Goal: Task Accomplishment & Management: Complete application form

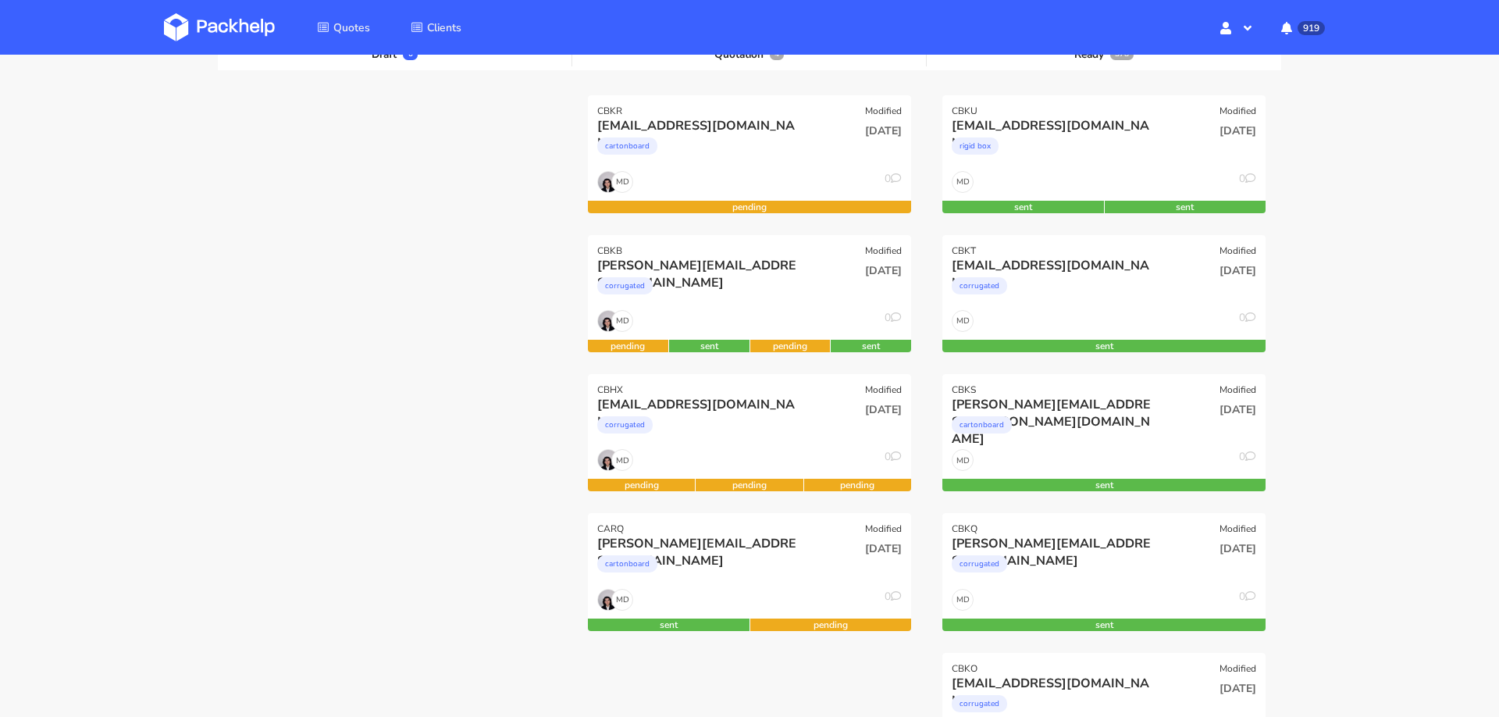
scroll to position [193, 0]
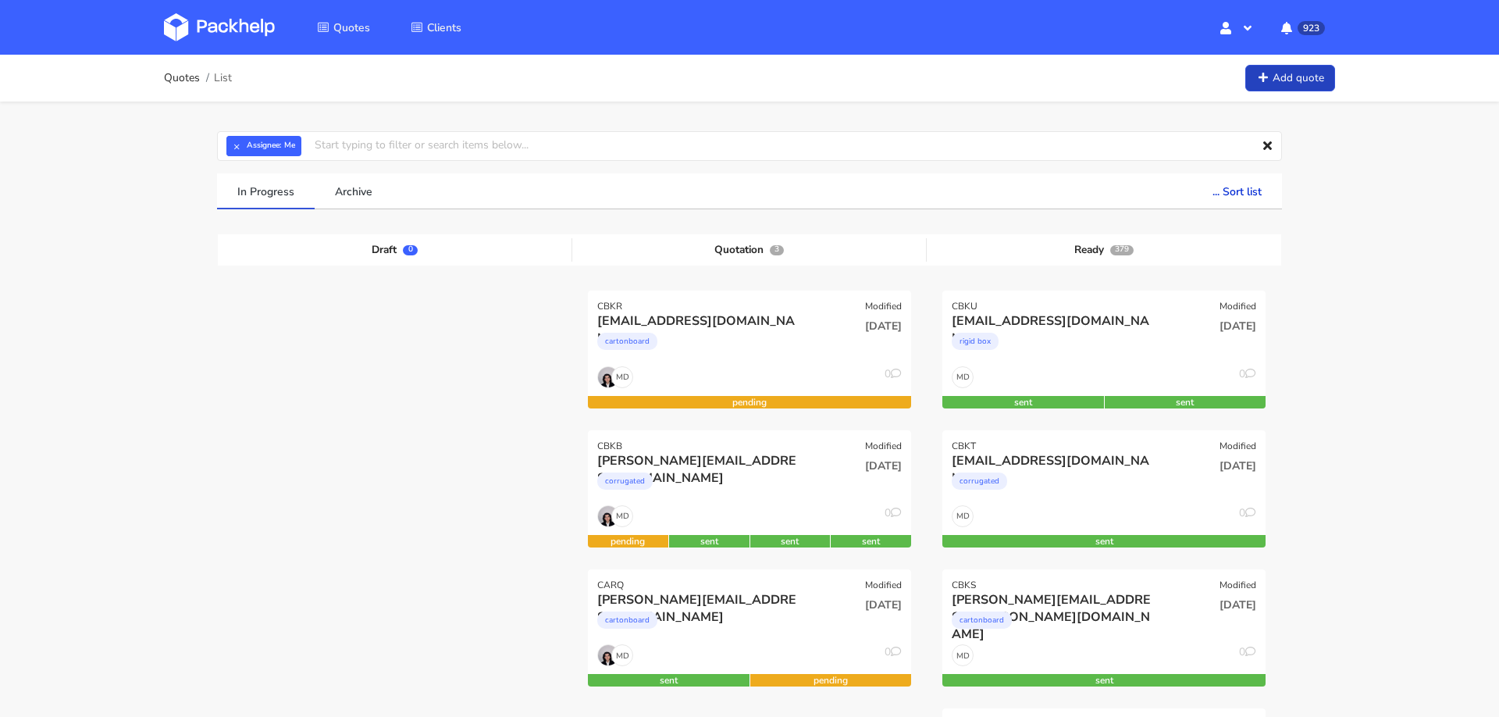
click at [1290, 82] on link "Add quote" at bounding box center [1291, 78] width 90 height 27
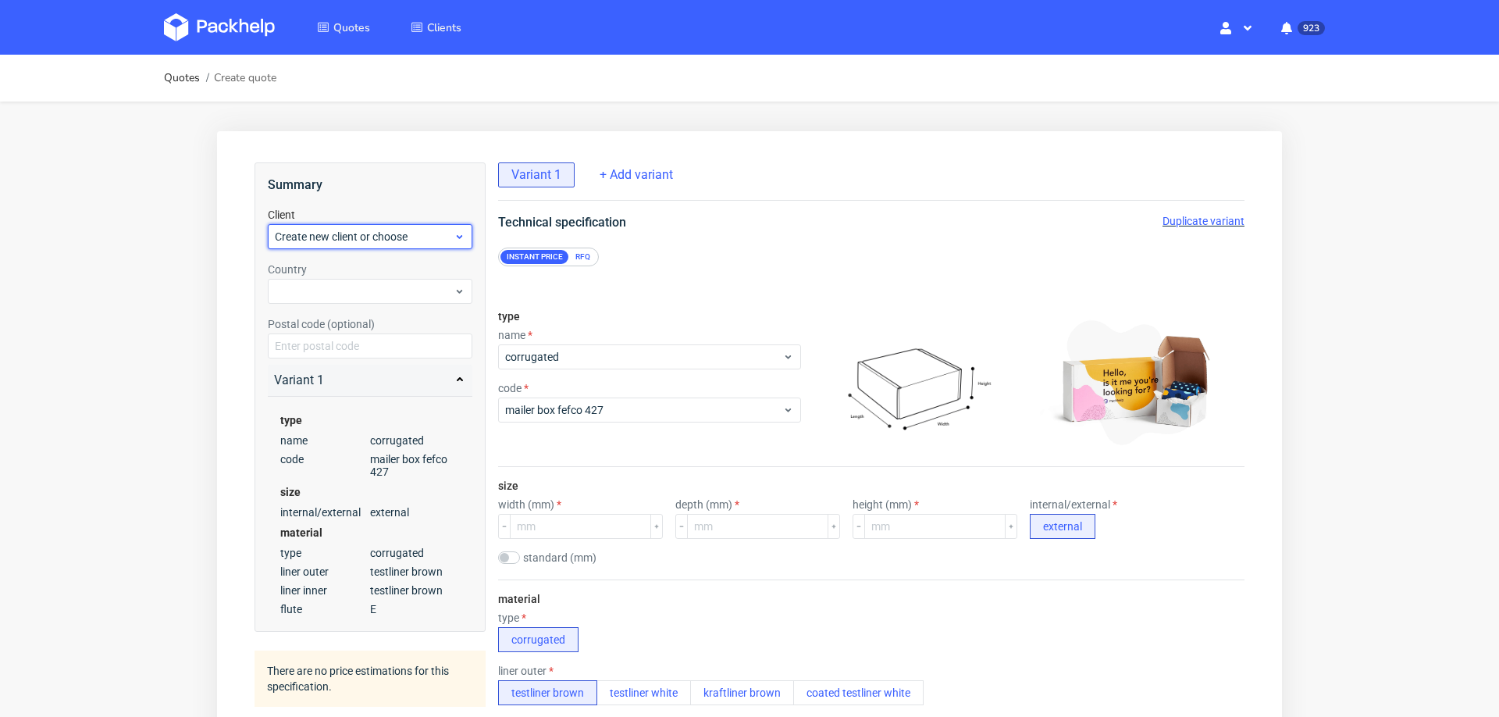
click at [366, 236] on span "Create new client or choose" at bounding box center [364, 237] width 179 height 16
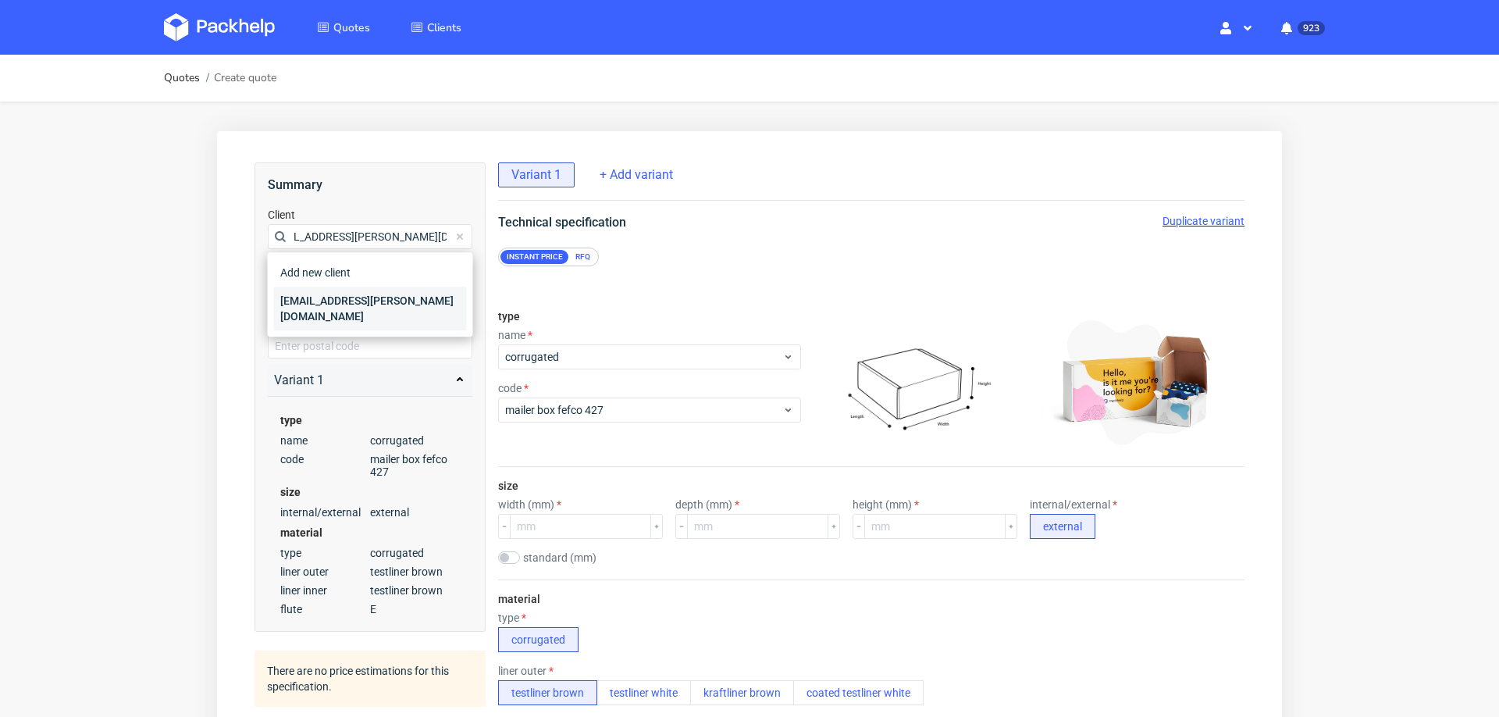
type input "[EMAIL_ADDRESS][PERSON_NAME][DOMAIN_NAME]"
click at [332, 303] on div "[EMAIL_ADDRESS][PERSON_NAME][DOMAIN_NAME]" at bounding box center [370, 309] width 193 height 44
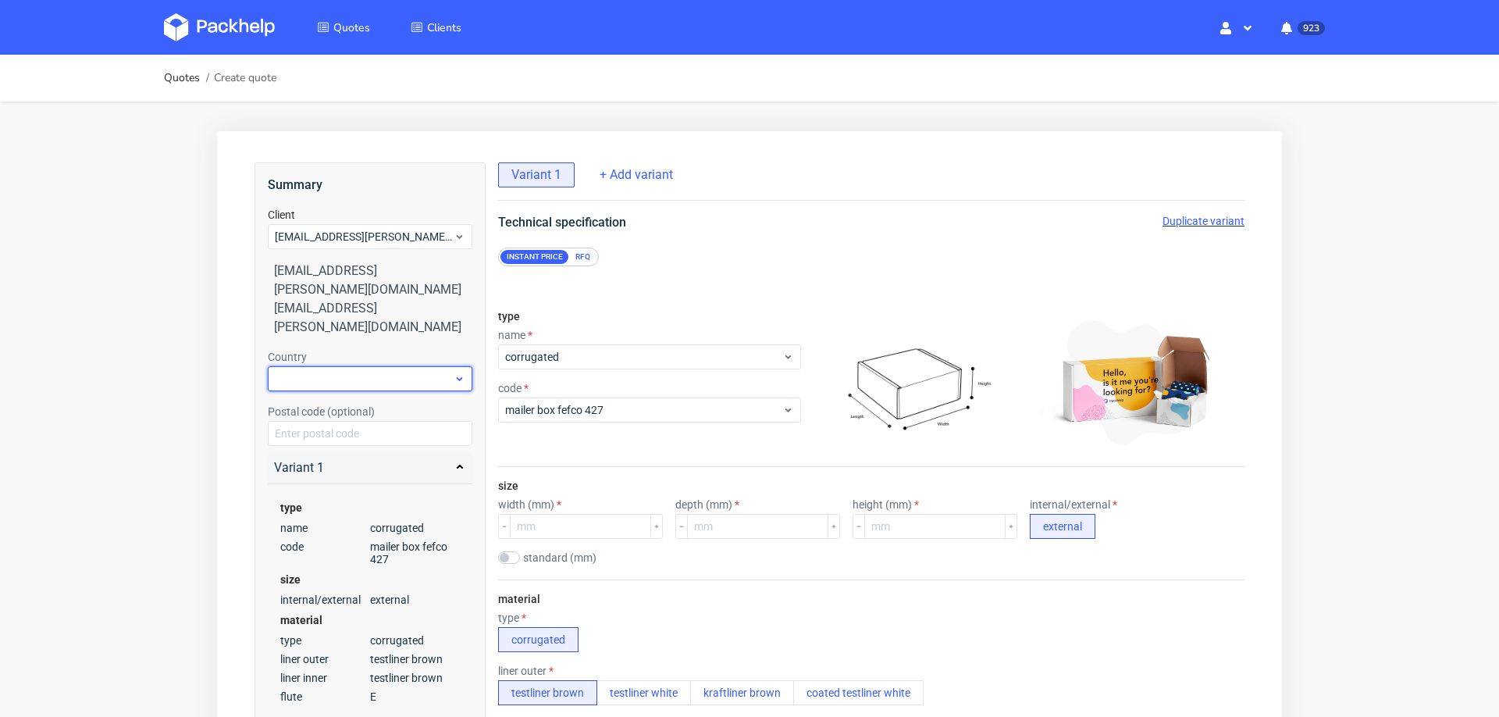
click at [328, 366] on div at bounding box center [370, 378] width 205 height 25
type input "pol"
click at [323, 415] on div "[GEOGRAPHIC_DATA]" at bounding box center [370, 406] width 193 height 28
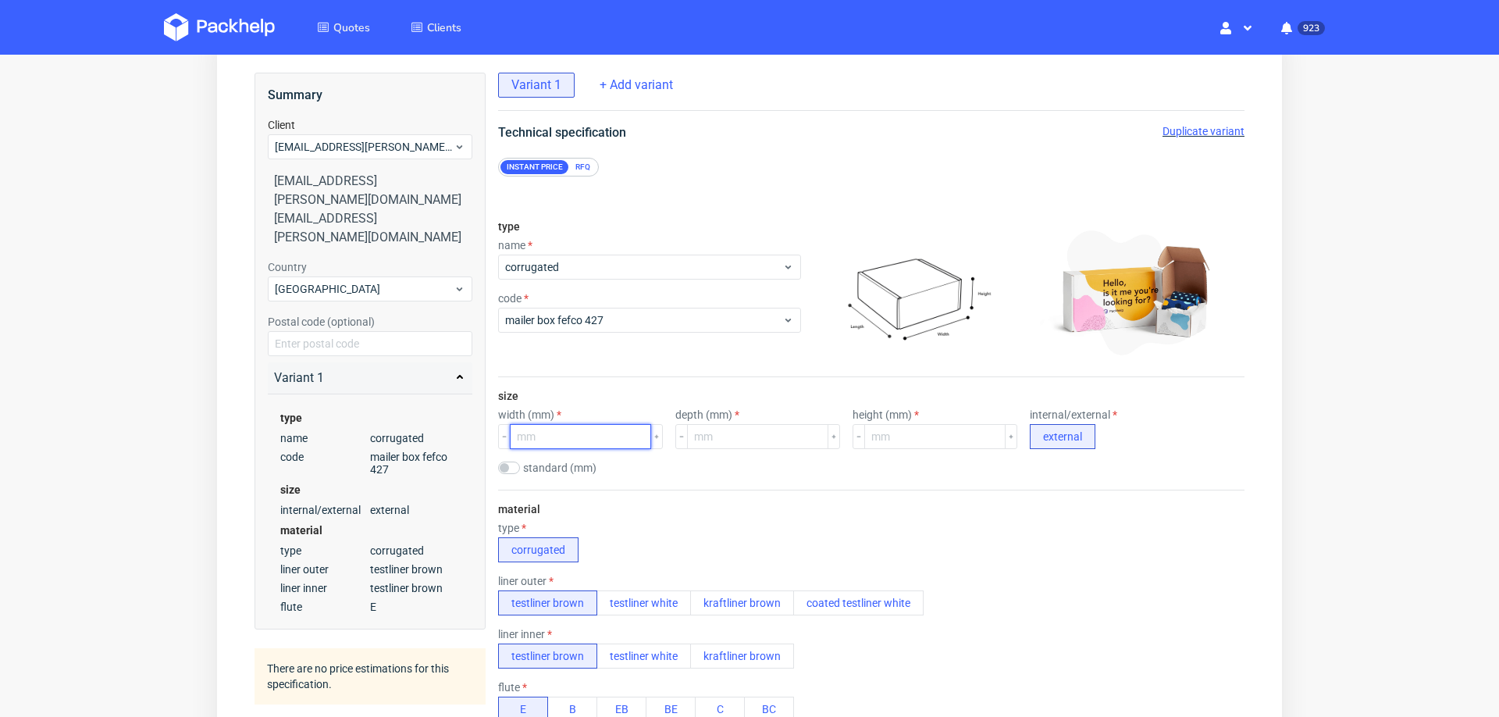
click at [613, 439] on input "number" at bounding box center [580, 436] width 141 height 25
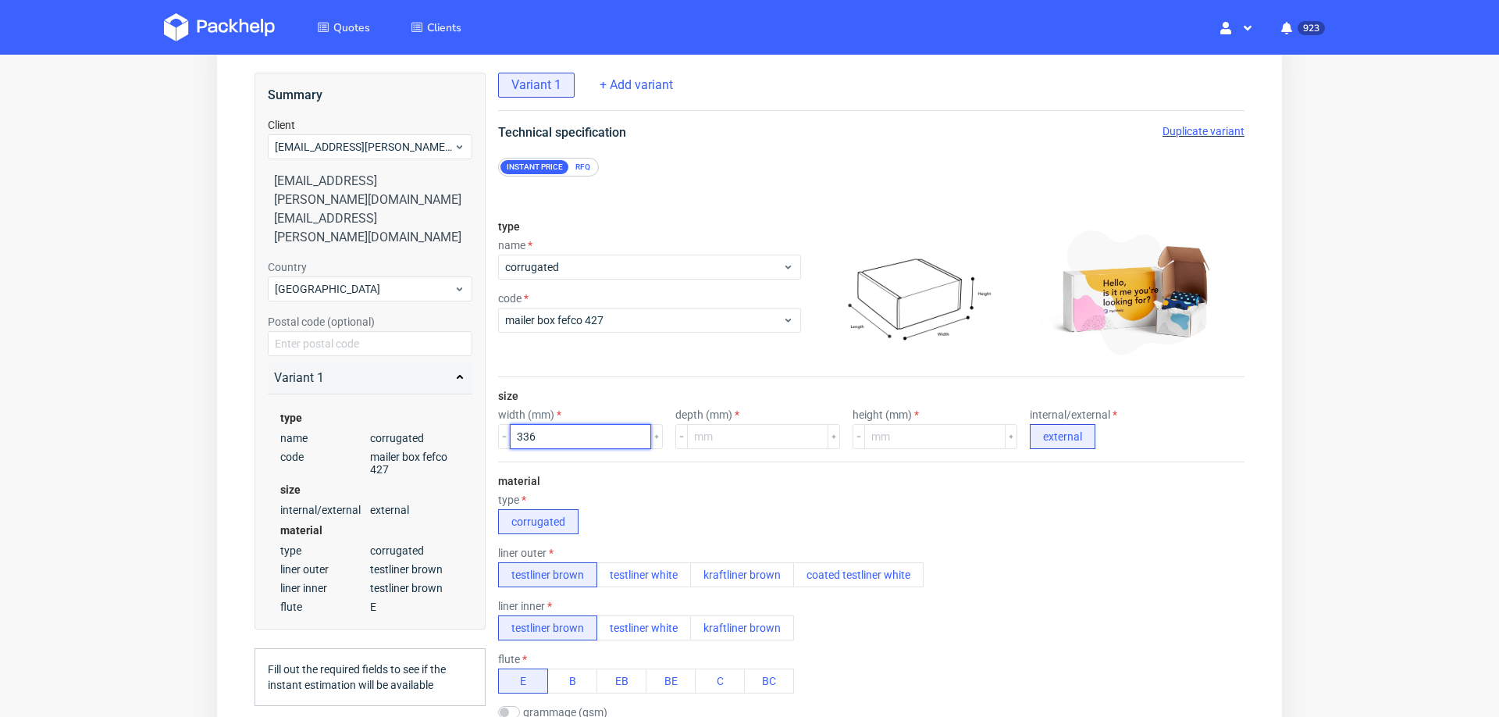
type input "336"
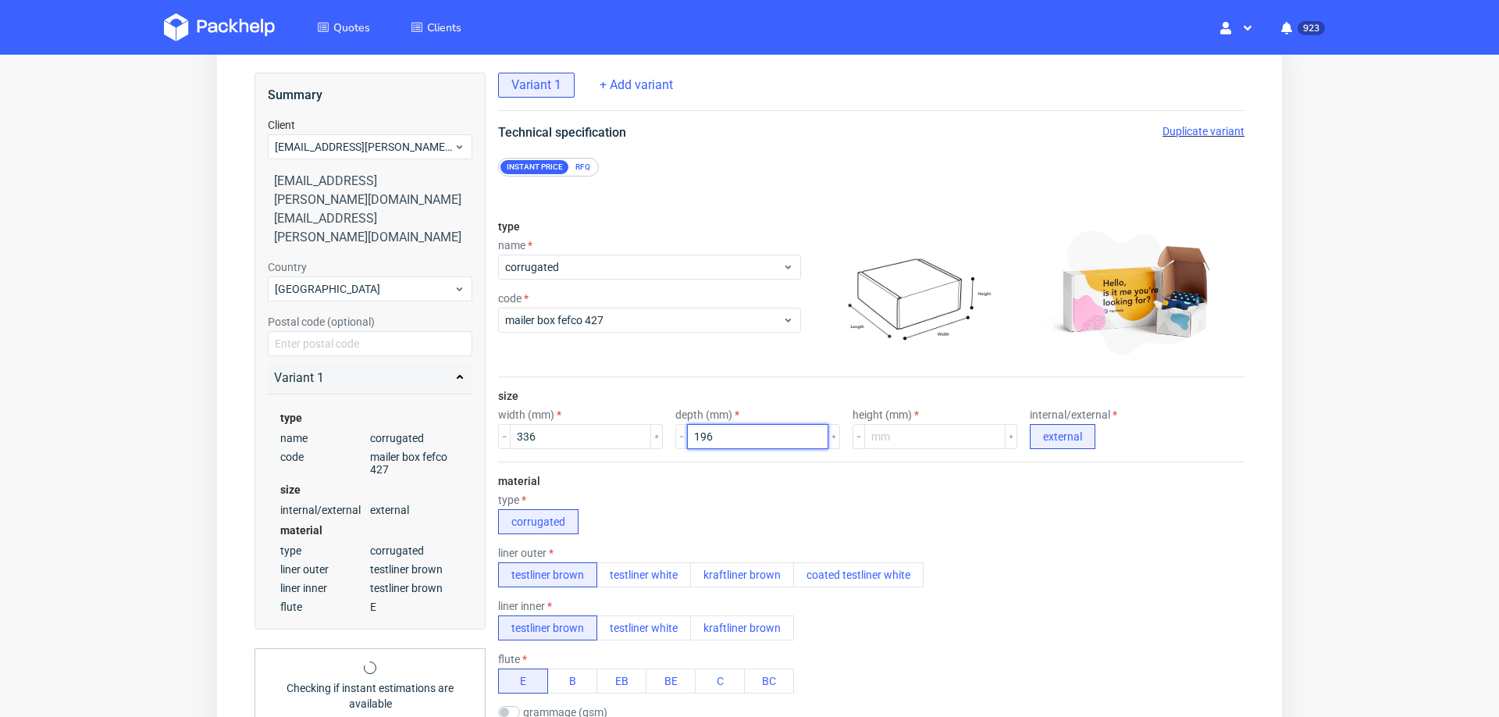
type input "196"
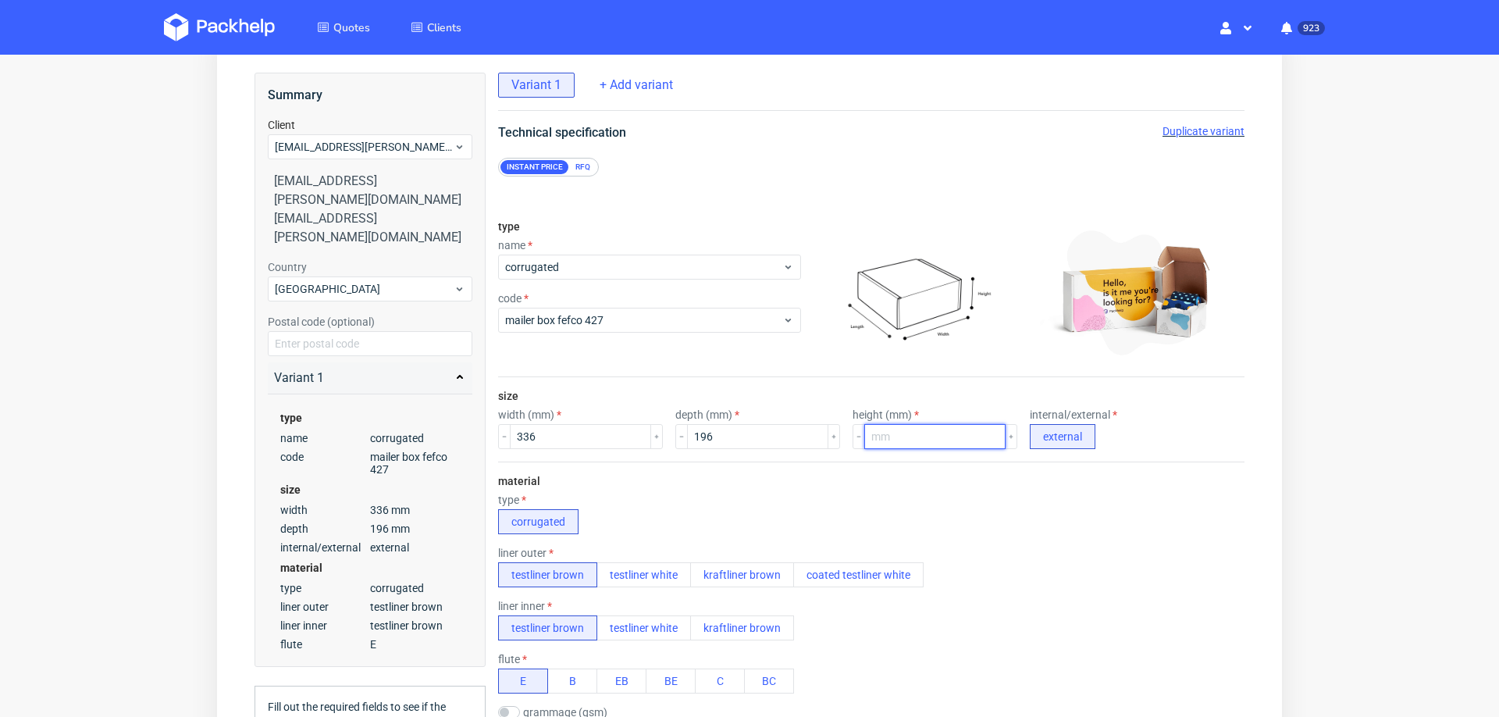
click at [882, 438] on input "number" at bounding box center [935, 436] width 141 height 25
type input "114"
click at [1041, 520] on div "type corrugated" at bounding box center [871, 514] width 747 height 41
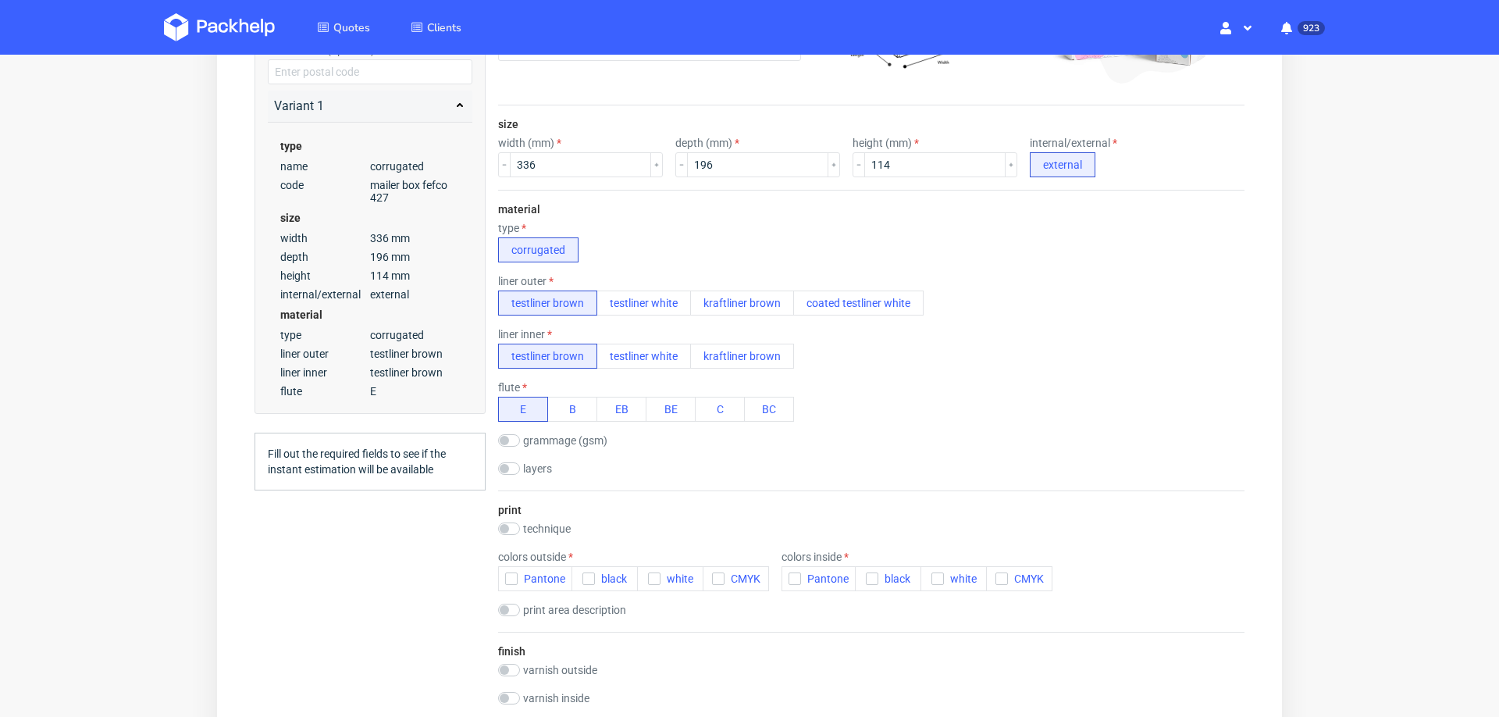
scroll to position [370, 0]
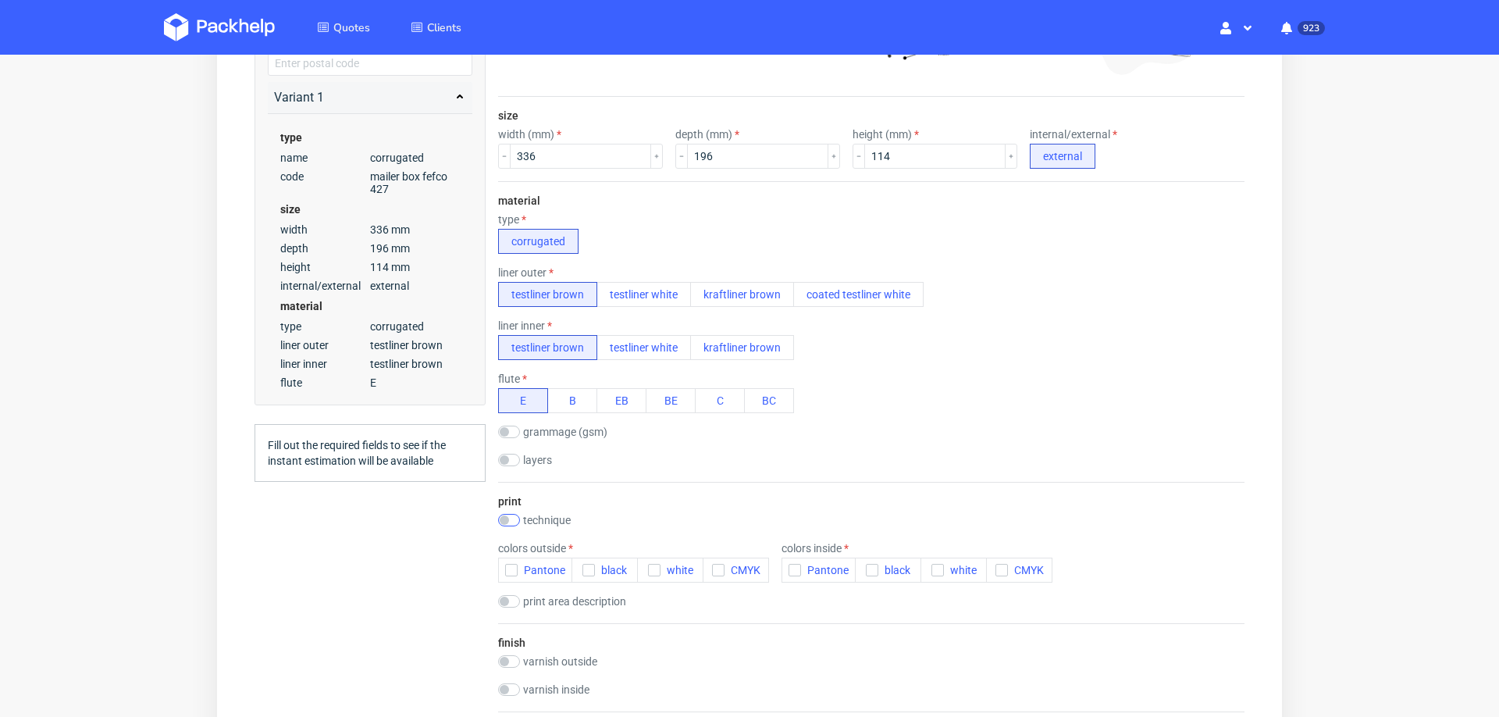
click at [510, 506] on div "print technique no print flexo offset offset + flexo digital colors outside Pan…" at bounding box center [871, 552] width 747 height 141
click at [512, 516] on input "checkbox" at bounding box center [509, 520] width 22 height 12
checkbox input "true"
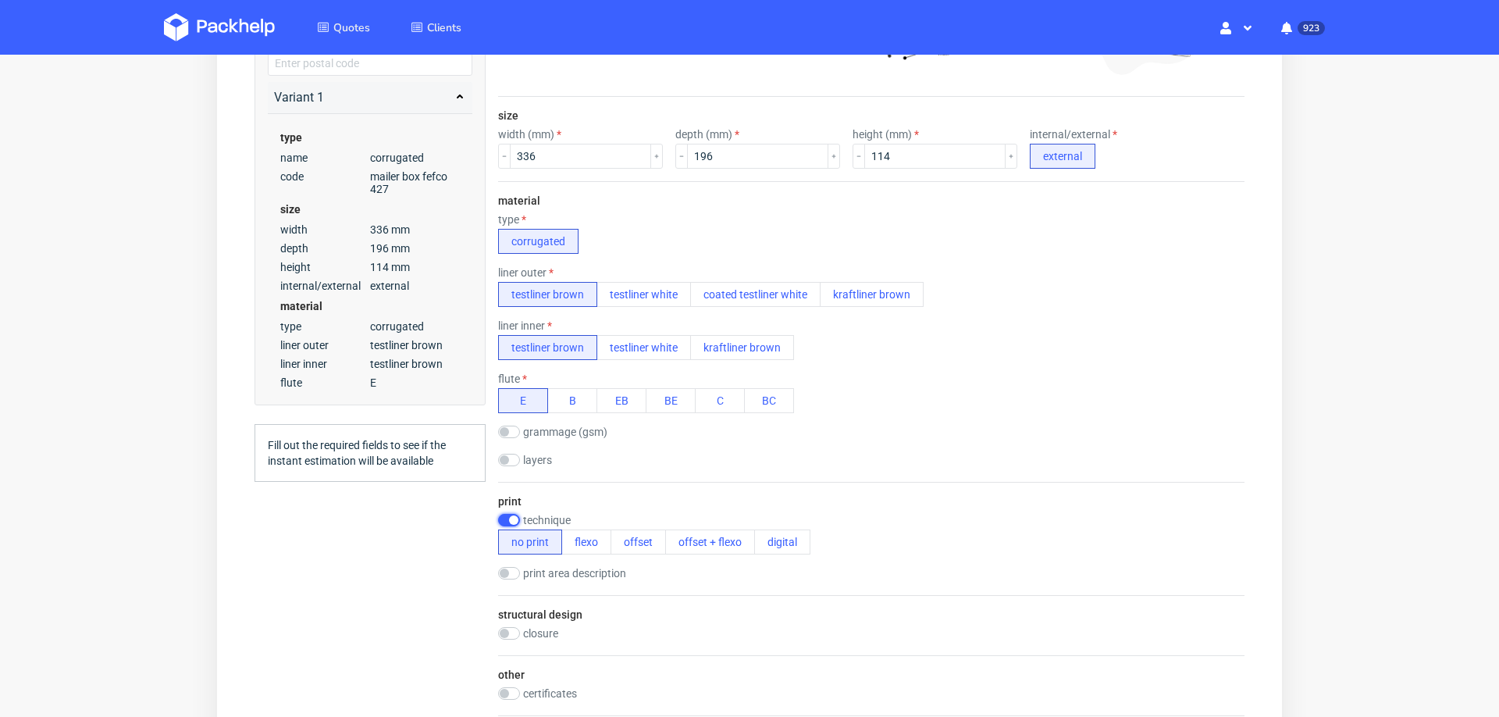
scroll to position [0, 0]
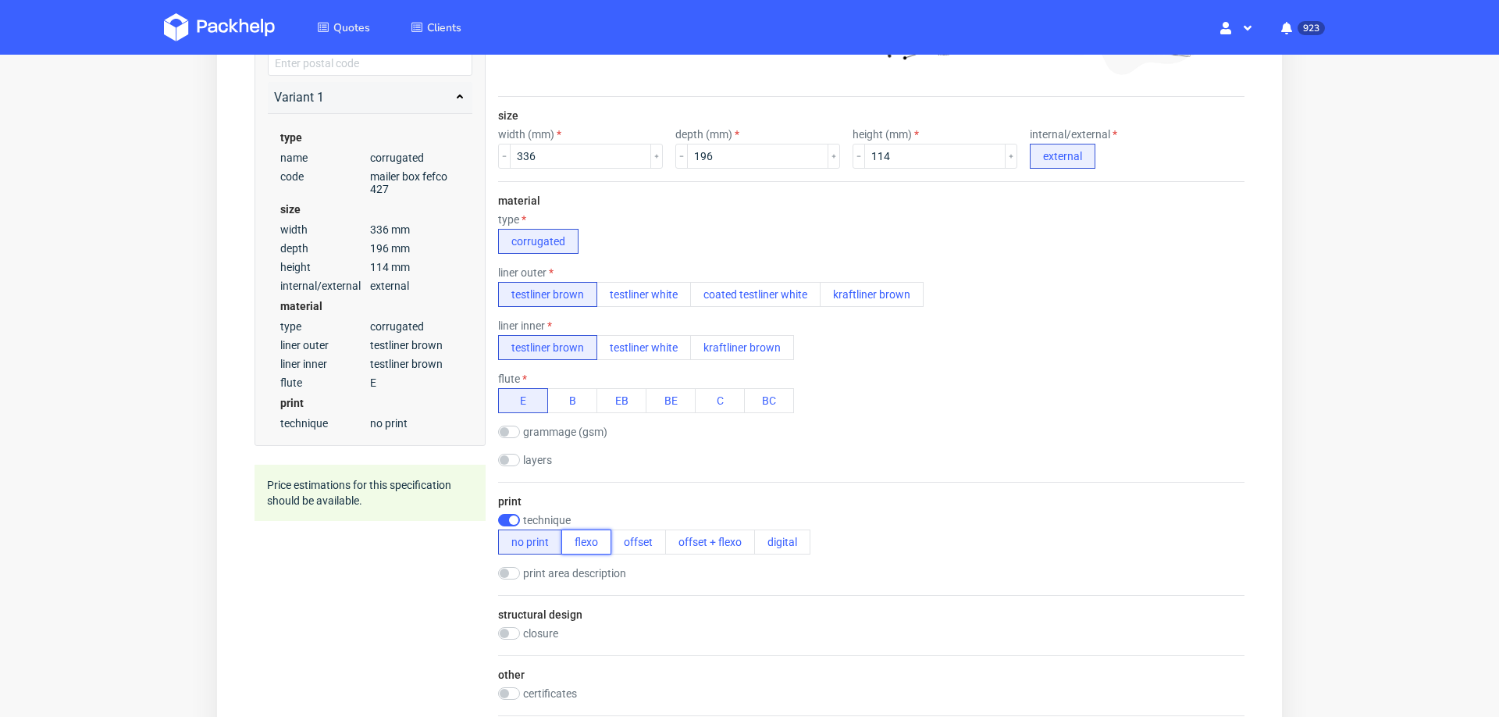
click at [580, 541] on button "flexo" at bounding box center [587, 542] width 50 height 25
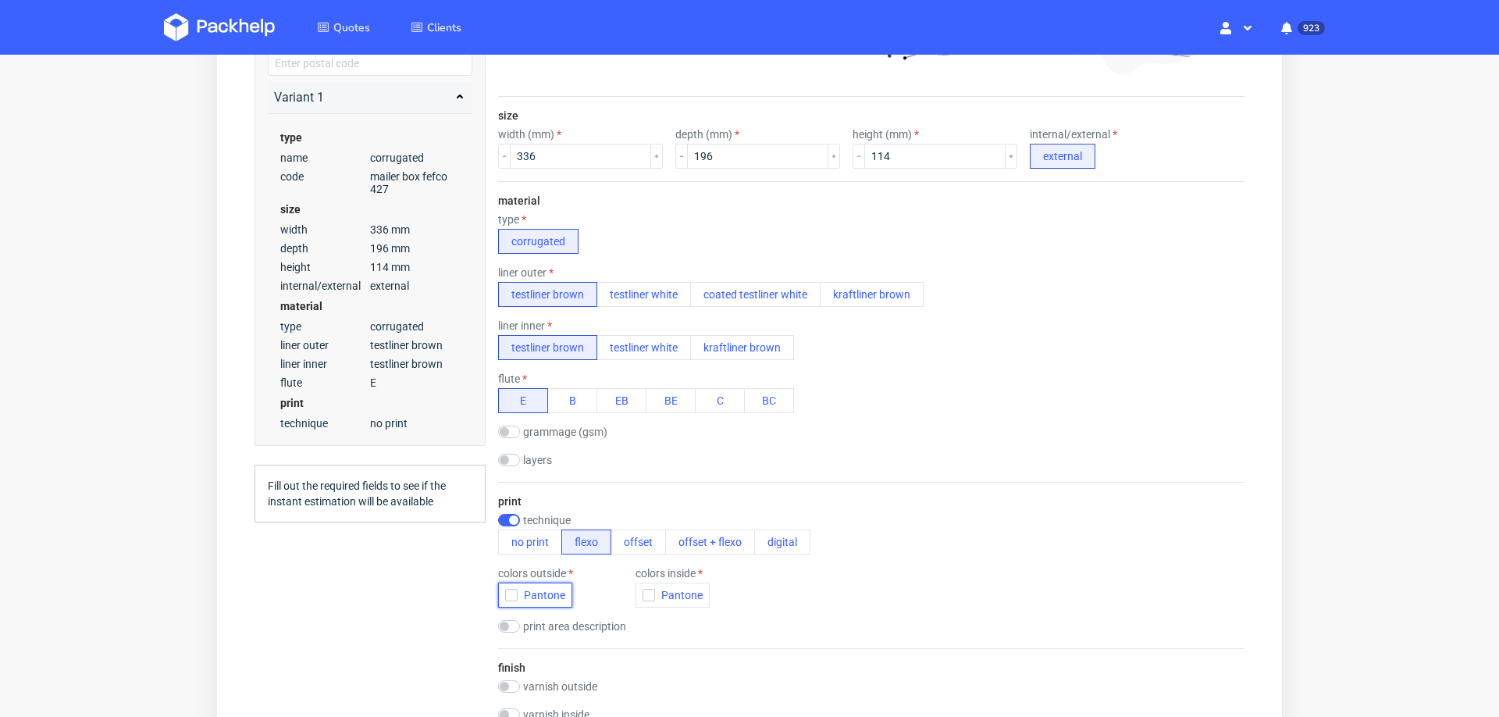
click at [515, 593] on icon "button" at bounding box center [511, 595] width 11 height 11
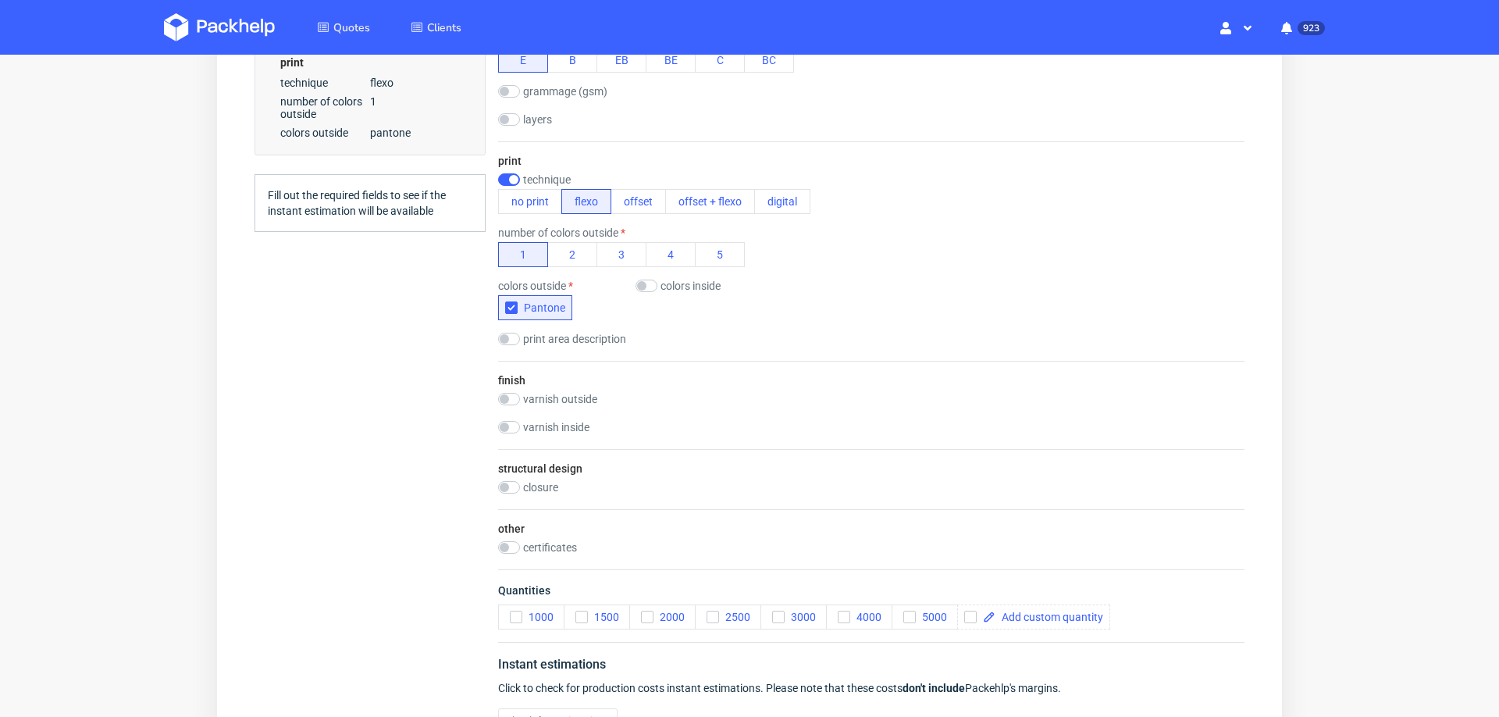
scroll to position [726, 0]
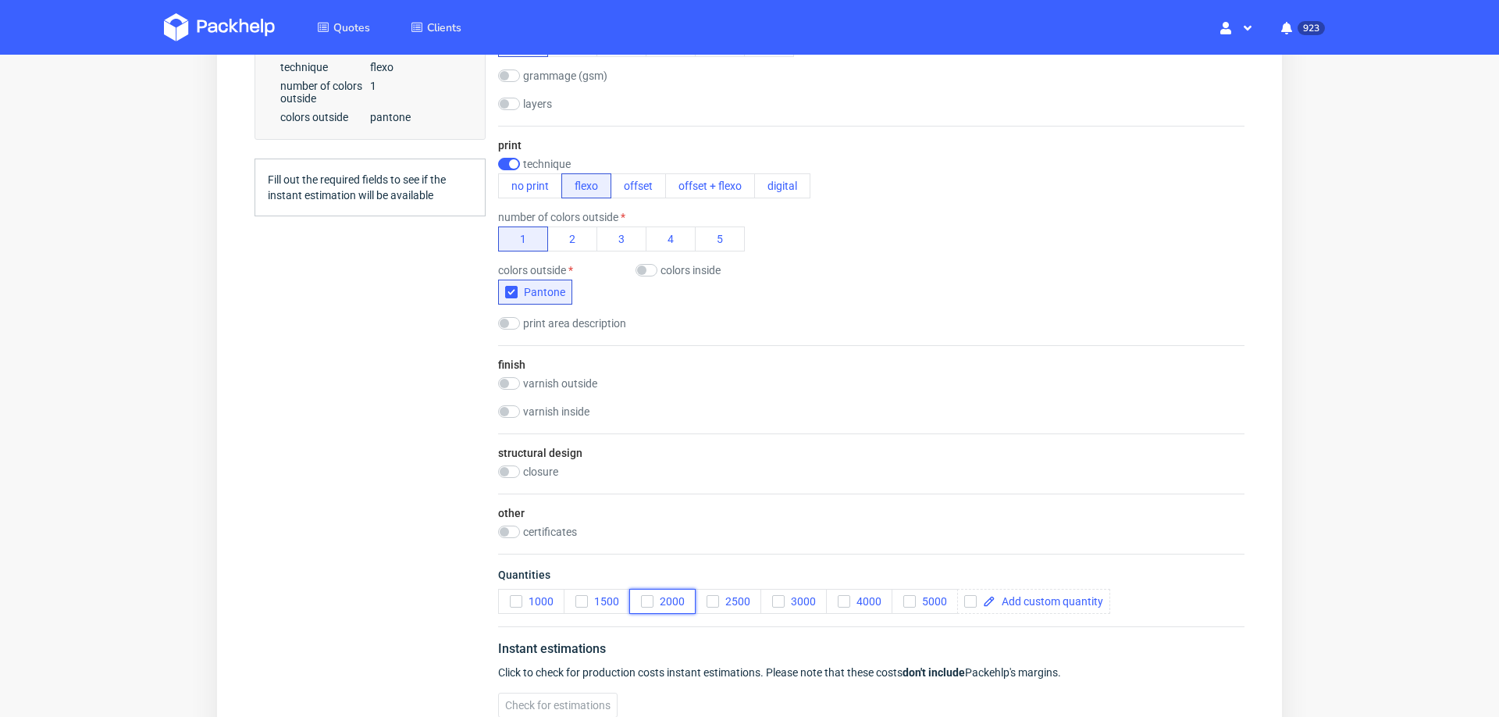
click at [641, 595] on div "button" at bounding box center [647, 601] width 12 height 12
click at [712, 599] on use "button" at bounding box center [712, 601] width 7 height 5
click at [508, 465] on input "checkbox" at bounding box center [509, 471] width 22 height 12
checkbox input "true"
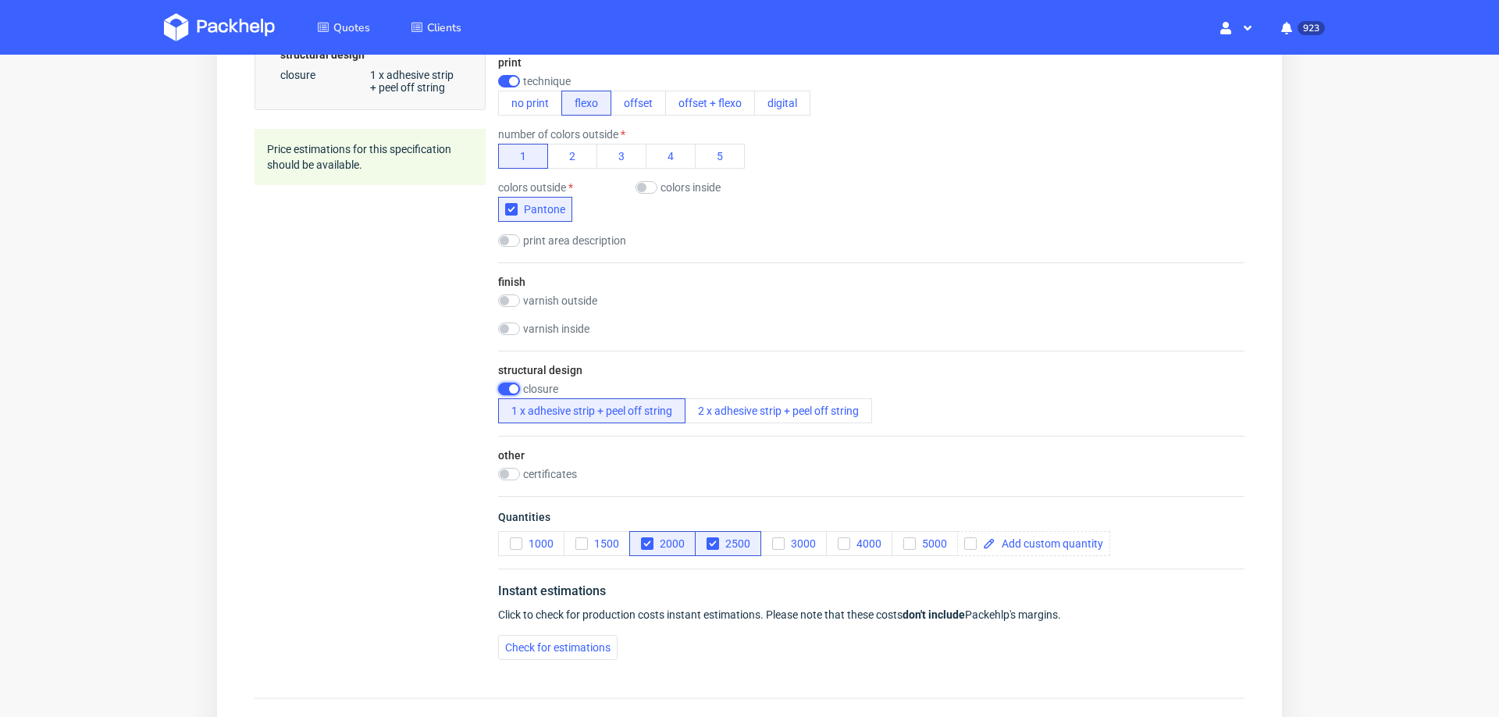
scroll to position [811, 0]
drag, startPoint x: 521, startPoint y: 634, endPoint x: 521, endPoint y: 620, distance: 14.1
click at [521, 640] on span "Check for estimations" at bounding box center [557, 645] width 105 height 11
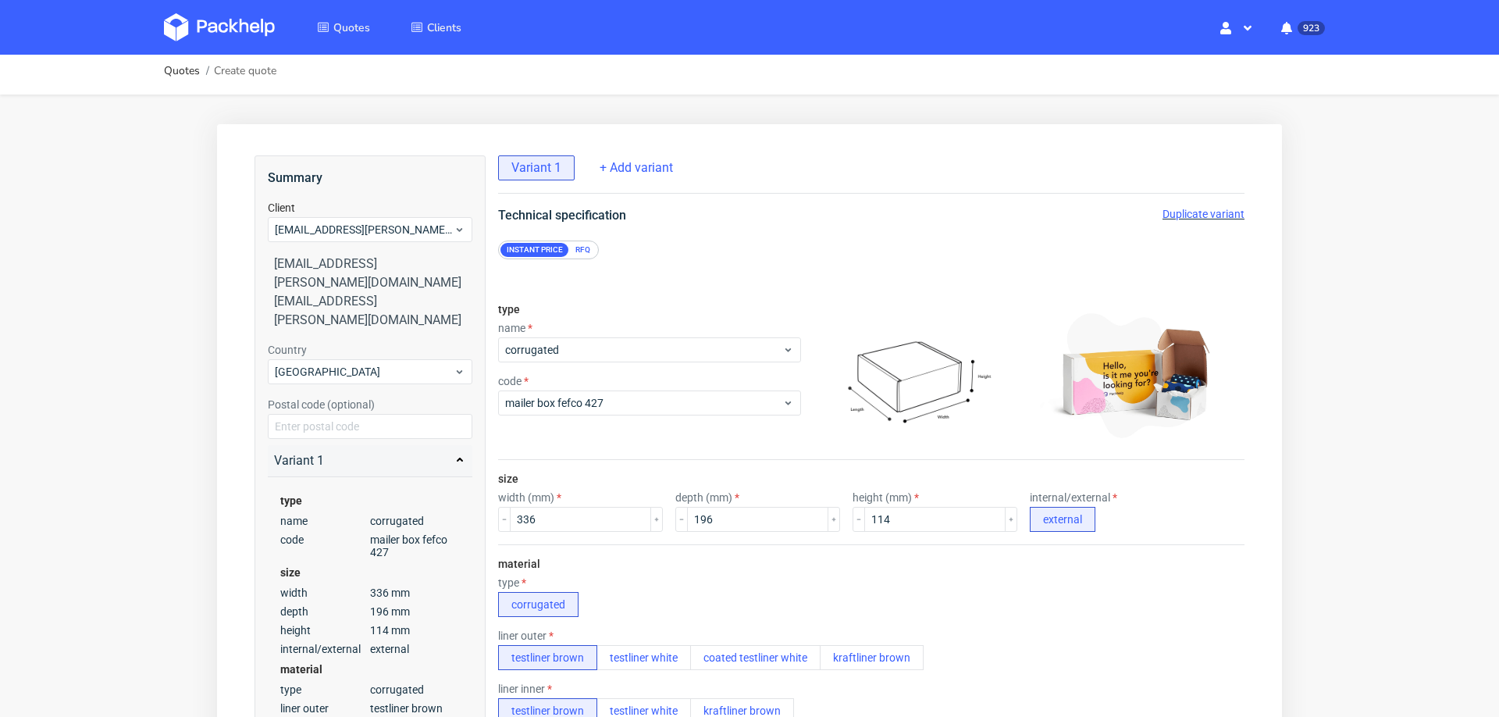
scroll to position [0, 0]
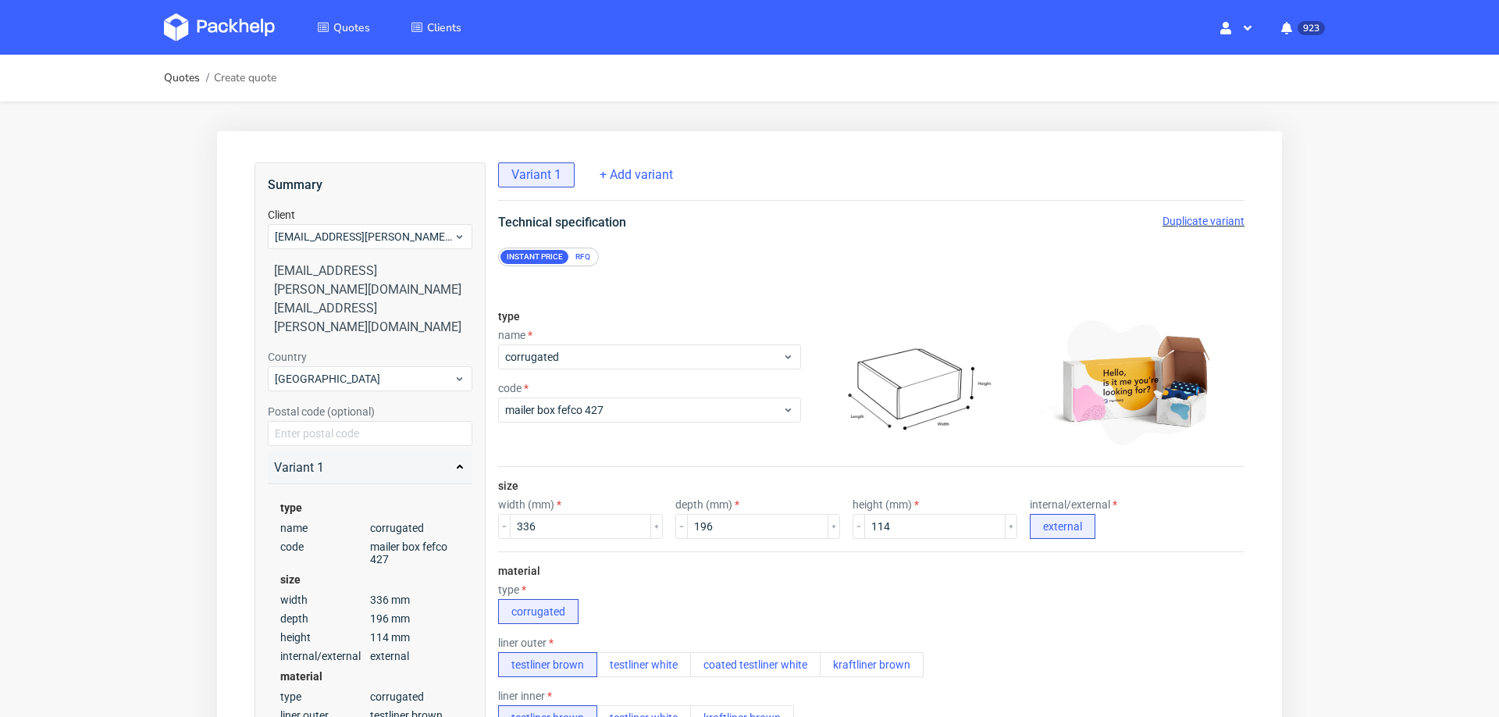
click at [1175, 219] on span "Duplicate variant" at bounding box center [1204, 221] width 82 height 12
click at [541, 522] on input "336" at bounding box center [580, 526] width 141 height 25
type input "364"
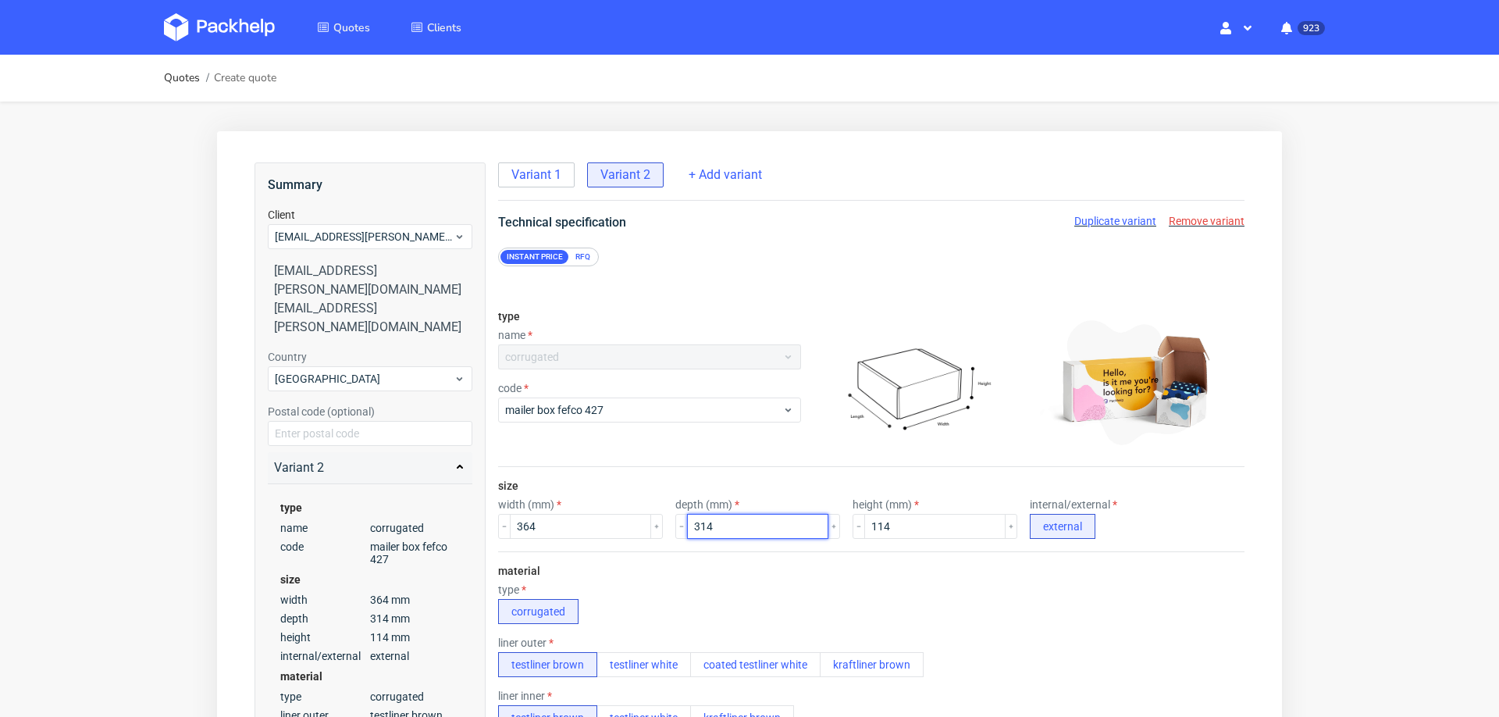
type input "314"
click at [865, 526] on input "114" at bounding box center [935, 526] width 141 height 25
type input "125"
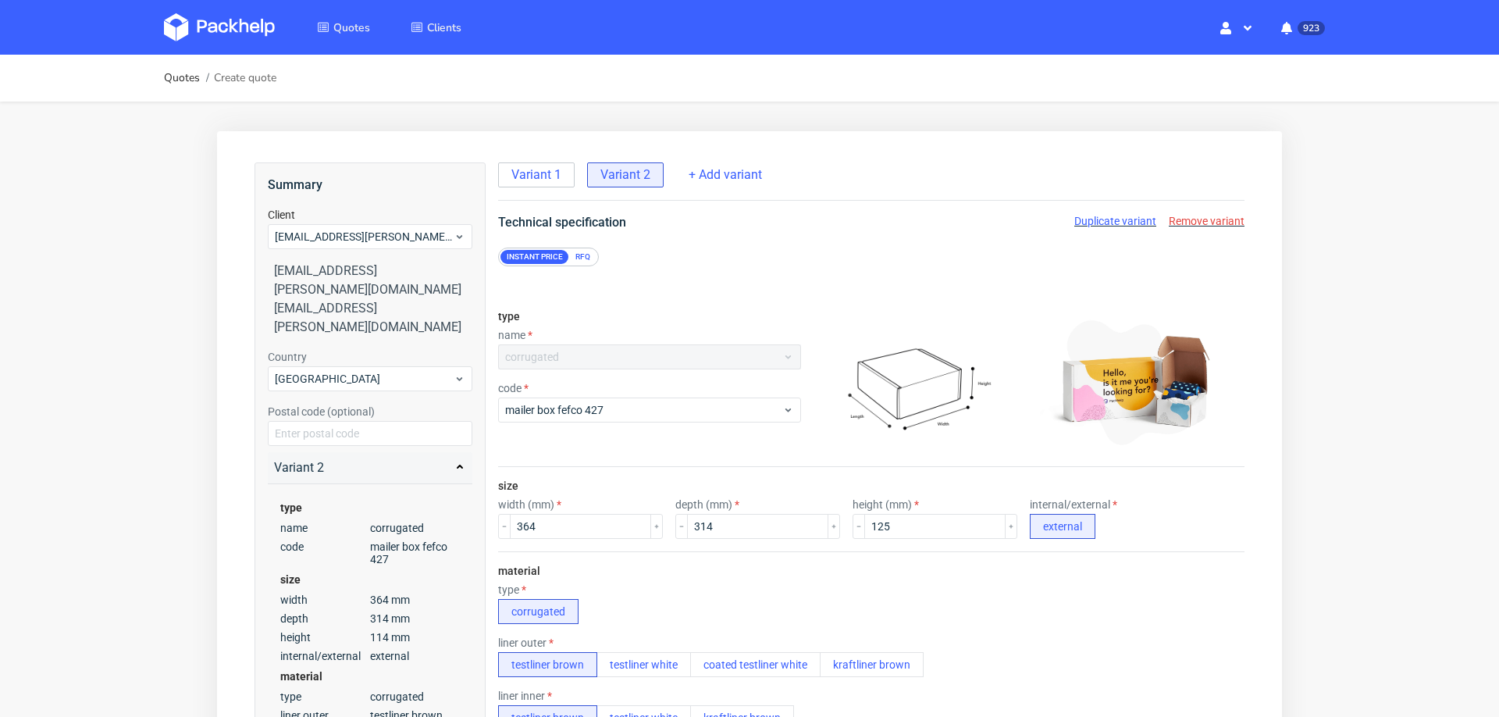
click at [1162, 594] on div "type corrugated" at bounding box center [871, 603] width 747 height 41
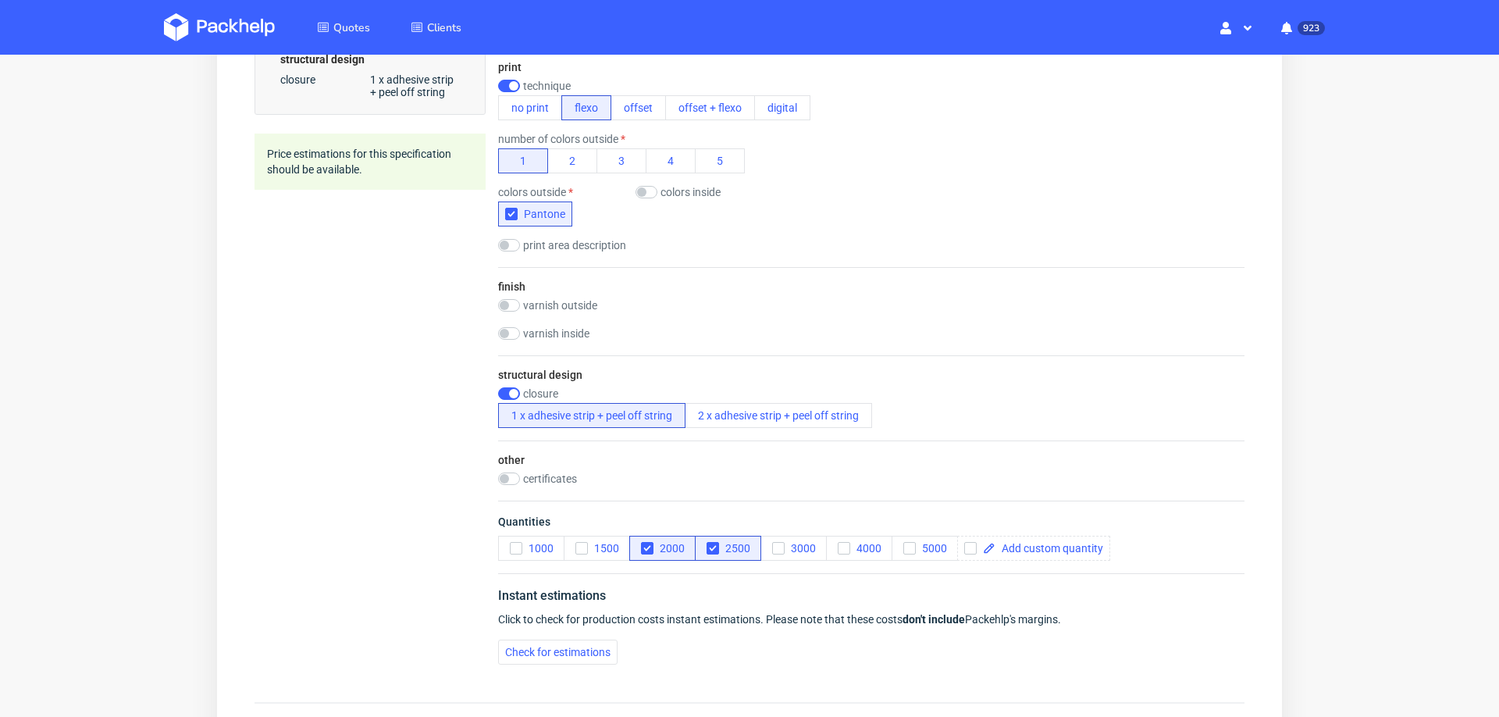
scroll to position [848, 0]
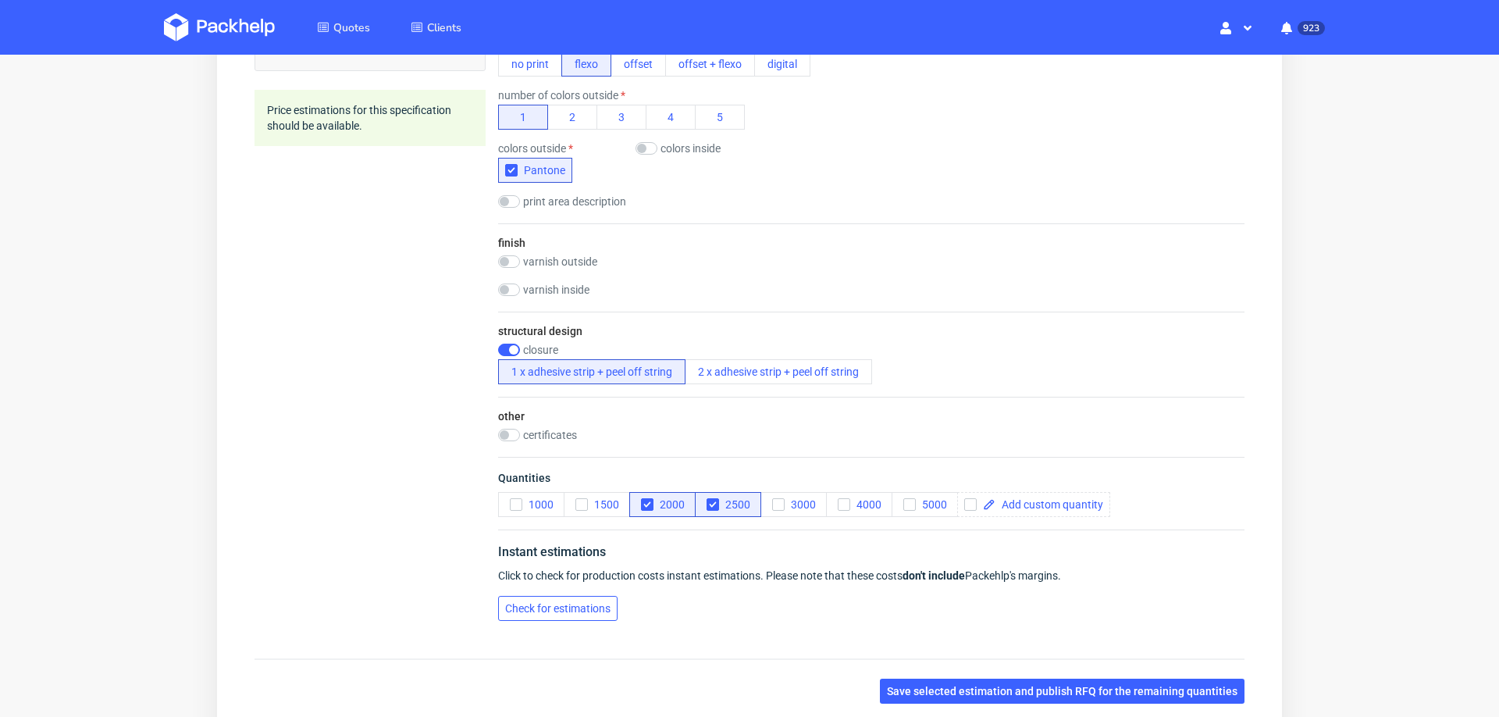
click at [569, 604] on span "Check for estimations" at bounding box center [557, 608] width 105 height 11
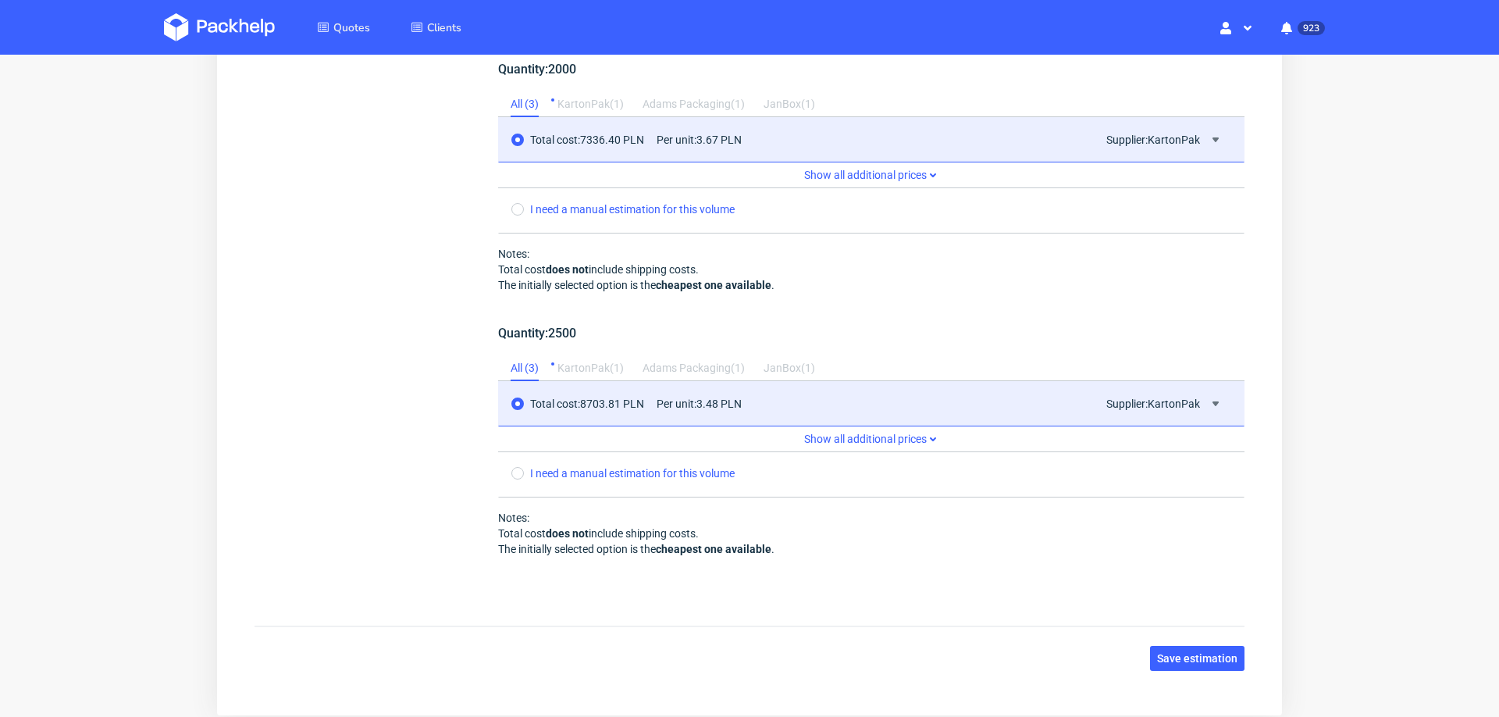
scroll to position [1499, 0]
drag, startPoint x: 1196, startPoint y: 637, endPoint x: 1209, endPoint y: 616, distance: 24.9
click at [1196, 644] on button "Save estimation" at bounding box center [1197, 656] width 94 height 25
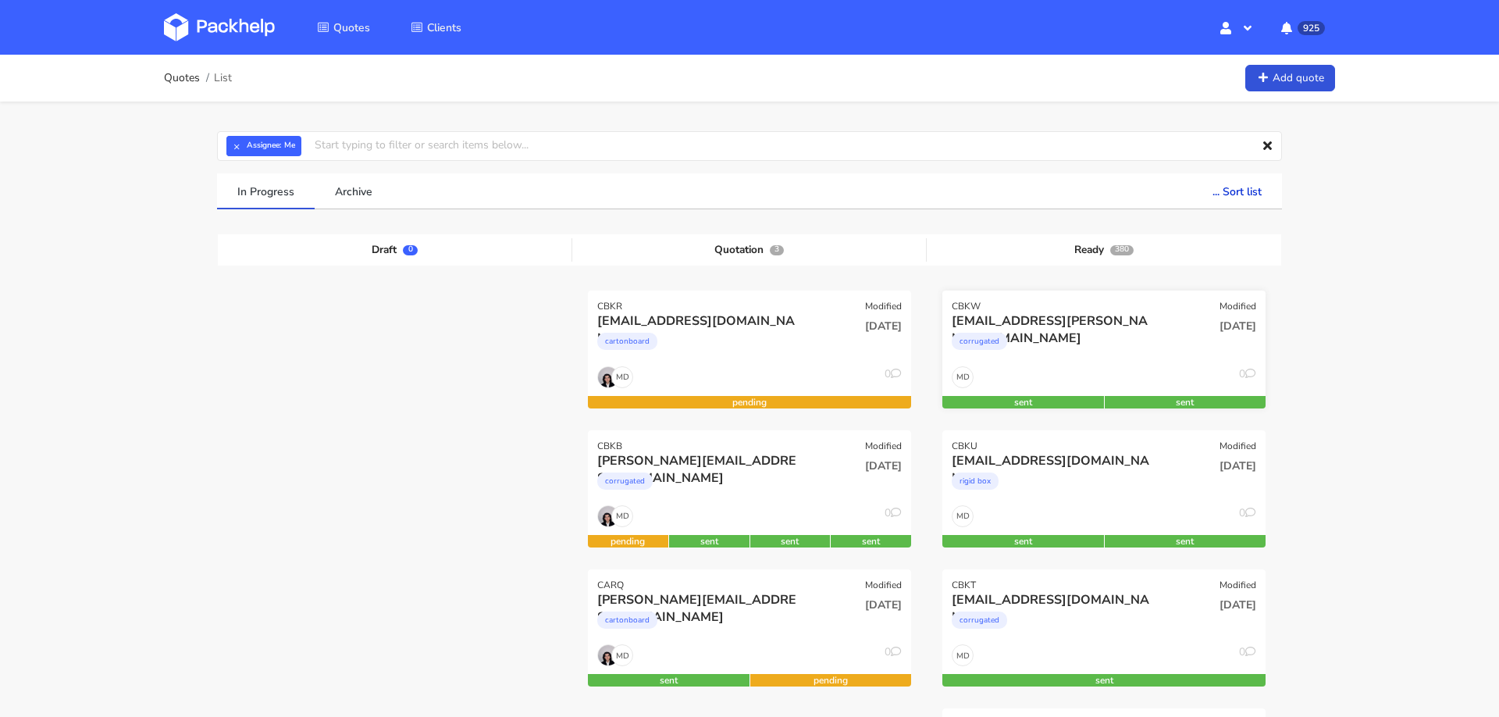
click at [1095, 326] on div "[EMAIL_ADDRESS][PERSON_NAME][DOMAIN_NAME]" at bounding box center [1055, 320] width 207 height 17
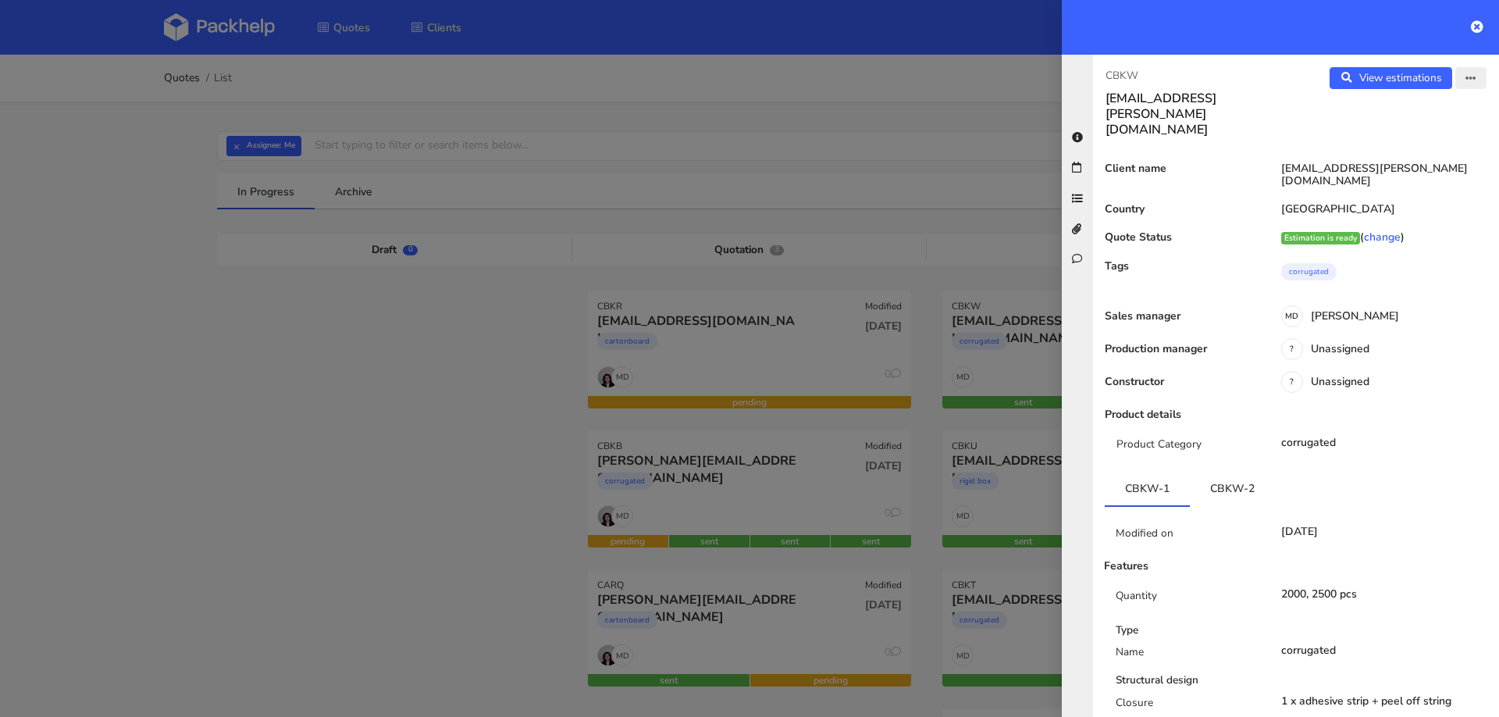
click at [1467, 87] on button "button" at bounding box center [1471, 78] width 31 height 22
click at [1419, 139] on link "Edit quote" at bounding box center [1419, 139] width 137 height 26
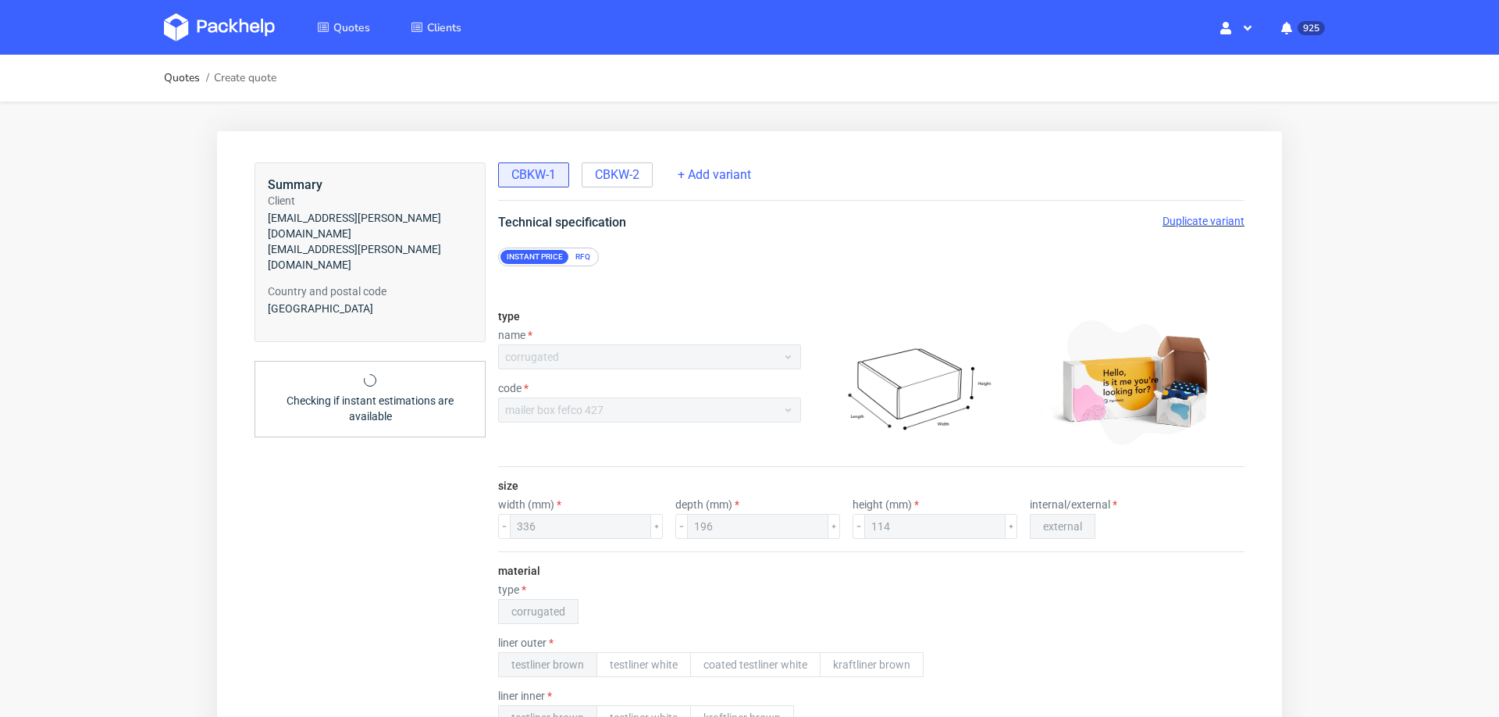
click at [1179, 219] on span "Duplicate variant" at bounding box center [1204, 221] width 82 height 12
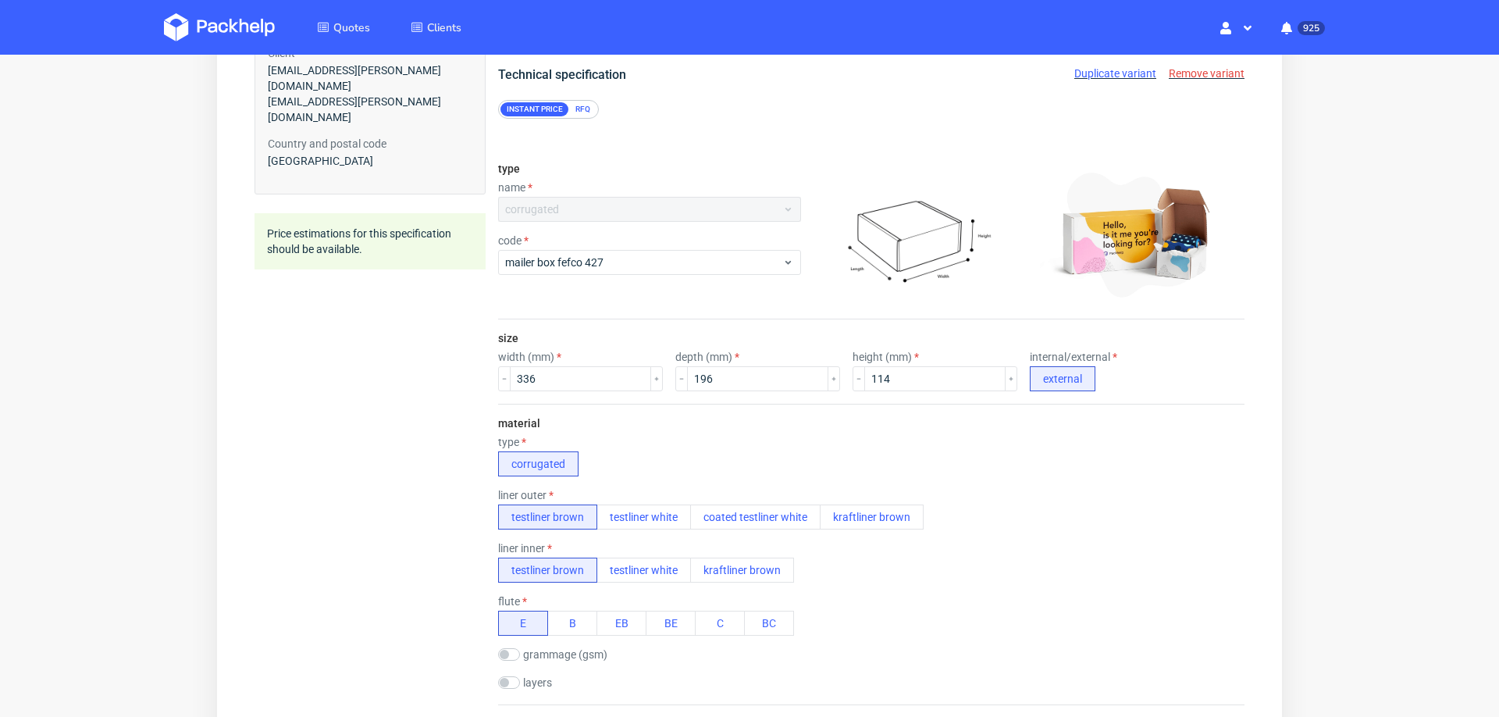
scroll to position [158, 0]
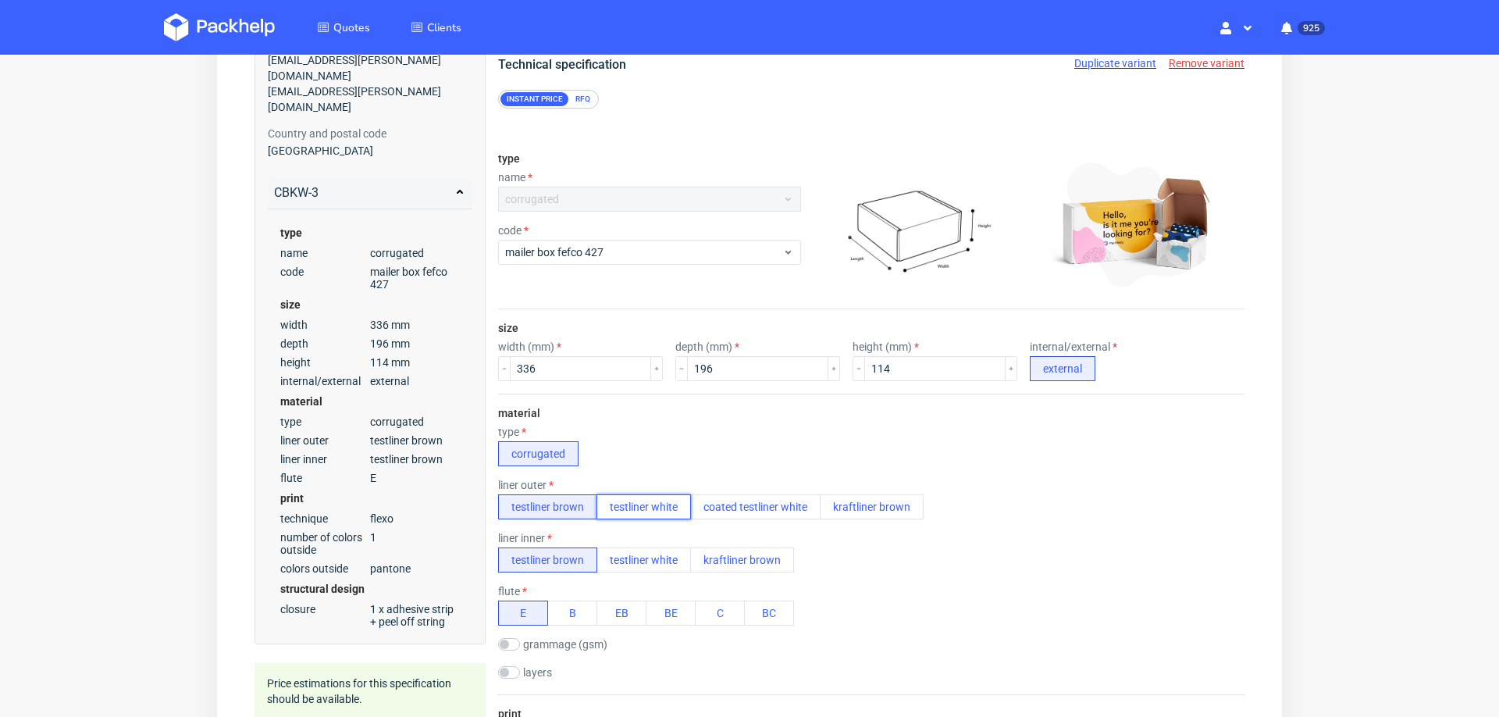
click at [659, 501] on button "testliner white" at bounding box center [644, 506] width 94 height 25
click at [849, 502] on button "kraftliner brown" at bounding box center [872, 506] width 104 height 25
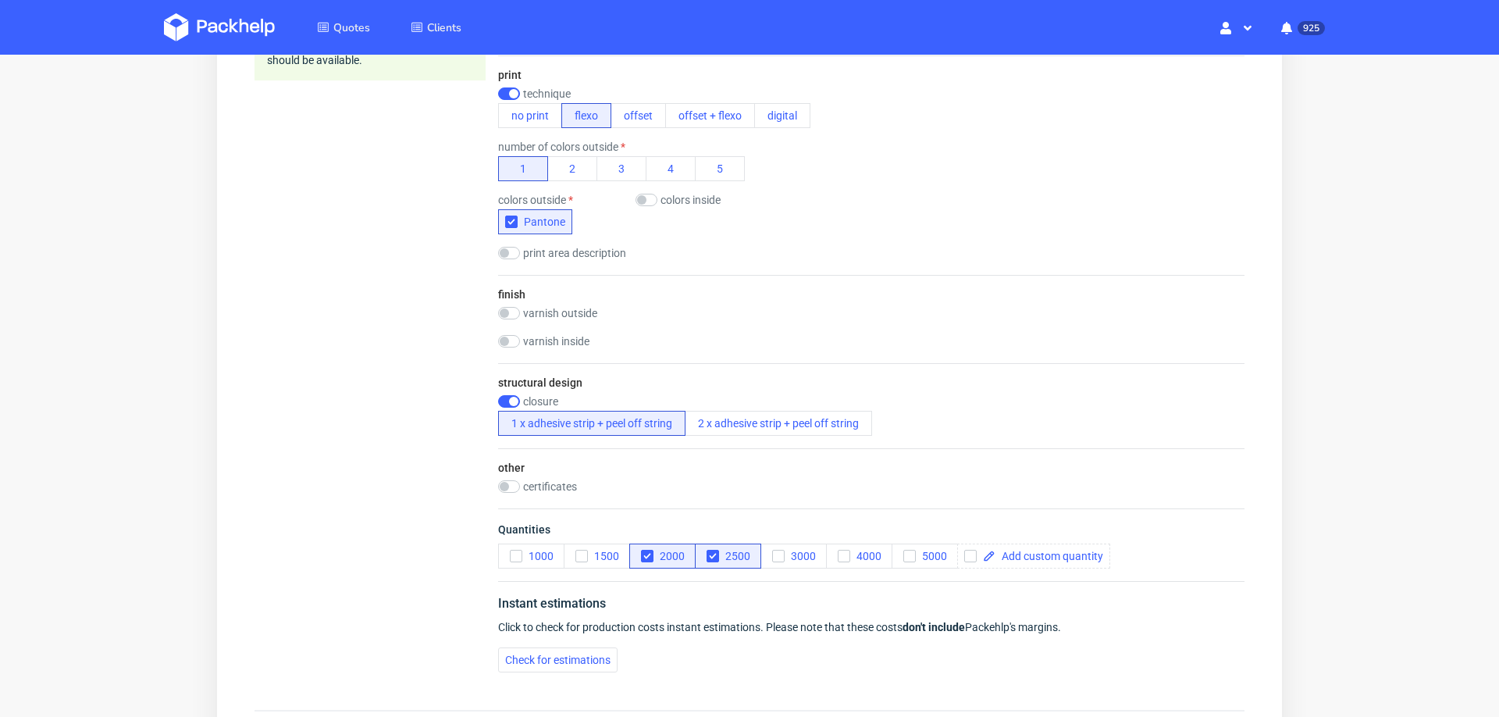
scroll to position [848, 0]
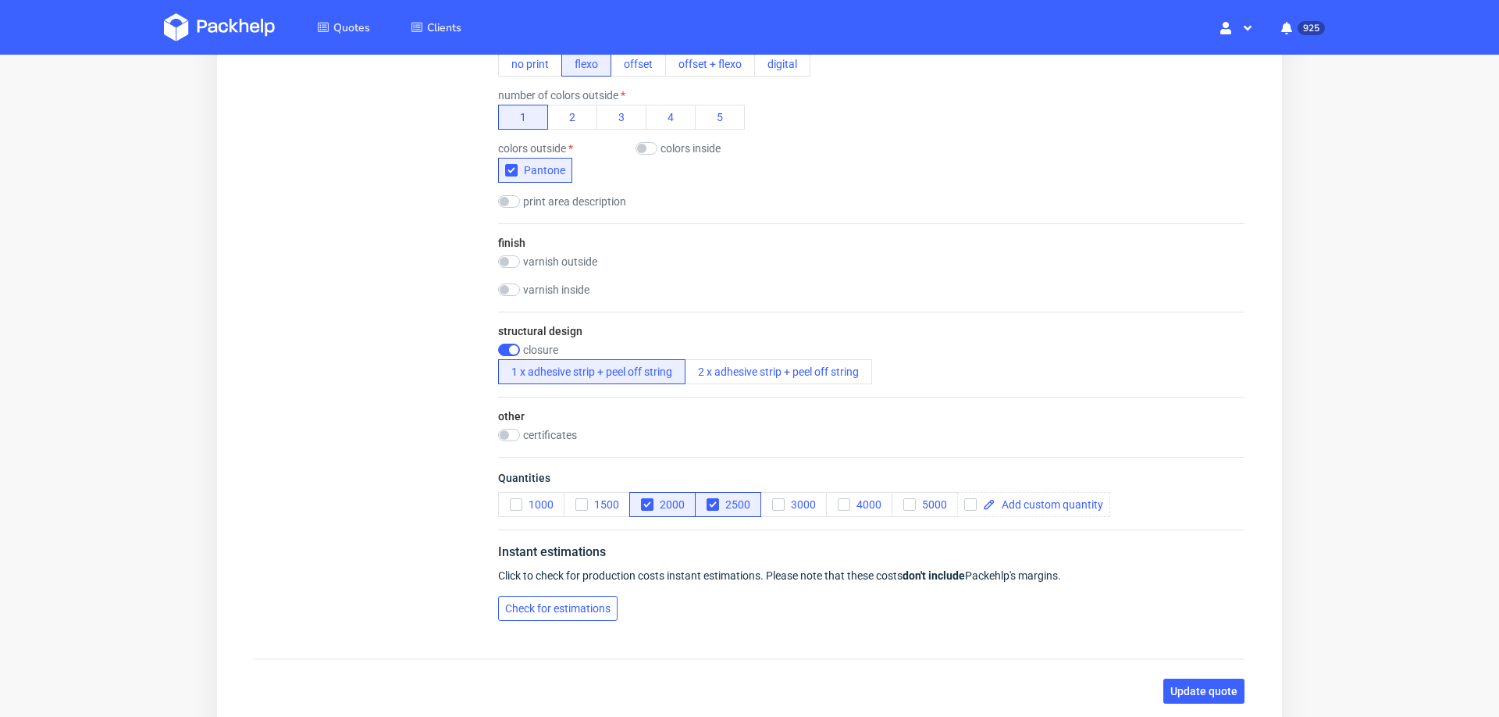
click at [562, 603] on span "Check for estimations" at bounding box center [557, 608] width 105 height 11
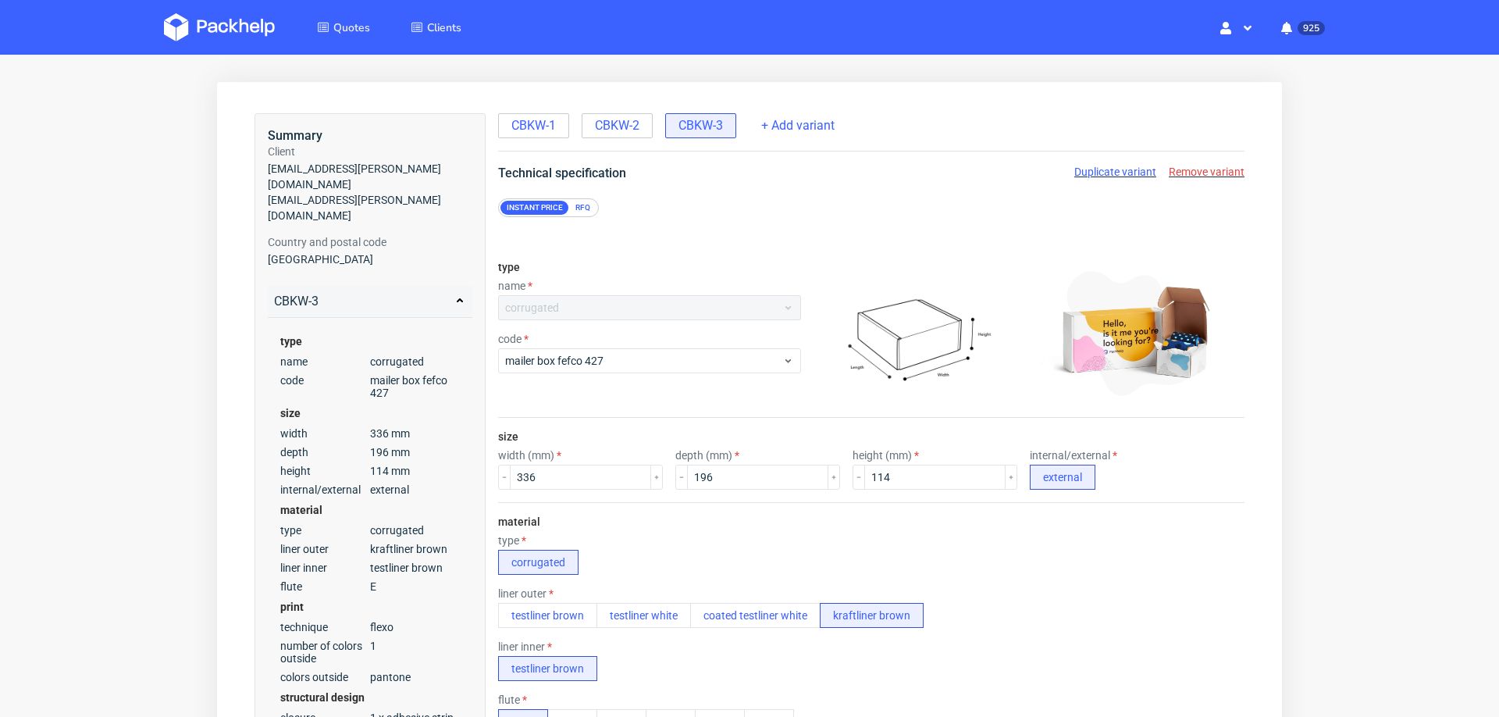
scroll to position [0, 0]
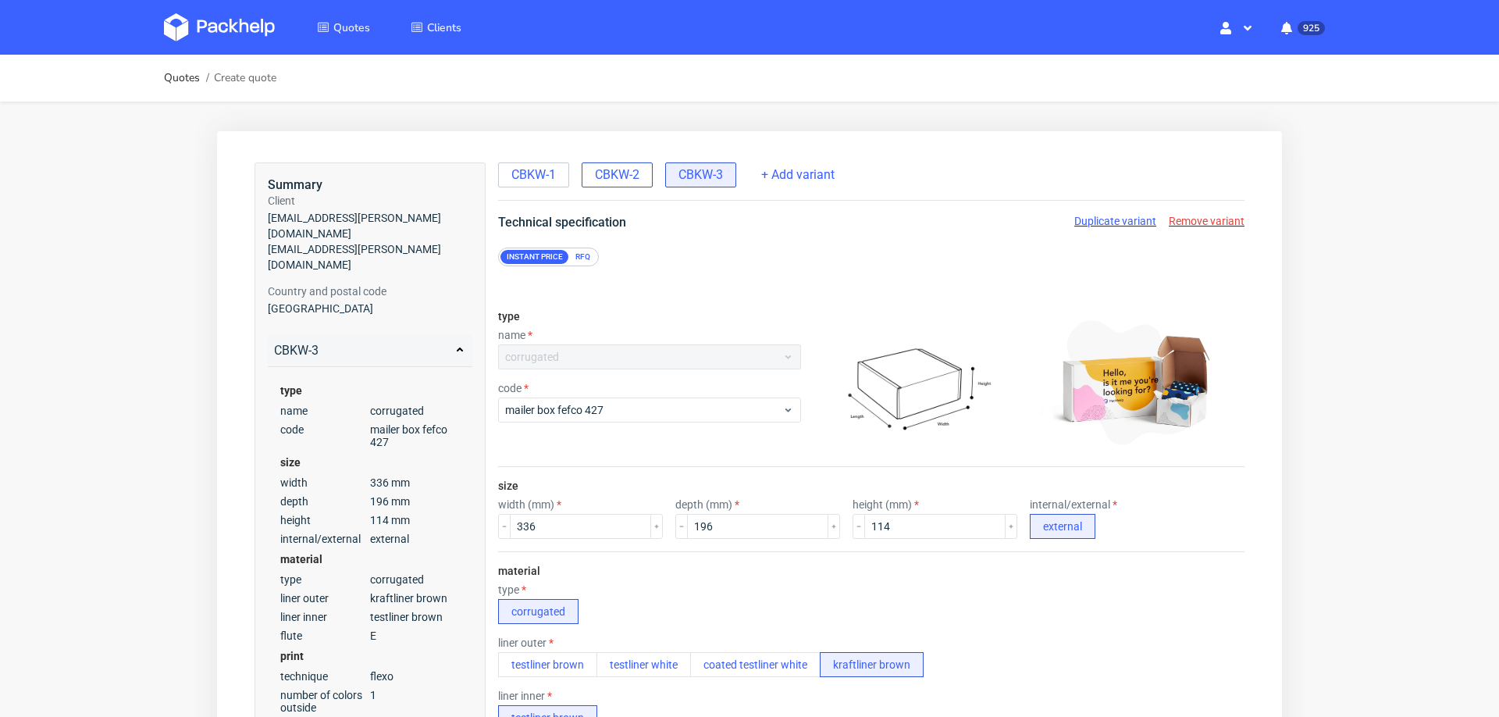
click at [626, 181] on span "CBKW-2" at bounding box center [617, 174] width 45 height 17
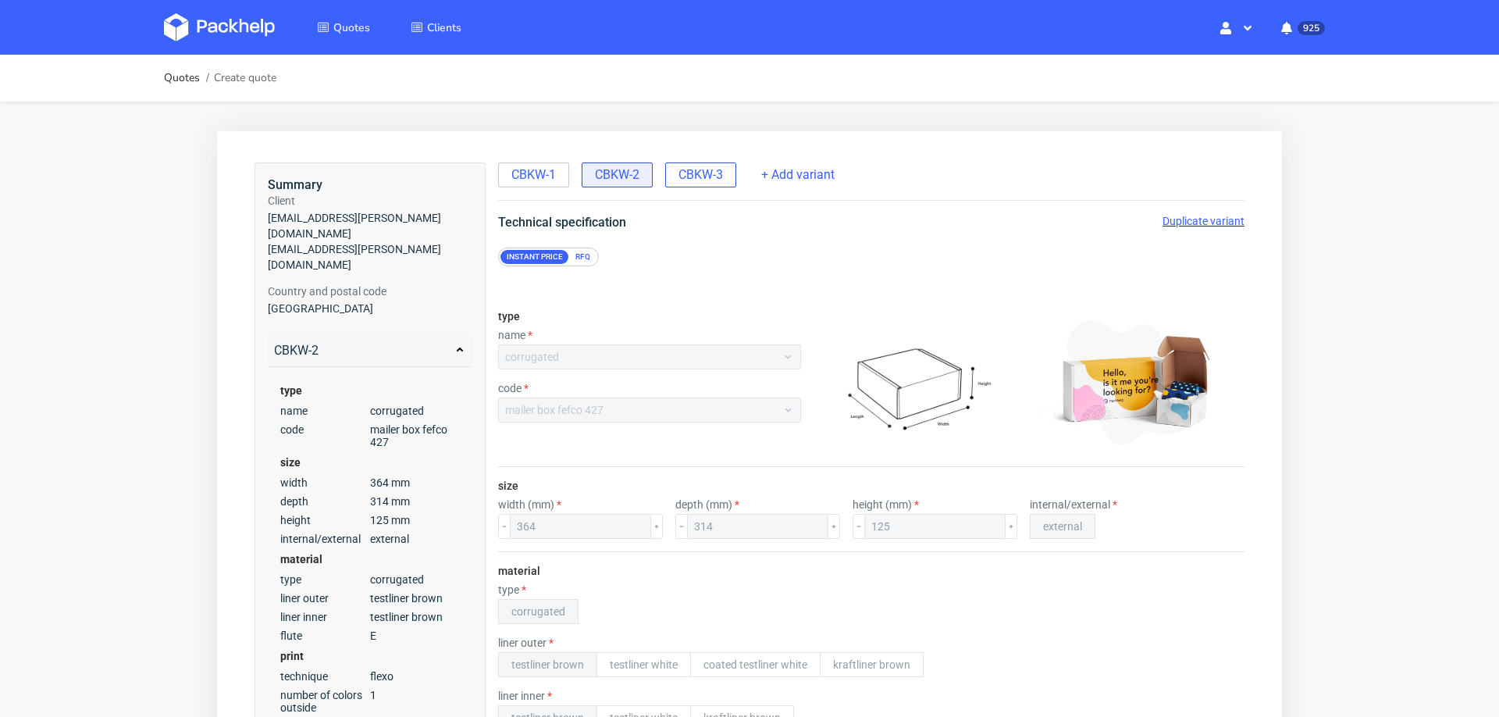
click at [701, 171] on span "CBKW-3" at bounding box center [701, 174] width 45 height 17
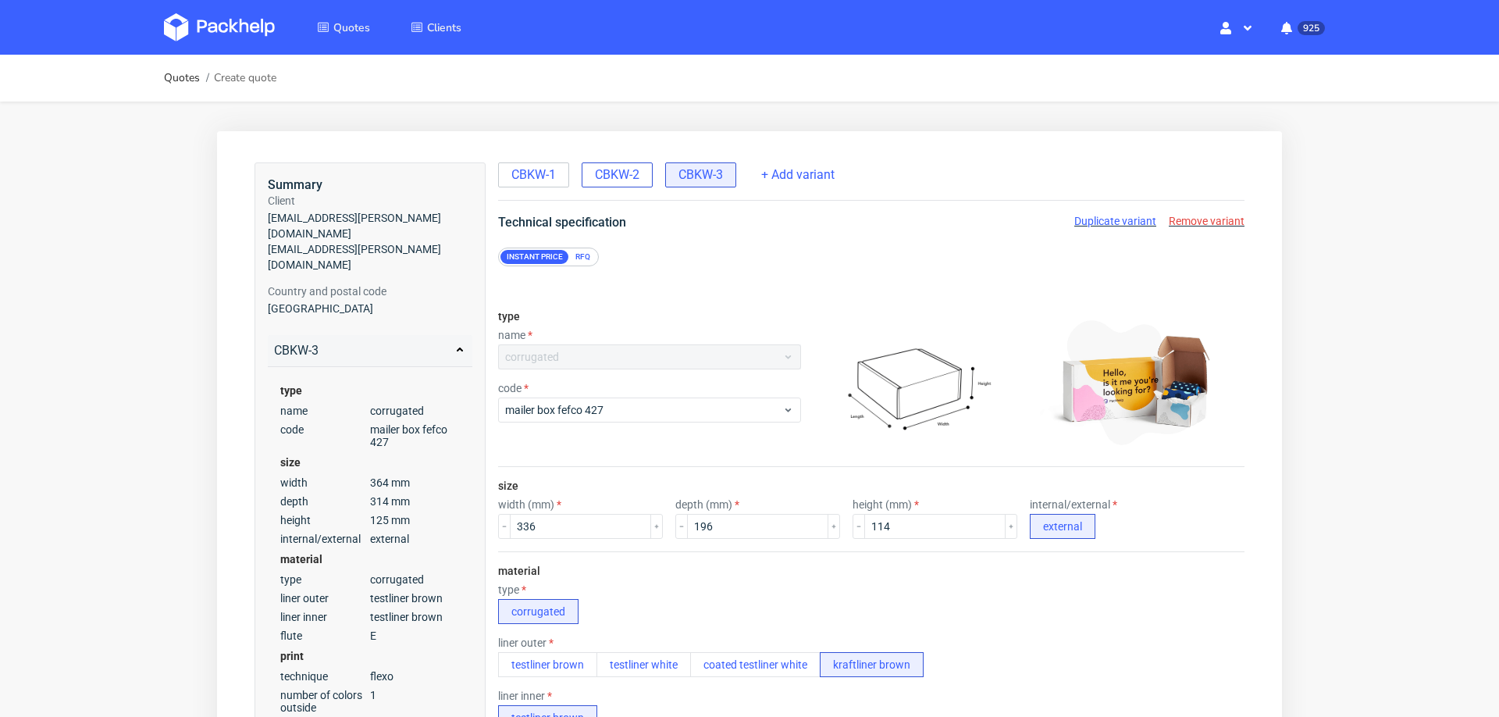
click at [590, 180] on div "CBKW-2" at bounding box center [617, 174] width 71 height 25
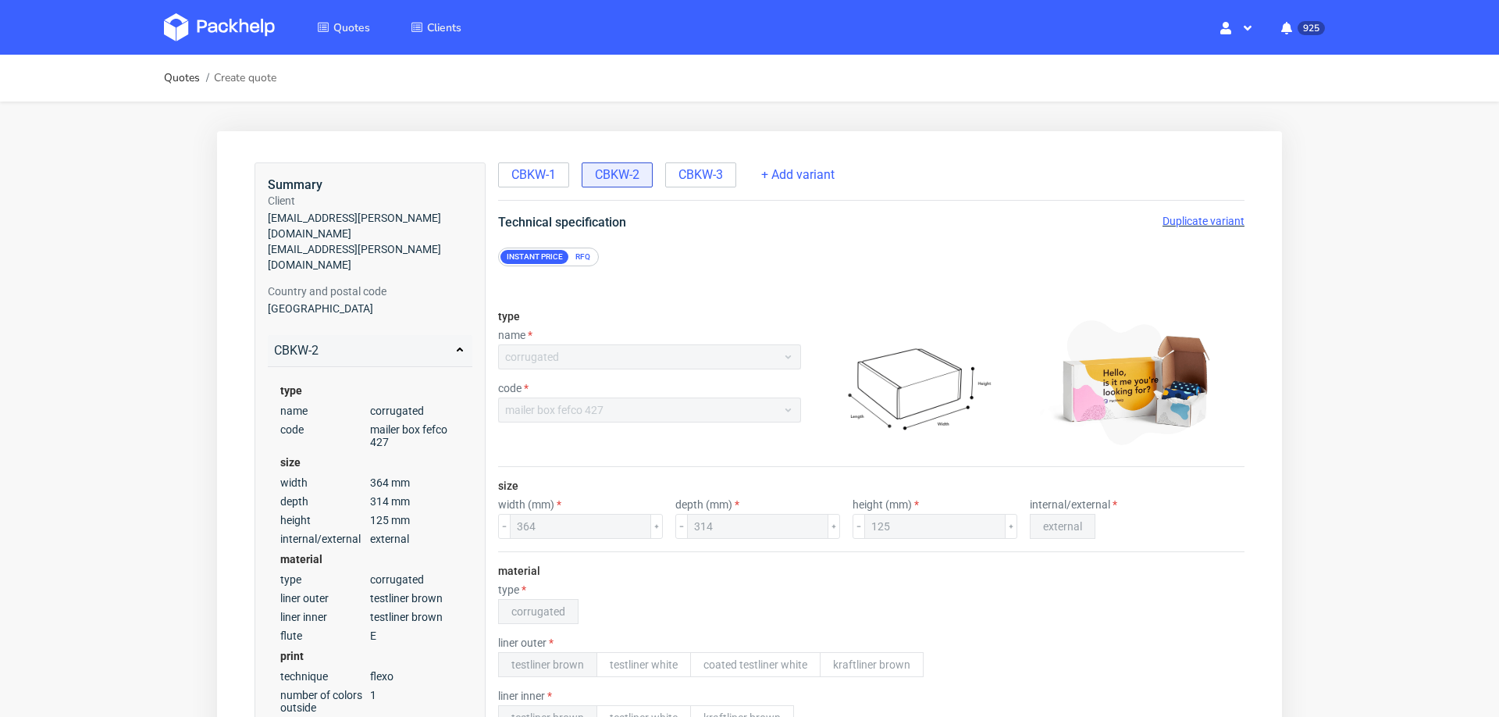
click at [1163, 219] on span "Duplicate variant" at bounding box center [1204, 221] width 82 height 12
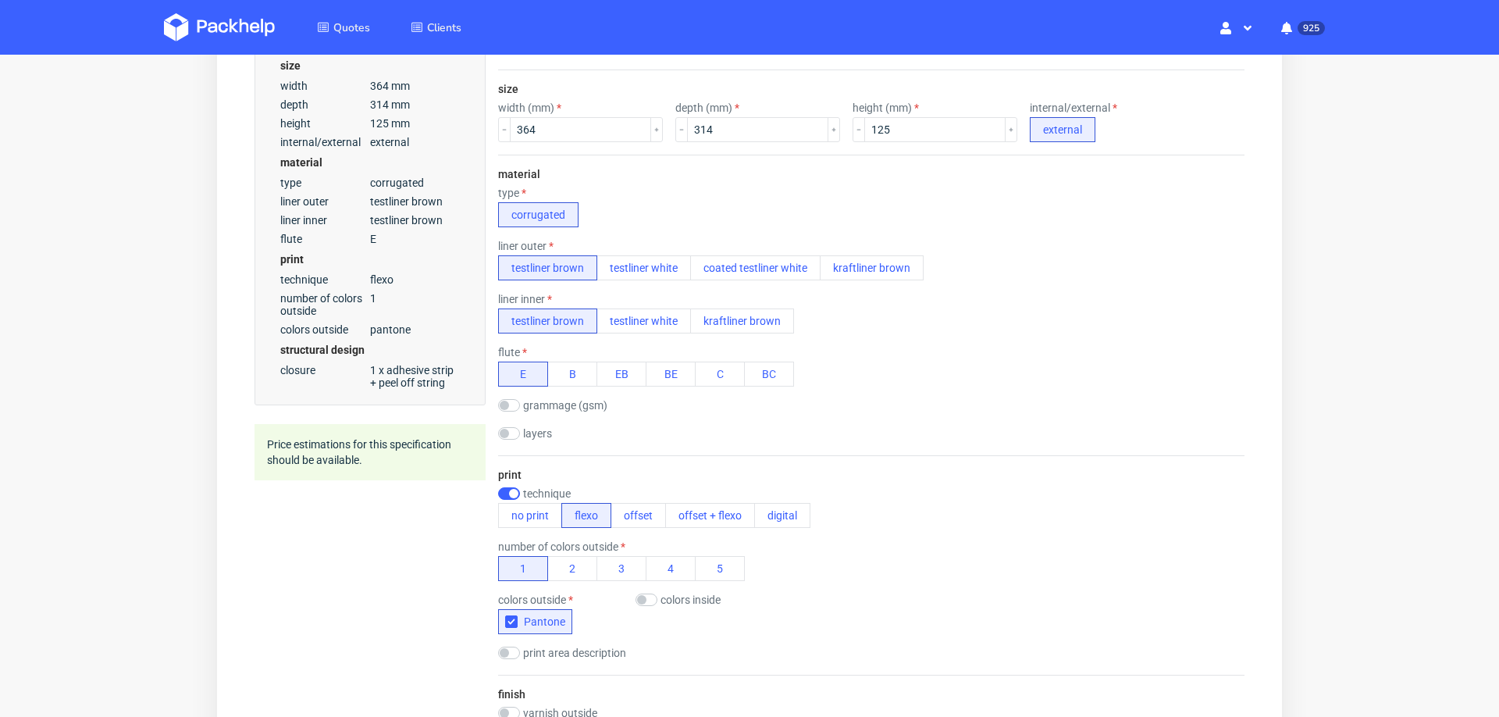
scroll to position [387, 0]
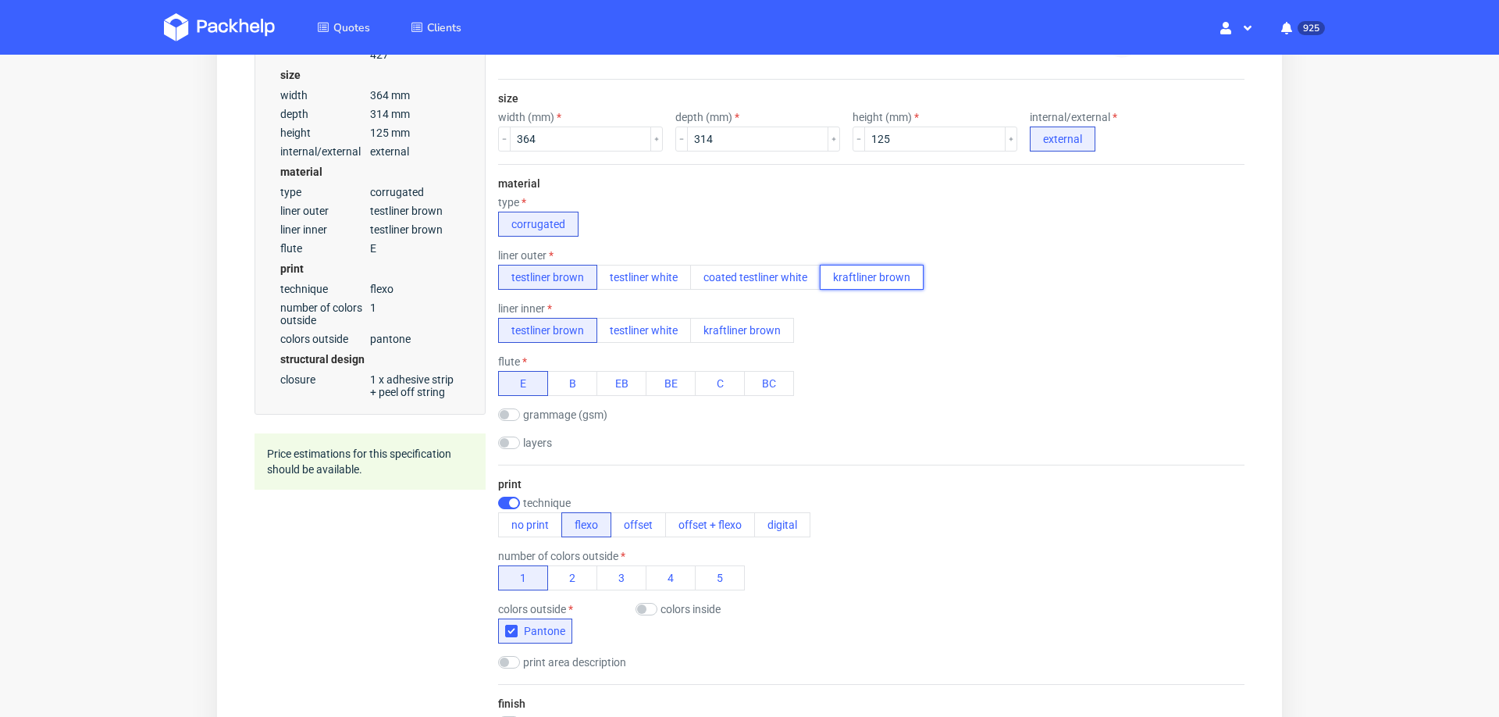
click at [839, 273] on button "kraftliner brown" at bounding box center [872, 277] width 104 height 25
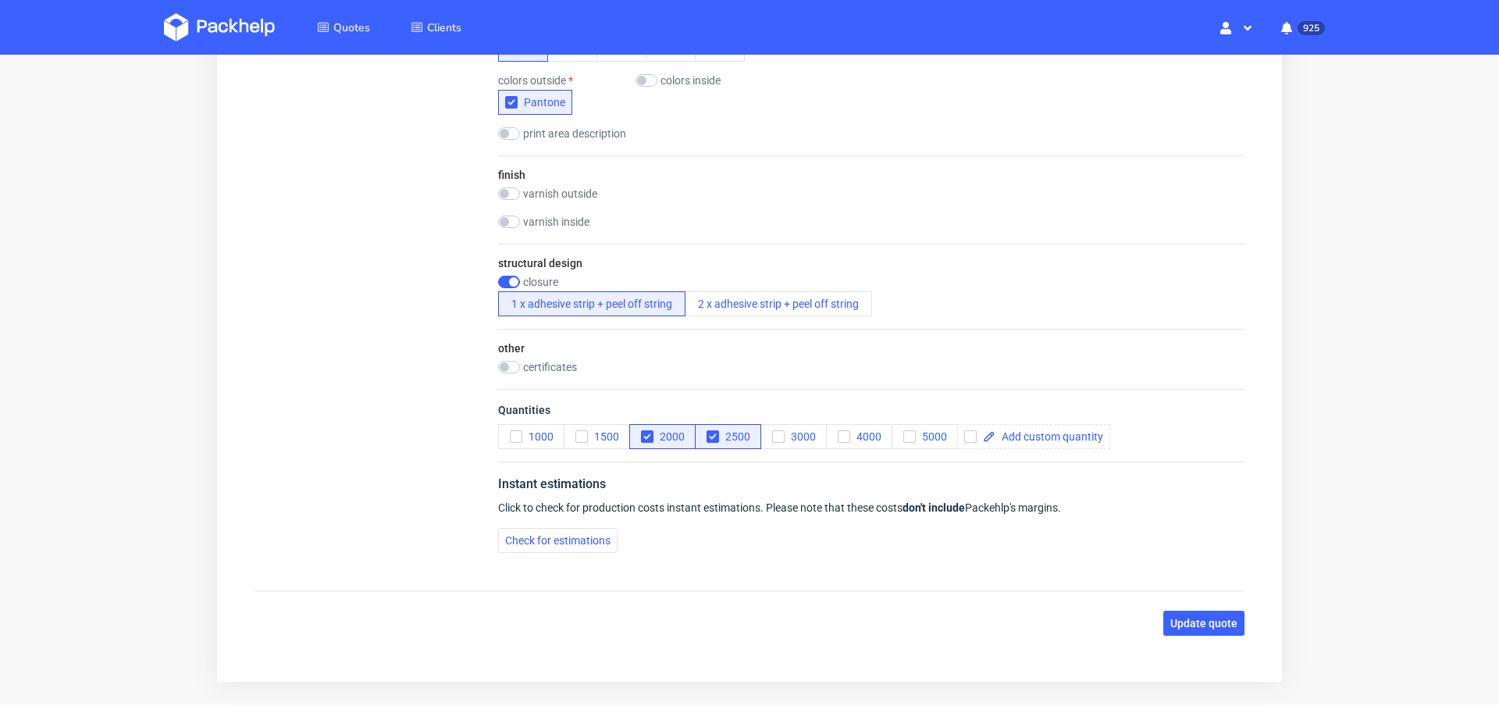
scroll to position [958, 0]
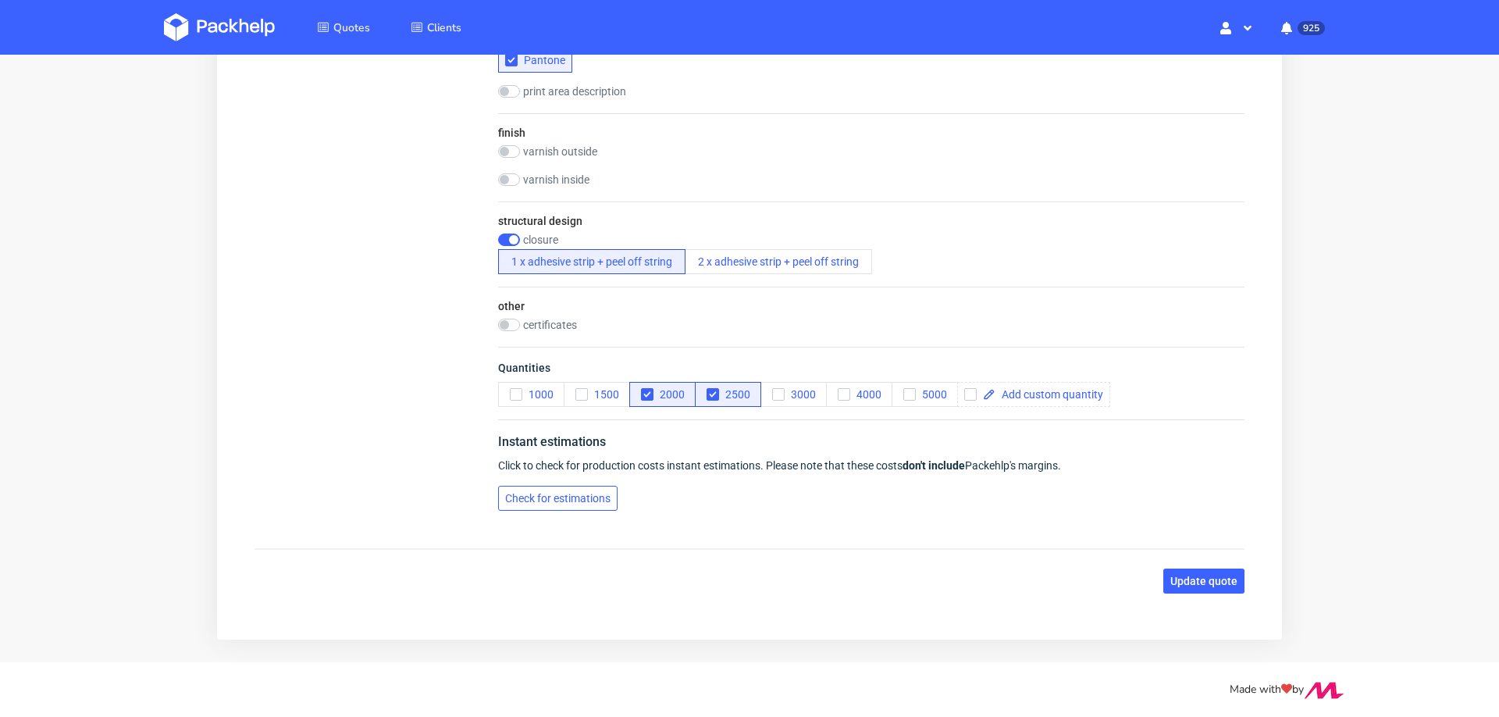
click at [530, 493] on span "Check for estimations" at bounding box center [557, 498] width 105 height 11
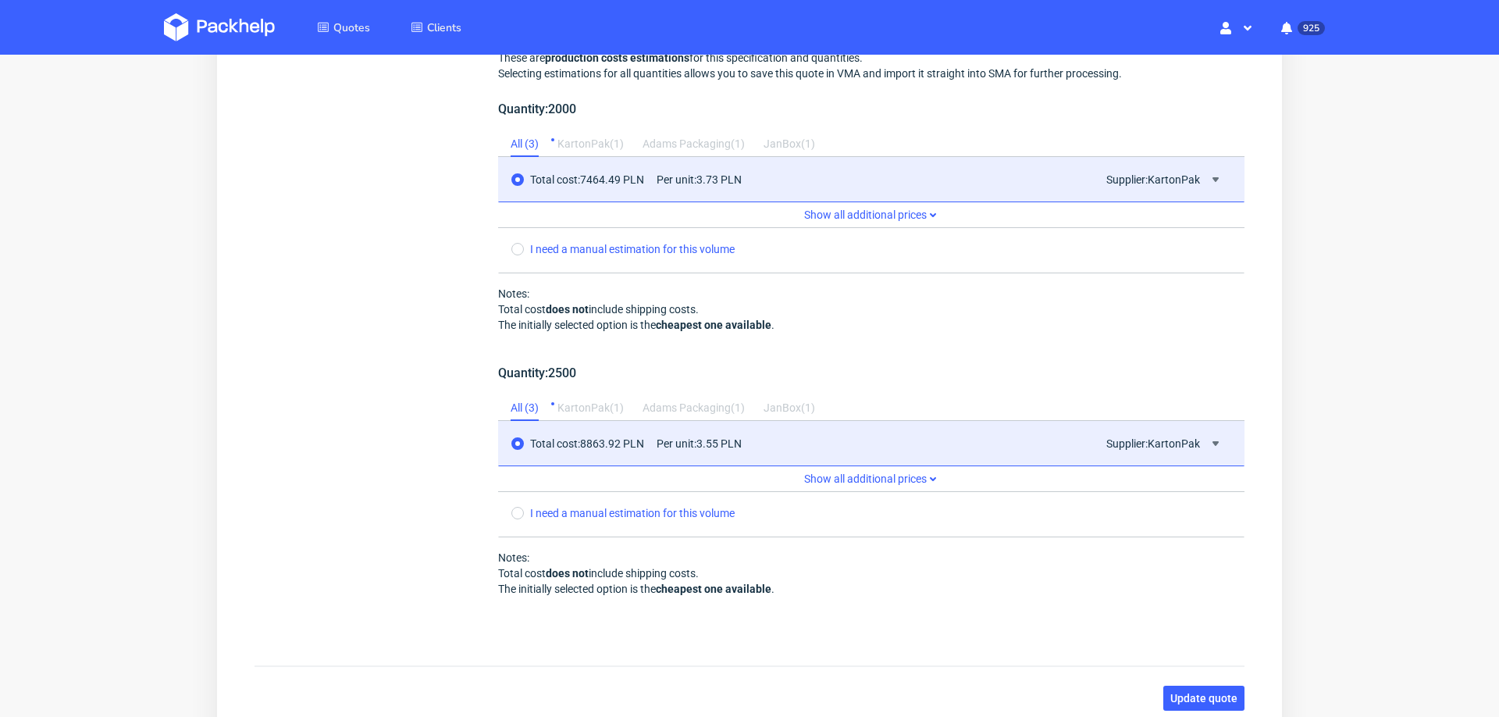
scroll to position [1621, 0]
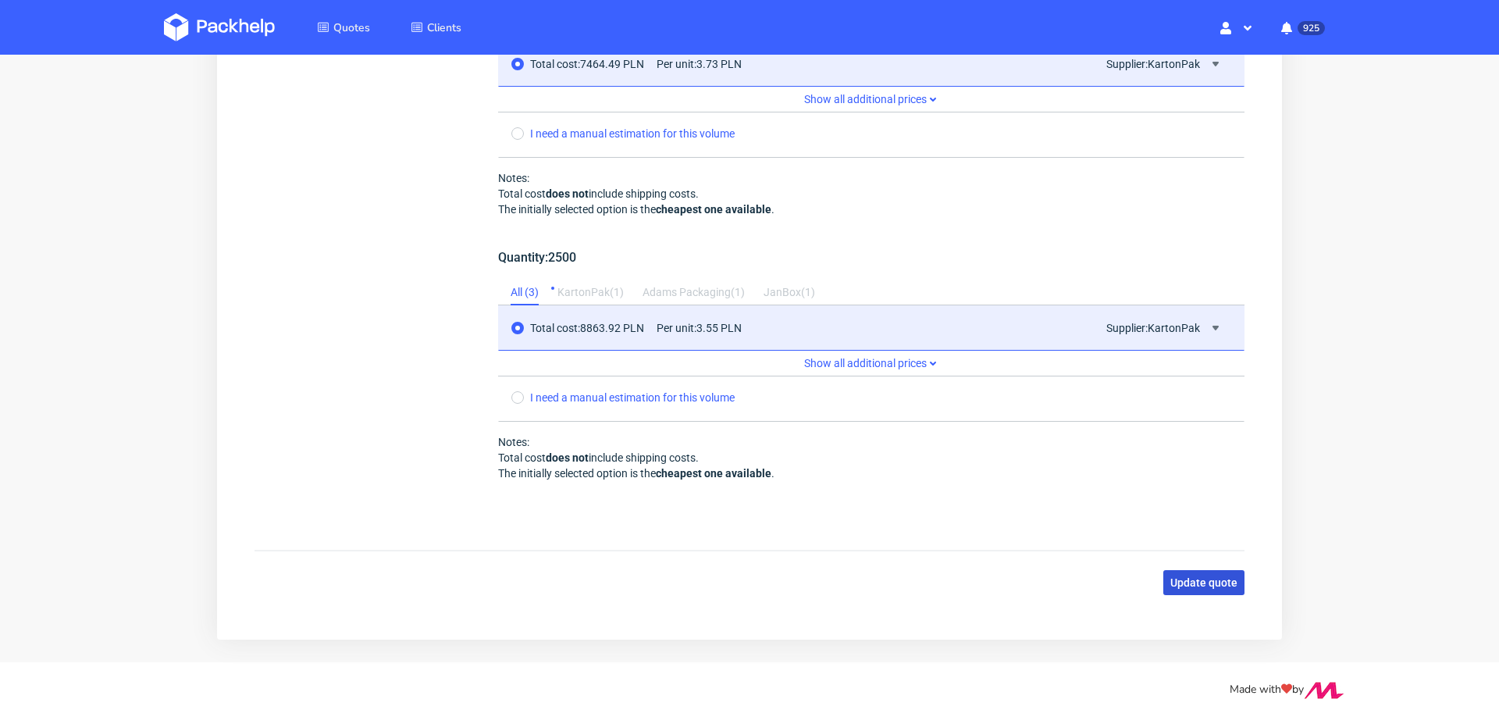
click at [1179, 577] on span "Update quote" at bounding box center [1204, 582] width 67 height 11
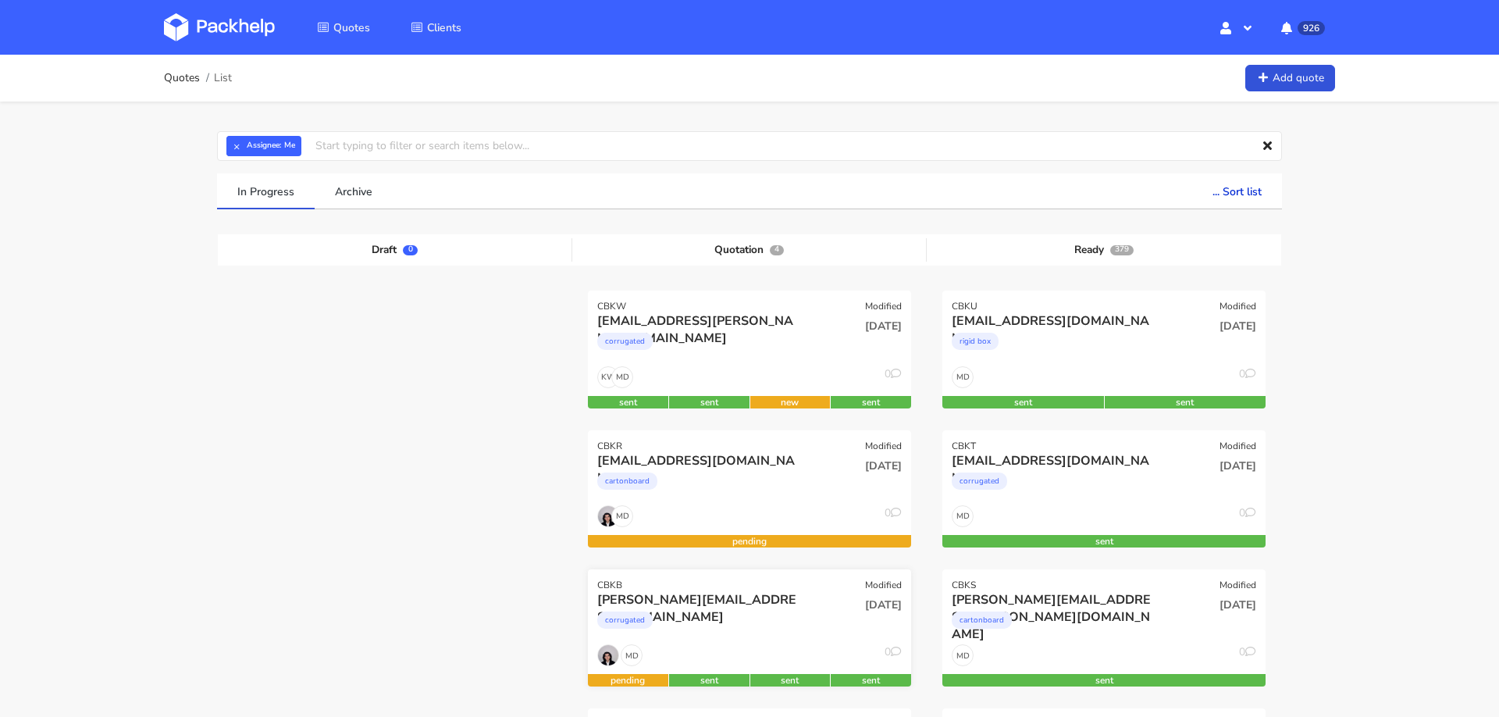
click at [761, 451] on div "corrugated" at bounding box center [700, 623] width 207 height 31
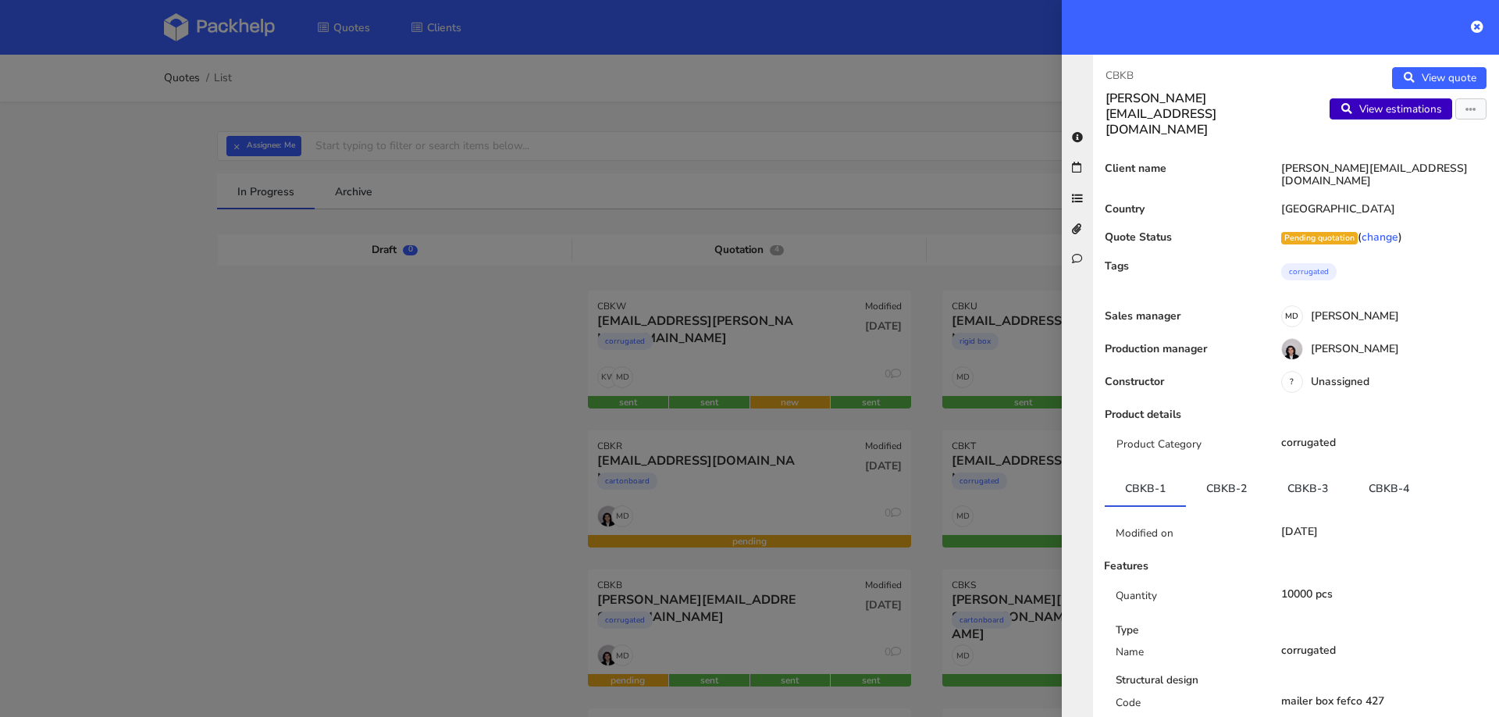
click at [999, 116] on link "View estimations" at bounding box center [1391, 109] width 123 height 22
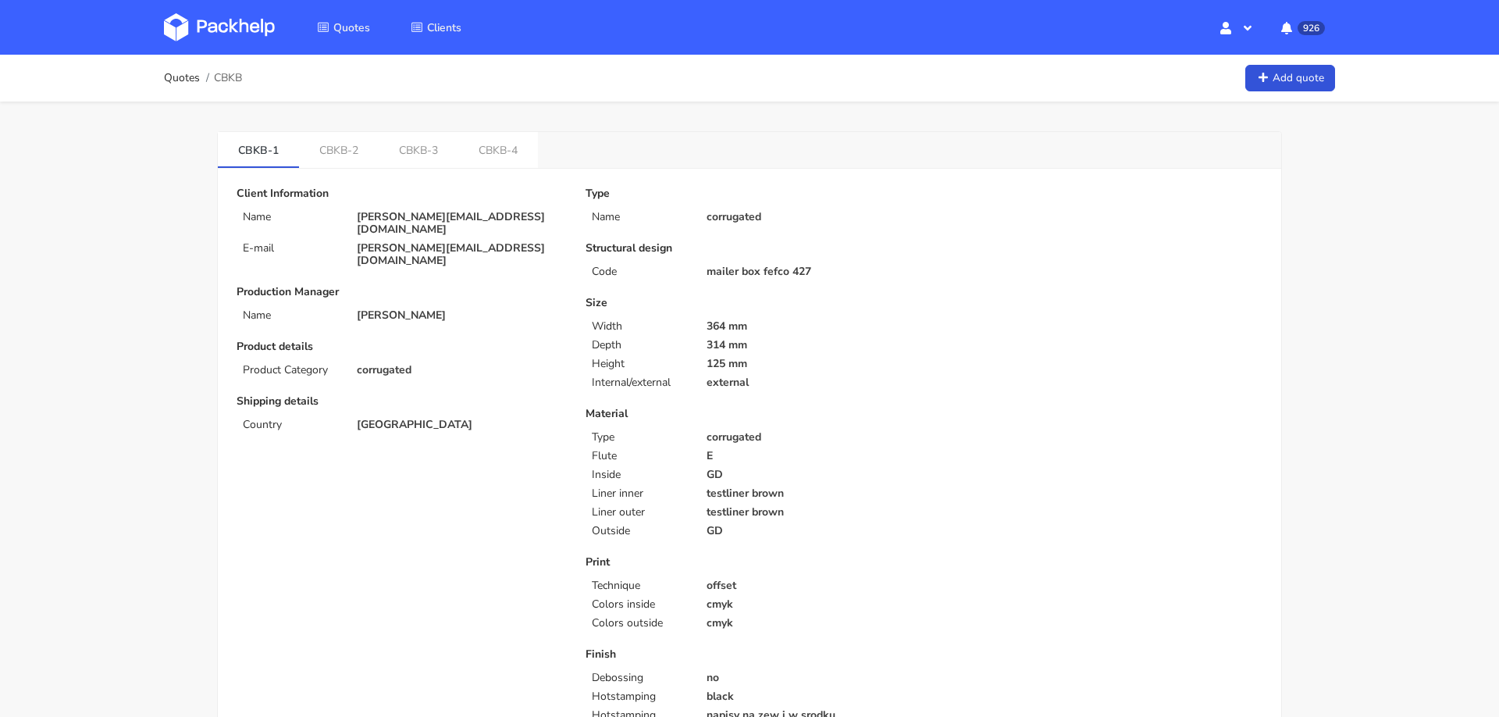
click at [374, 215] on p "[PERSON_NAME][EMAIL_ADDRESS][DOMAIN_NAME]" at bounding box center [460, 223] width 207 height 25
copy div "[PERSON_NAME][EMAIL_ADDRESS][DOMAIN_NAME]"
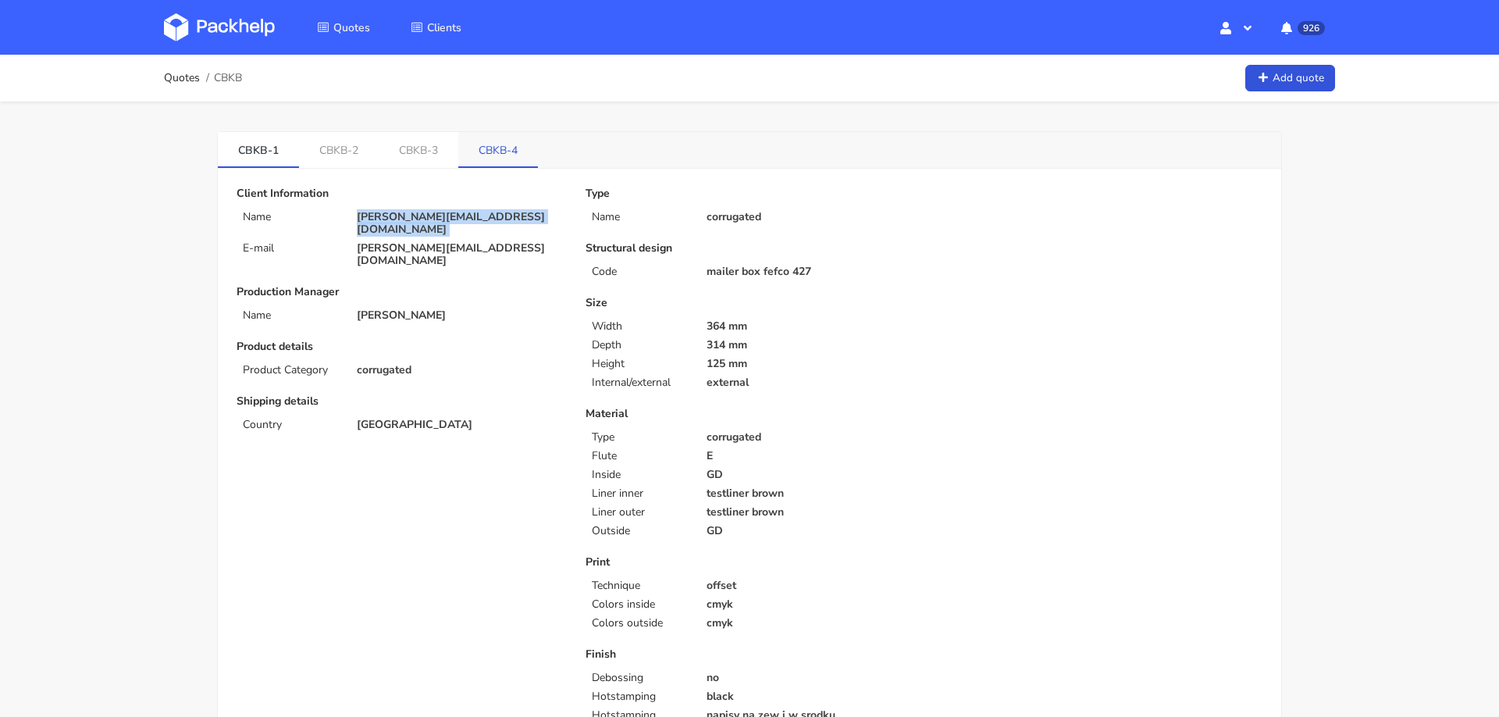
click at [487, 154] on link "CBKB-4" at bounding box center [498, 149] width 80 height 34
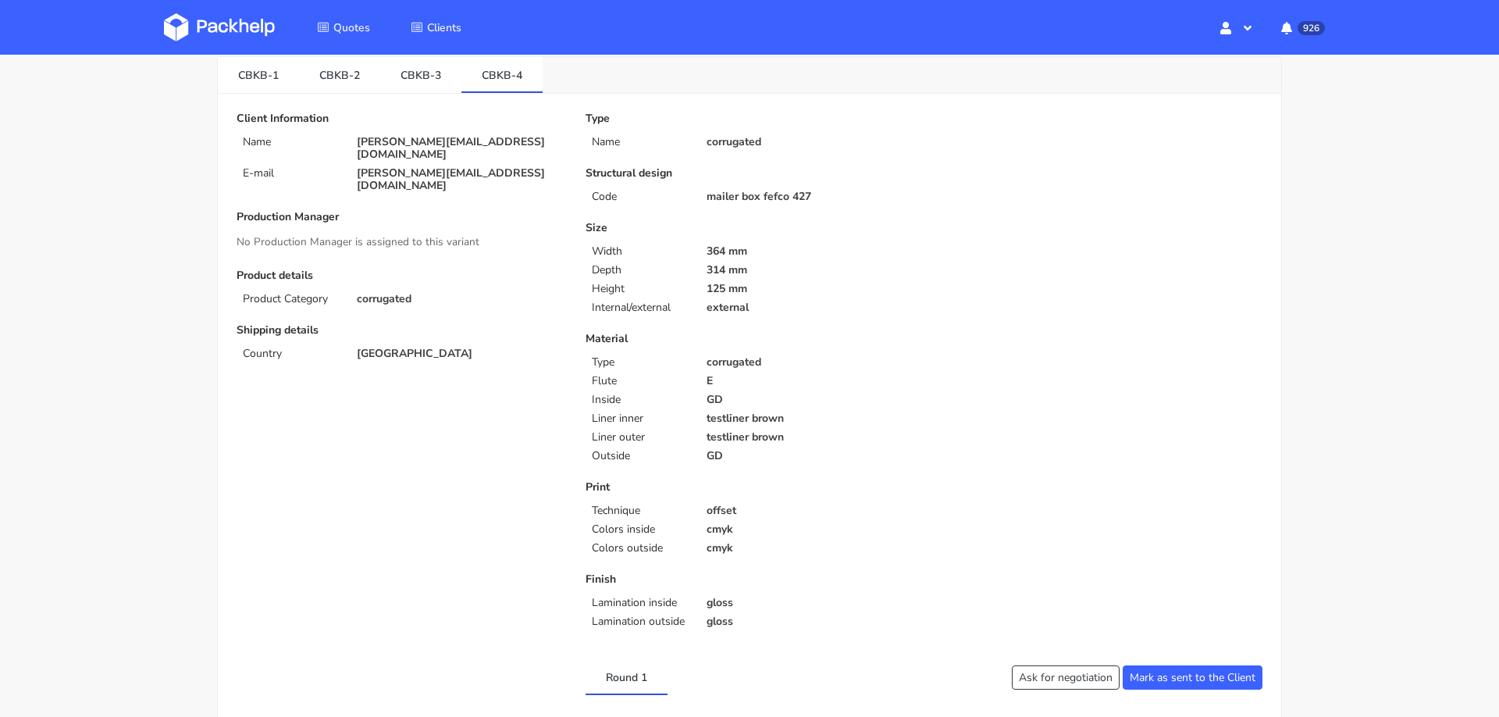
scroll to position [64, 0]
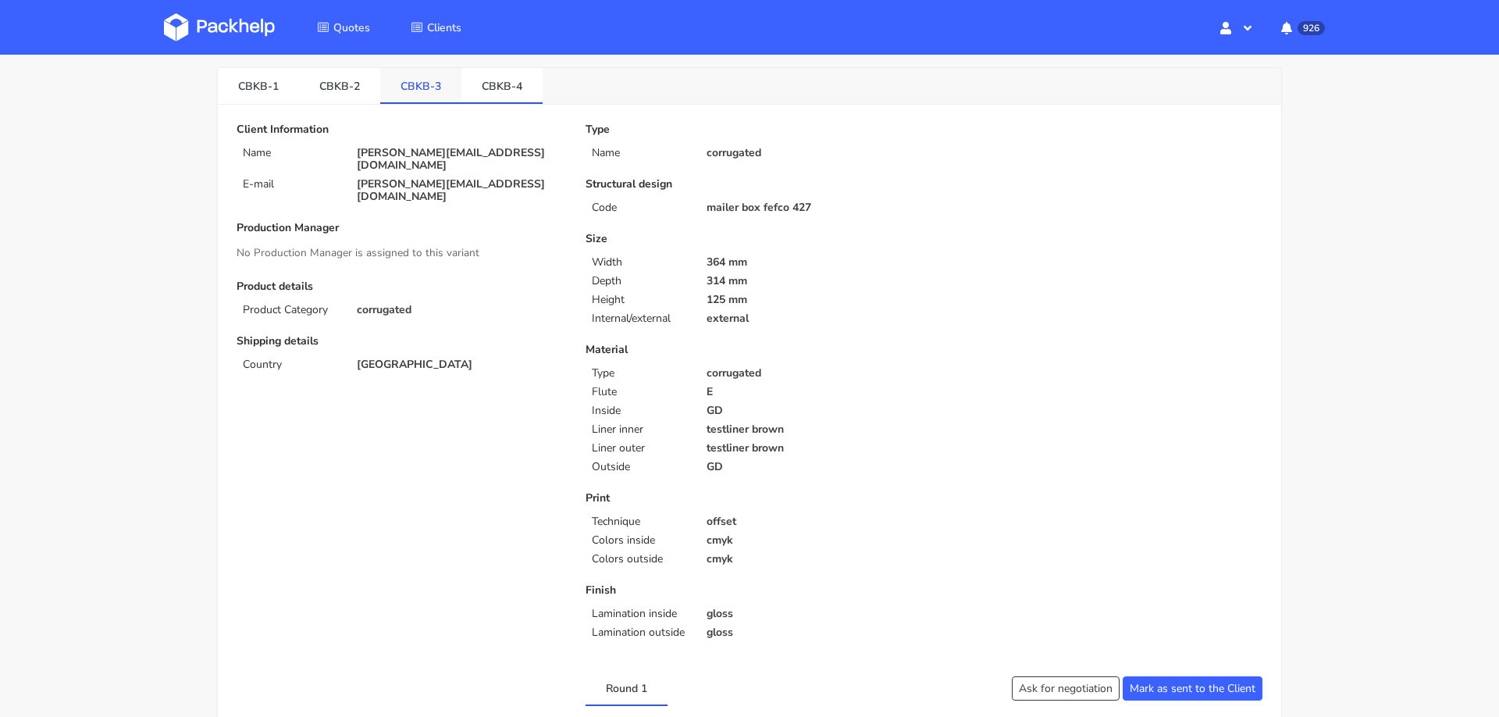
click at [415, 84] on link "CBKB-3" at bounding box center [420, 85] width 81 height 34
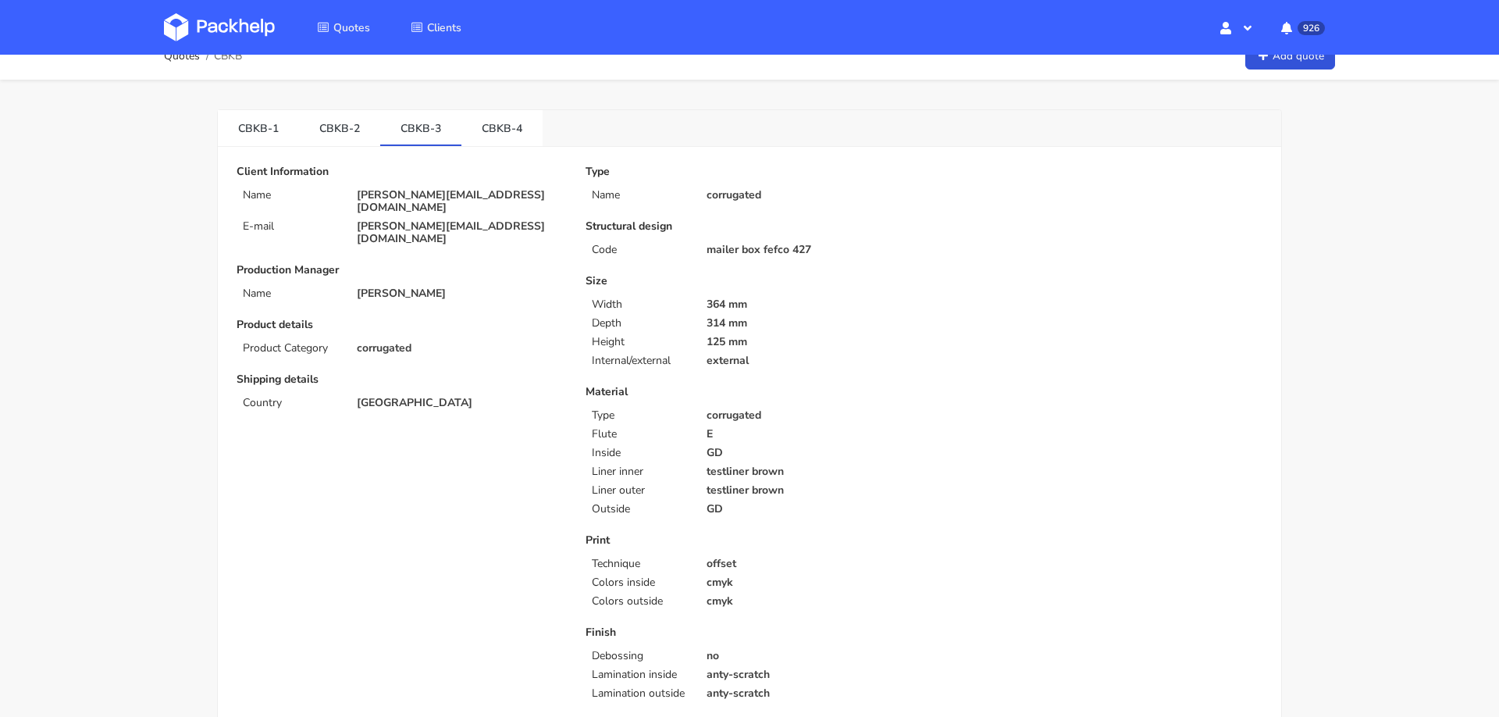
scroll to position [19, 0]
click at [383, 192] on p "[PERSON_NAME][EMAIL_ADDRESS][DOMAIN_NAME]" at bounding box center [460, 204] width 207 height 25
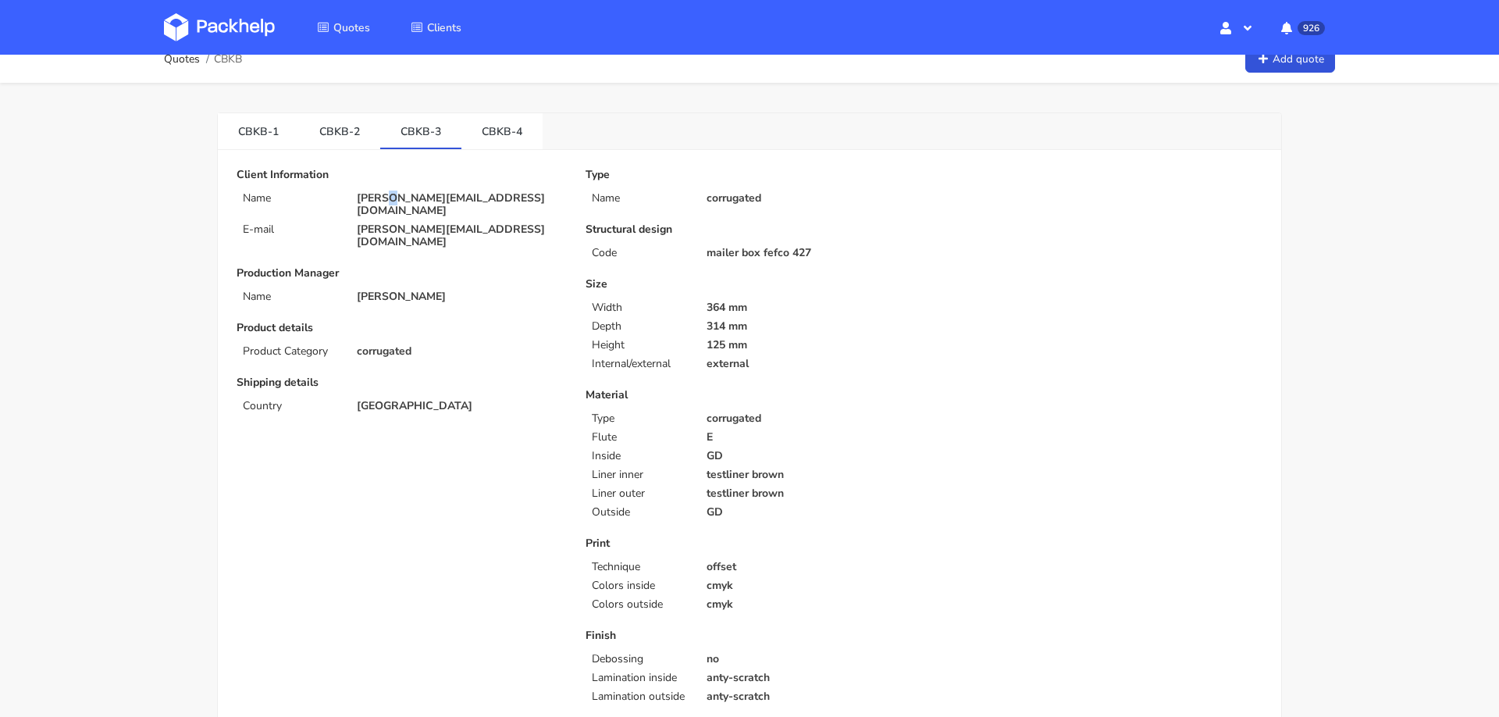
click at [383, 192] on p "[PERSON_NAME][EMAIL_ADDRESS][DOMAIN_NAME]" at bounding box center [460, 204] width 207 height 25
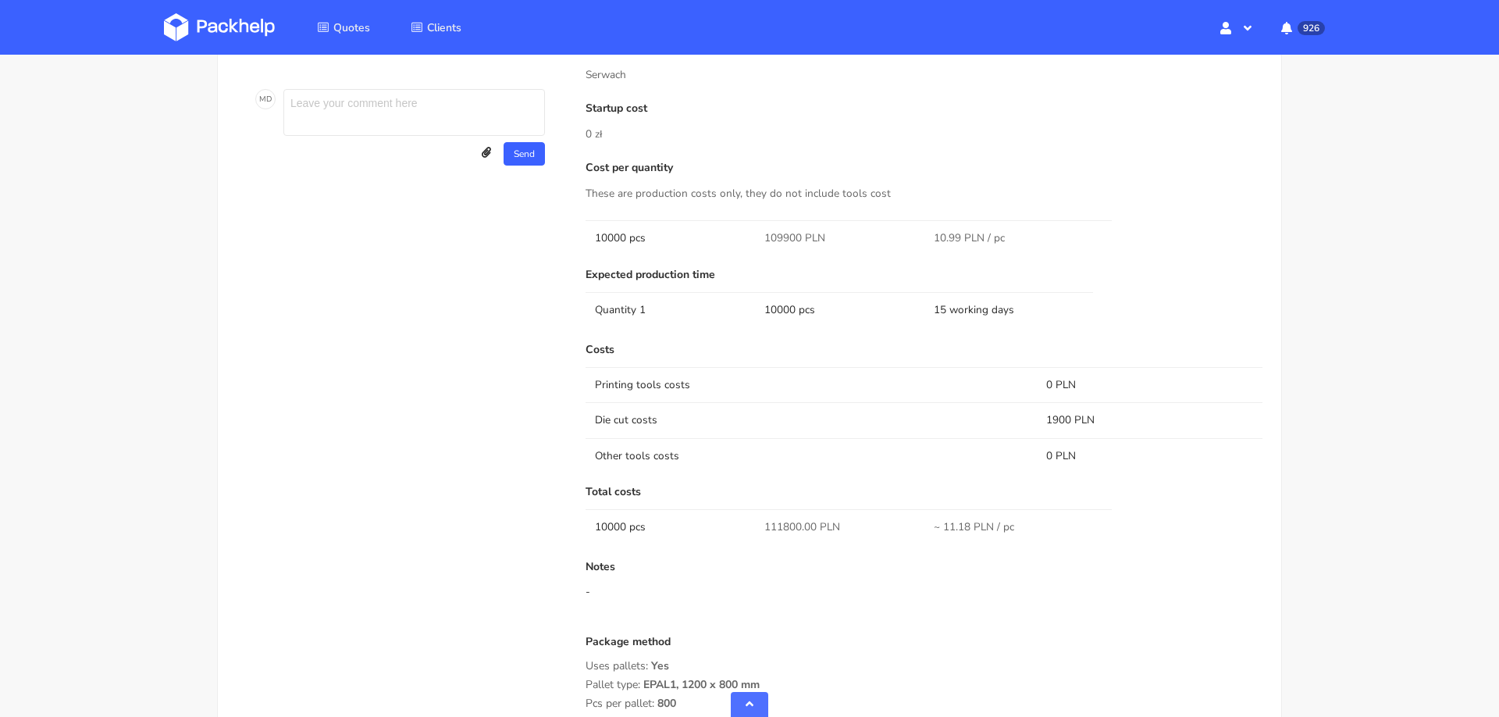
scroll to position [915, 0]
click at [780, 521] on span "111800.00 PLN" at bounding box center [803, 523] width 76 height 16
copy span "111800.00"
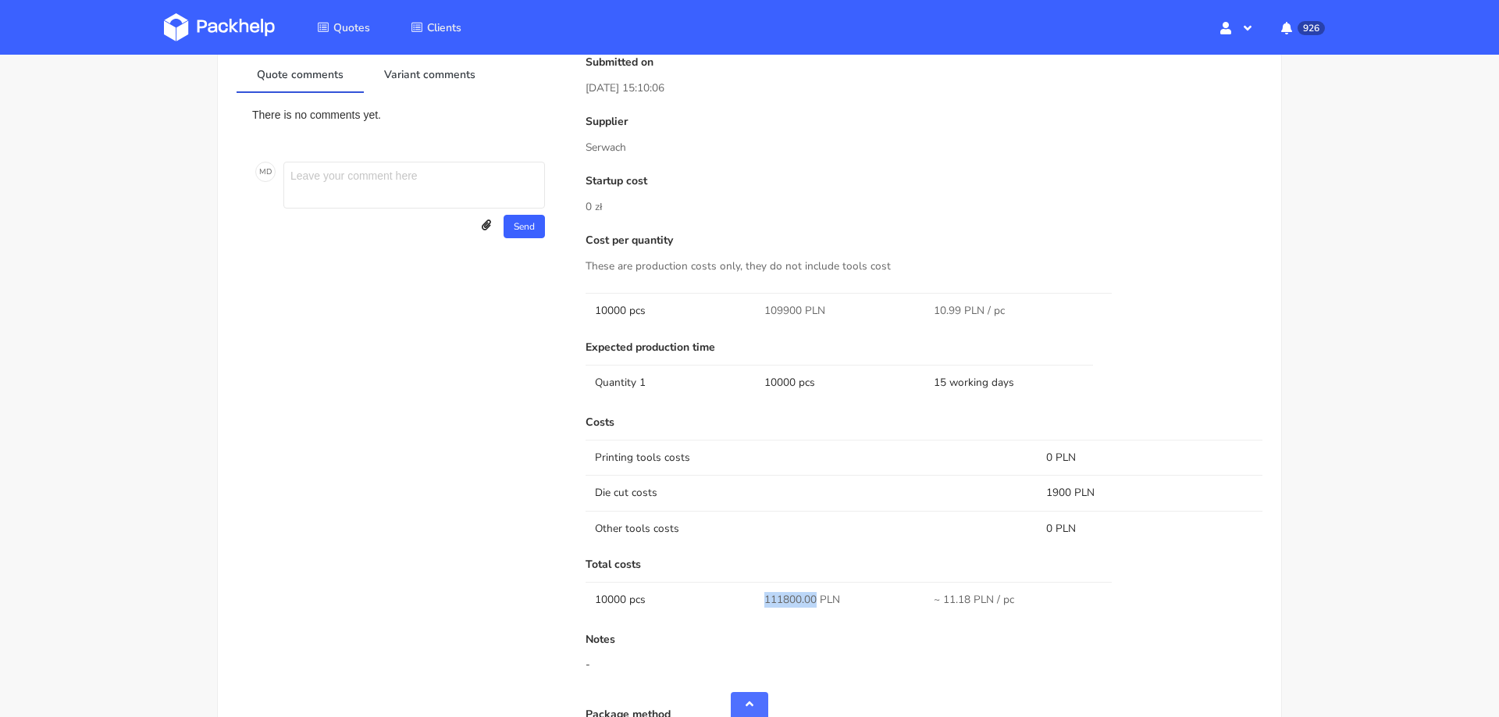
scroll to position [839, 0]
click at [740, 622] on div "Costs Printing tools costs 0 PLN Die cut costs 1900 PLN Other tools costs 0 PLN…" at bounding box center [924, 660] width 677 height 491
drag, startPoint x: 783, startPoint y: 592, endPoint x: 793, endPoint y: 592, distance: 9.4
click at [793, 592] on span "111800.00 PLN" at bounding box center [803, 598] width 76 height 16
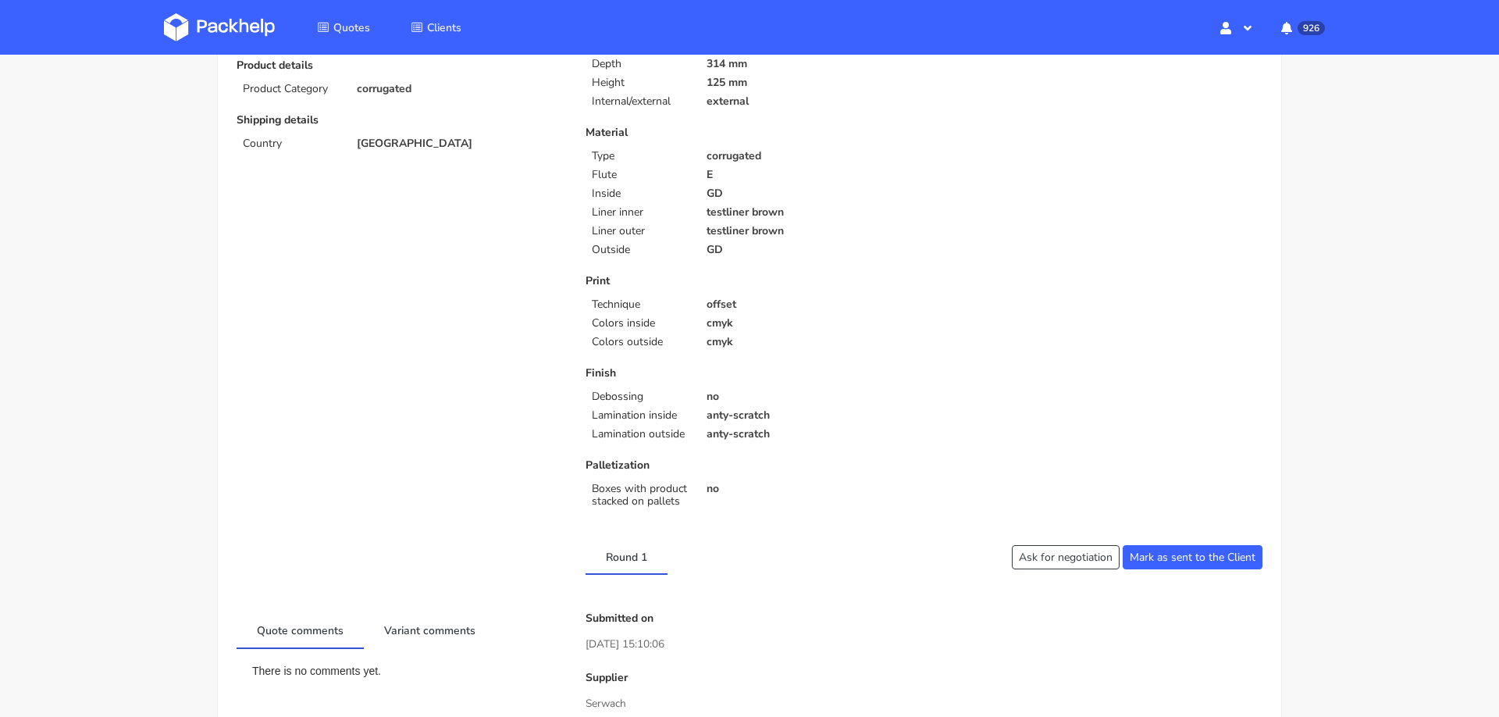
scroll to position [282, 0]
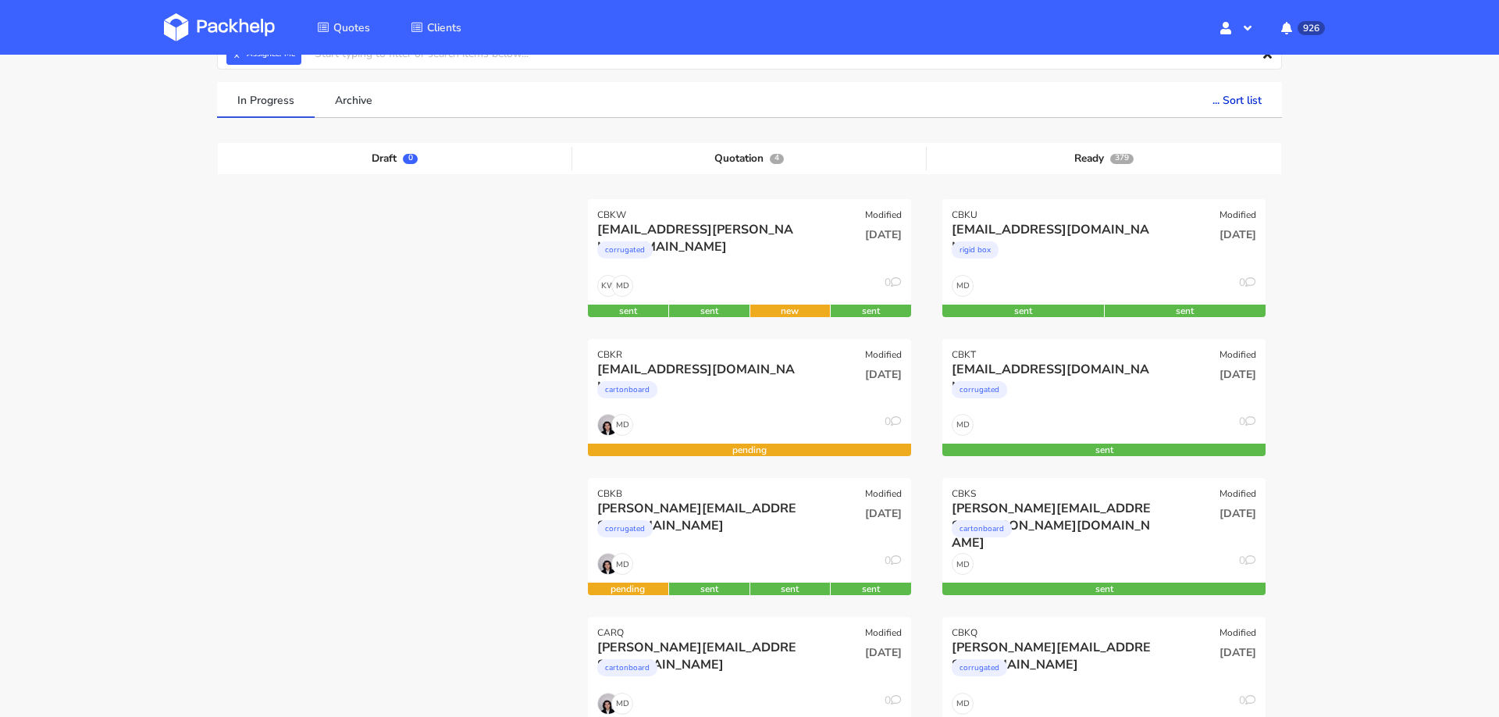
scroll to position [122, 0]
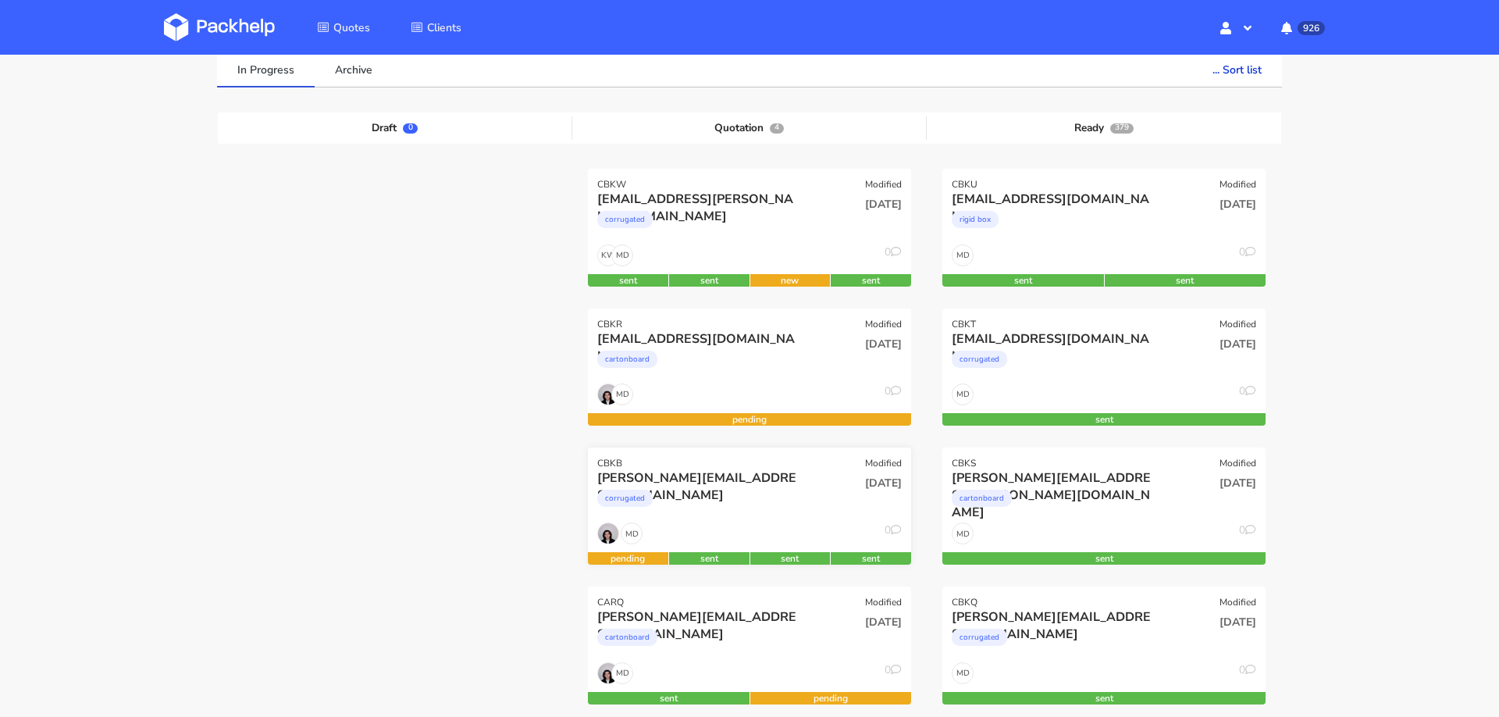
click at [733, 526] on div "MD 0" at bounding box center [749, 537] width 323 height 30
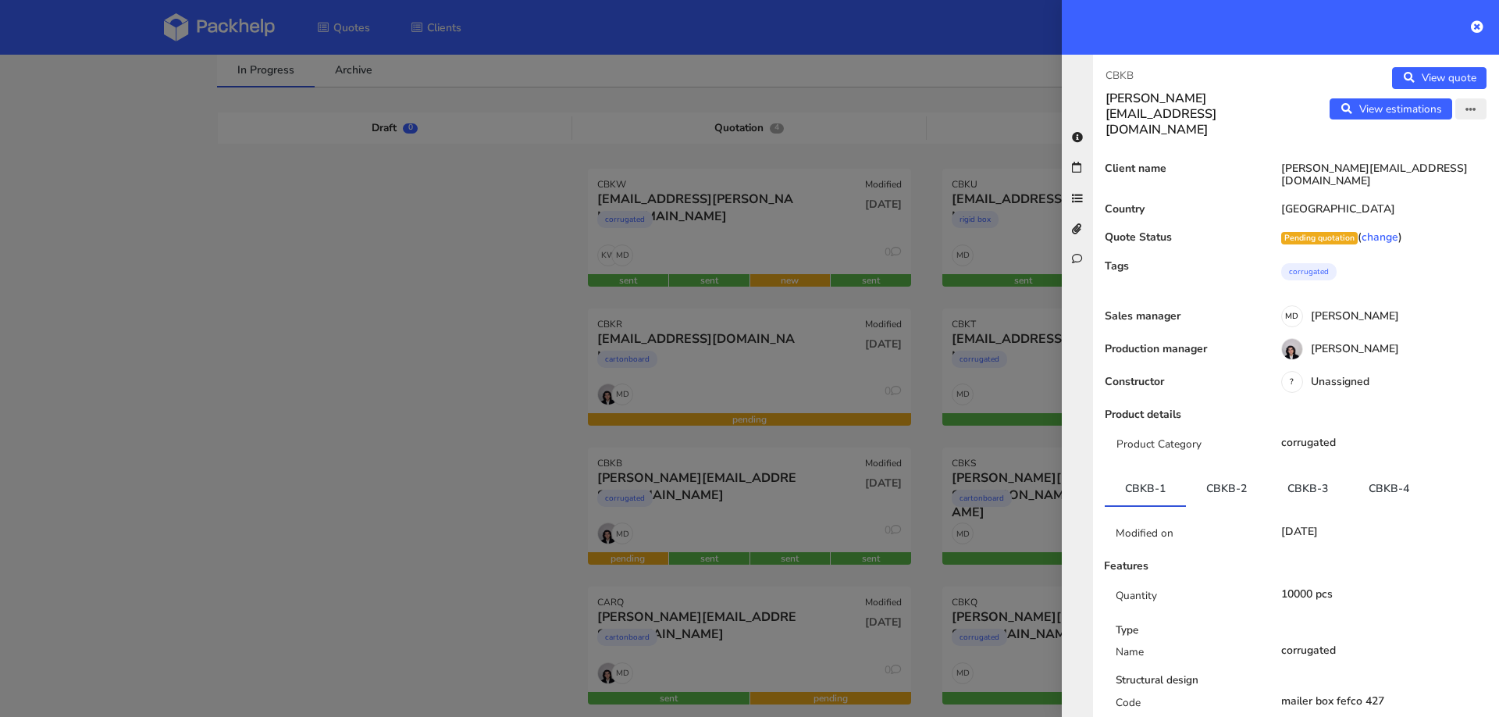
click at [1467, 106] on icon "button" at bounding box center [1471, 110] width 11 height 11
click at [1406, 148] on link "Edit quote" at bounding box center [1419, 141] width 137 height 26
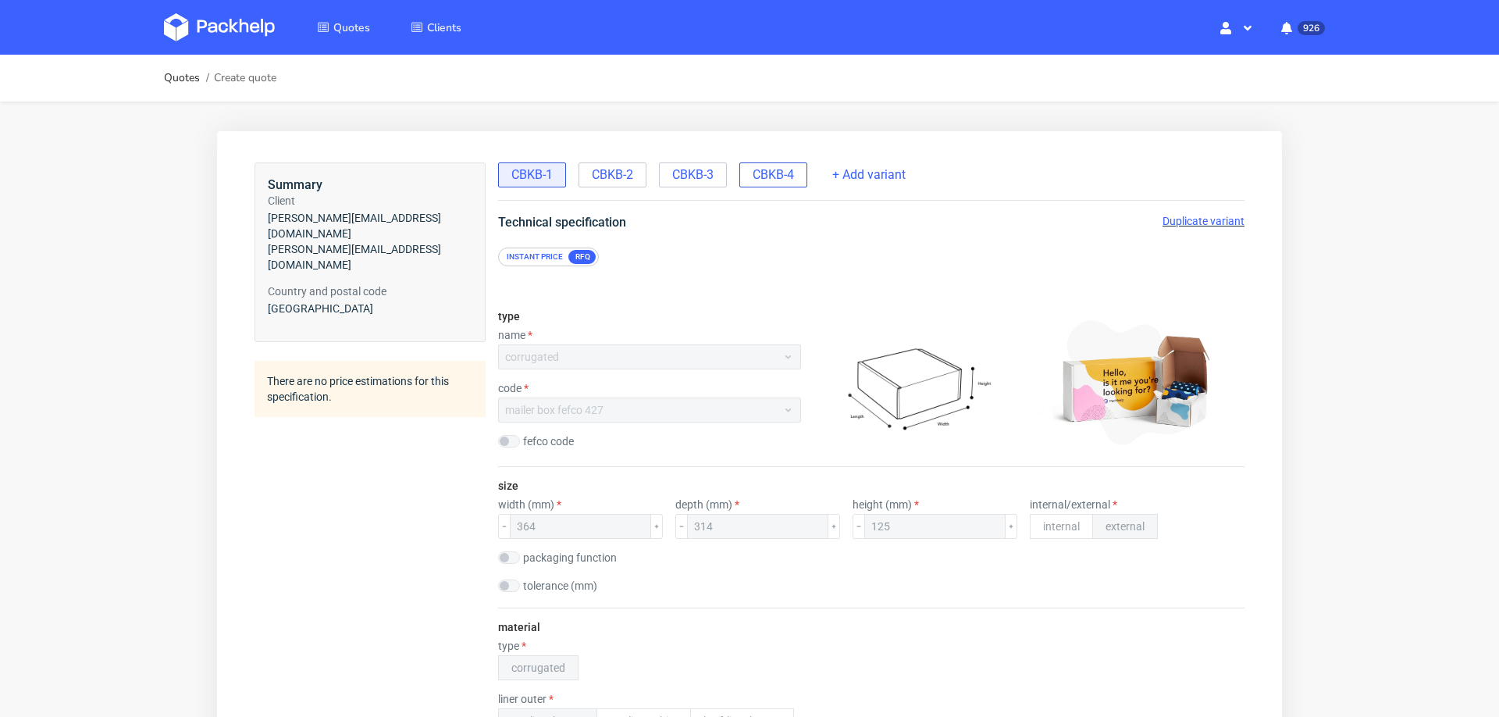
click at [783, 168] on span "CBKB-4" at bounding box center [773, 174] width 41 height 17
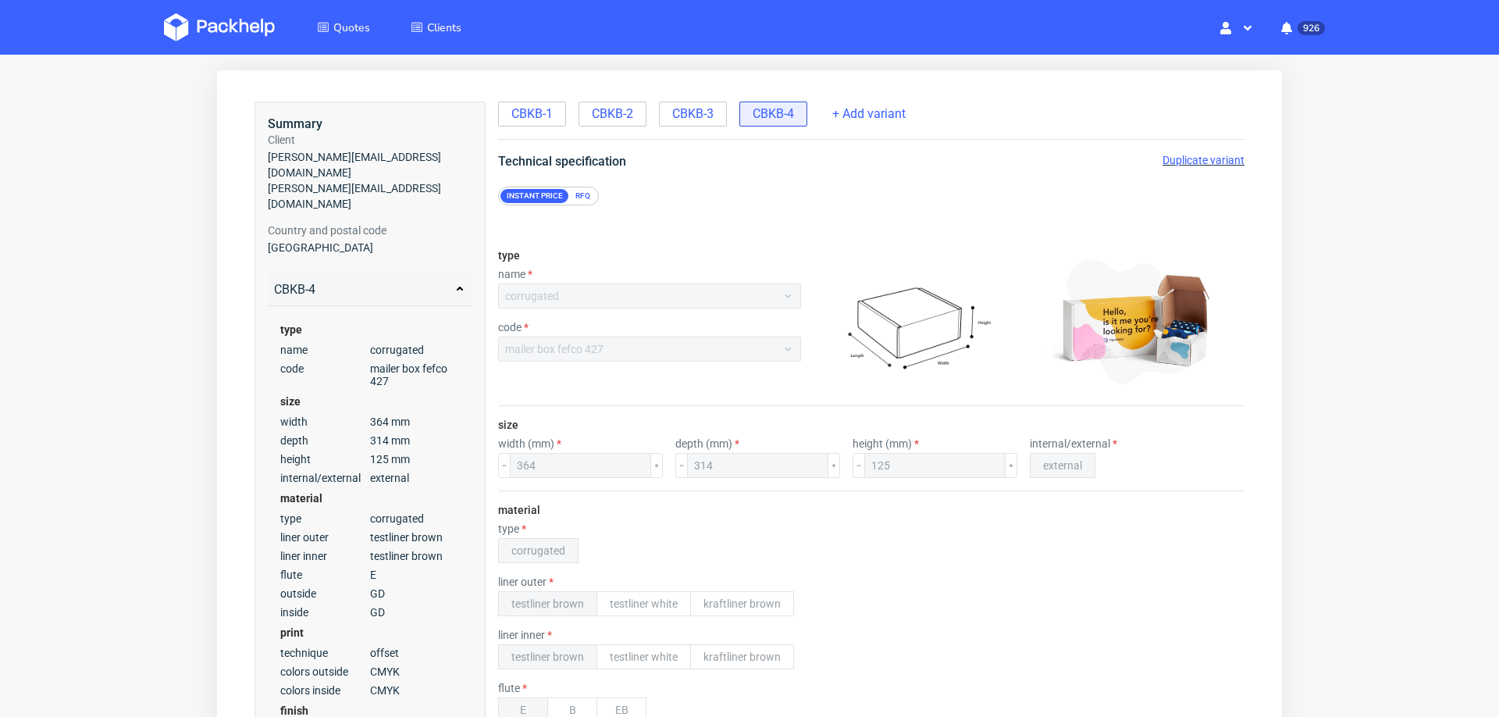
scroll to position [43, 0]
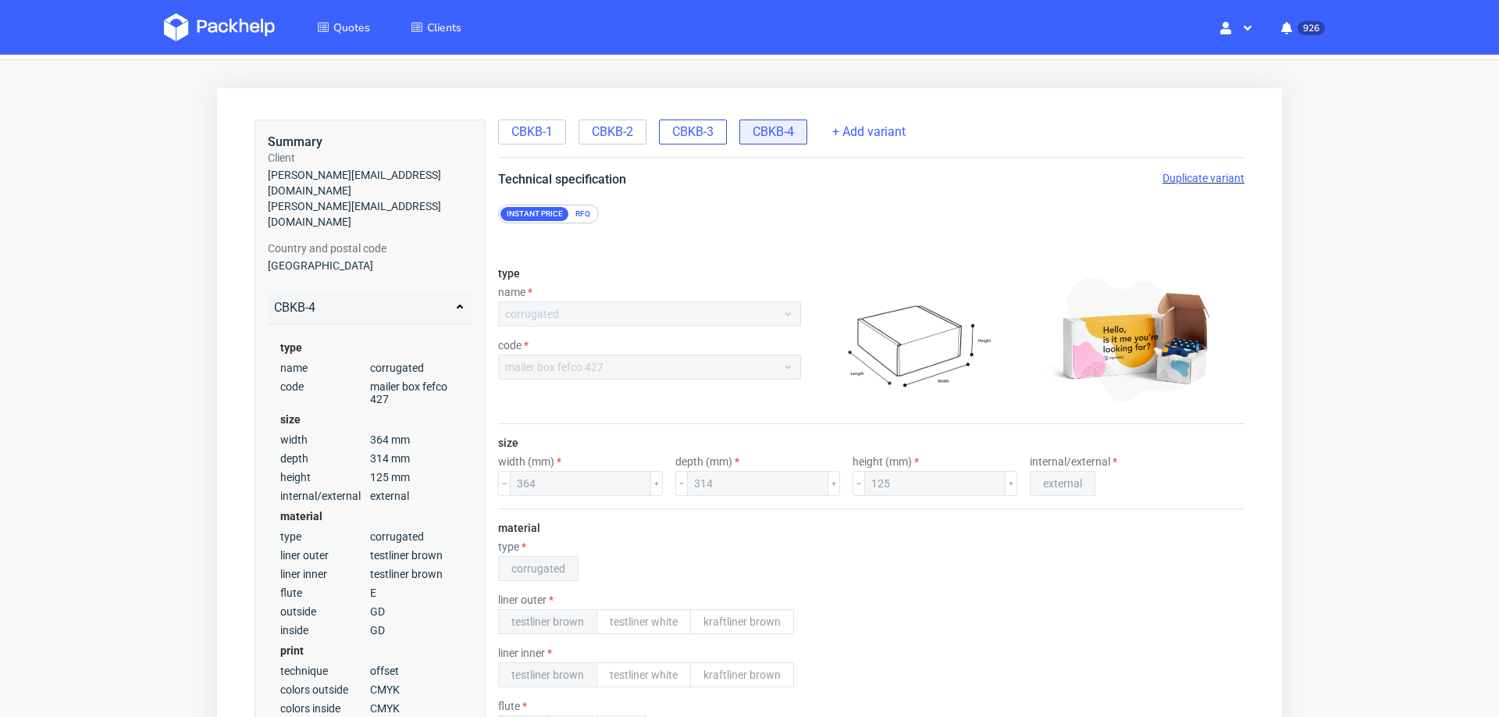
click at [671, 130] on div "CBKB-3" at bounding box center [693, 131] width 68 height 25
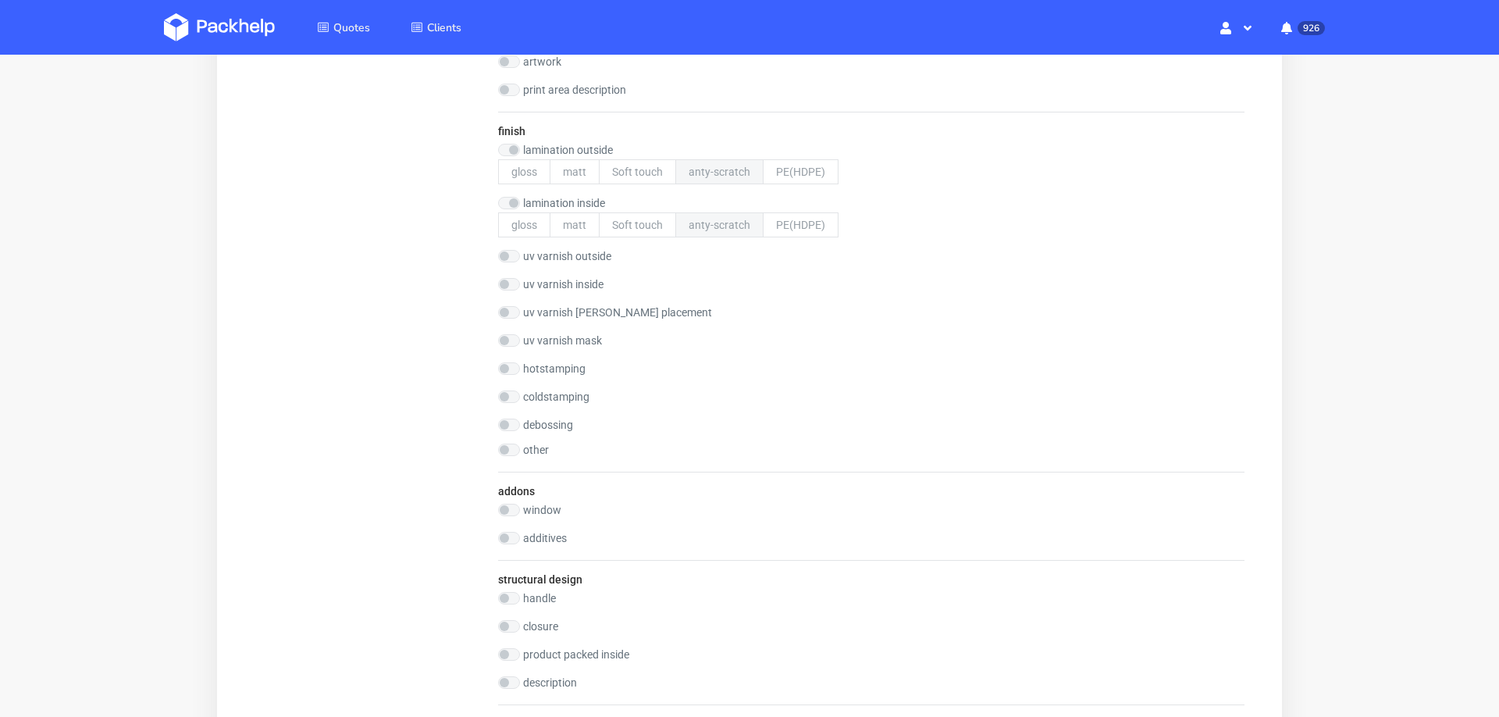
scroll to position [0, 0]
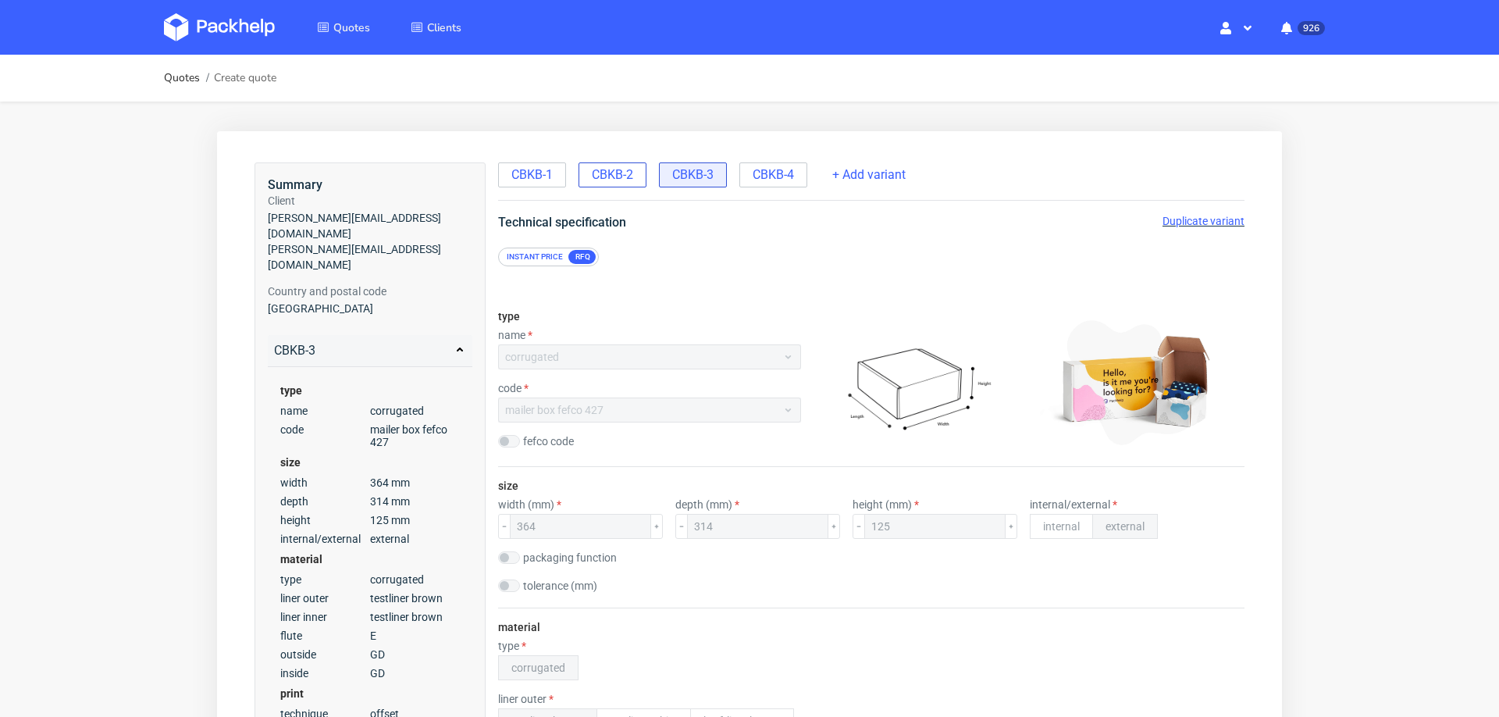
click at [612, 173] on span "CBKB-2" at bounding box center [612, 174] width 41 height 17
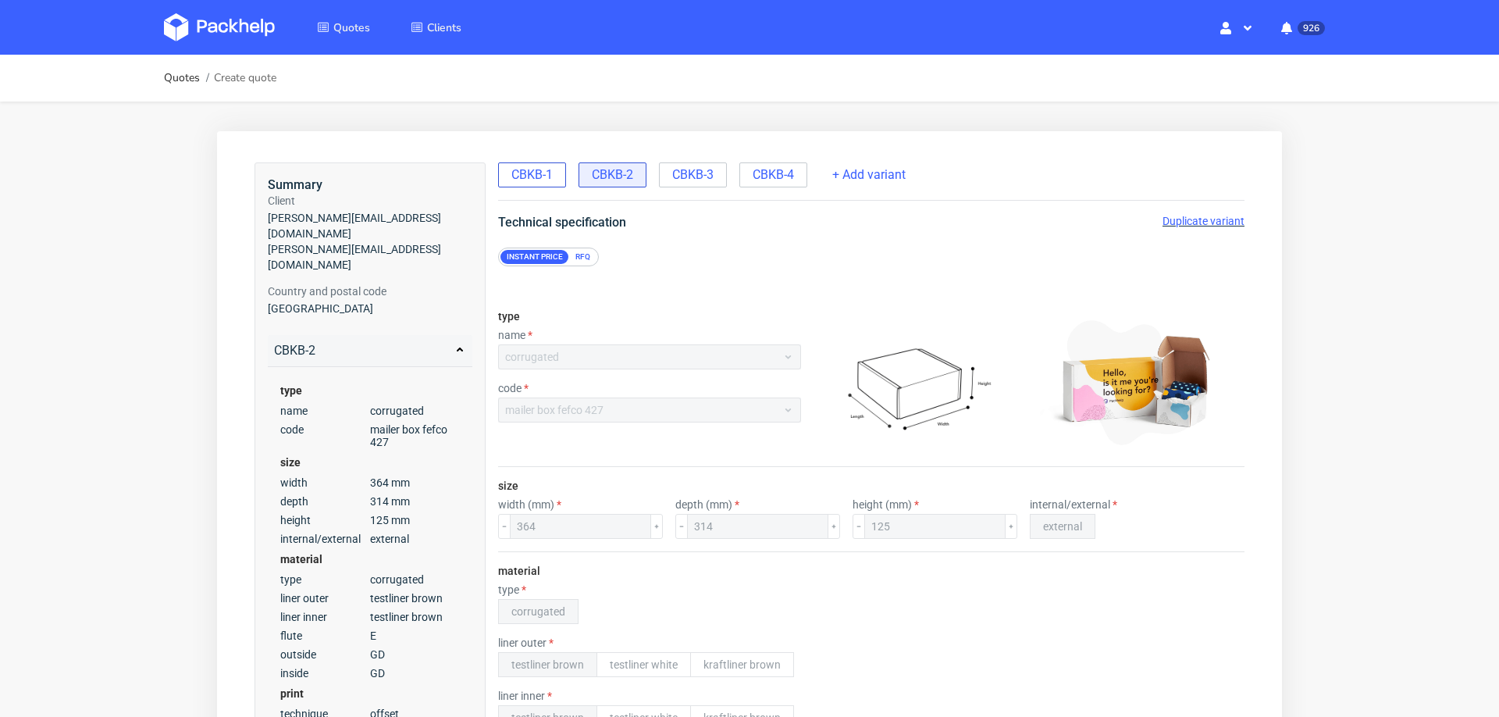
click at [520, 164] on div "CBKB-1" at bounding box center [532, 174] width 68 height 25
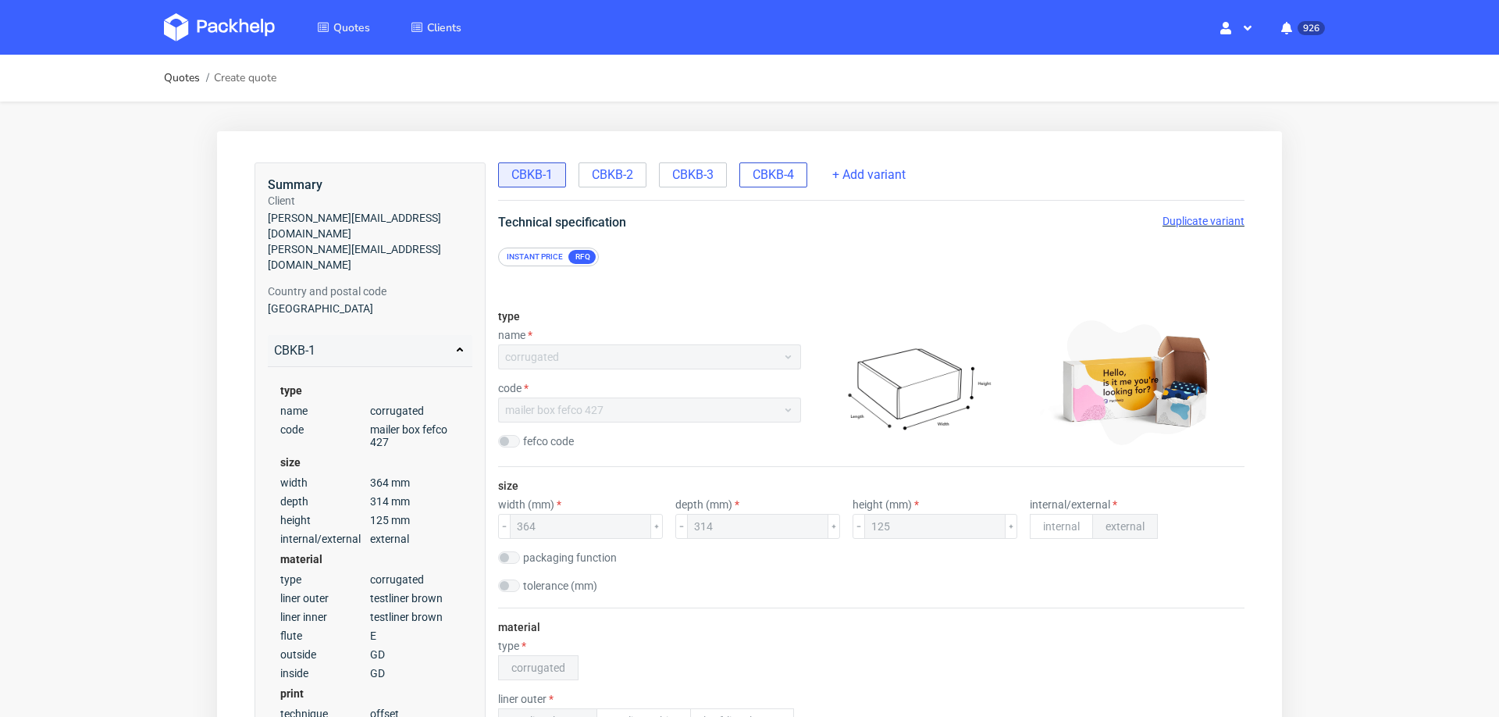
click at [774, 177] on span "CBKB-4" at bounding box center [773, 174] width 41 height 17
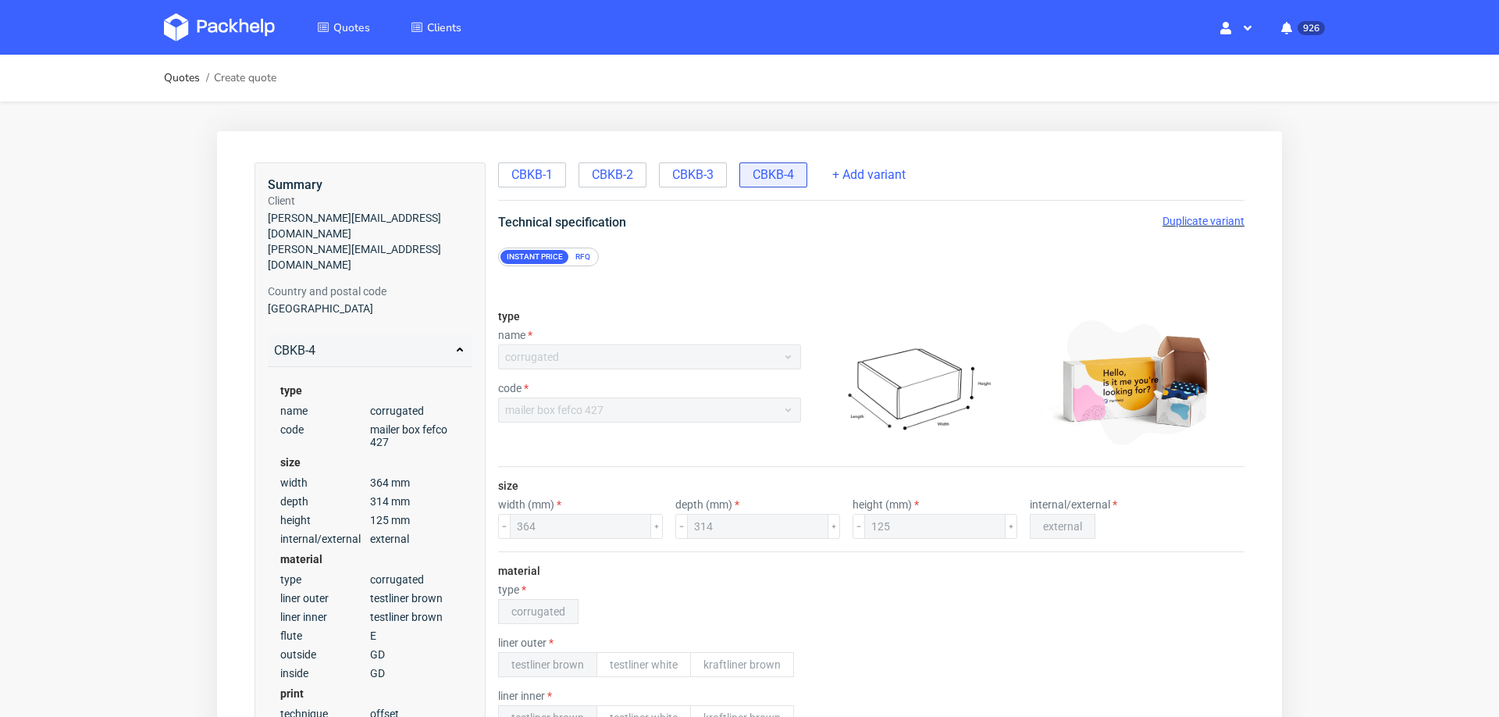
click at [1170, 219] on span "Duplicate variant" at bounding box center [1204, 221] width 82 height 12
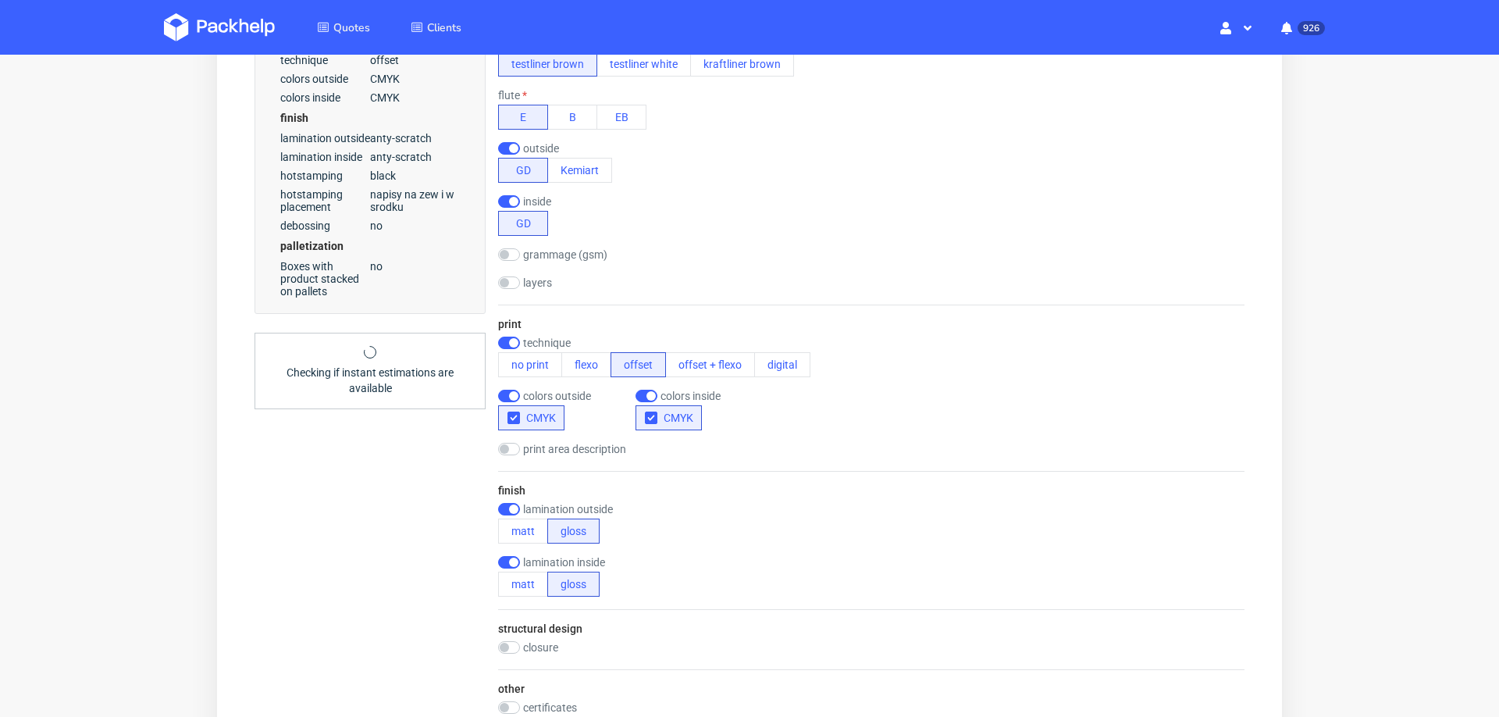
scroll to position [659, 0]
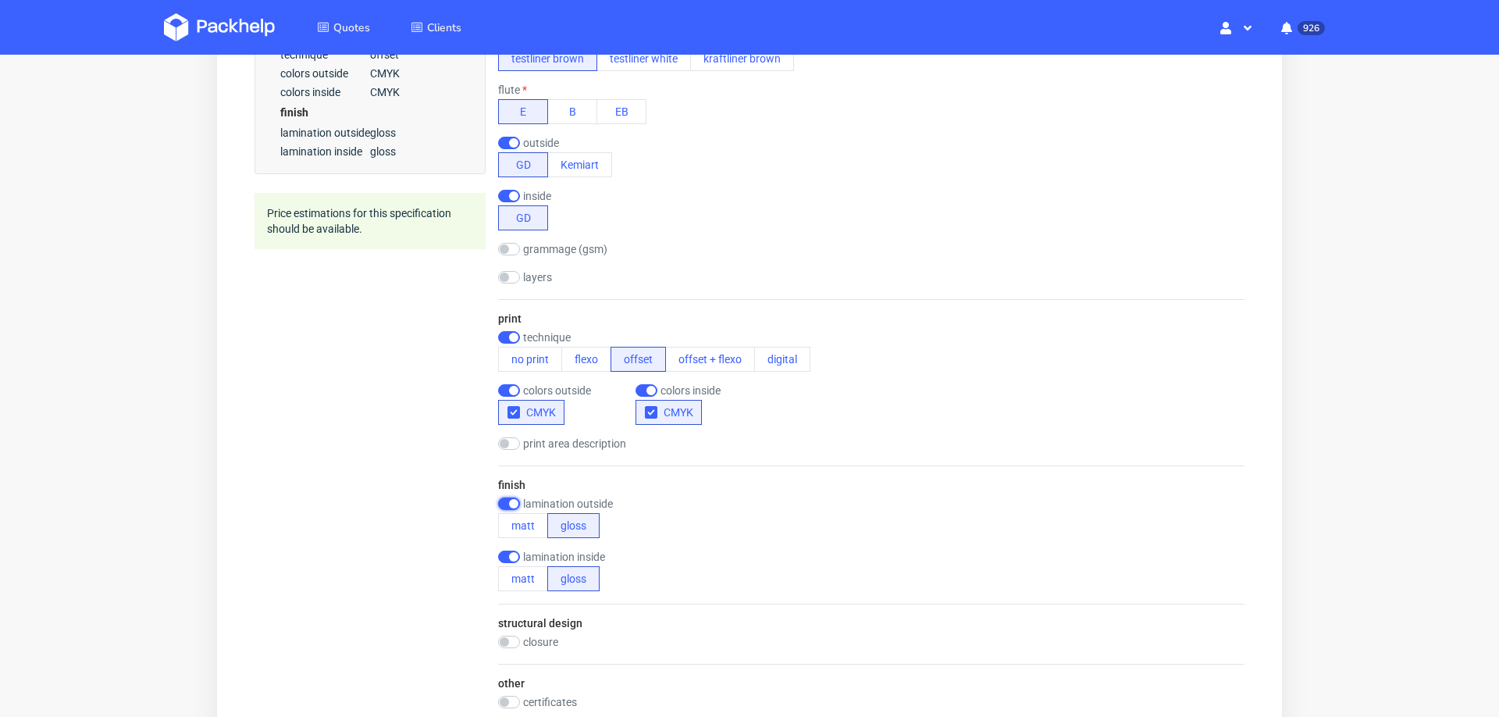
click at [503, 497] on input "checkbox" at bounding box center [509, 503] width 22 height 12
checkbox input "false"
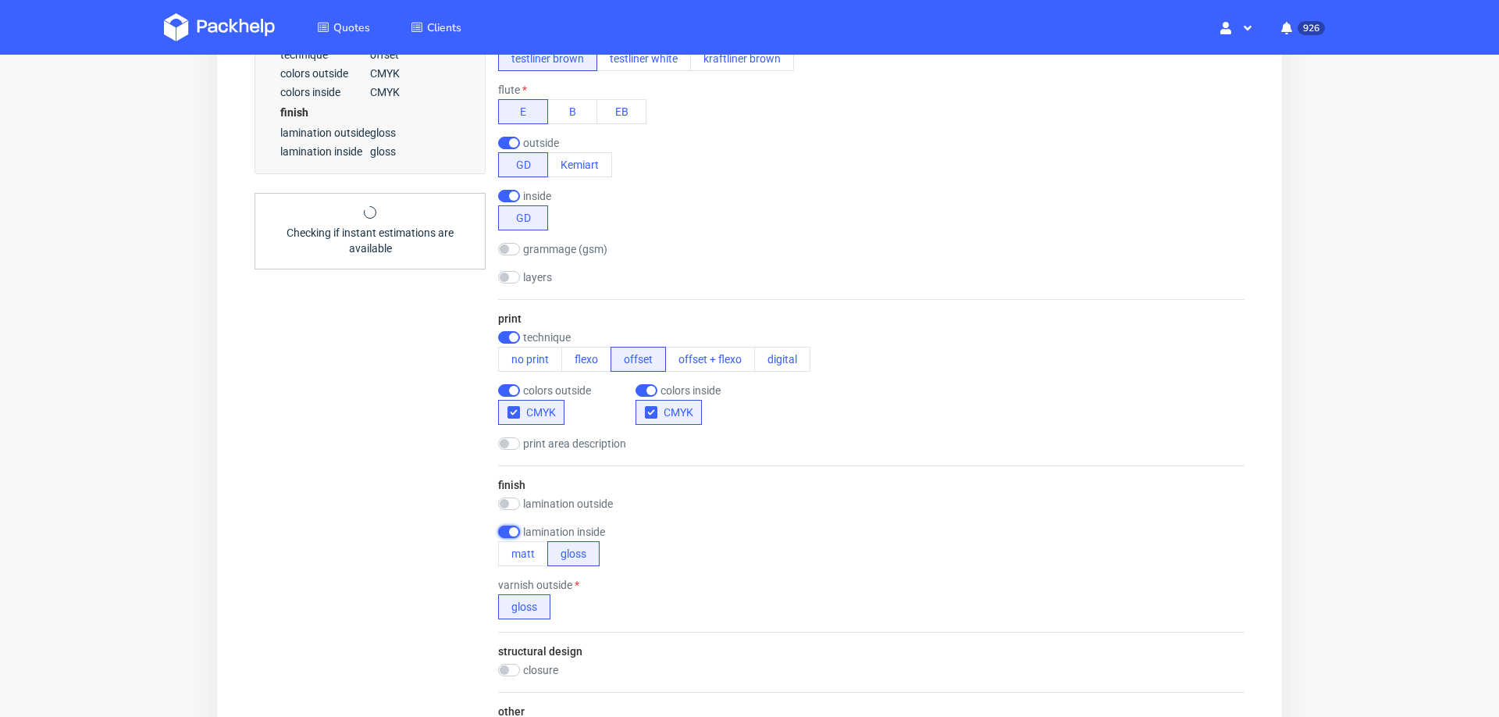
click at [502, 526] on input "checkbox" at bounding box center [509, 532] width 22 height 12
checkbox input "false"
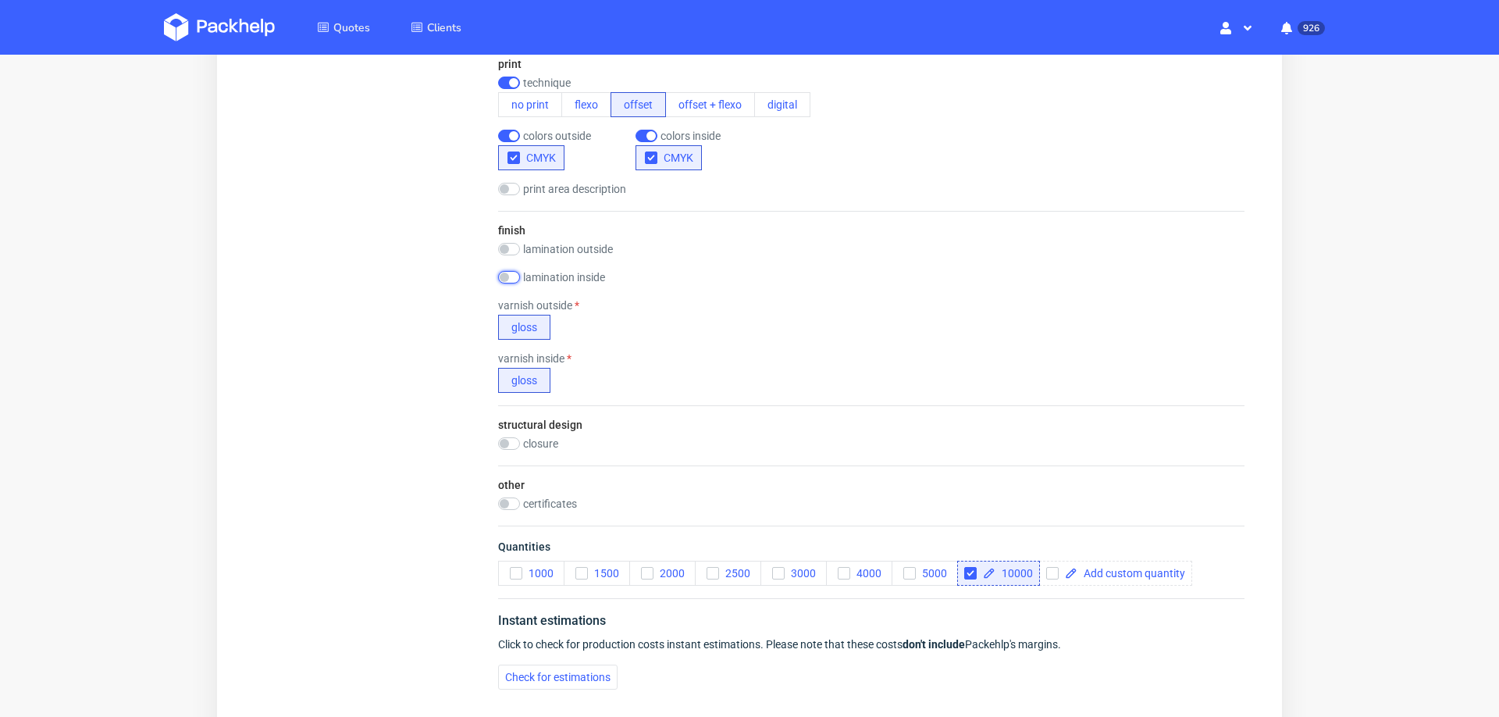
scroll to position [918, 0]
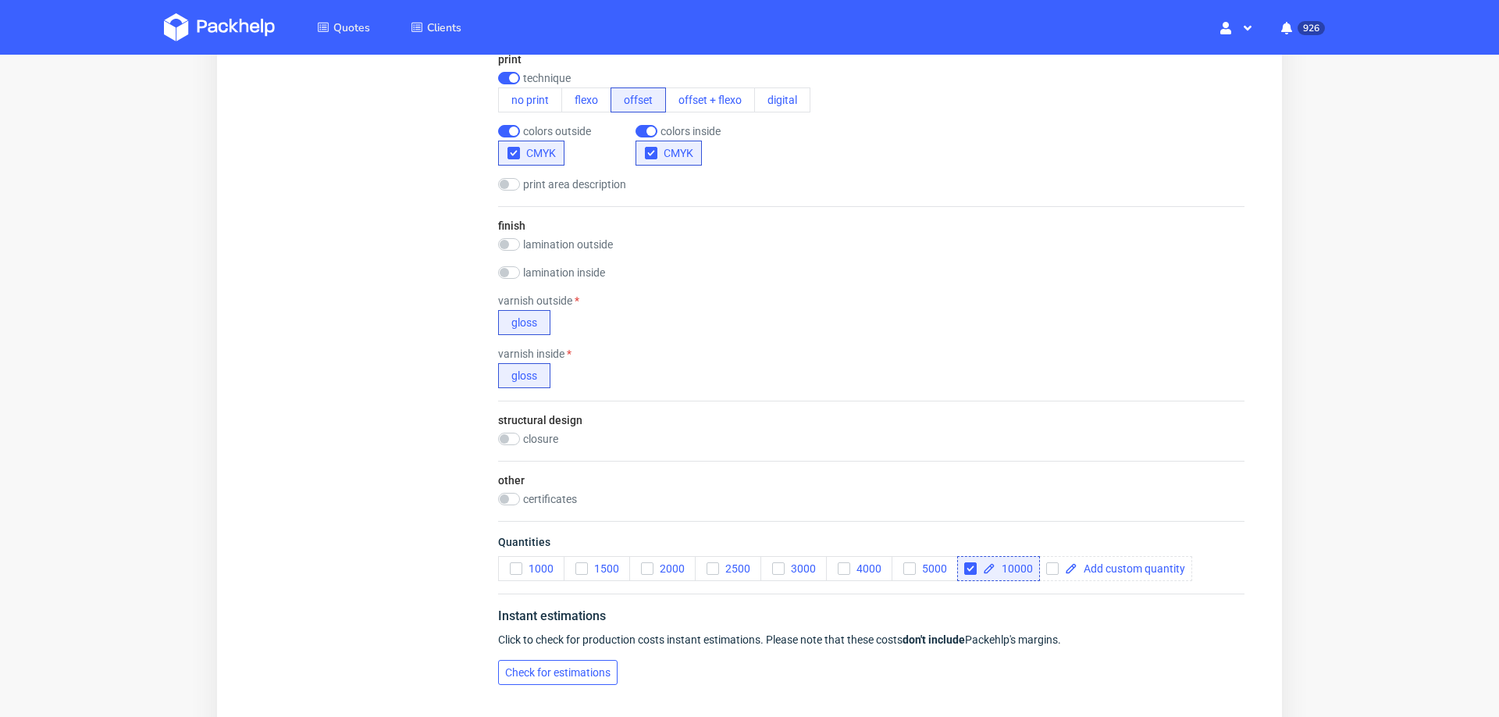
click at [515, 667] on span "Check for estimations" at bounding box center [557, 672] width 105 height 11
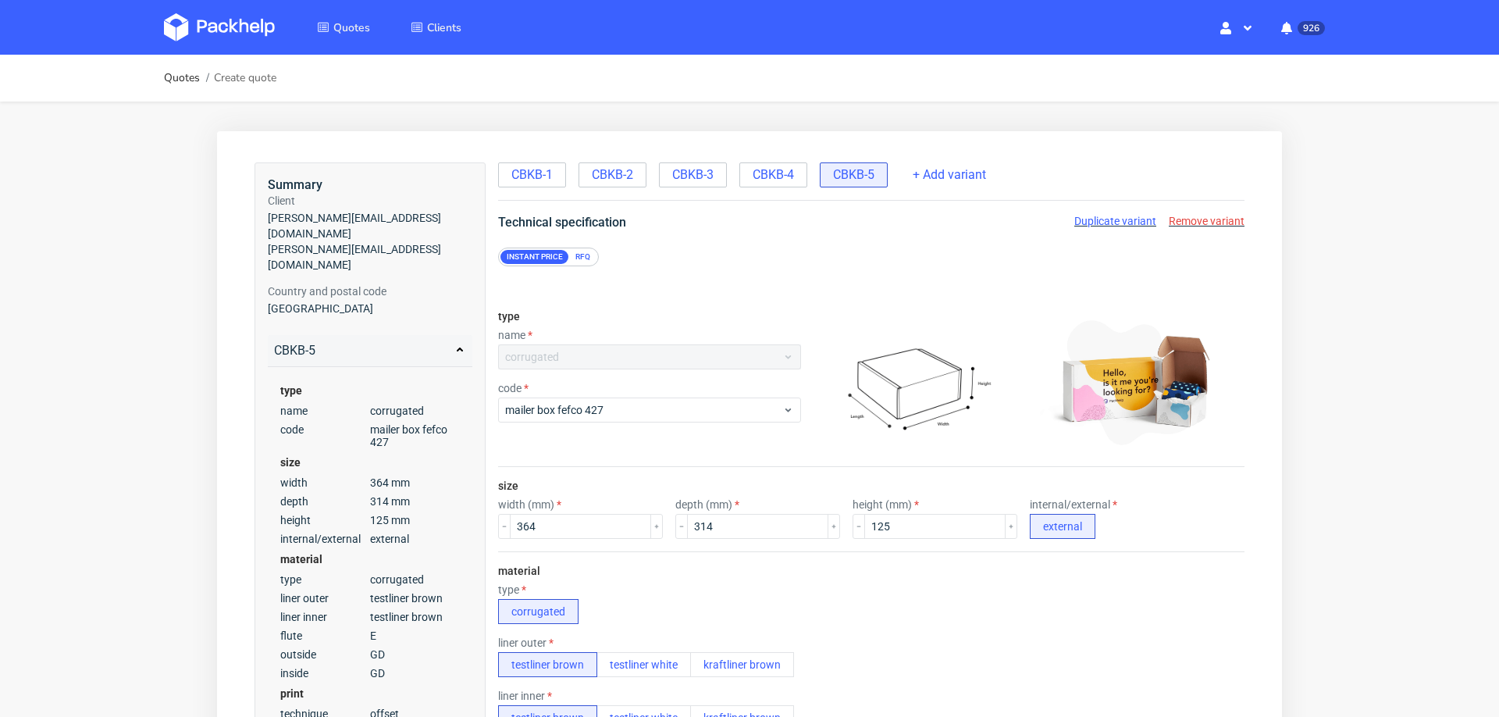
scroll to position [0, 0]
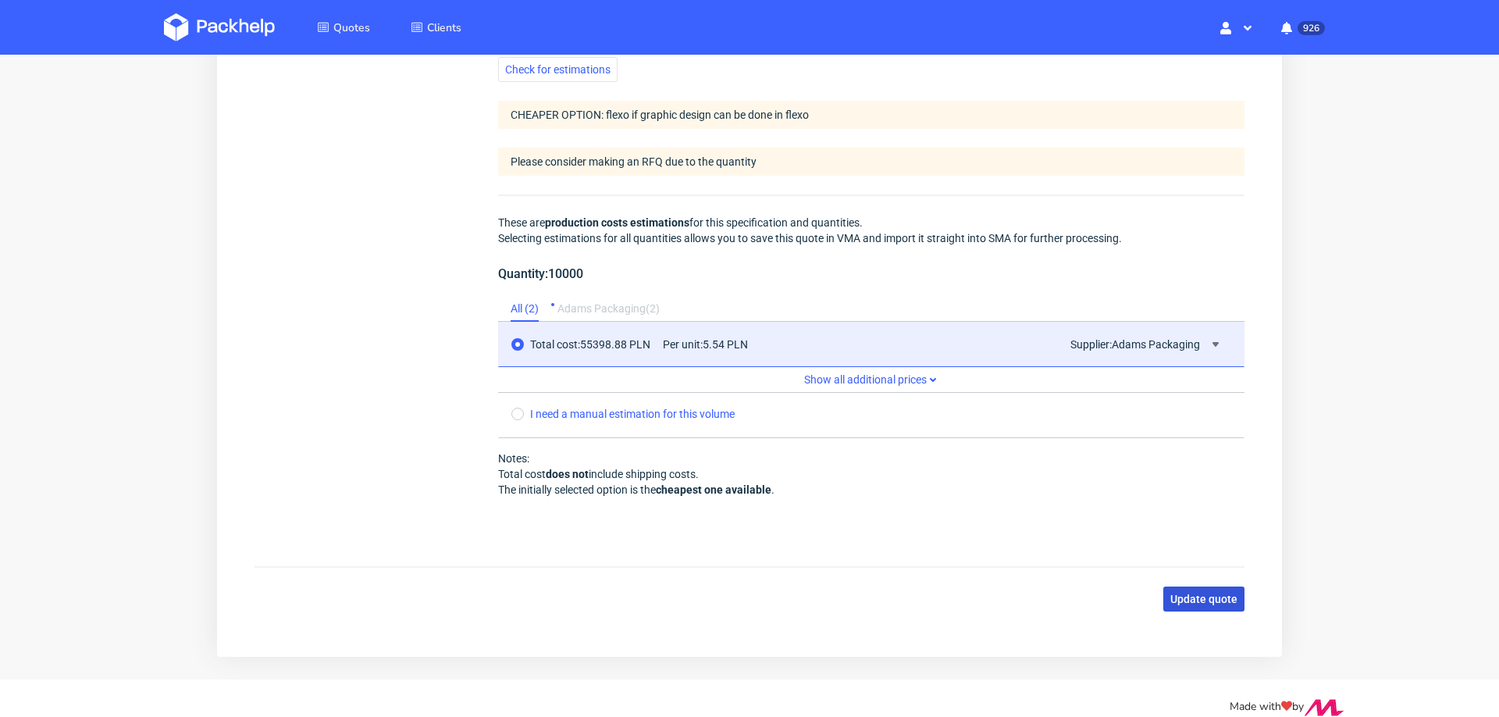
click at [1171, 594] on span "Update quote" at bounding box center [1204, 599] width 67 height 11
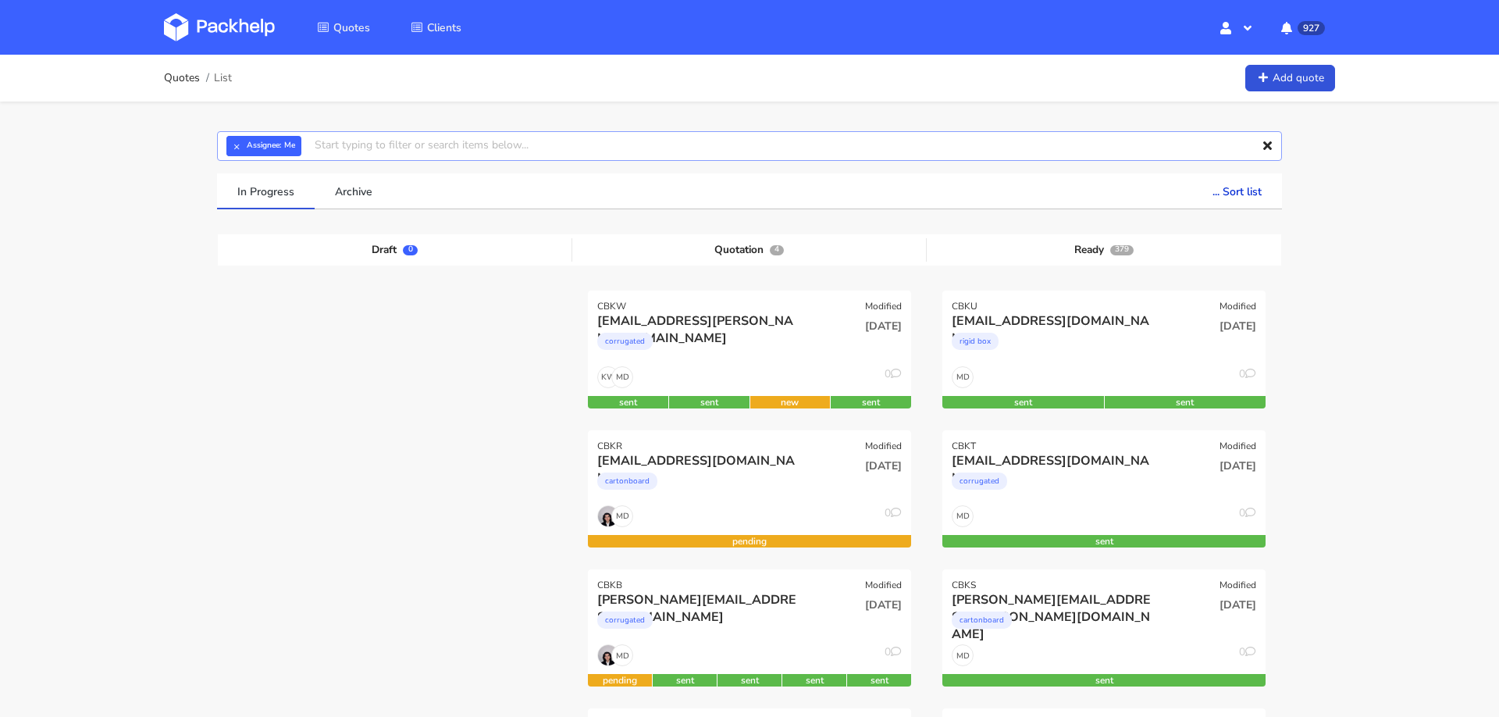
click at [429, 148] on input "text" at bounding box center [749, 146] width 1065 height 30
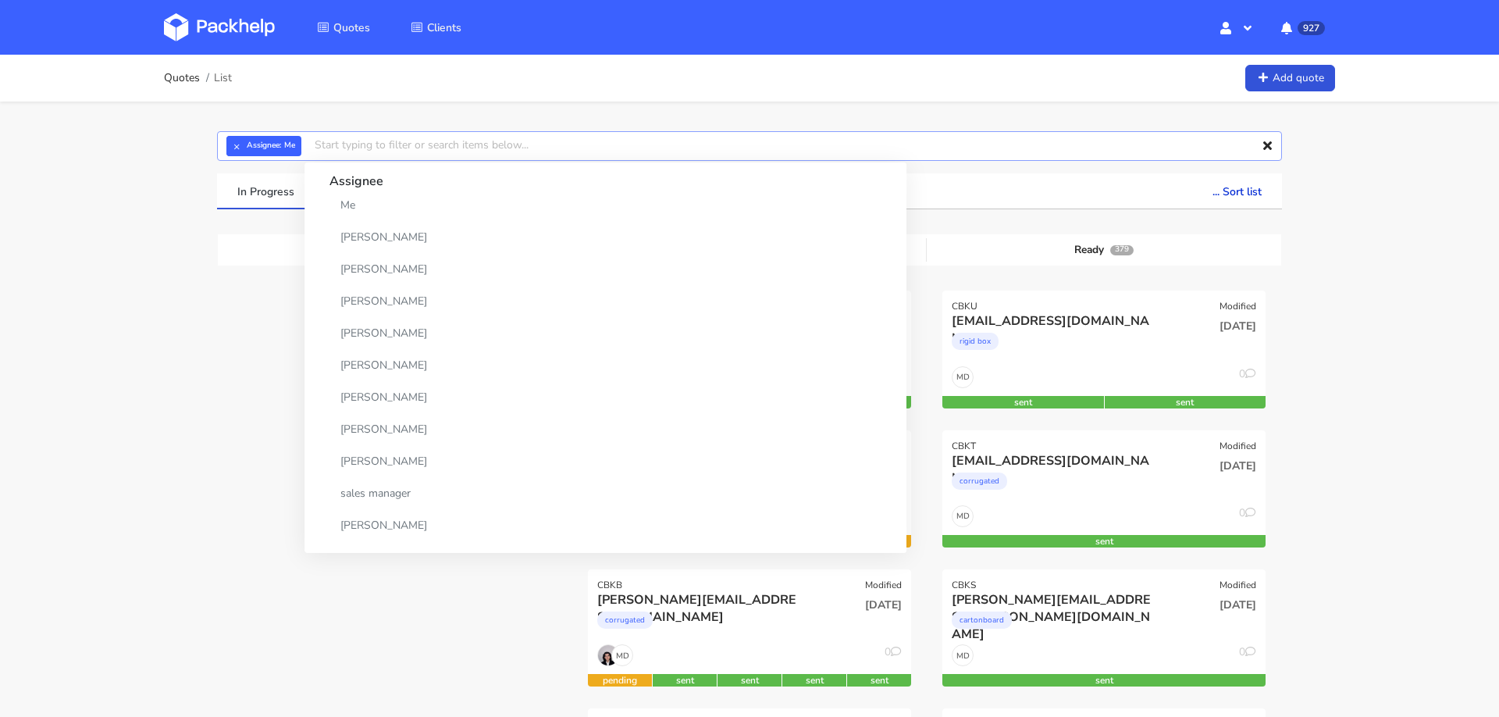
paste input "idomahler@gmail.com"
type input "idomahler@gmail.com"
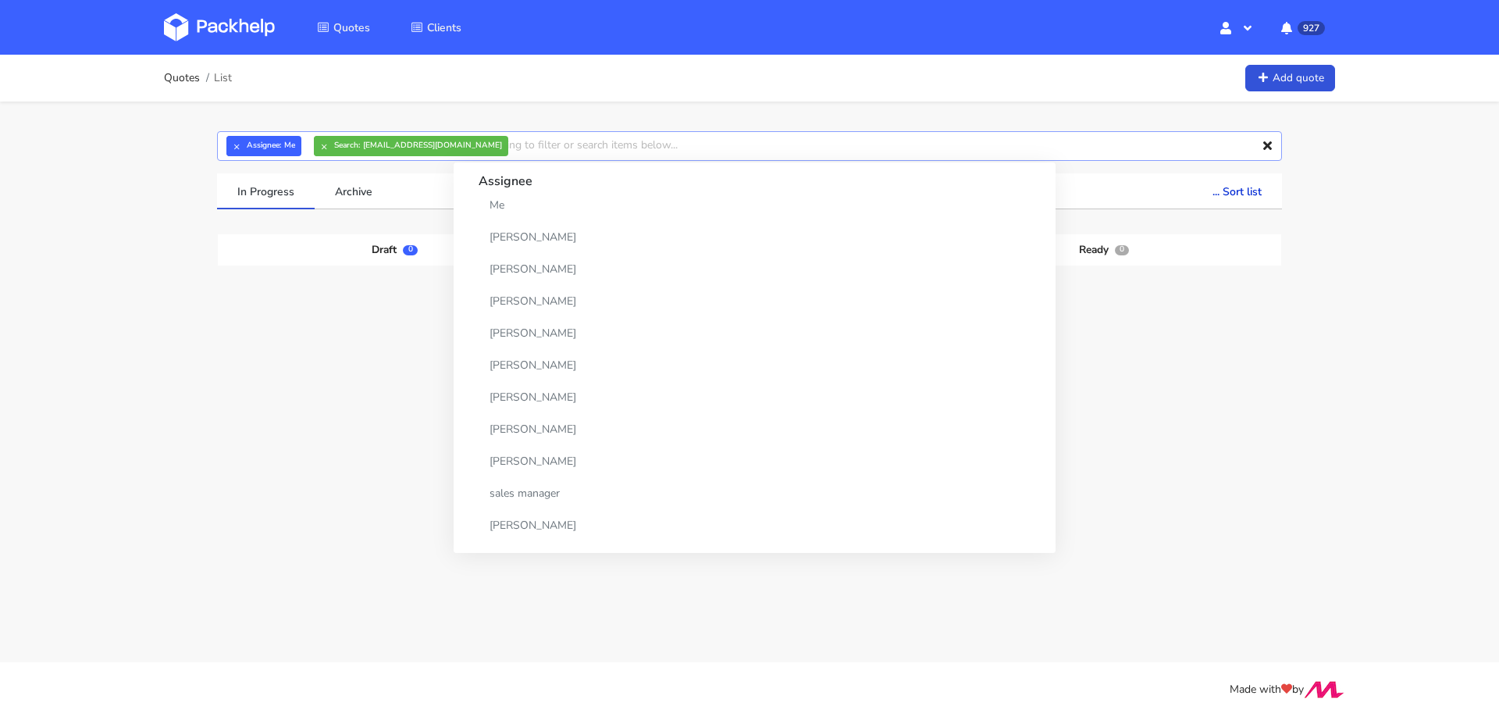
paste input "idomahler@gmail.com"
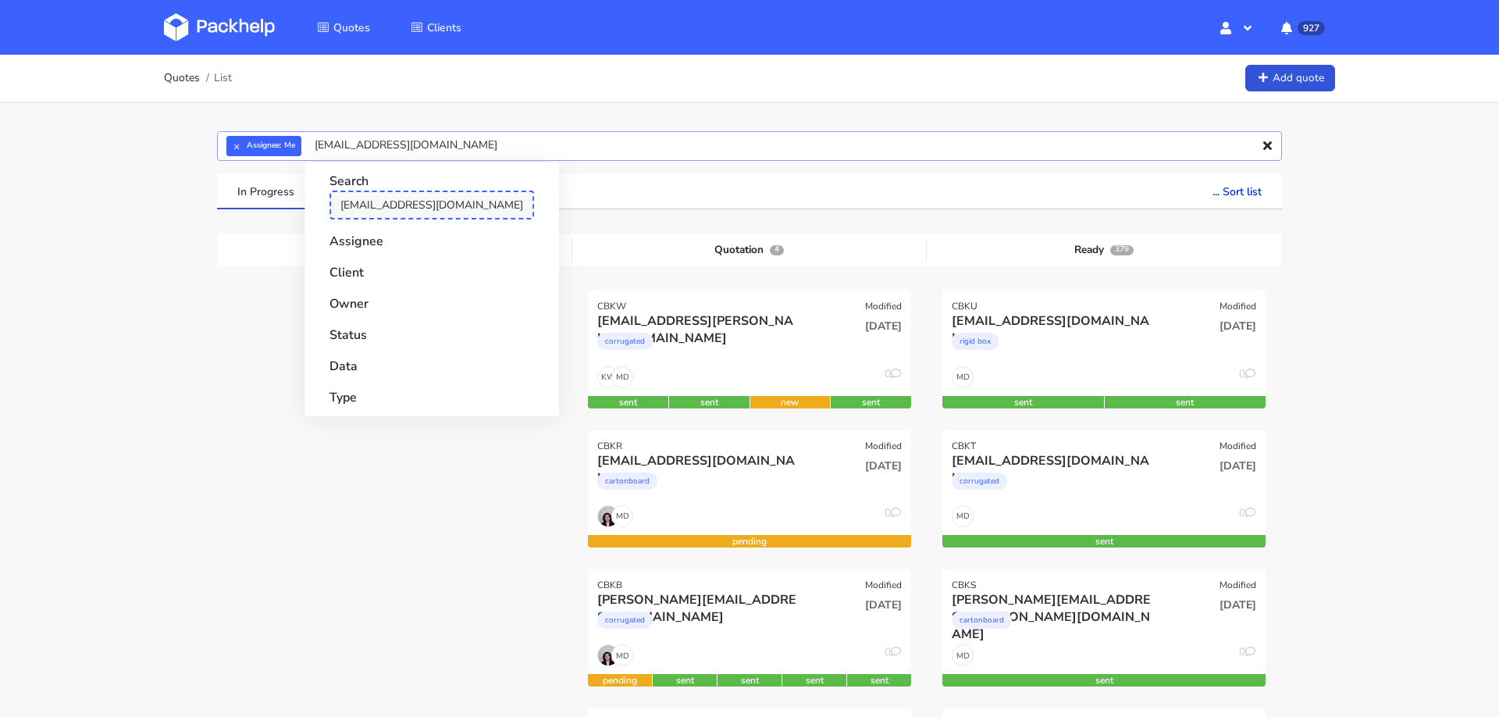
type input "idomahler@gmail.com"
click at [411, 203] on link "idomahler@gmail.com" at bounding box center [432, 205] width 205 height 29
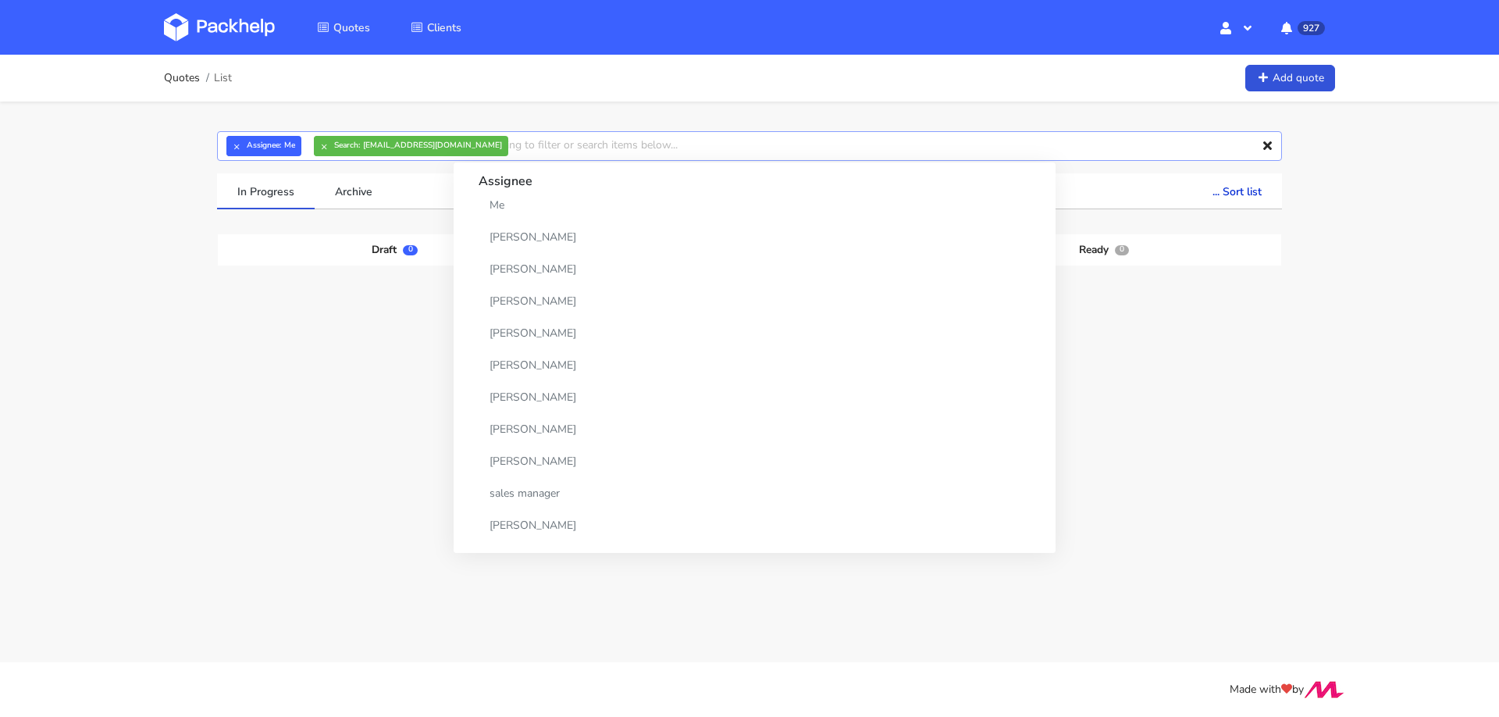
paste input "idomahler@gmail.com"
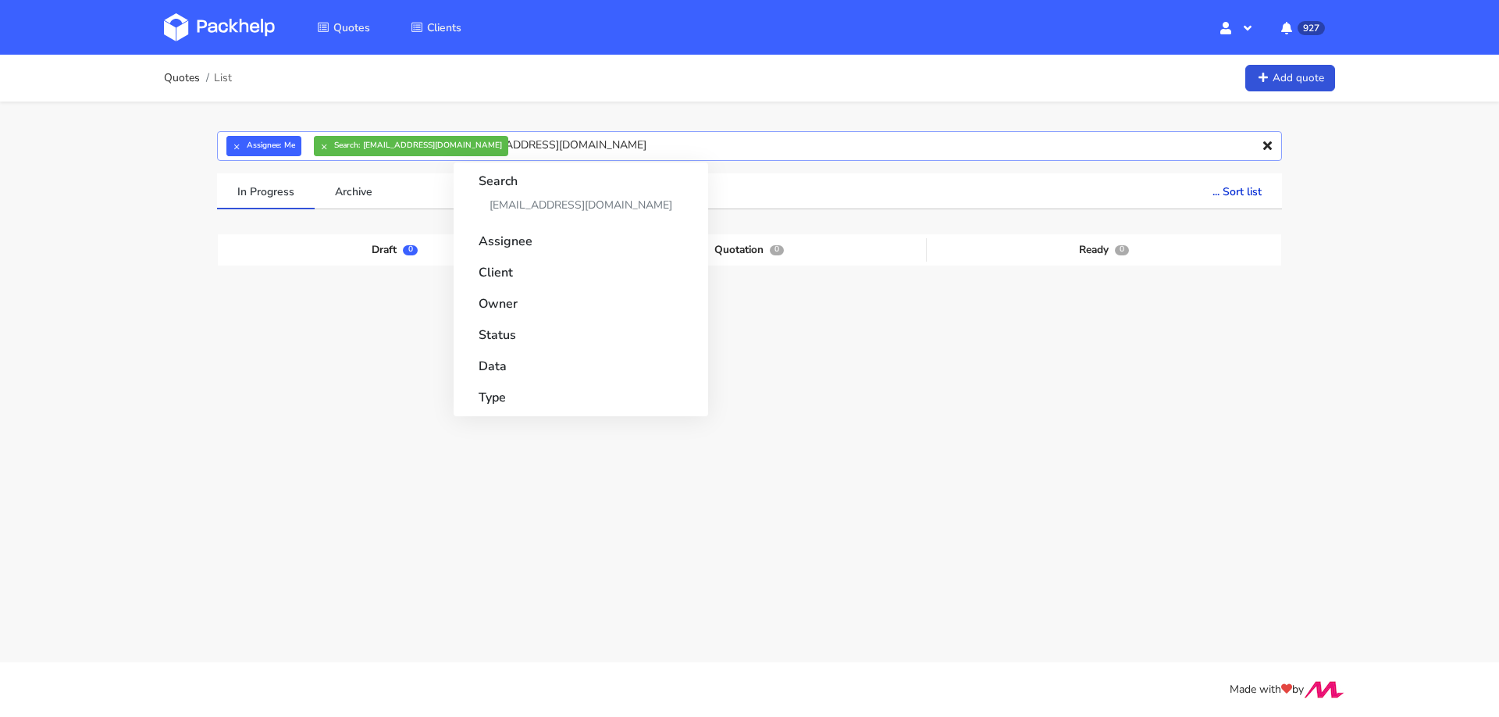
type input "idomahler@gmail.com"
click at [503, 272] on strong "Client" at bounding box center [581, 268] width 205 height 28
click at [594, 148] on input "idomahler@gmail.com" at bounding box center [749, 146] width 1065 height 30
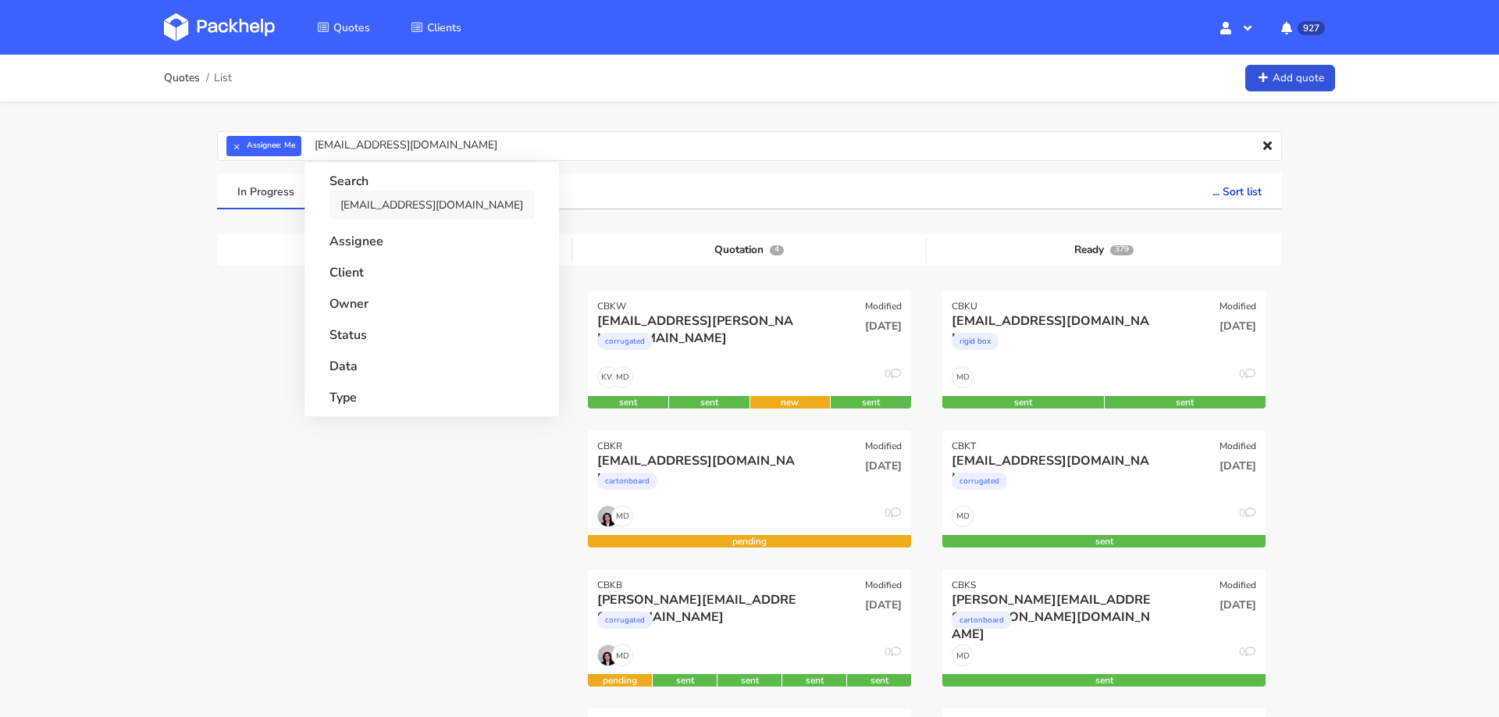
click at [403, 208] on link "idomahler@gmail.com" at bounding box center [432, 205] width 205 height 29
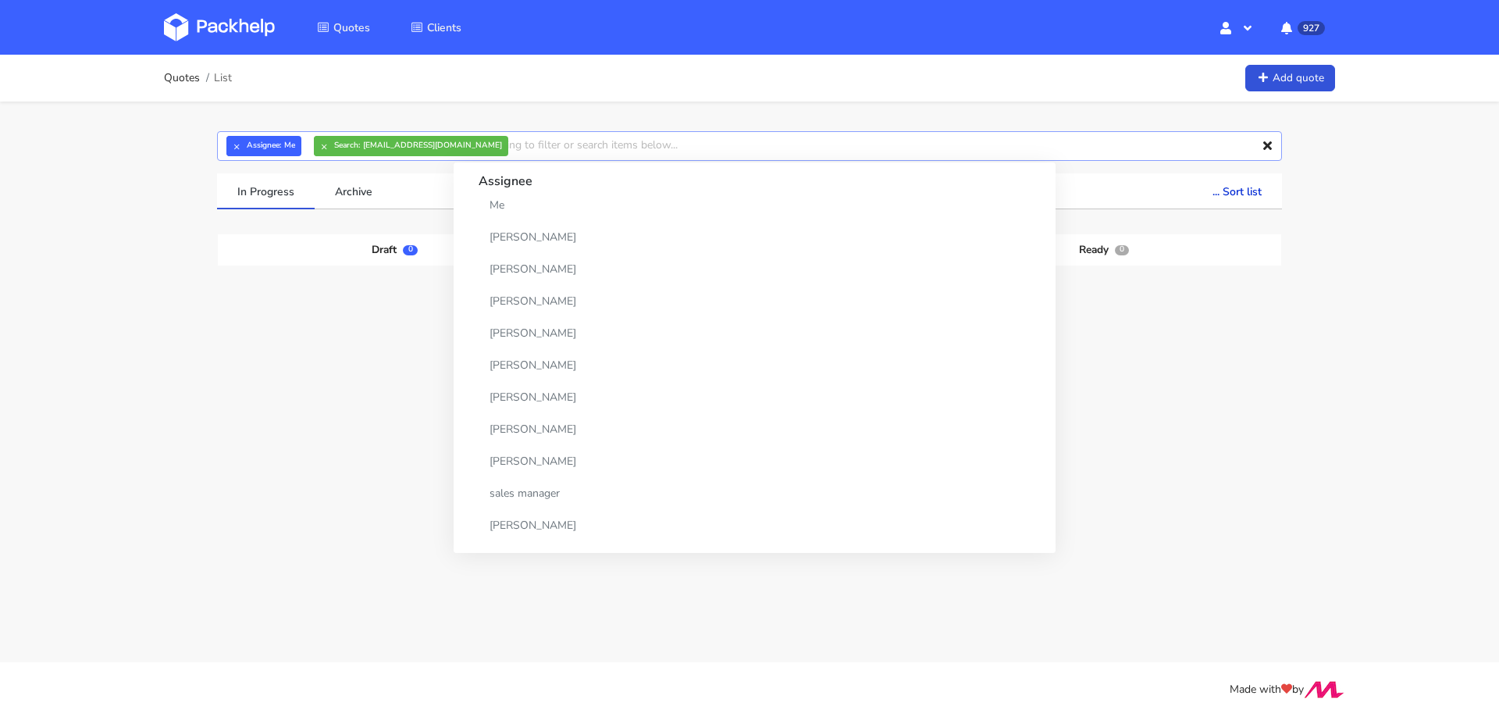
paste input "idomahler@gmail.com"
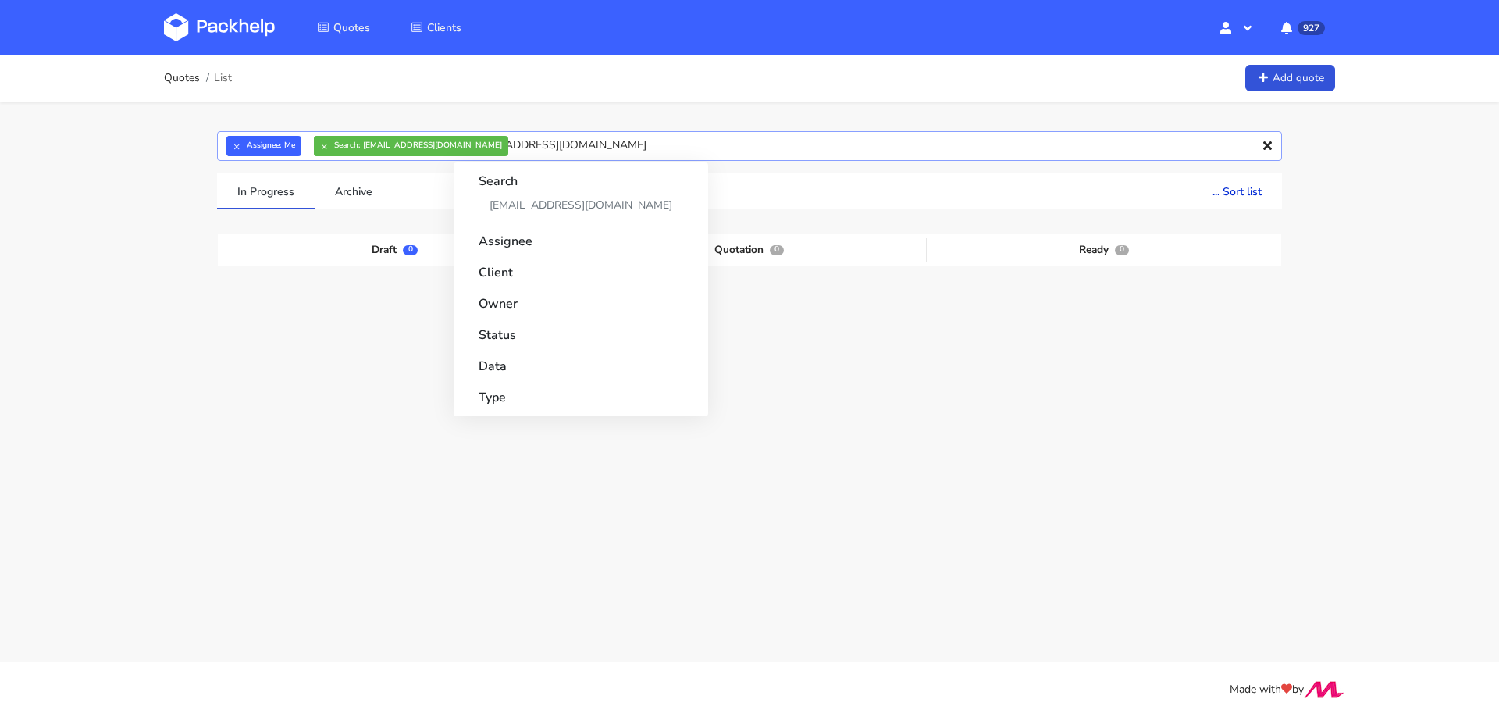
type input "idomahler@gmail.com"
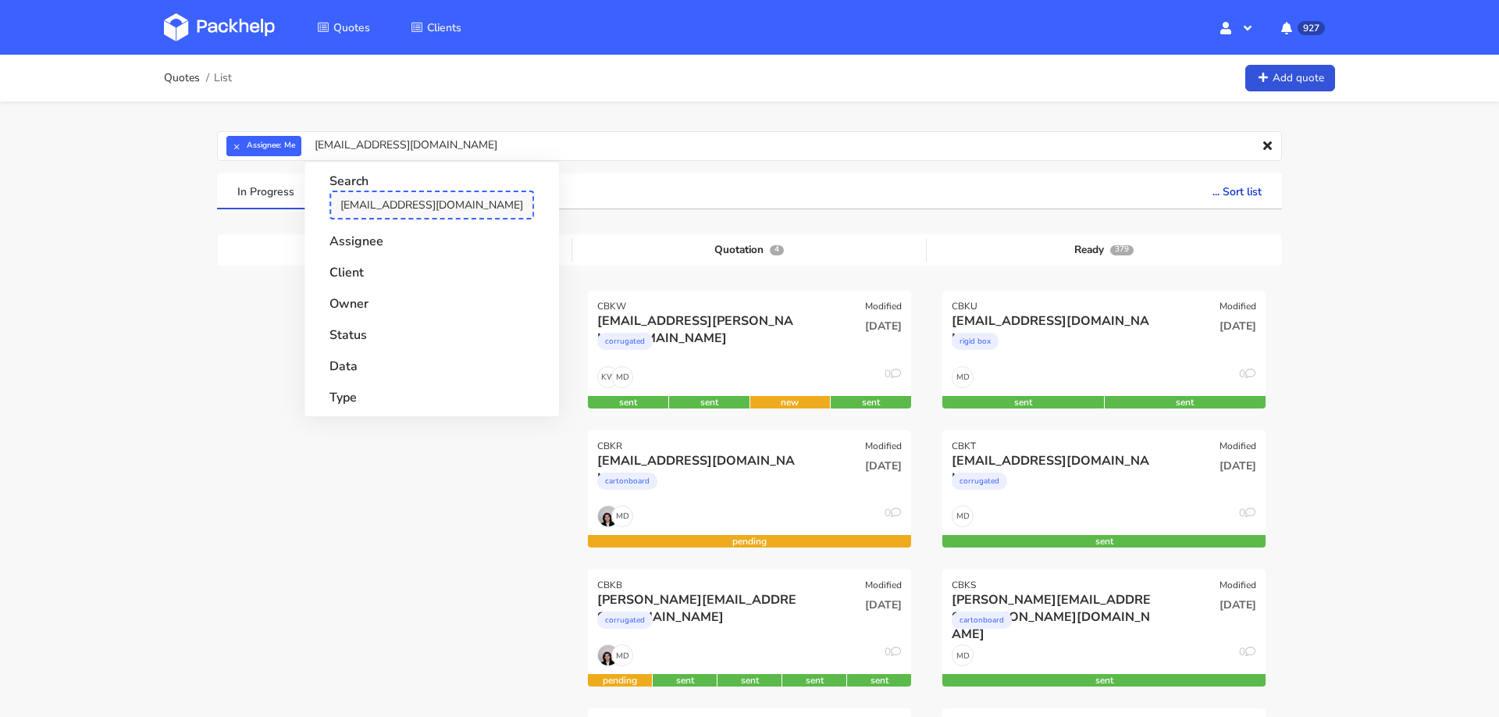
click at [406, 197] on link "idomahler@gmail.com" at bounding box center [432, 205] width 205 height 29
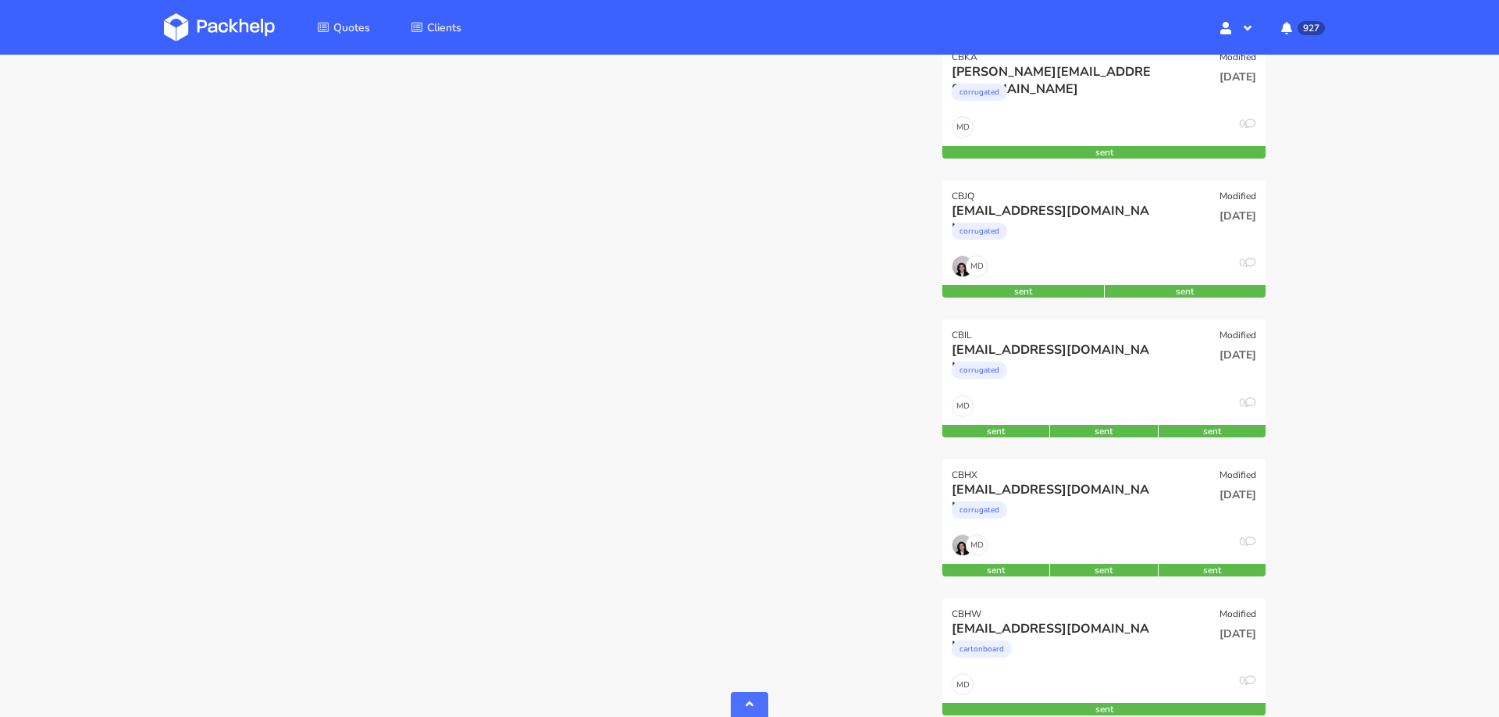
scroll to position [1090, 0]
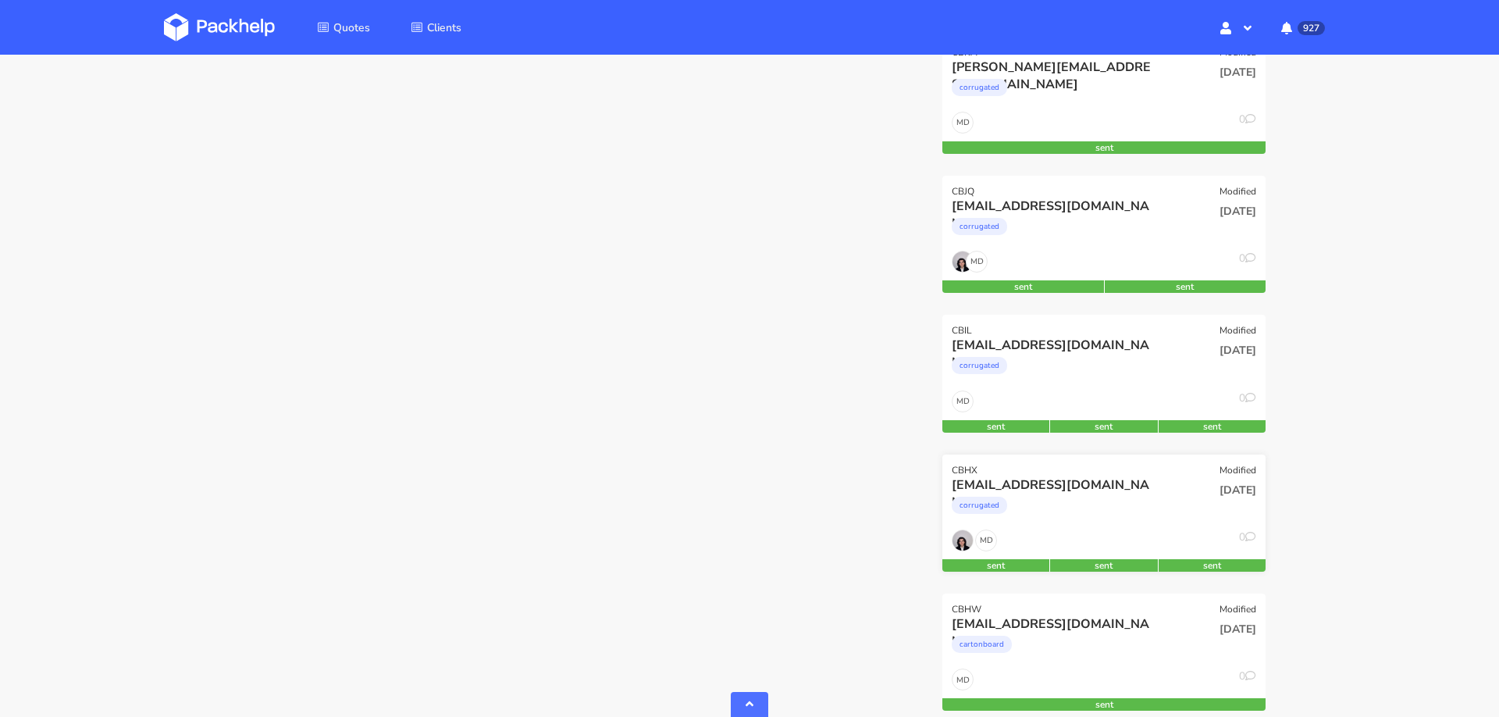
click at [1093, 497] on div "corrugated" at bounding box center [1055, 509] width 207 height 31
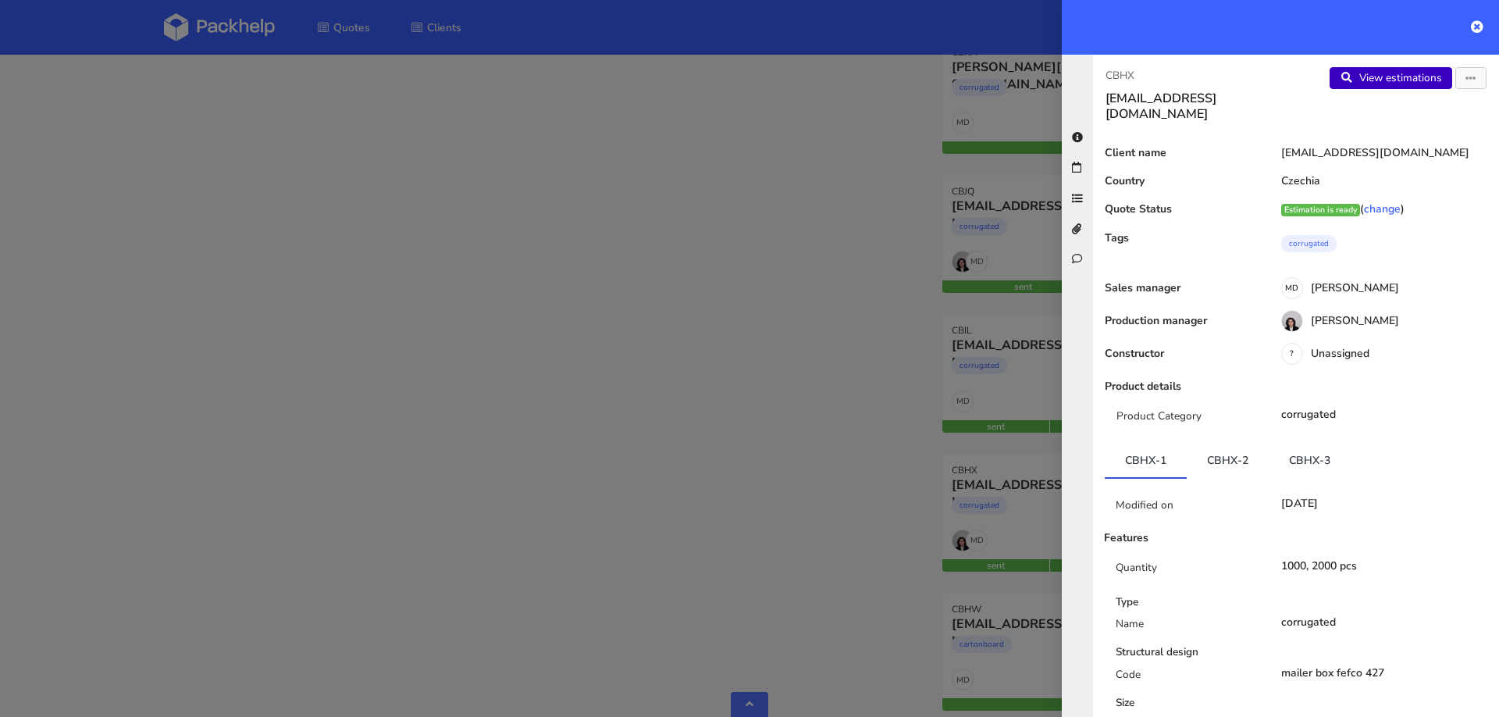
click at [1364, 71] on link "View estimations" at bounding box center [1391, 78] width 123 height 22
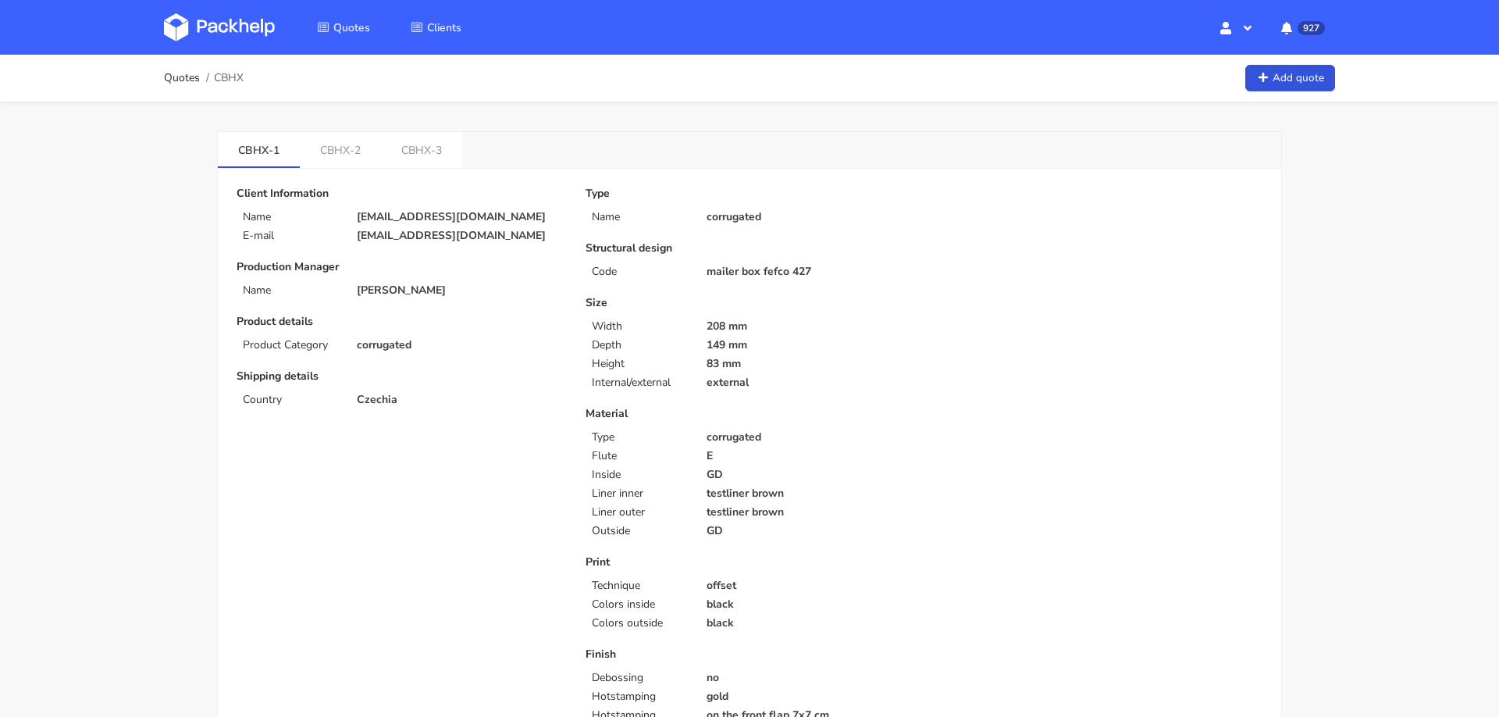
click at [410, 230] on p "[EMAIL_ADDRESS][DOMAIN_NAME]" at bounding box center [460, 236] width 207 height 12
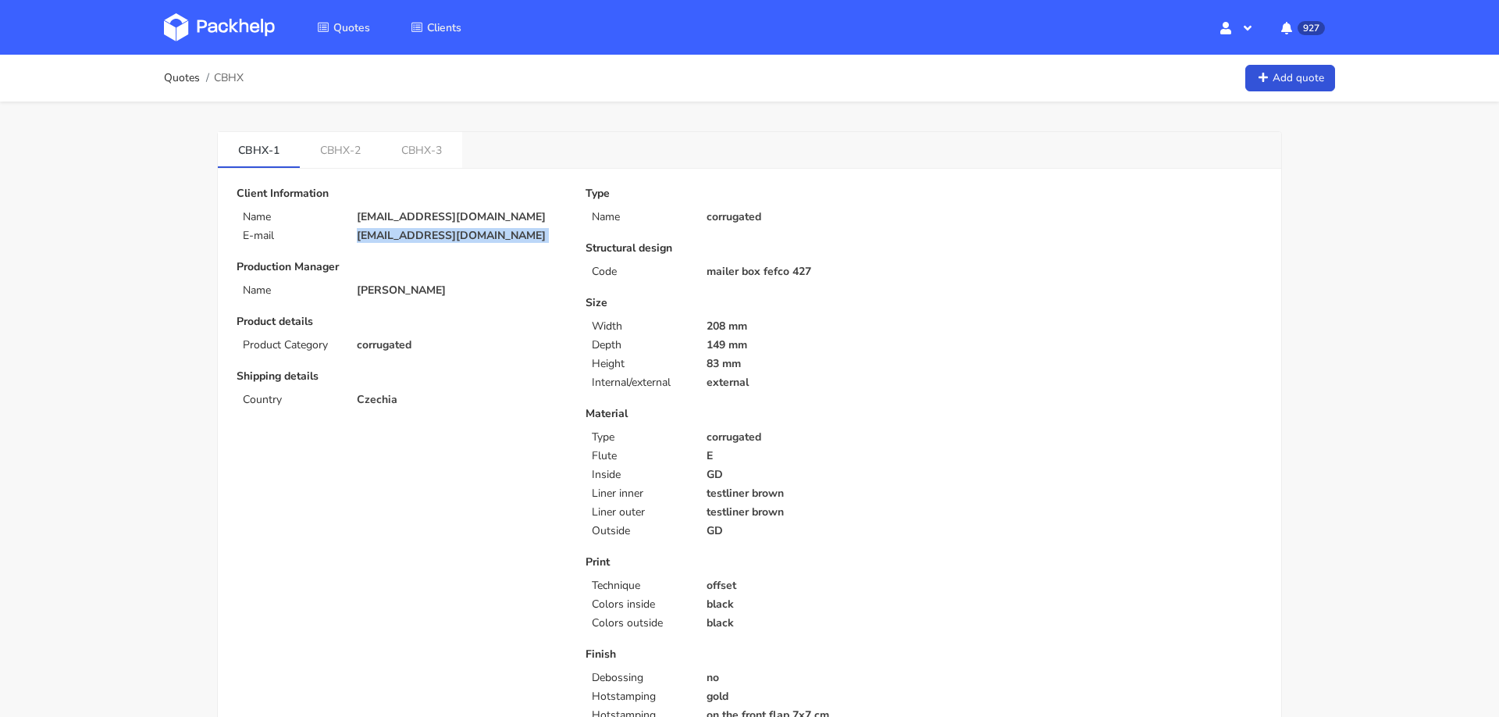
copy div "[EMAIL_ADDRESS][DOMAIN_NAME]"
click at [233, 77] on span "CBHX" at bounding box center [229, 78] width 30 height 12
copy div "CBHX"
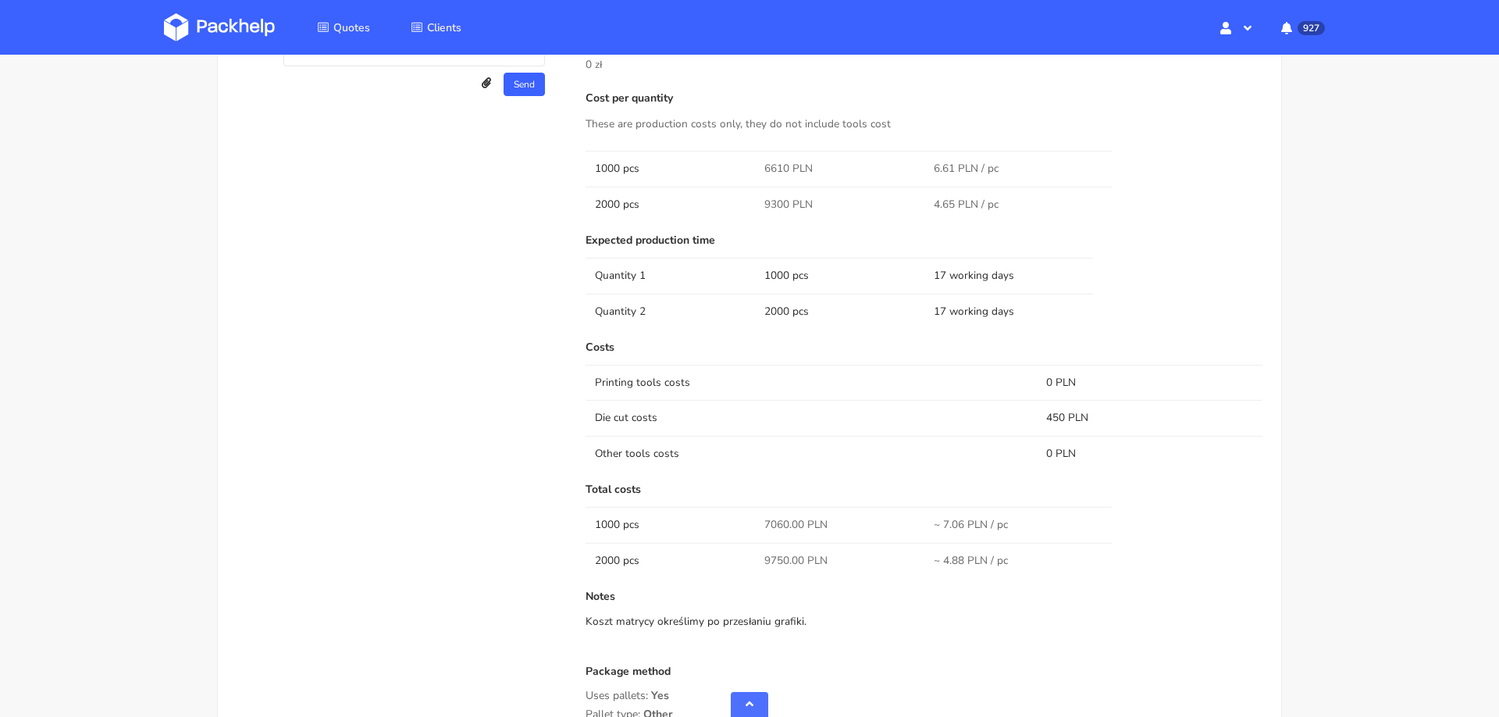
scroll to position [1057, 0]
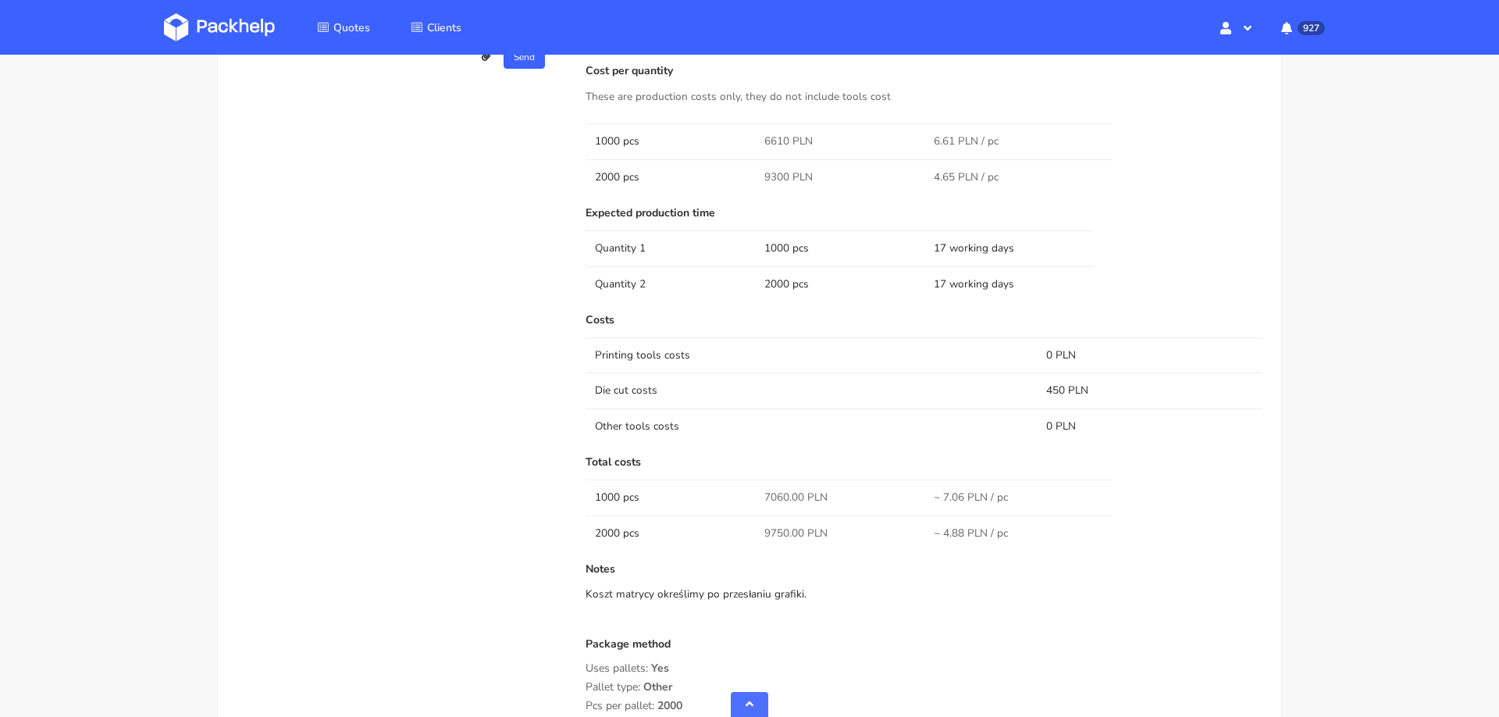
click at [772, 494] on span "7060.00 PLN" at bounding box center [796, 498] width 63 height 16
copy span "7060.00"
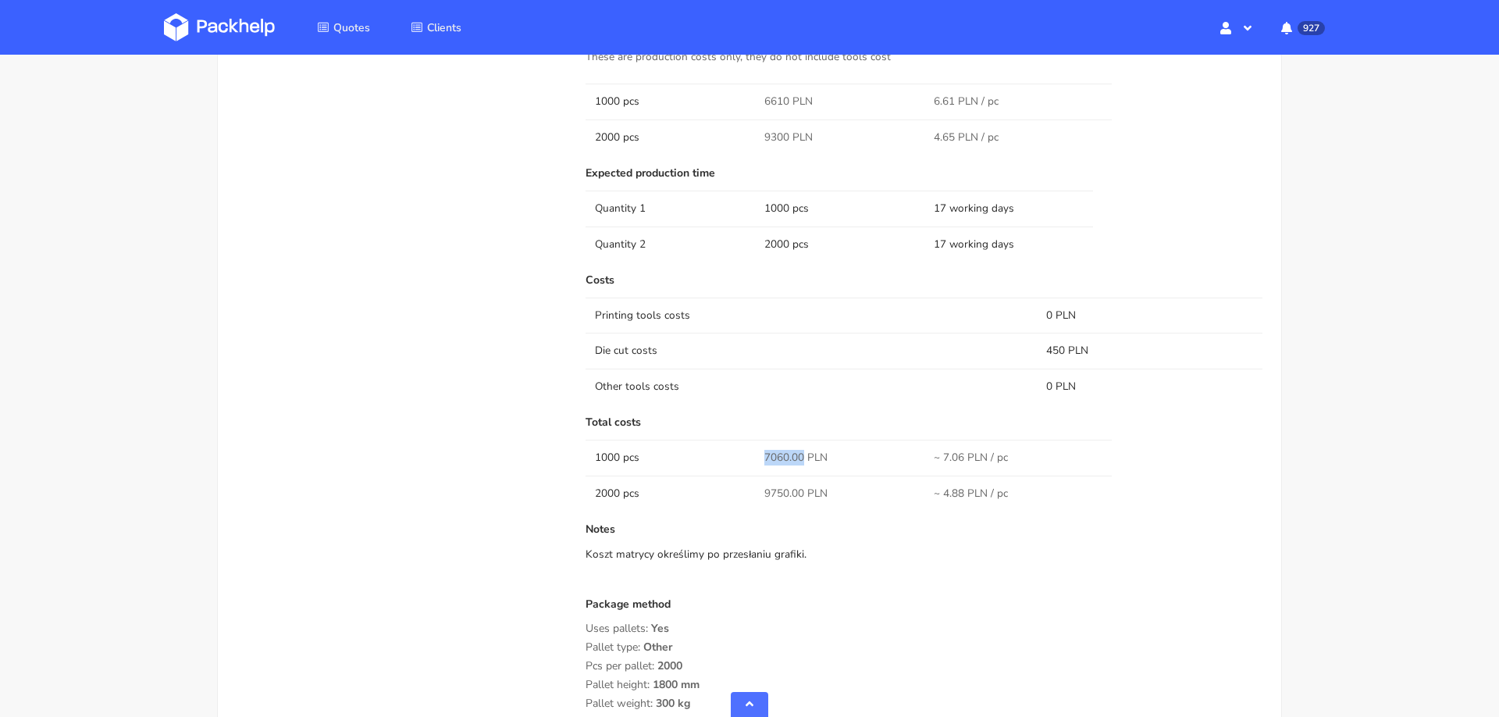
scroll to position [1153, 0]
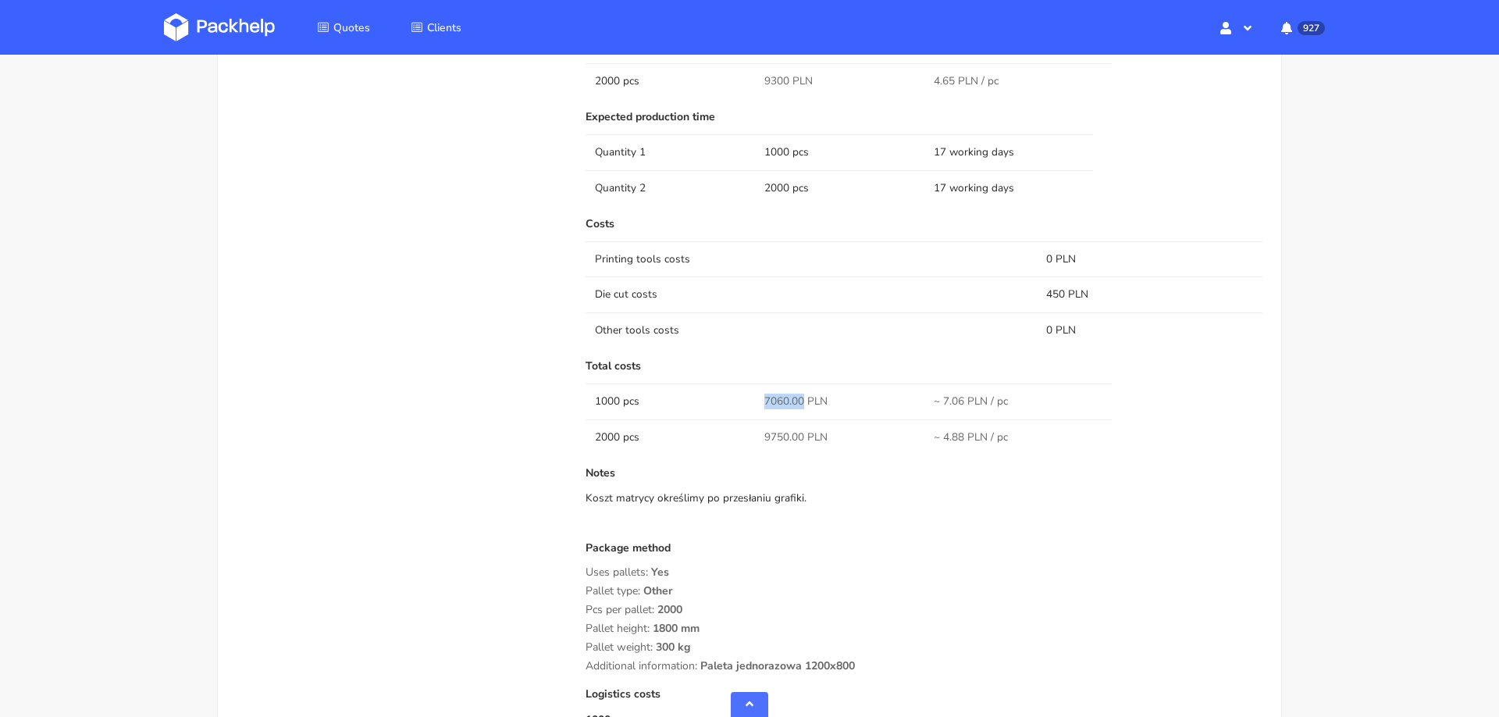
click at [776, 434] on span "9750.00 PLN" at bounding box center [796, 438] width 63 height 16
copy span "9750.00"
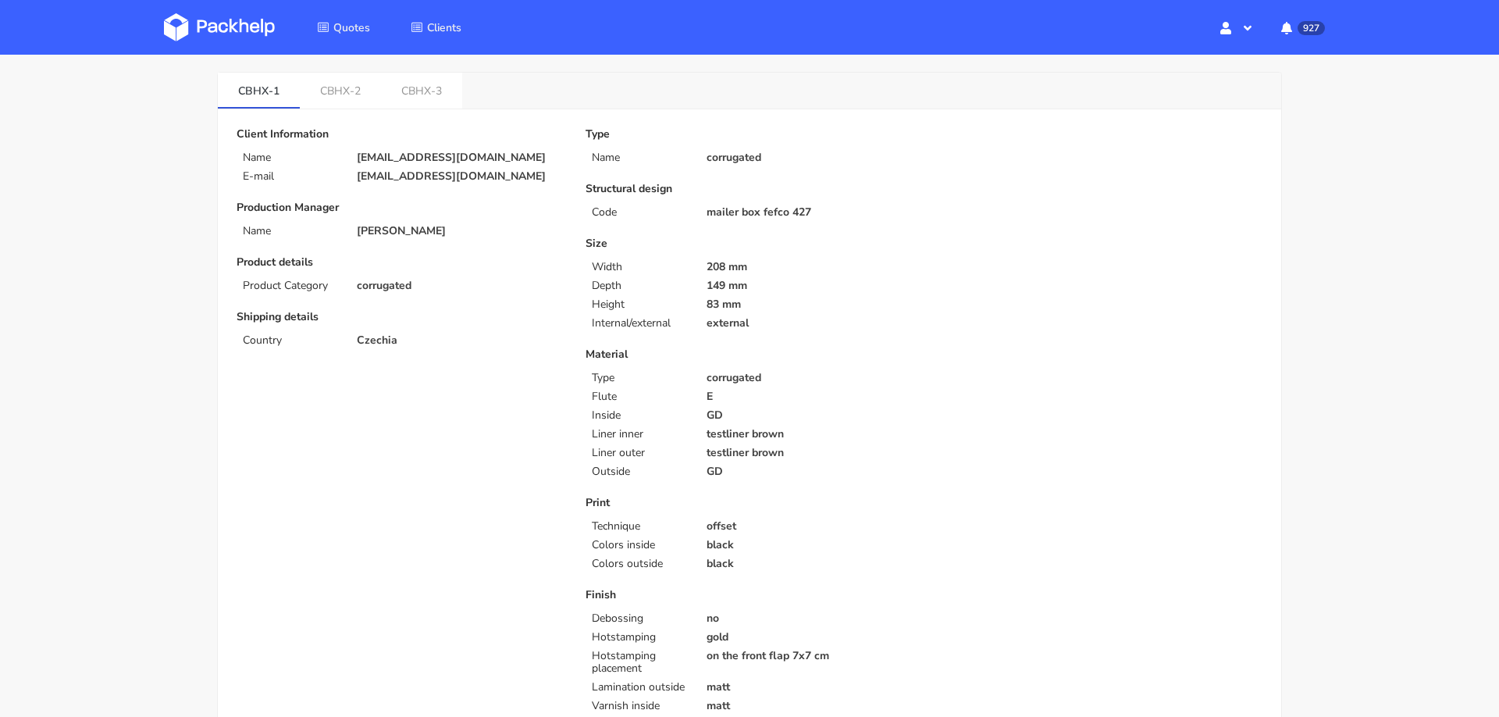
scroll to position [0, 0]
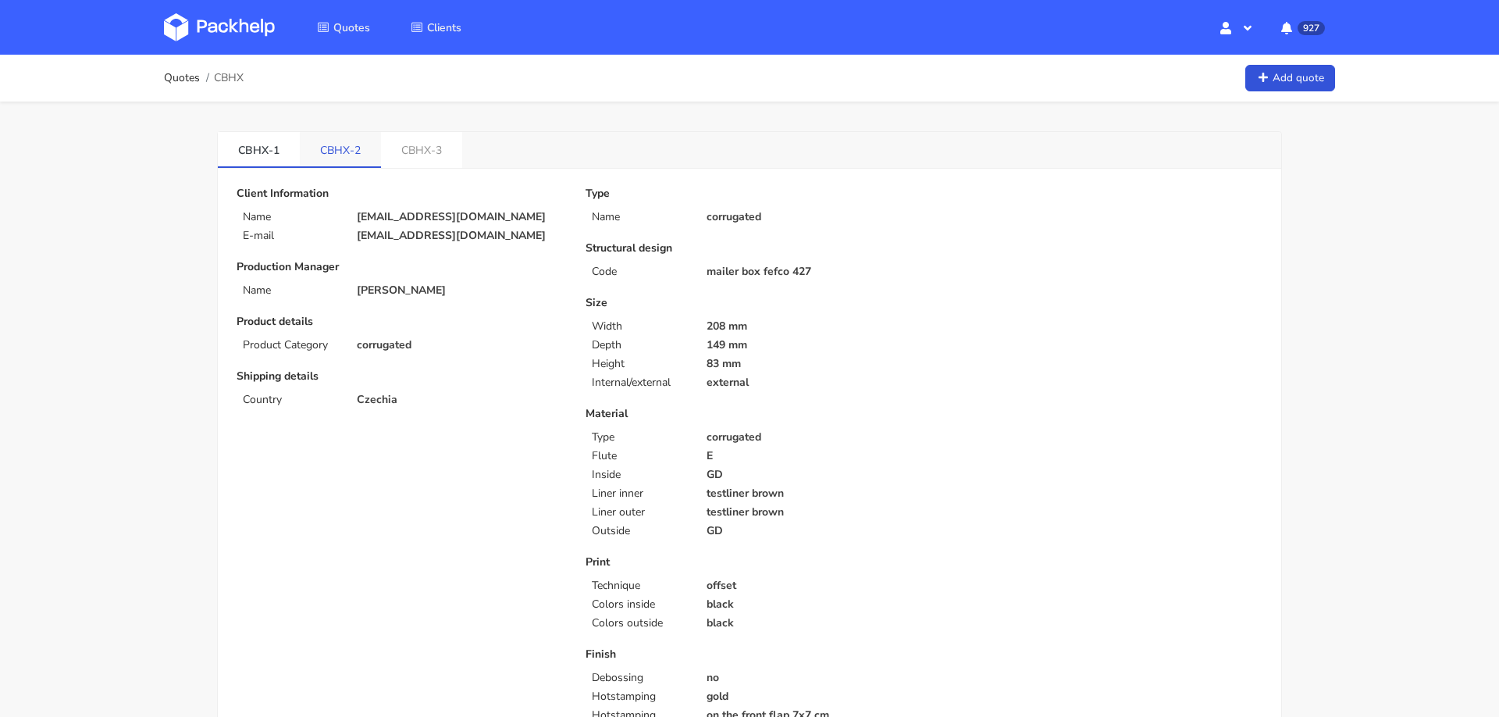
click at [332, 159] on link "CBHX-2" at bounding box center [340, 149] width 81 height 34
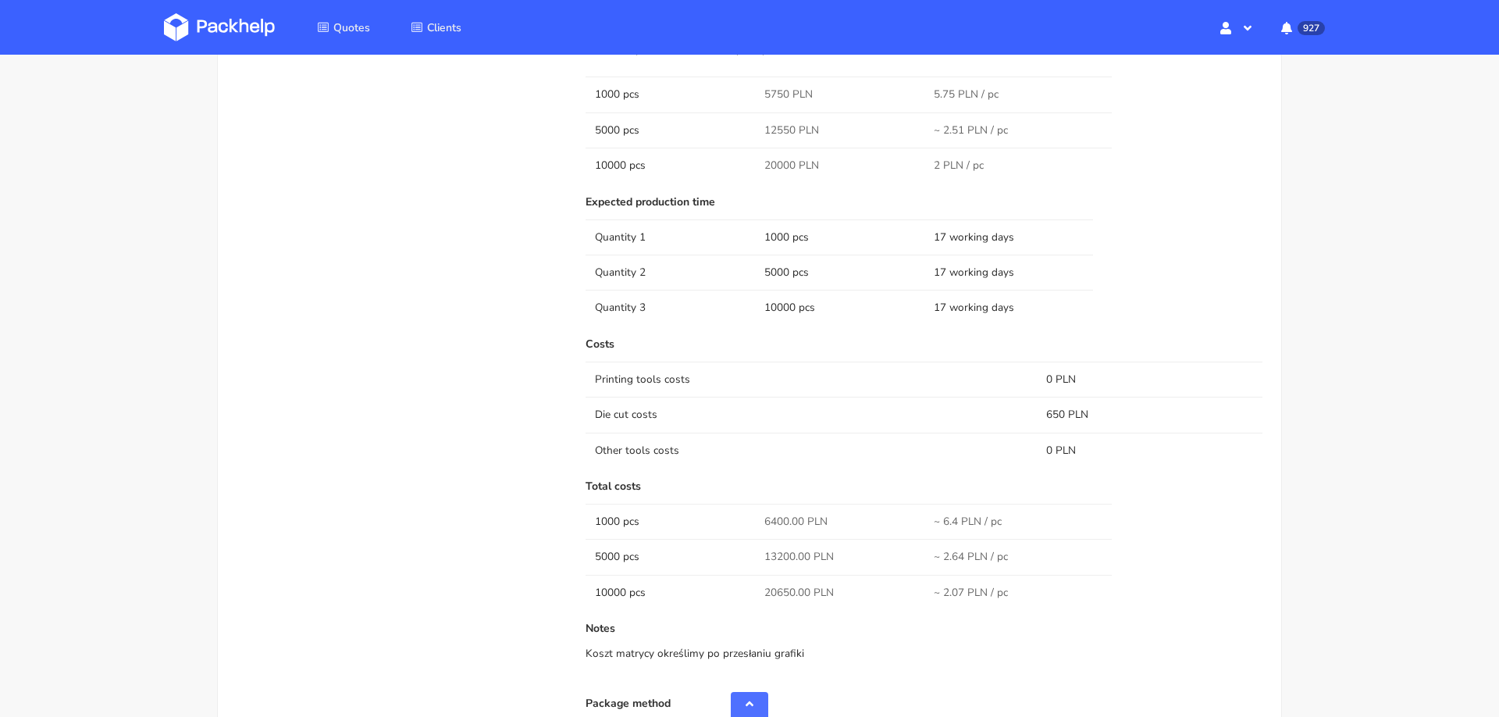
scroll to position [1106, 0]
click at [771, 514] on span "6400.00 PLN" at bounding box center [796, 520] width 63 height 16
copy span "6400.00"
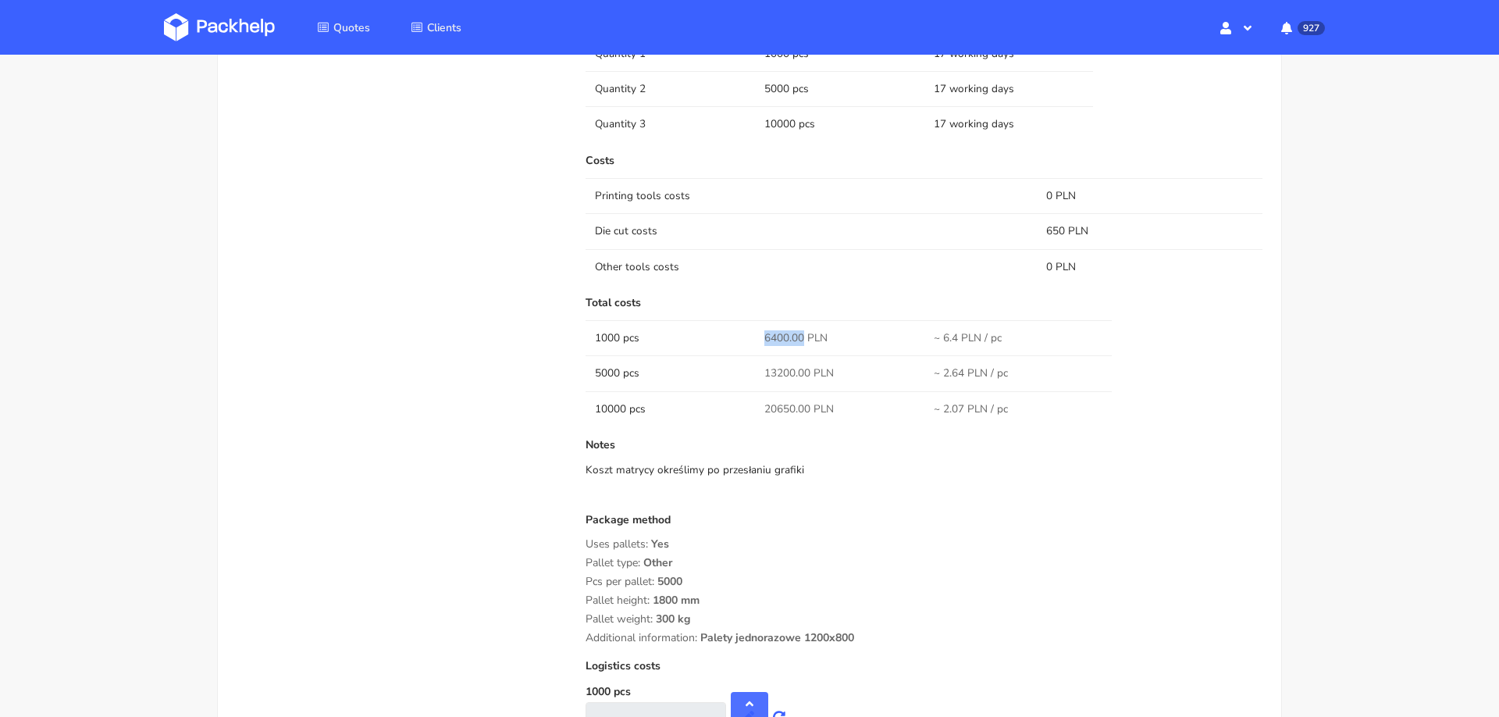
scroll to position [1289, 0]
click at [782, 369] on span "13200.00 PLN" at bounding box center [800, 371] width 70 height 16
copy span "13200.00"
click at [775, 405] on span "20650.00 PLN" at bounding box center [800, 407] width 70 height 16
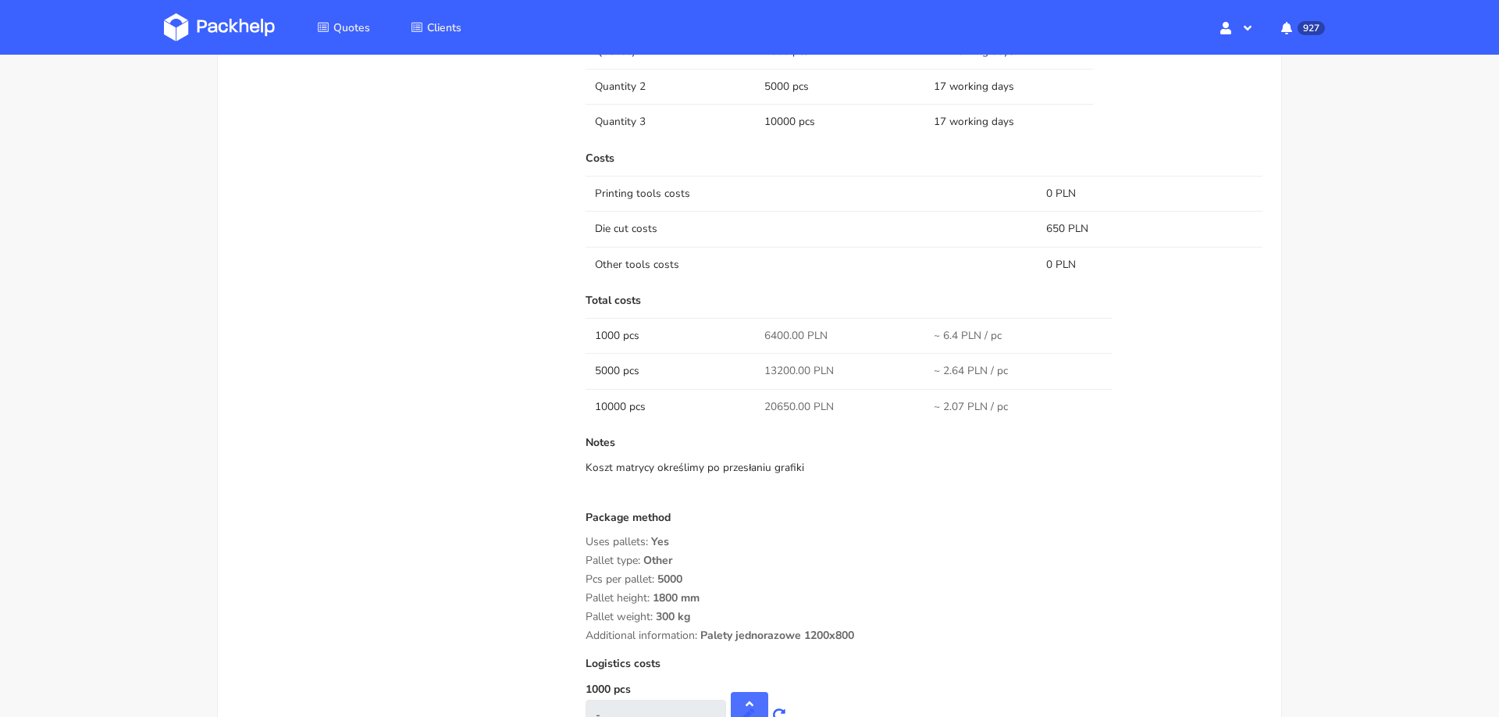
click at [775, 405] on span "20650.00 PLN" at bounding box center [800, 407] width 70 height 16
copy span "20650.00"
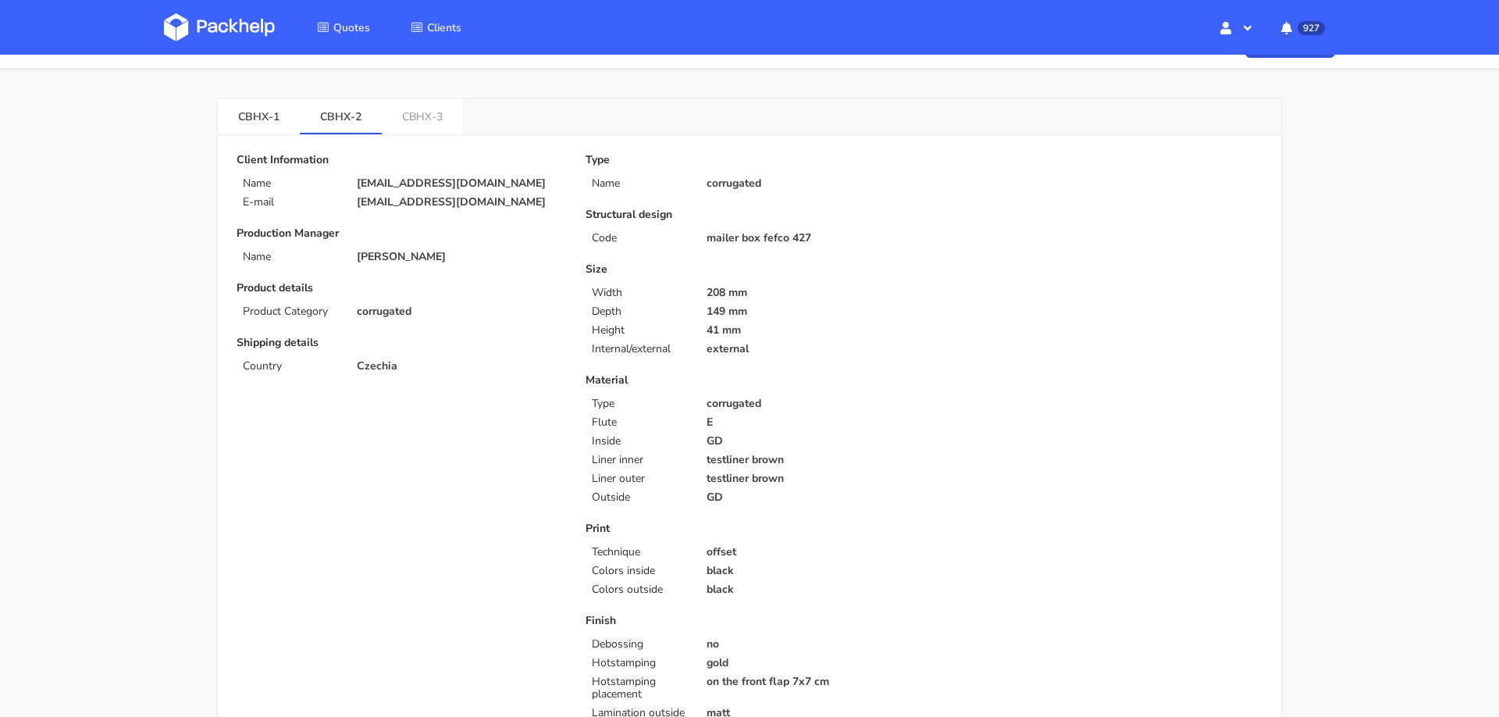
scroll to position [0, 0]
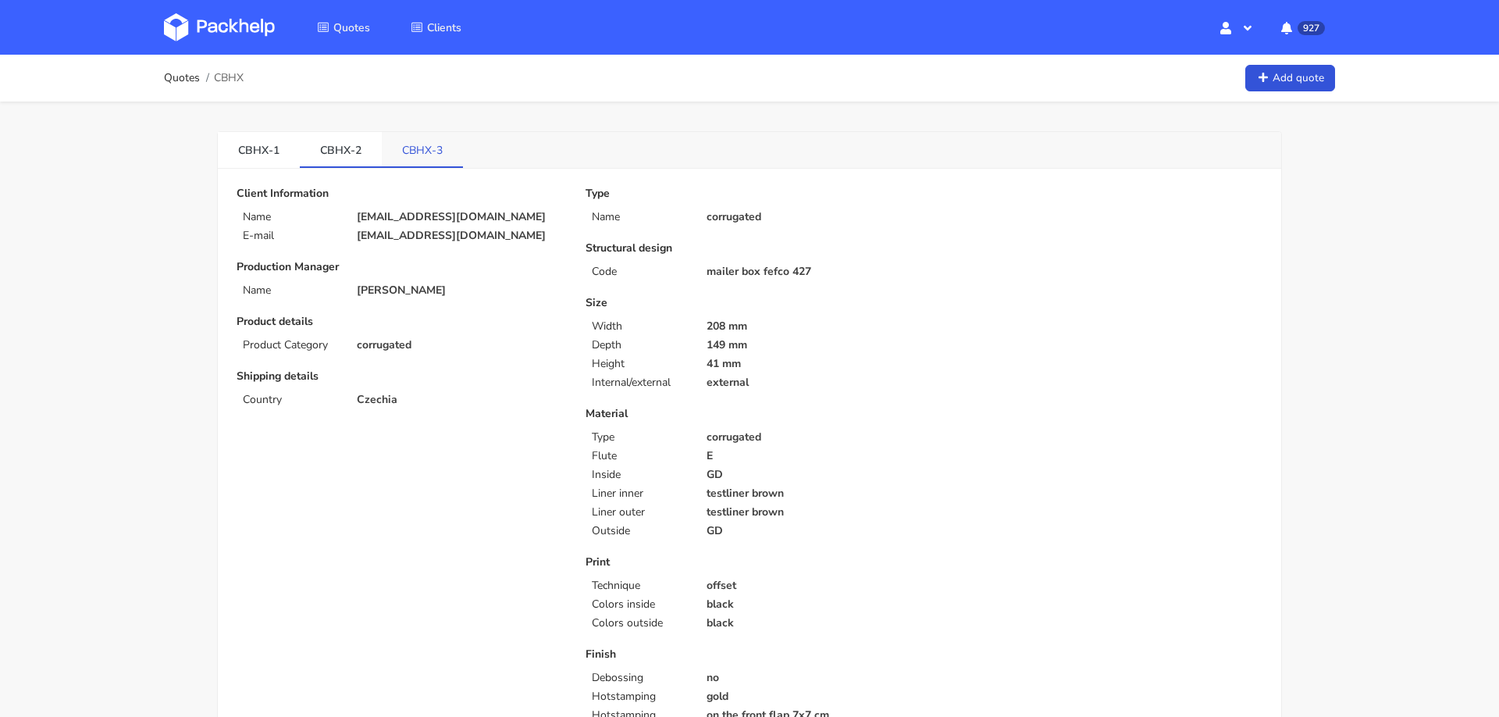
click at [414, 160] on link "CBHX-3" at bounding box center [422, 149] width 81 height 34
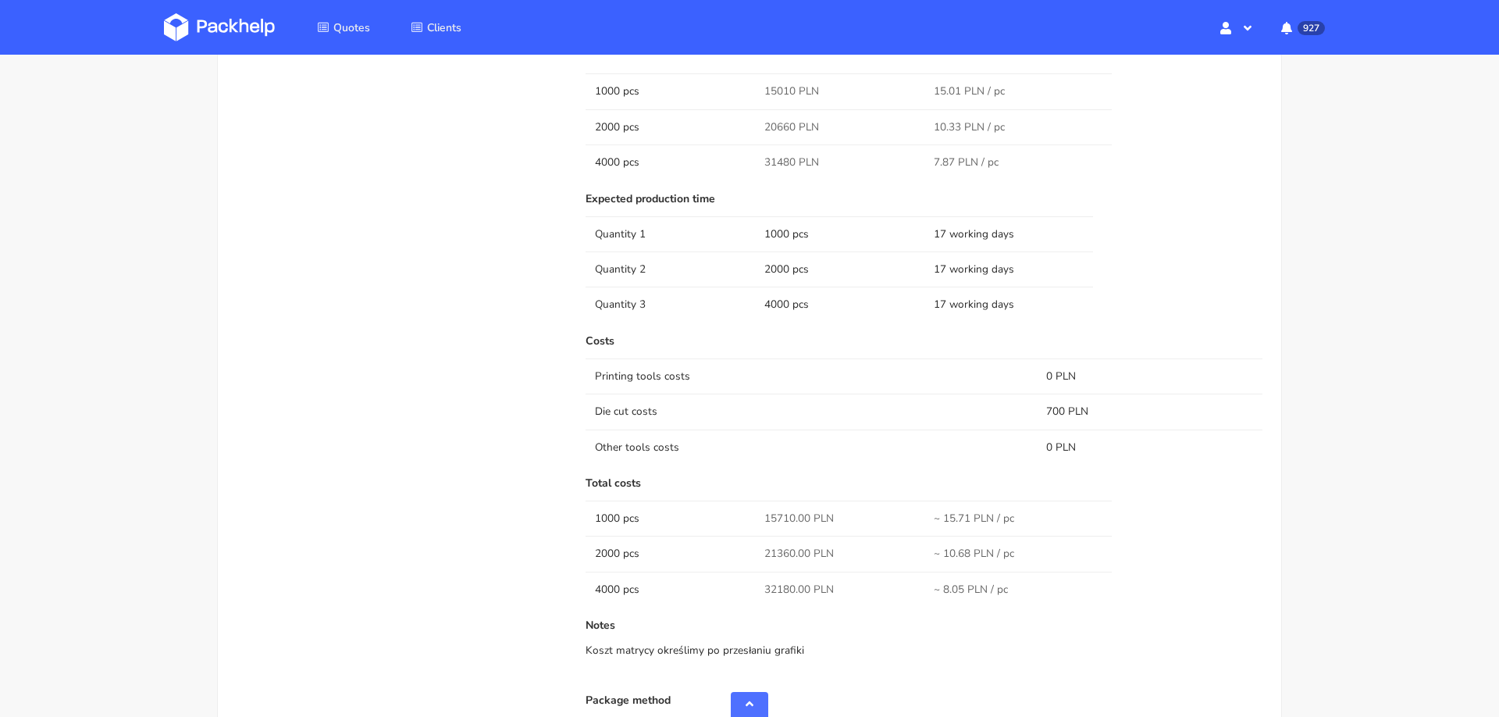
scroll to position [1106, 0]
click at [772, 513] on span "15710.00 PLN" at bounding box center [800, 520] width 70 height 16
copy span "15710.00"
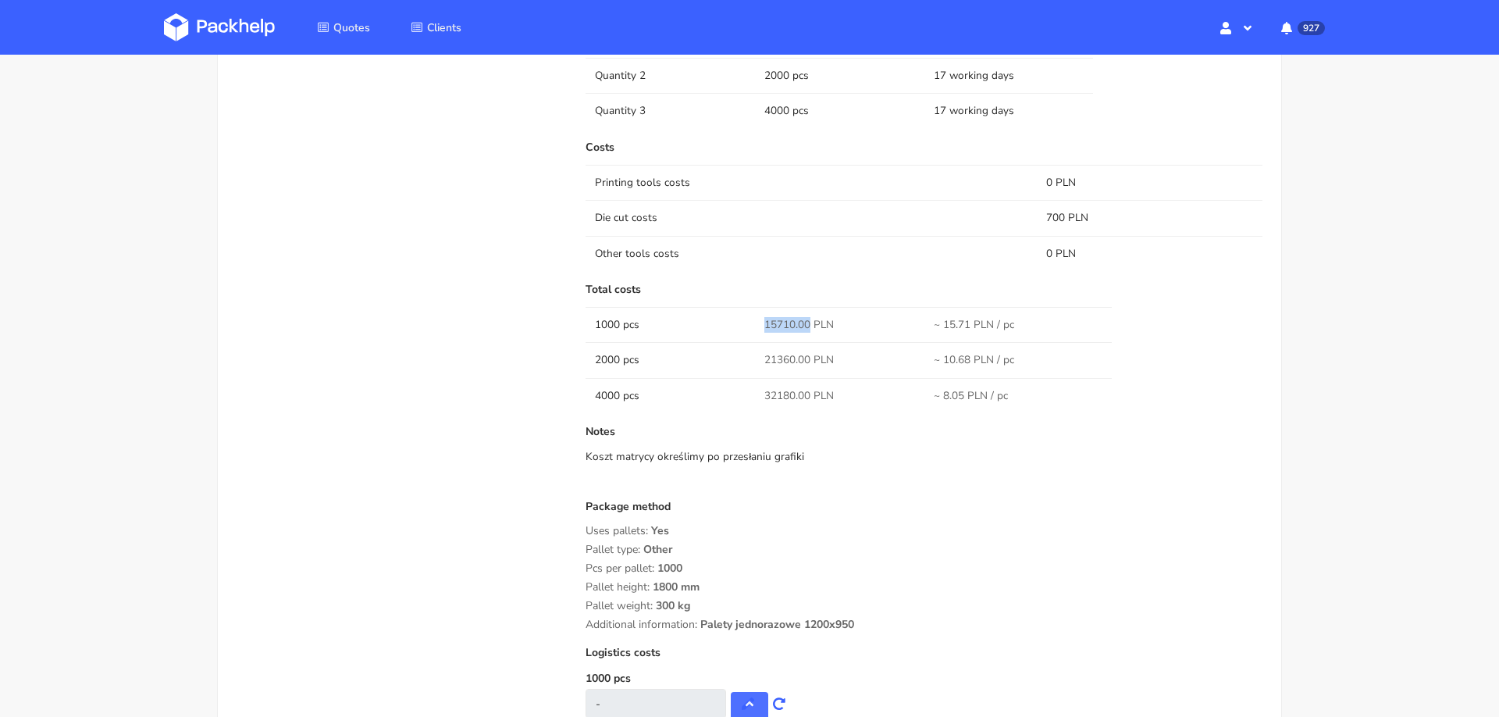
scroll to position [1292, 0]
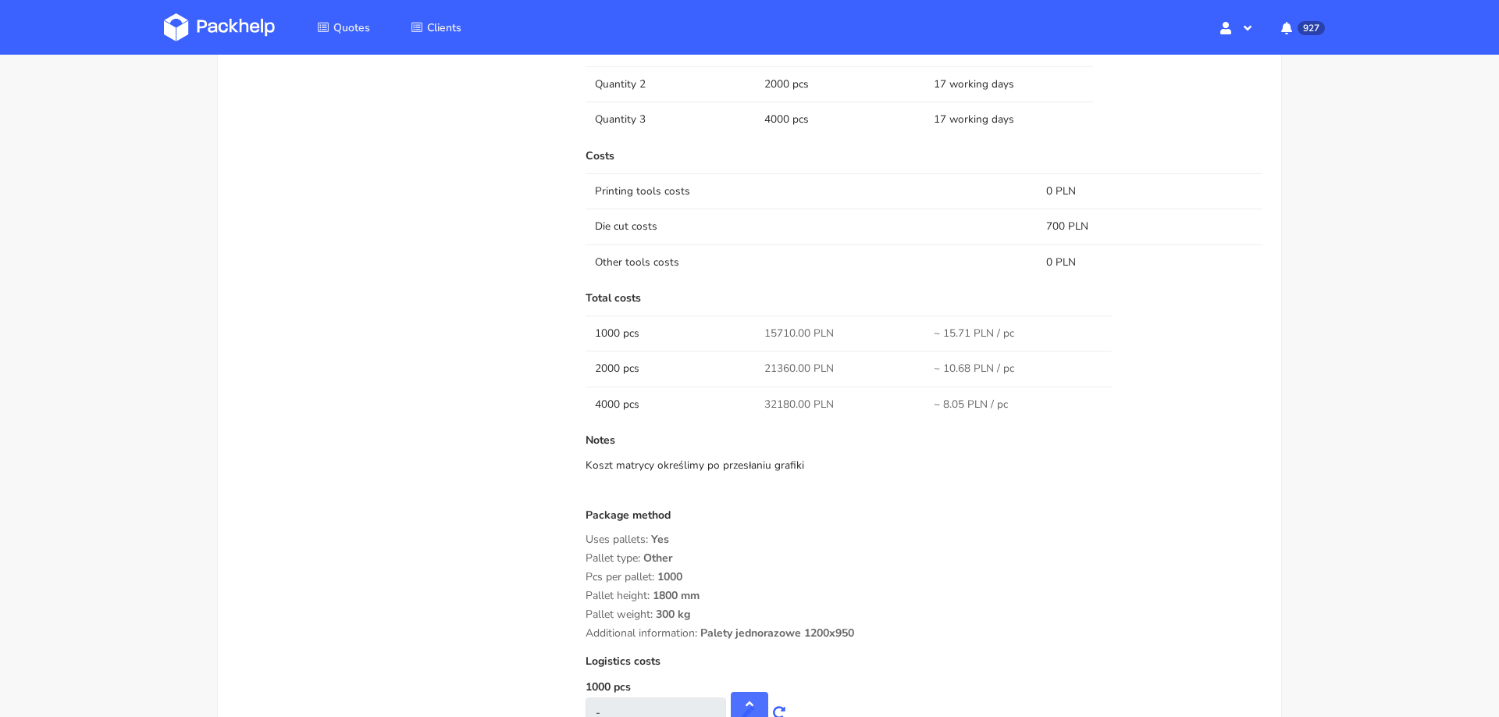
click at [770, 361] on span "21360.00 PLN" at bounding box center [800, 369] width 70 height 16
copy span "21360.00"
click at [771, 398] on span "32180.00 PLN" at bounding box center [800, 405] width 70 height 16
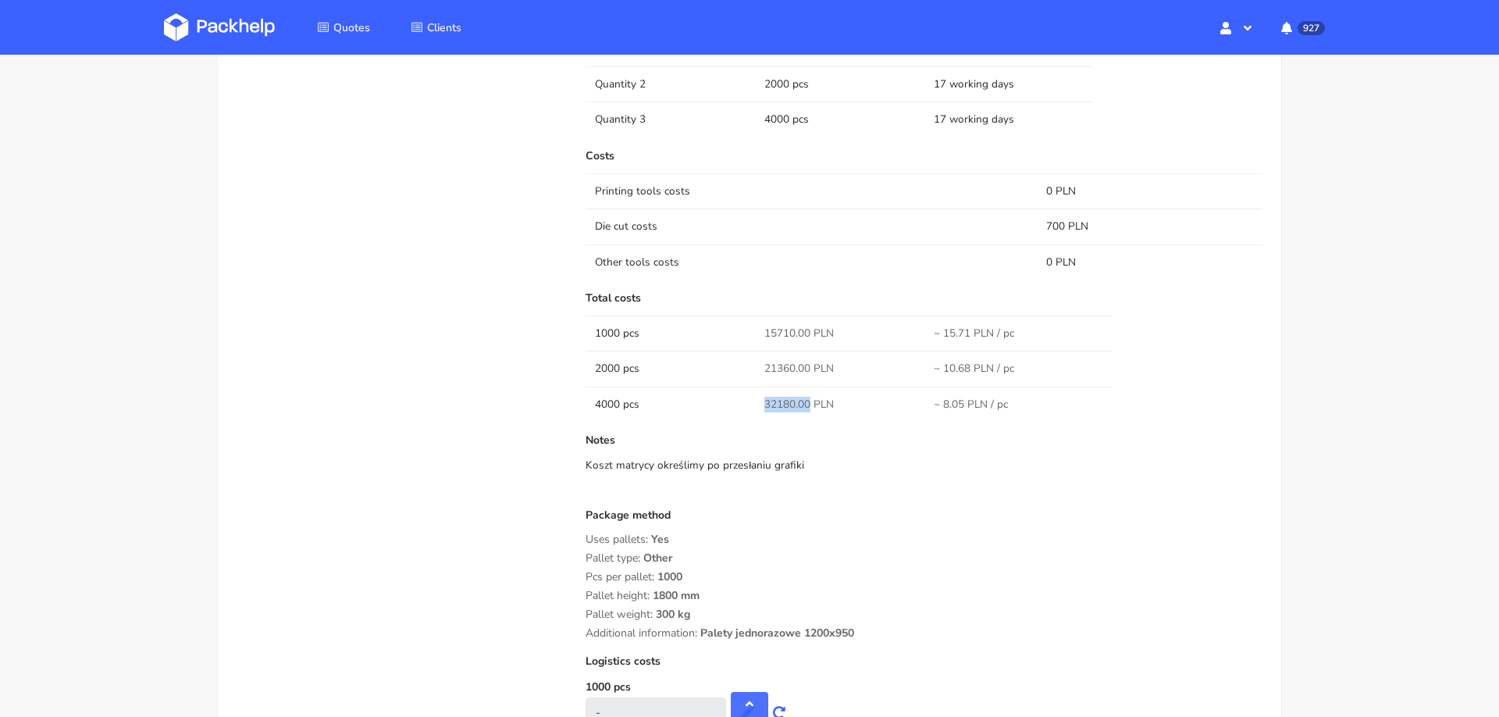
copy span "32180.00"
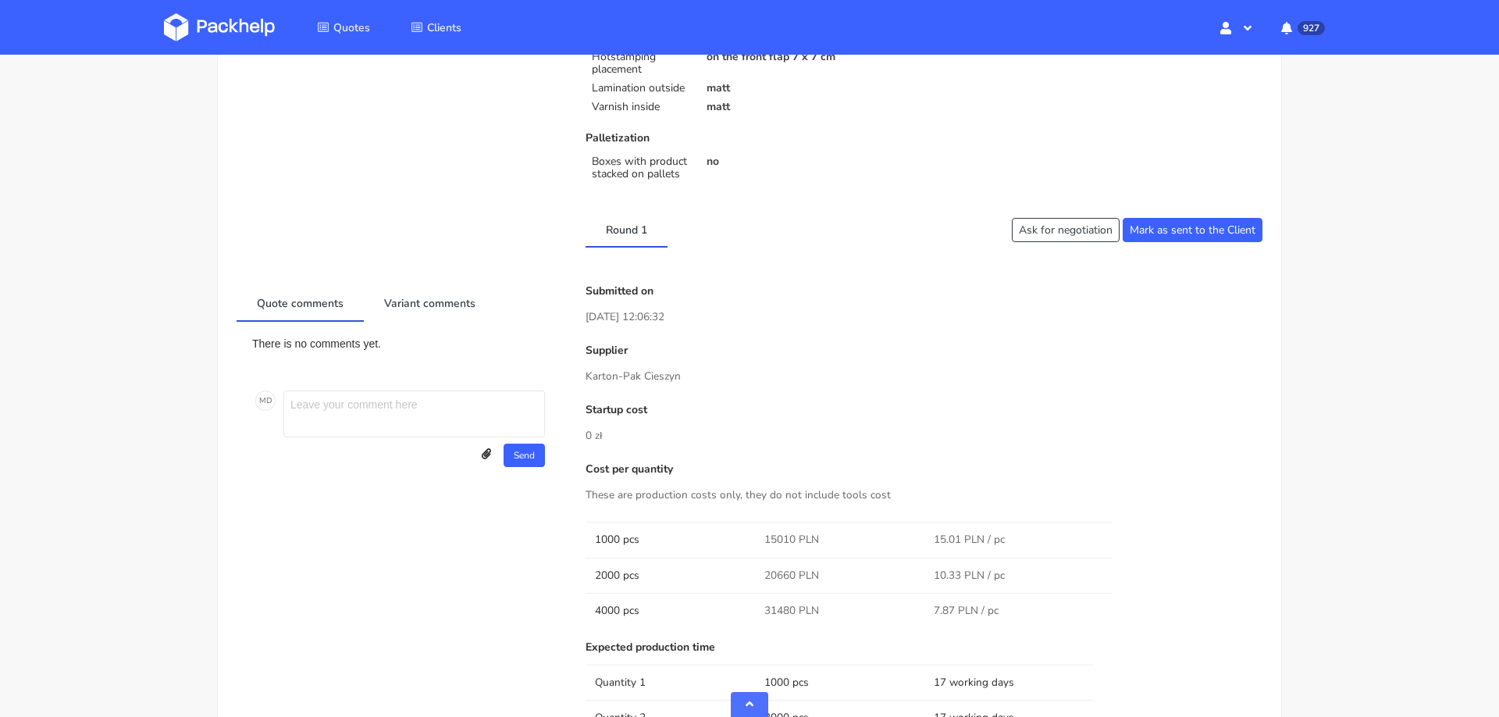
scroll to position [0, 0]
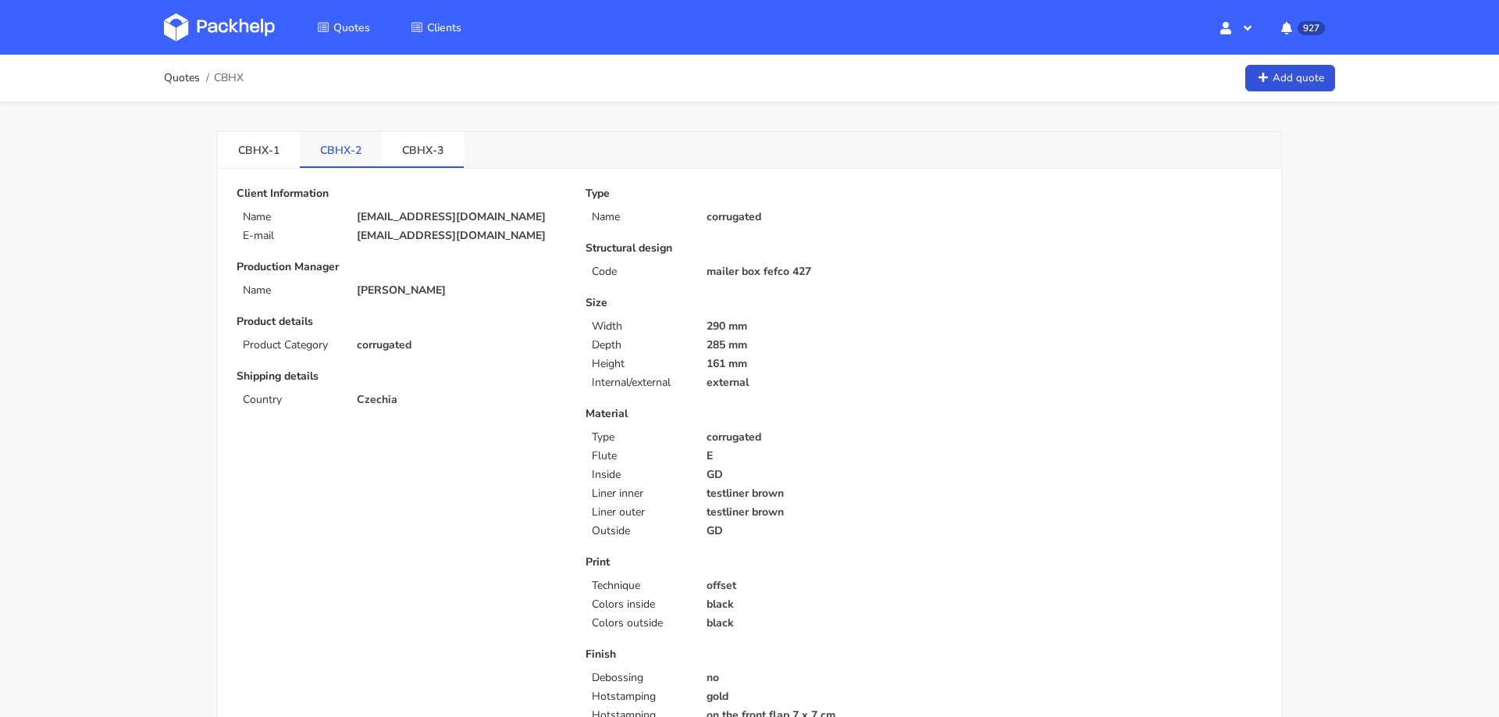
click at [333, 164] on link "CBHX-2" at bounding box center [341, 149] width 82 height 34
click at [334, 142] on link "CBHX-2" at bounding box center [341, 149] width 82 height 34
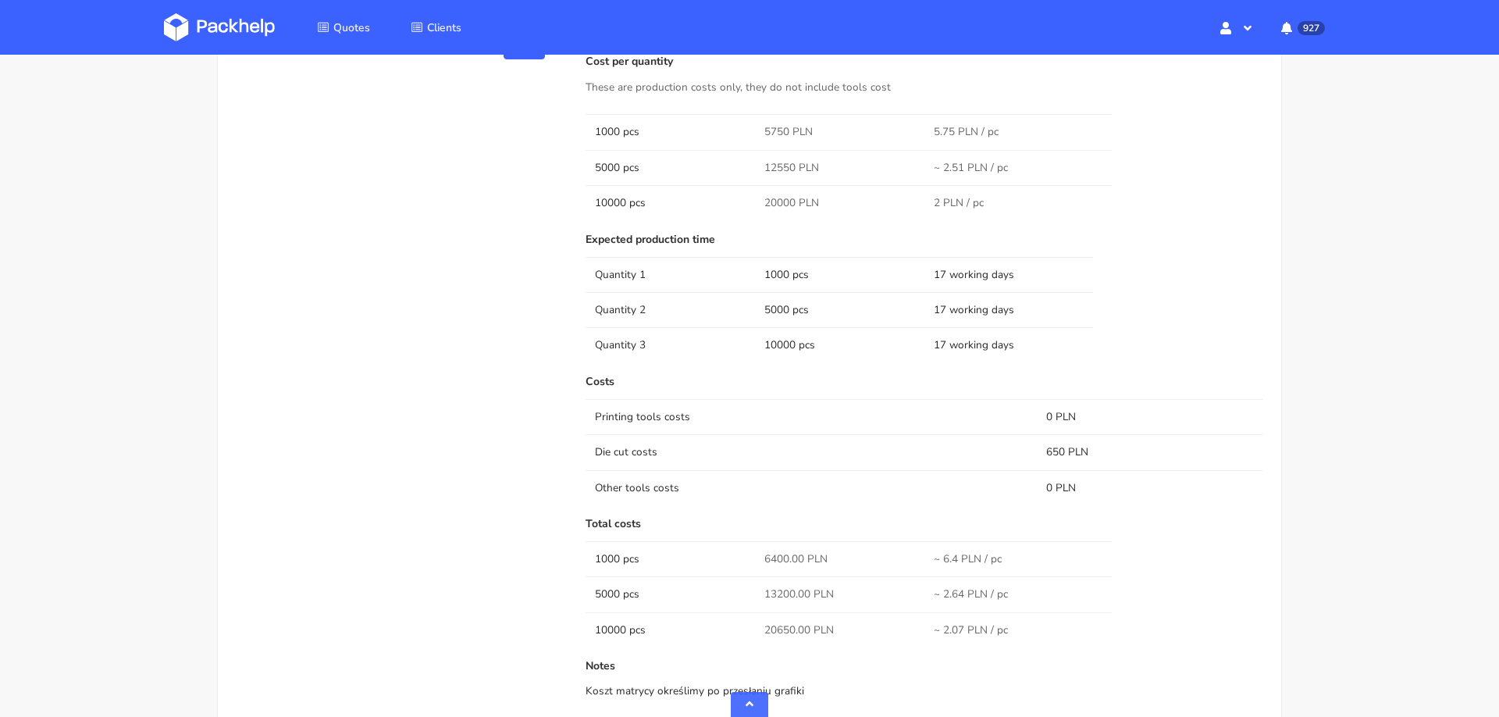
scroll to position [1068, 0]
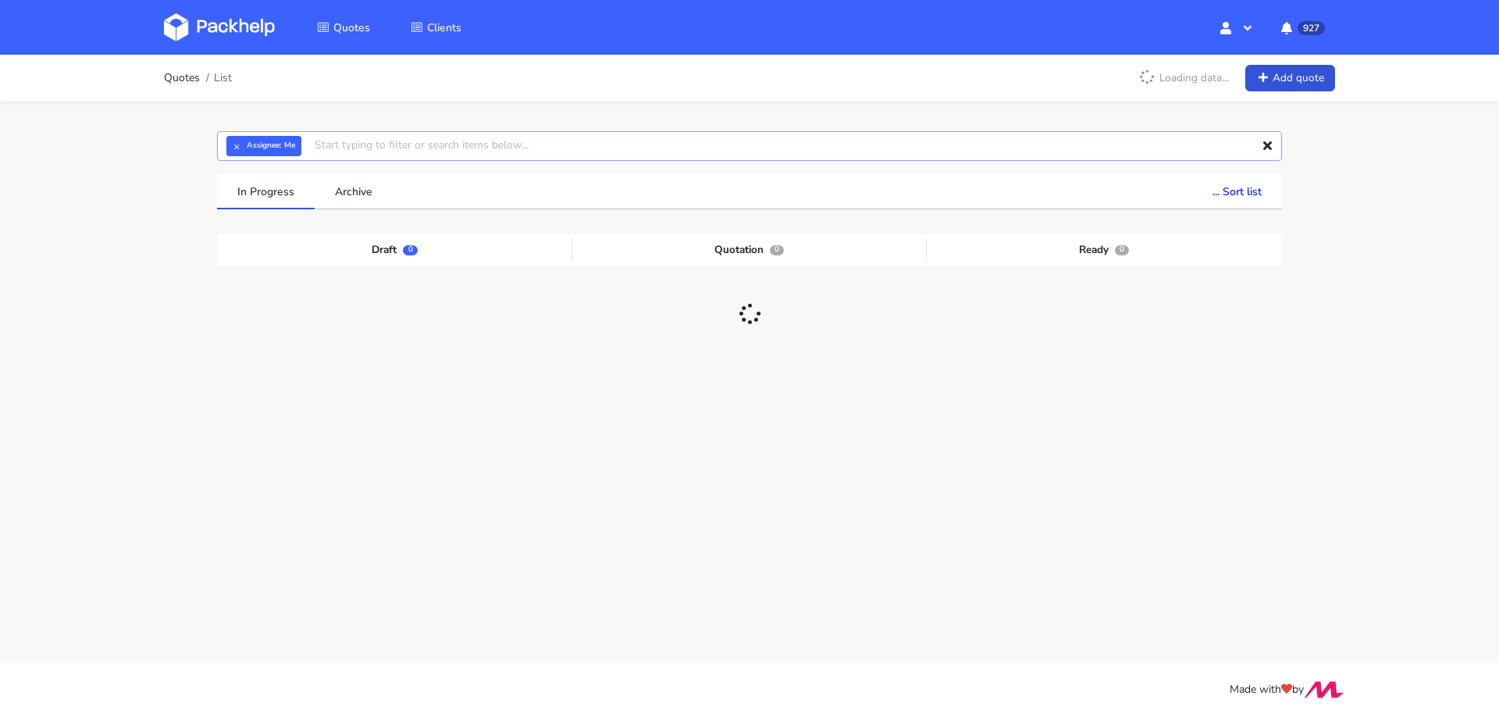
click at [411, 148] on input "text" at bounding box center [749, 146] width 1065 height 30
paste input "[EMAIL_ADDRESS][DOMAIN_NAME]"
type input "[EMAIL_ADDRESS][DOMAIN_NAME]"
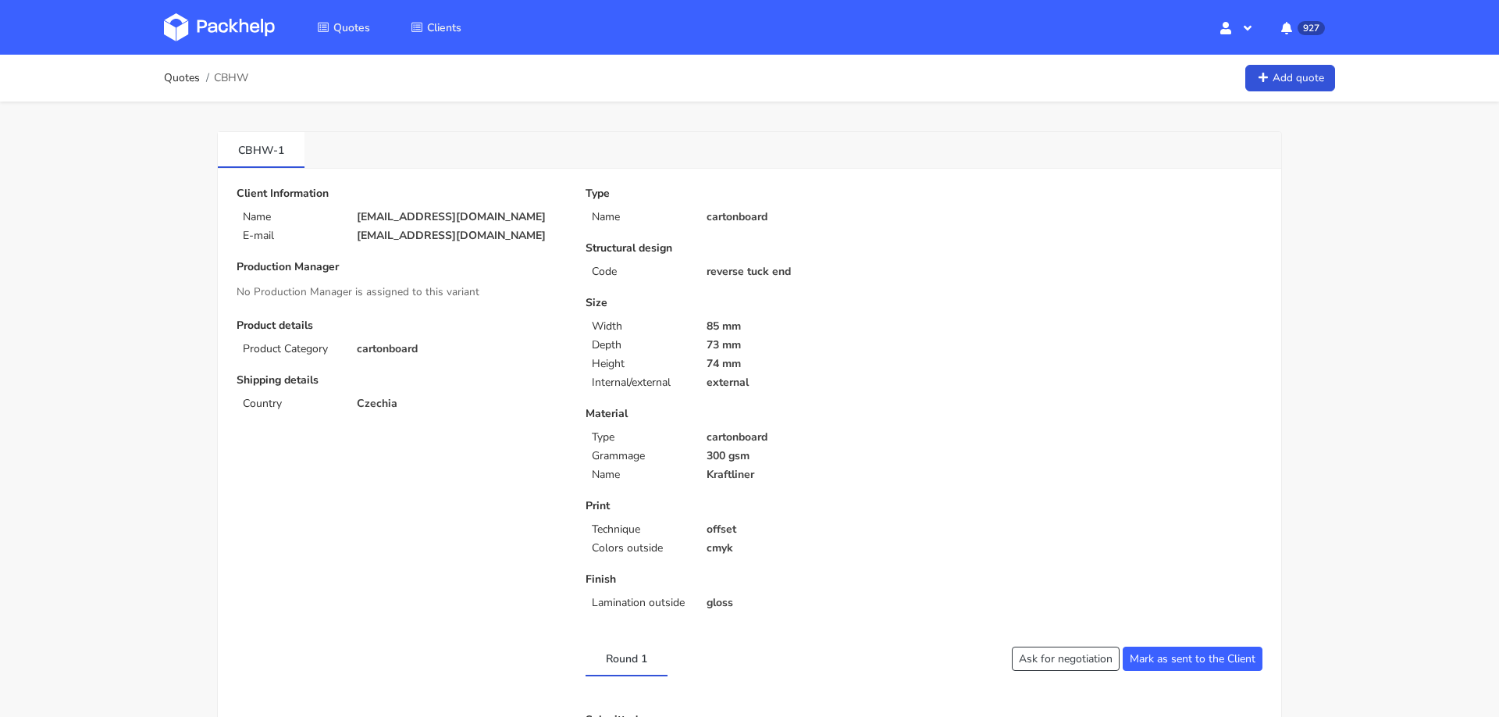
click at [232, 75] on span "CBHW" at bounding box center [231, 78] width 34 height 12
copy div "CBHW"
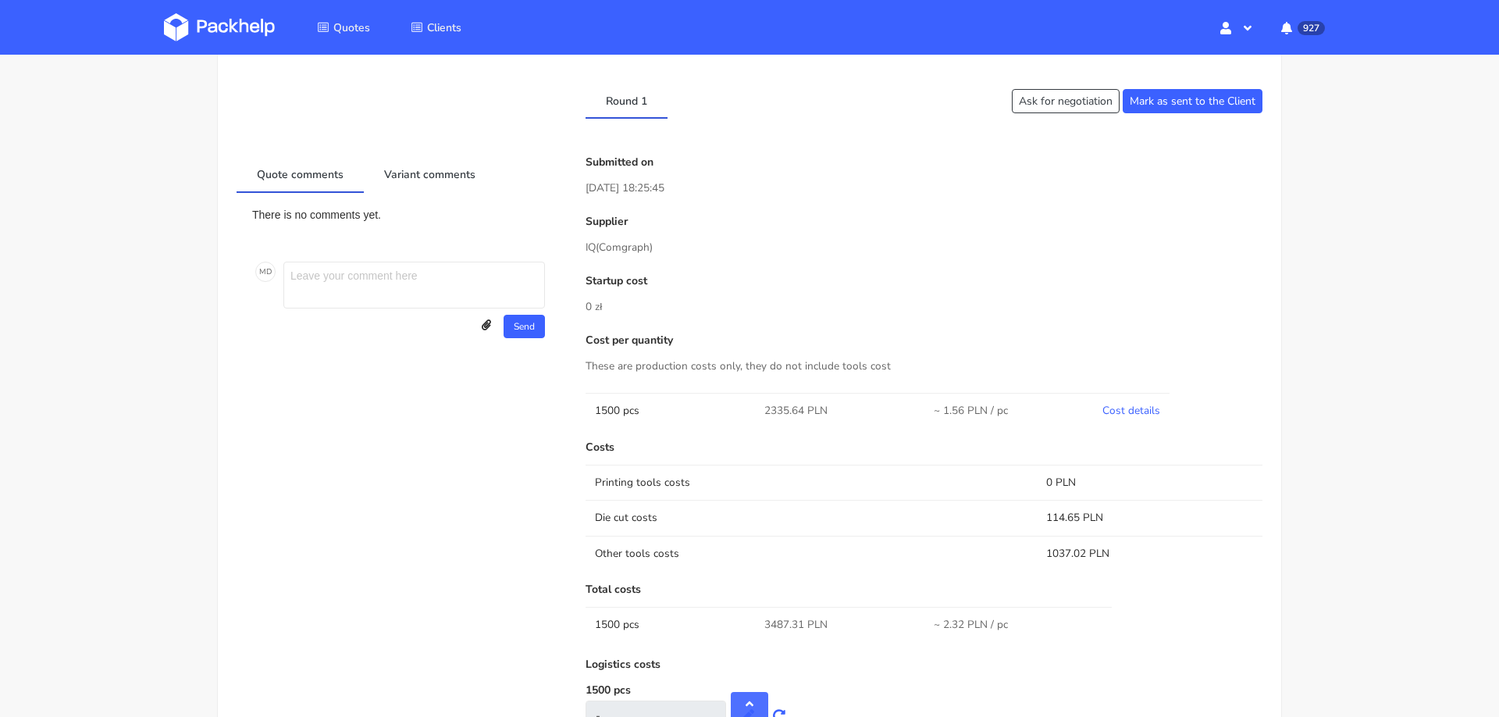
scroll to position [565, 0]
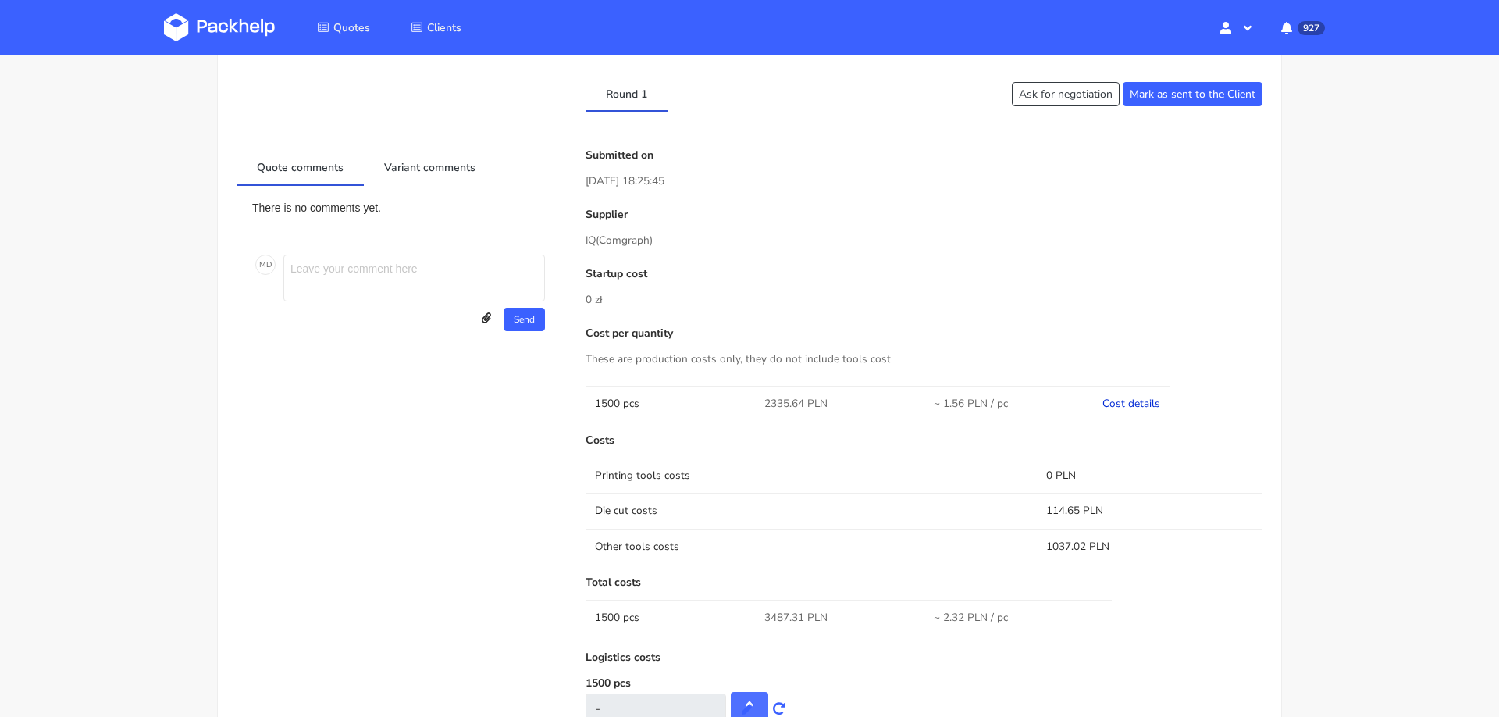
click at [1127, 399] on link "Cost details" at bounding box center [1132, 403] width 58 height 15
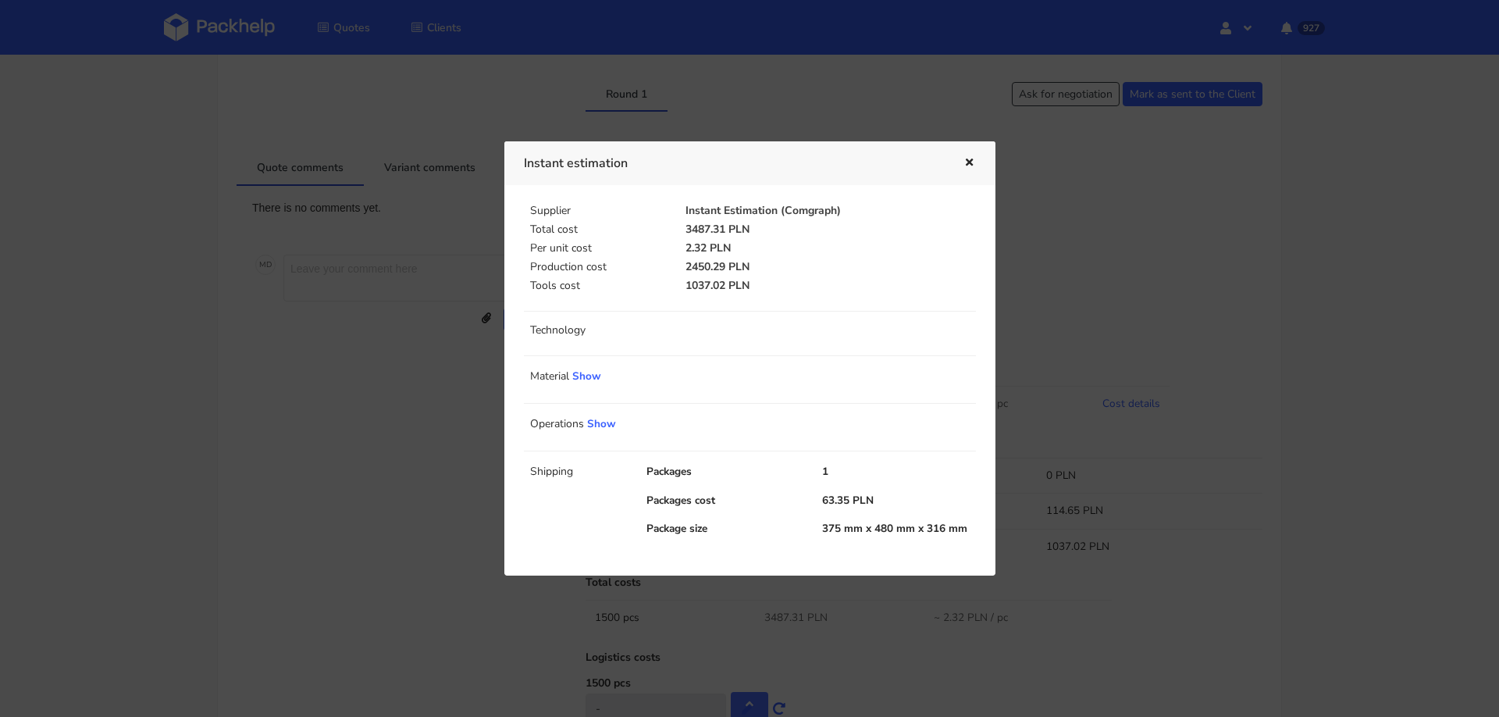
click at [1177, 312] on div at bounding box center [749, 358] width 1499 height 717
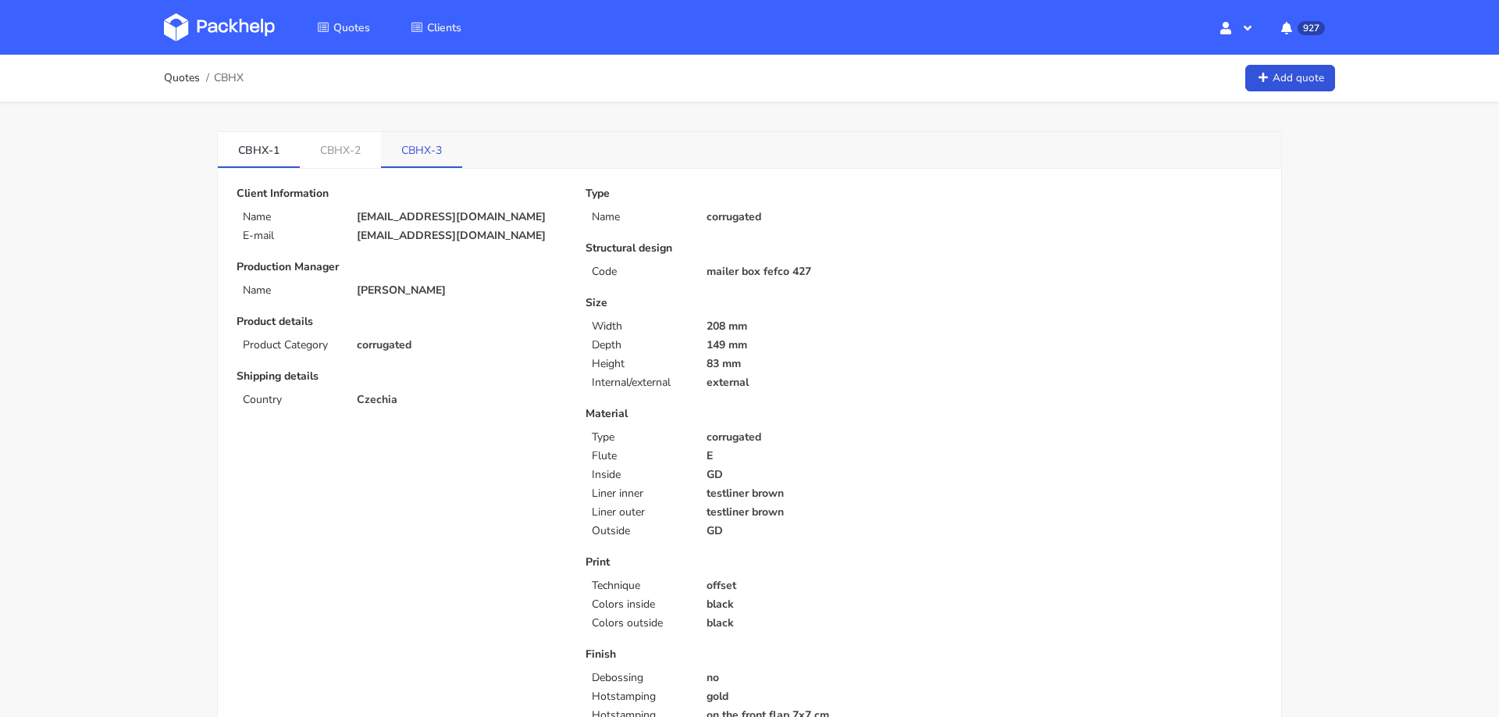
click at [425, 141] on link "CBHX-3" at bounding box center [421, 149] width 81 height 34
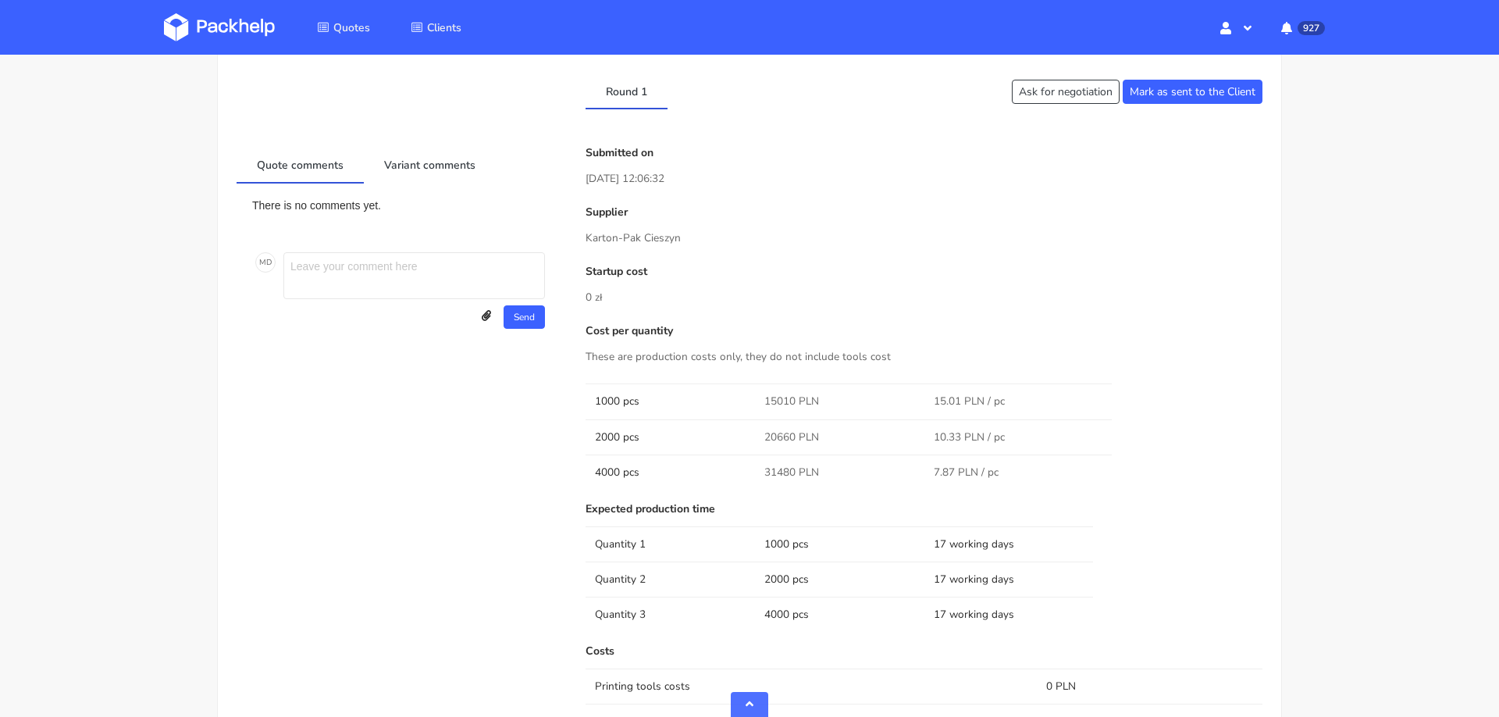
scroll to position [790, 0]
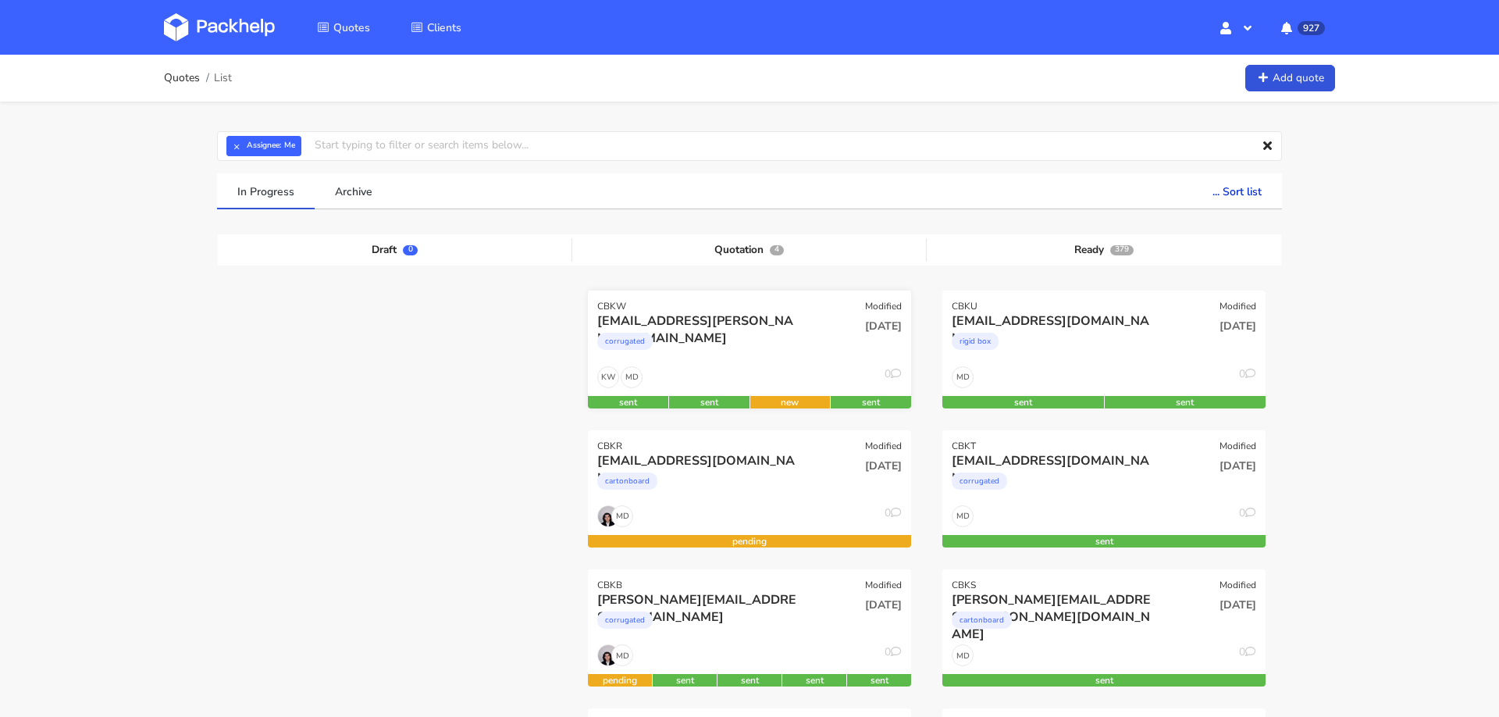
click at [704, 358] on div "corrugated" at bounding box center [700, 345] width 207 height 31
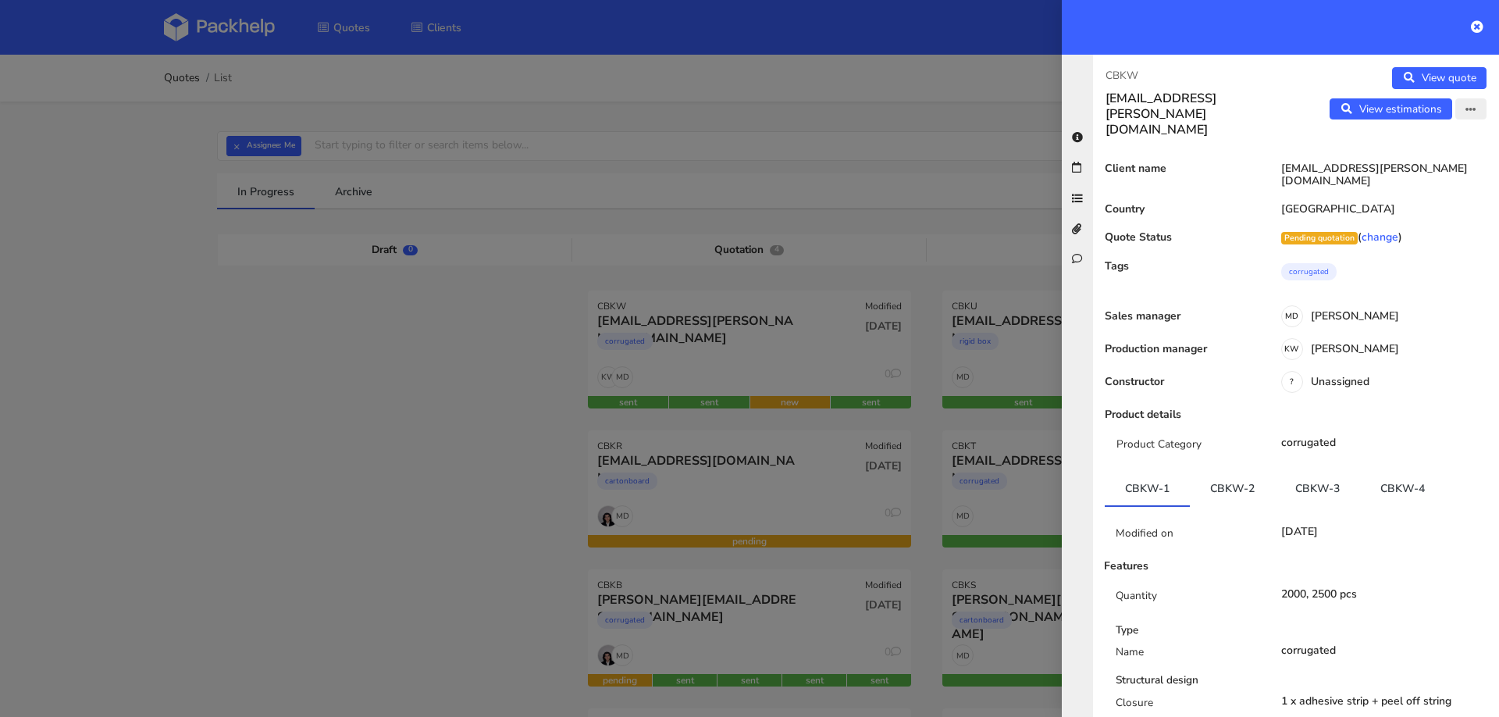
click at [1473, 116] on button "button" at bounding box center [1471, 109] width 31 height 22
click at [1400, 143] on link "Edit quote" at bounding box center [1419, 141] width 137 height 26
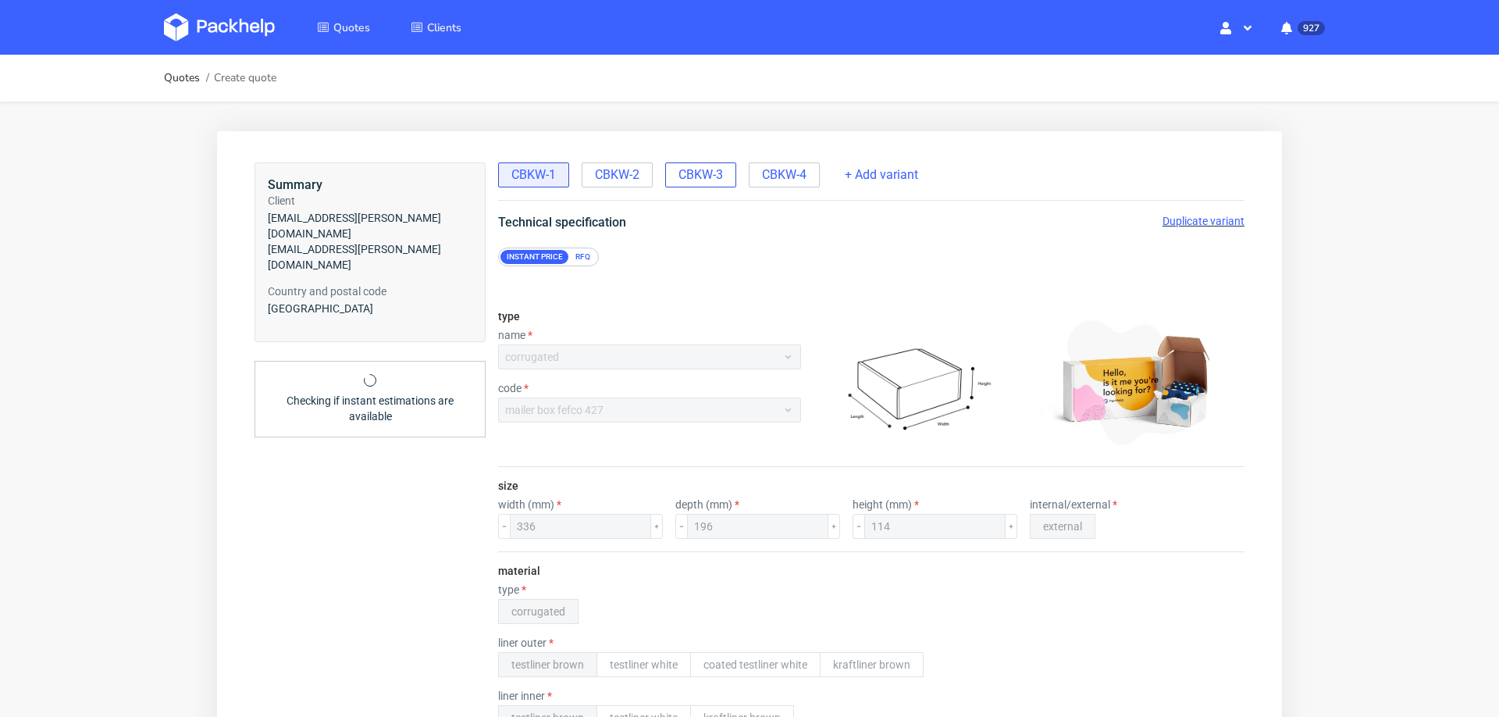
click at [718, 171] on span "CBKW-3" at bounding box center [701, 174] width 45 height 17
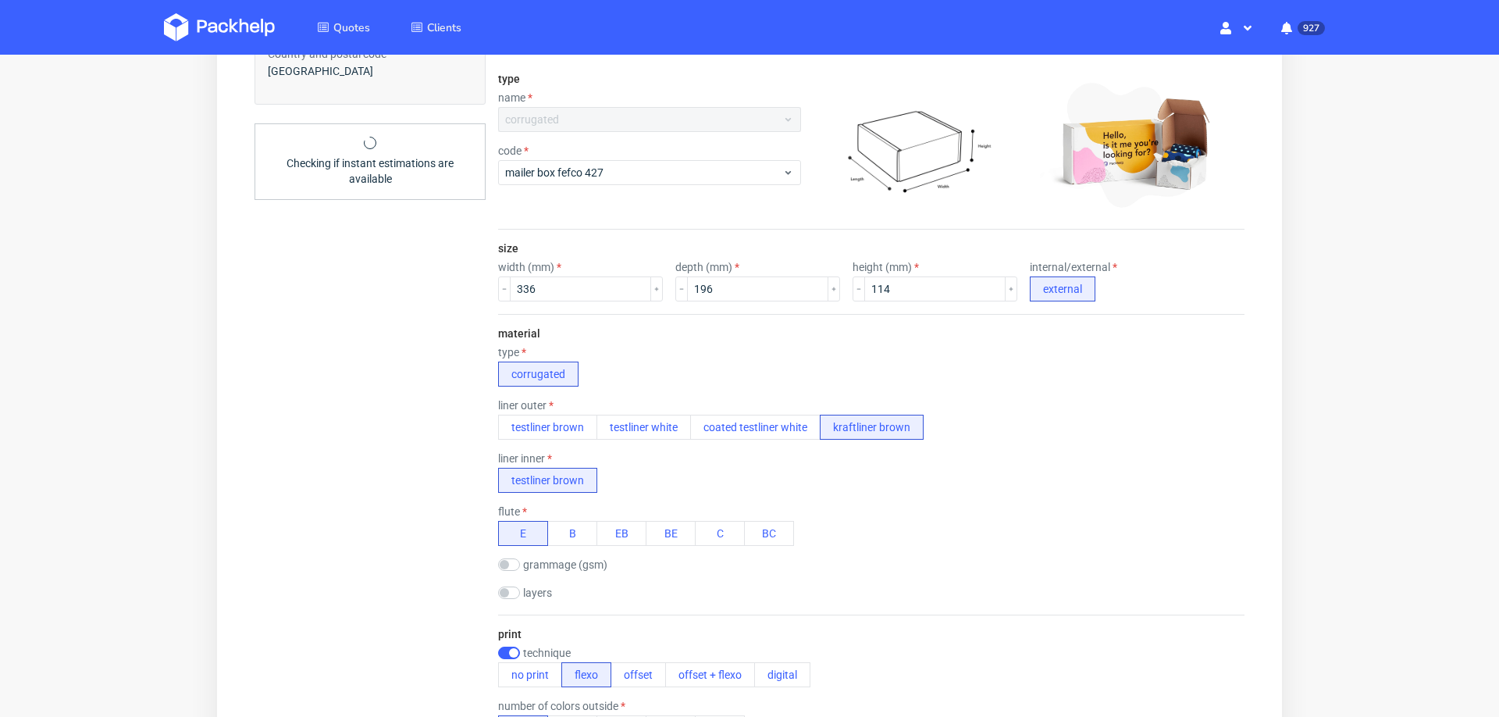
scroll to position [958, 0]
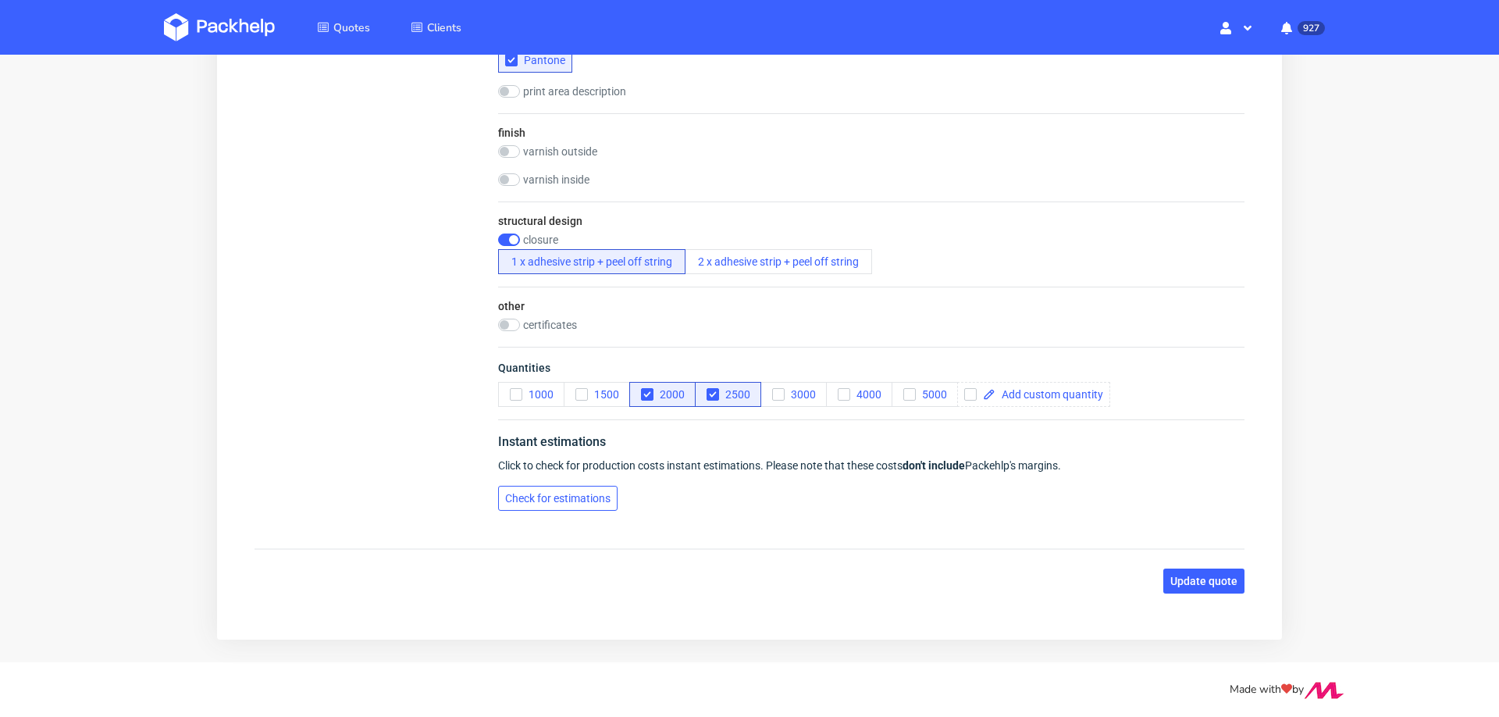
click at [577, 493] on span "Check for estimations" at bounding box center [557, 498] width 105 height 11
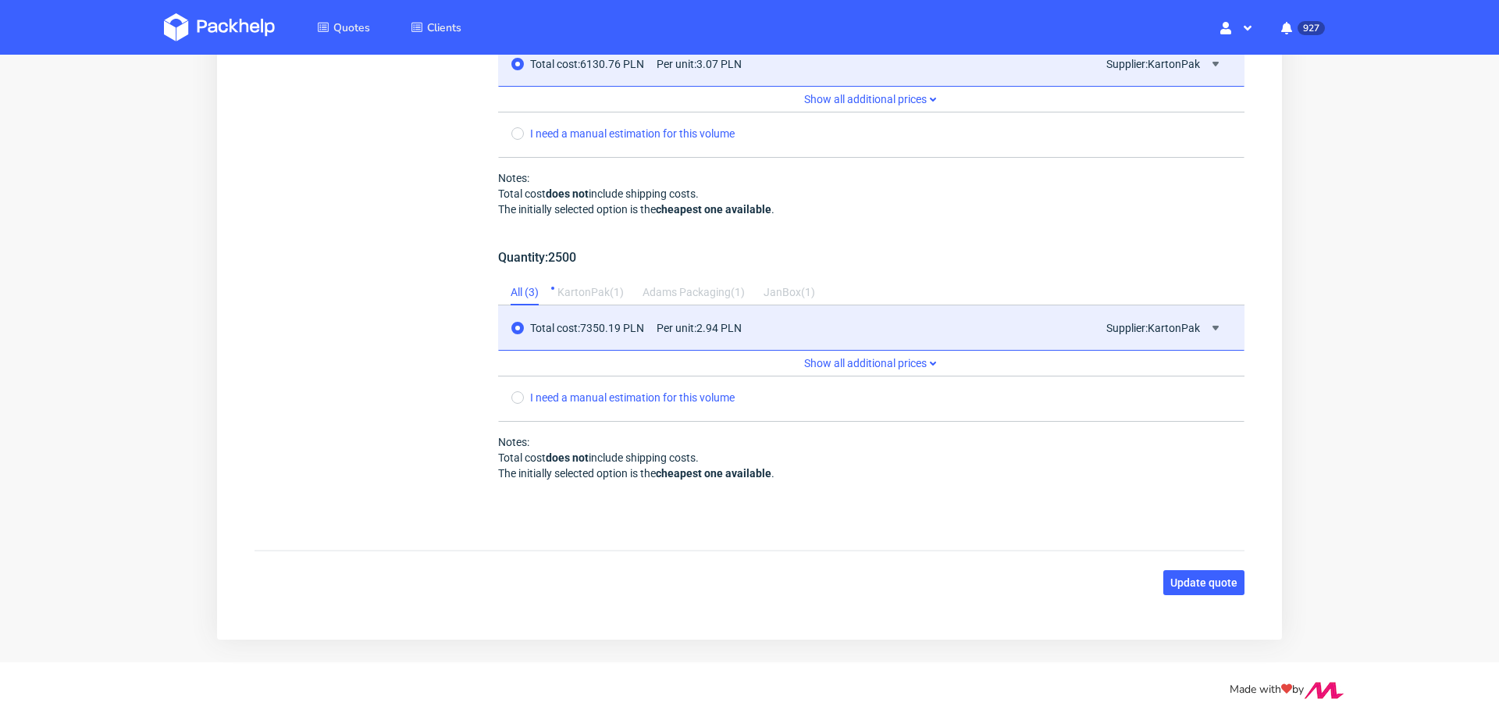
scroll to position [6, 0]
click at [1171, 577] on span "Update quote" at bounding box center [1204, 582] width 67 height 11
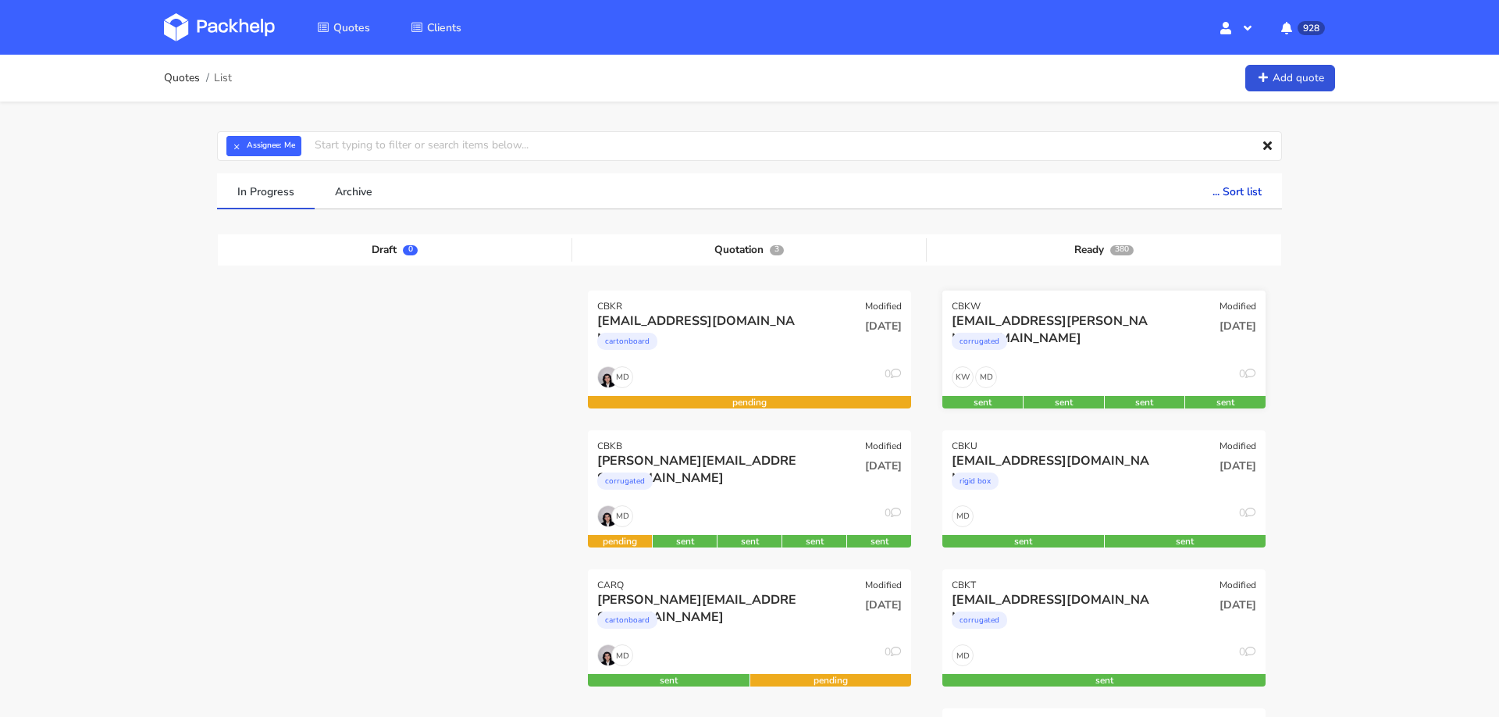
click at [1130, 320] on div "kamil.augustyn@independenttrader.pl" at bounding box center [1055, 320] width 207 height 17
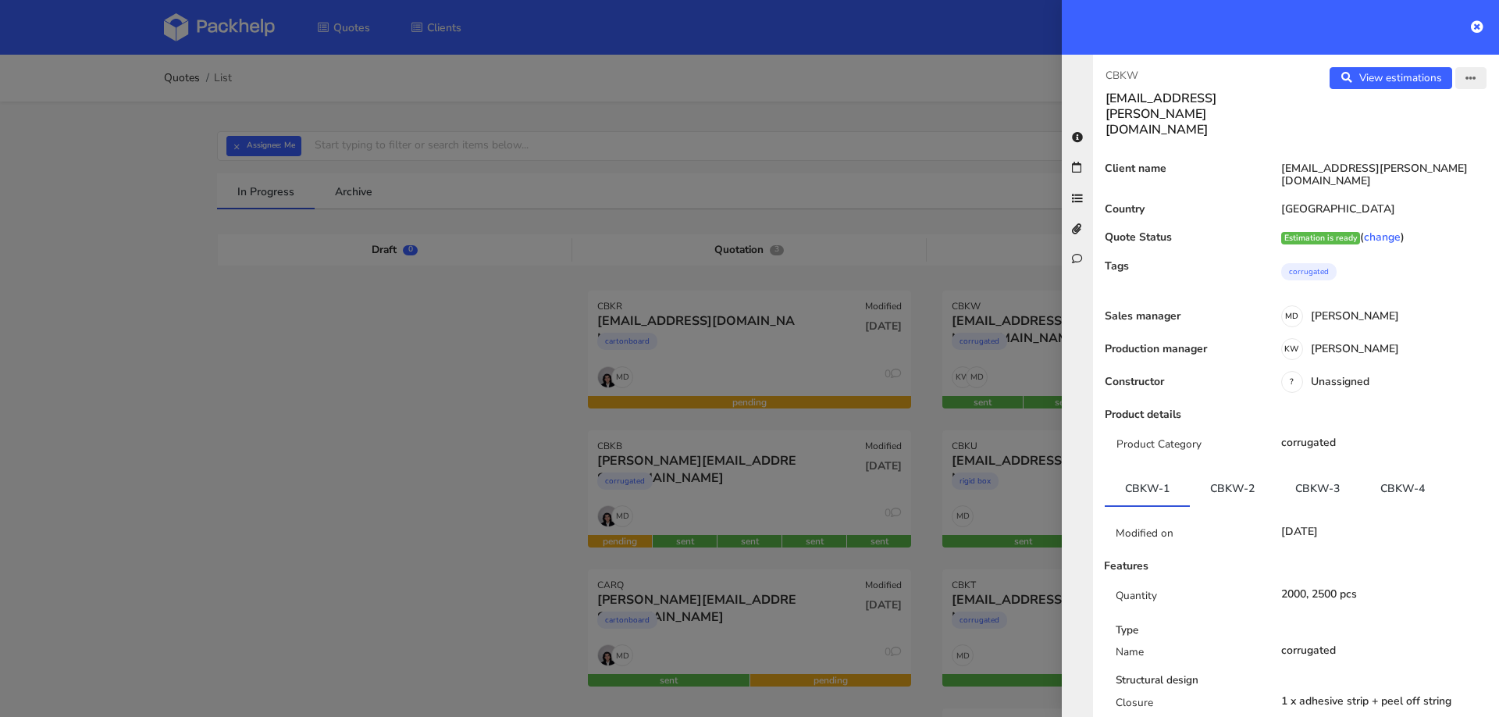
click at [1473, 79] on icon "button" at bounding box center [1471, 78] width 11 height 11
click at [1418, 141] on link "Edit quote" at bounding box center [1419, 139] width 137 height 26
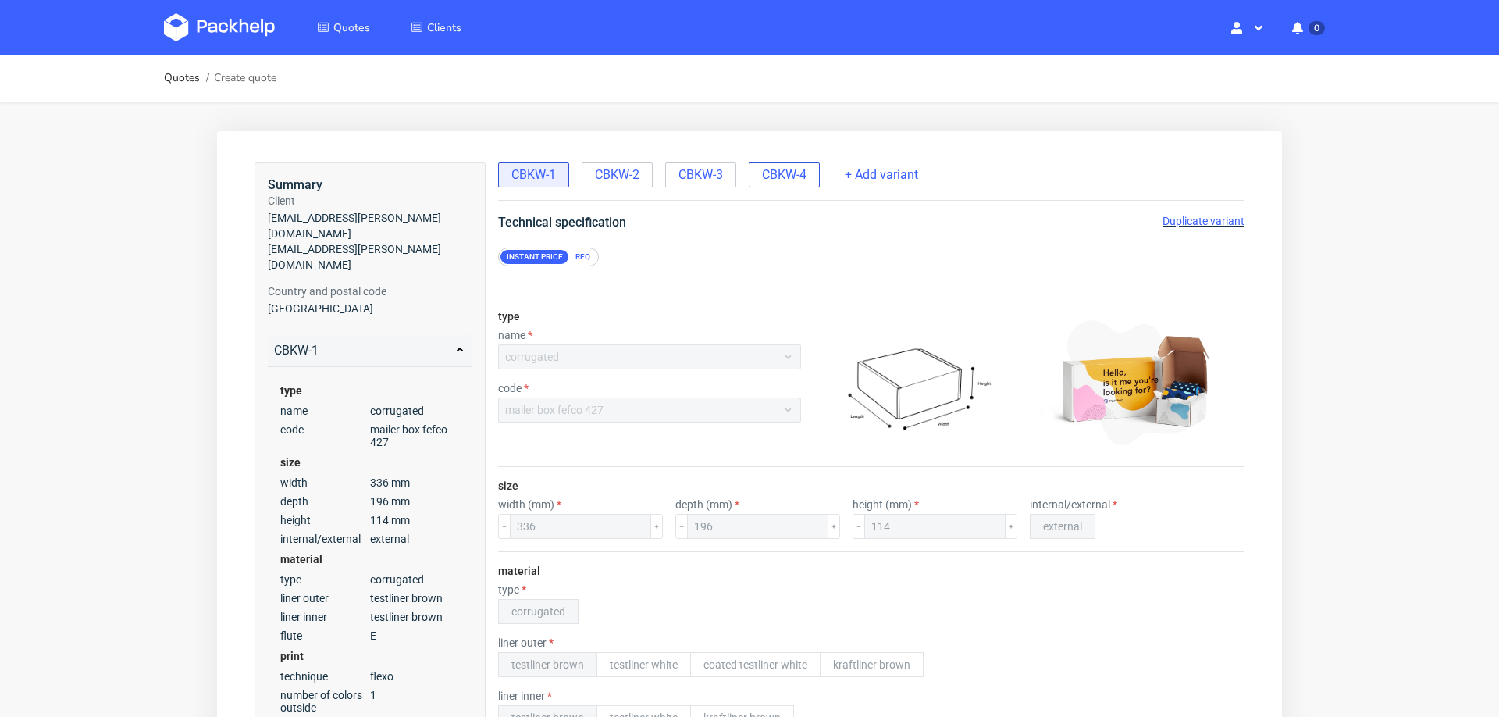
click at [790, 174] on span "CBKW-4" at bounding box center [784, 174] width 45 height 17
click at [724, 178] on div "CBKW-3" at bounding box center [700, 174] width 71 height 25
click at [1168, 223] on span "Duplicate variant" at bounding box center [1204, 221] width 82 height 12
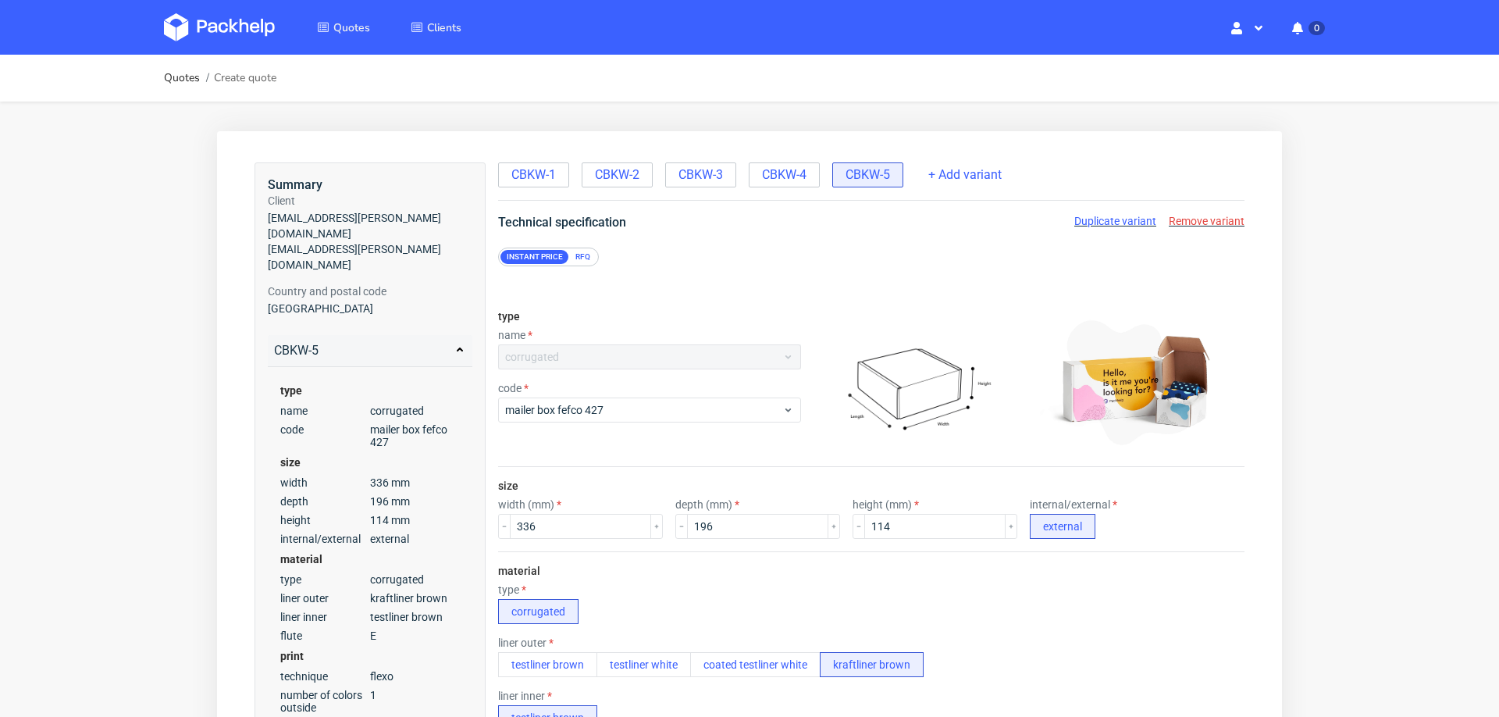
scroll to position [5, 0]
click at [597, 514] on input "336" at bounding box center [580, 526] width 141 height 25
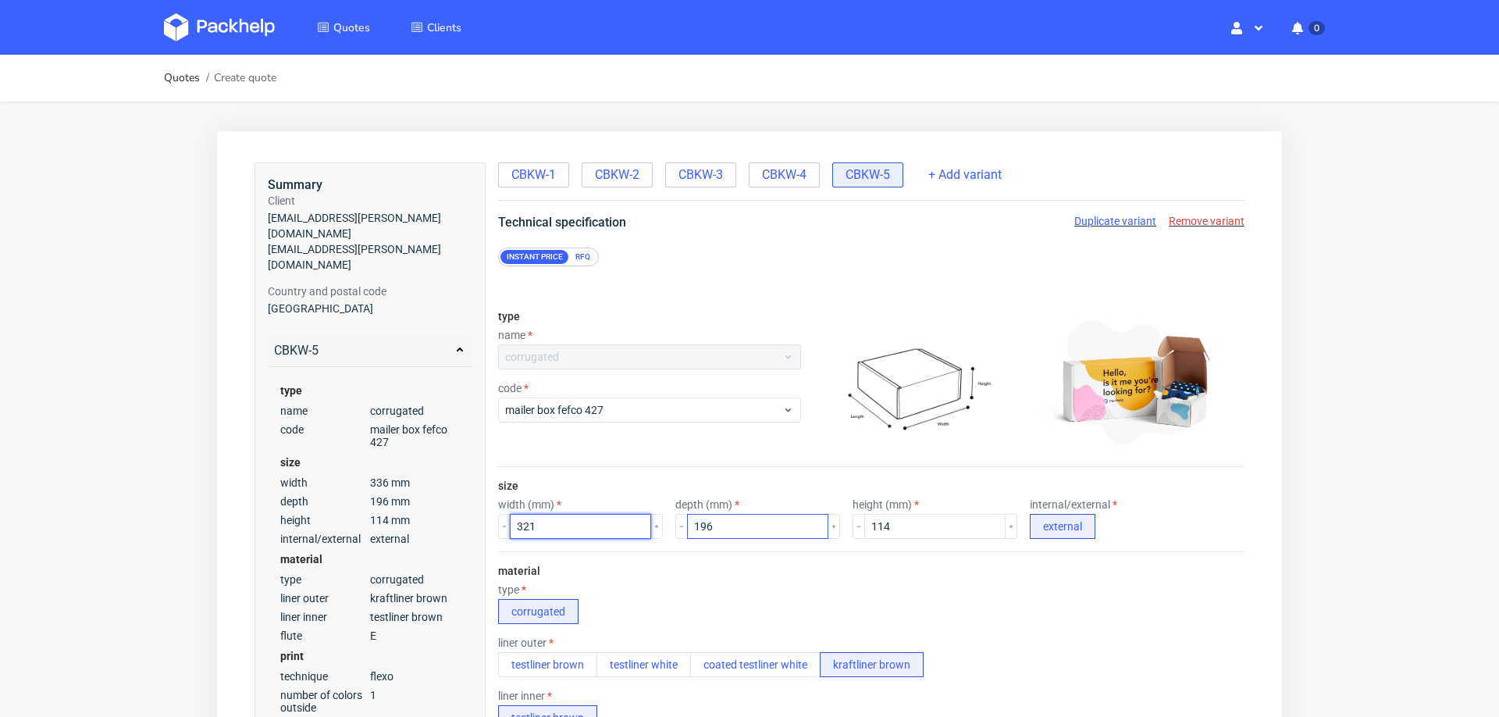
type input "321"
click at [751, 520] on input "196" at bounding box center [757, 526] width 141 height 25
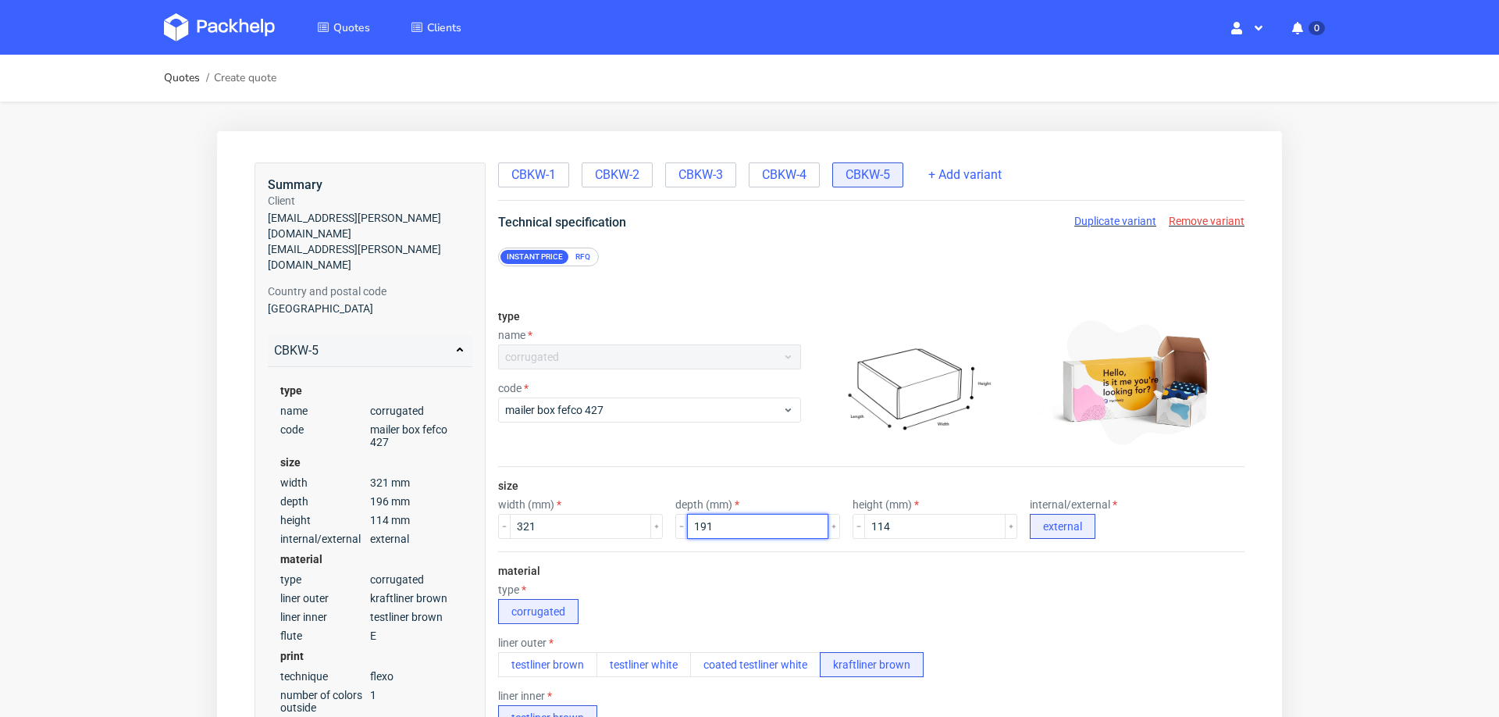
type input "191"
click at [922, 561] on div "material type corrugated liner outer testliner brown testliner white coated tes…" at bounding box center [871, 701] width 747 height 301
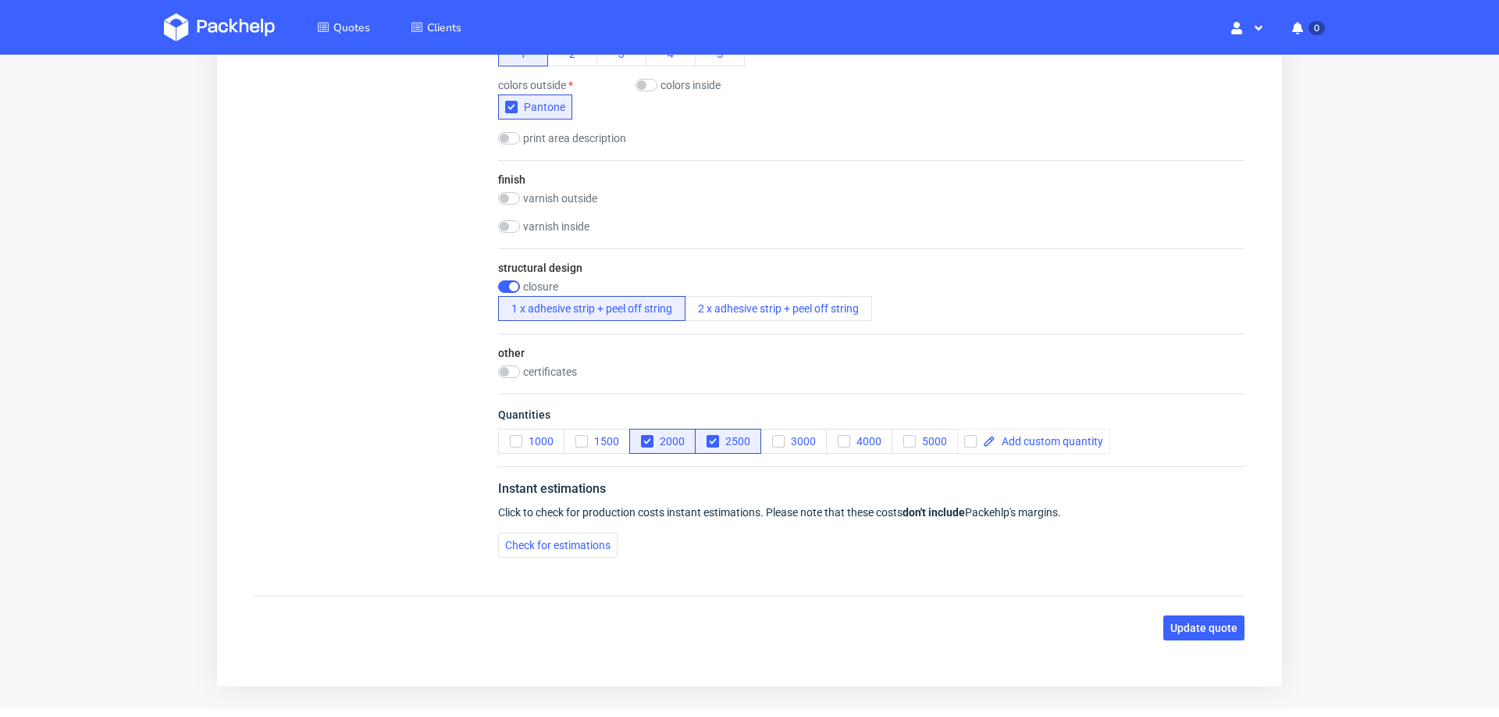
scroll to position [929, 0]
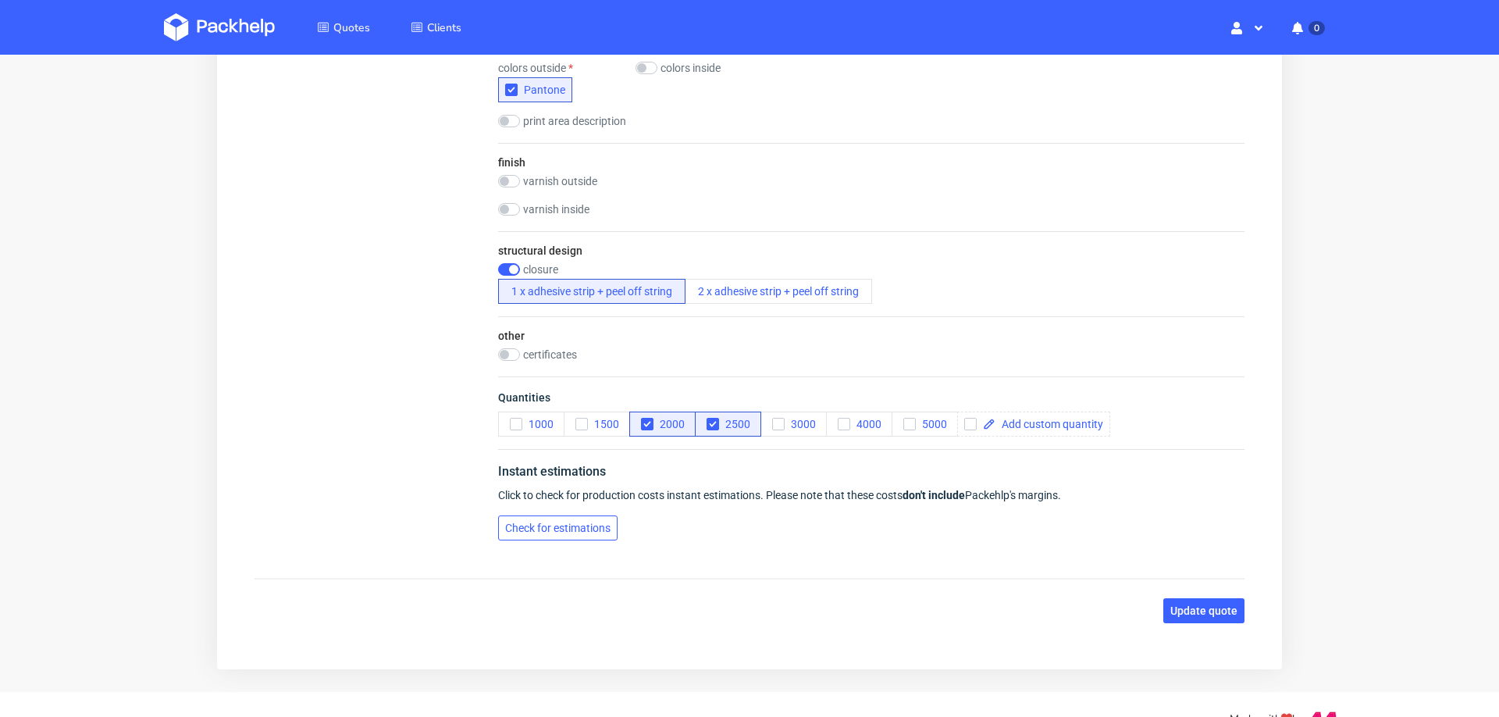
click at [594, 515] on button "Check for estimations" at bounding box center [557, 527] width 119 height 25
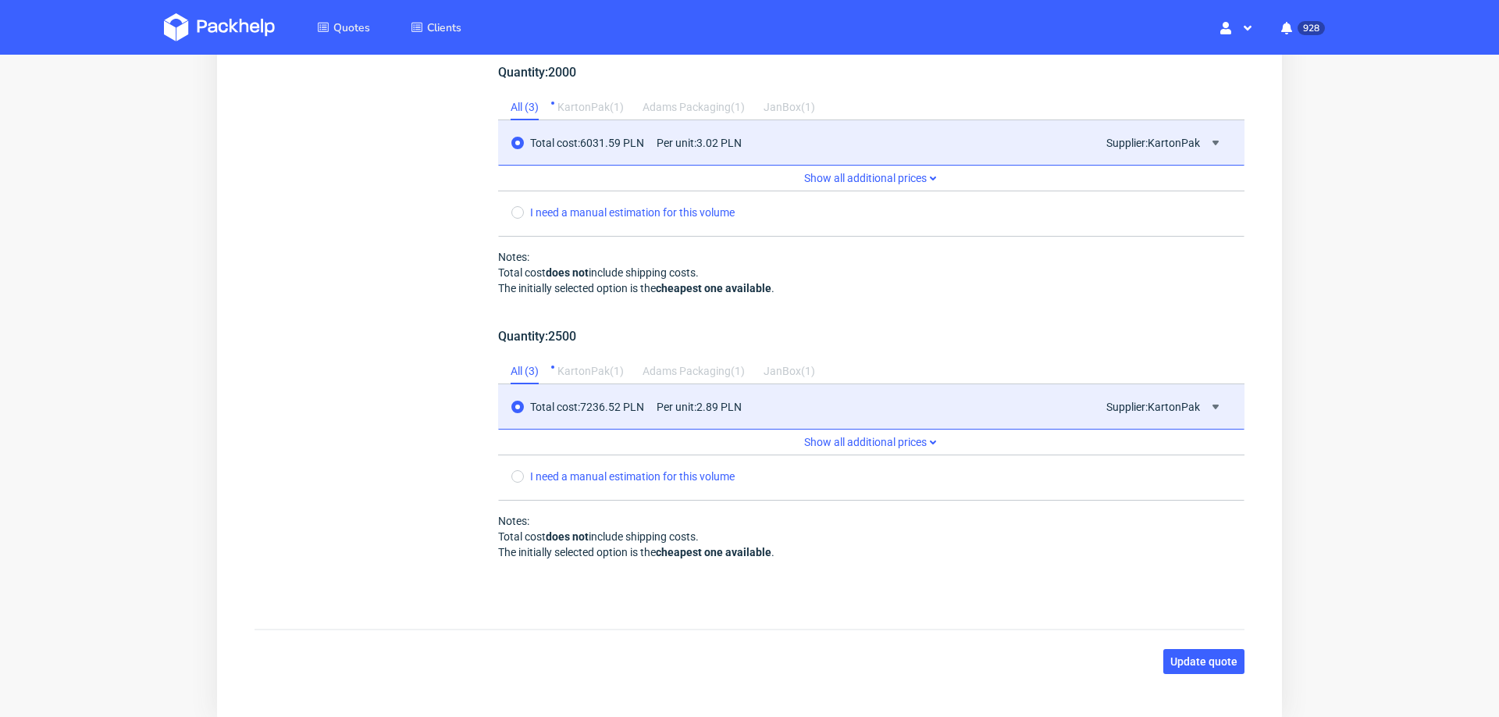
scroll to position [1577, 0]
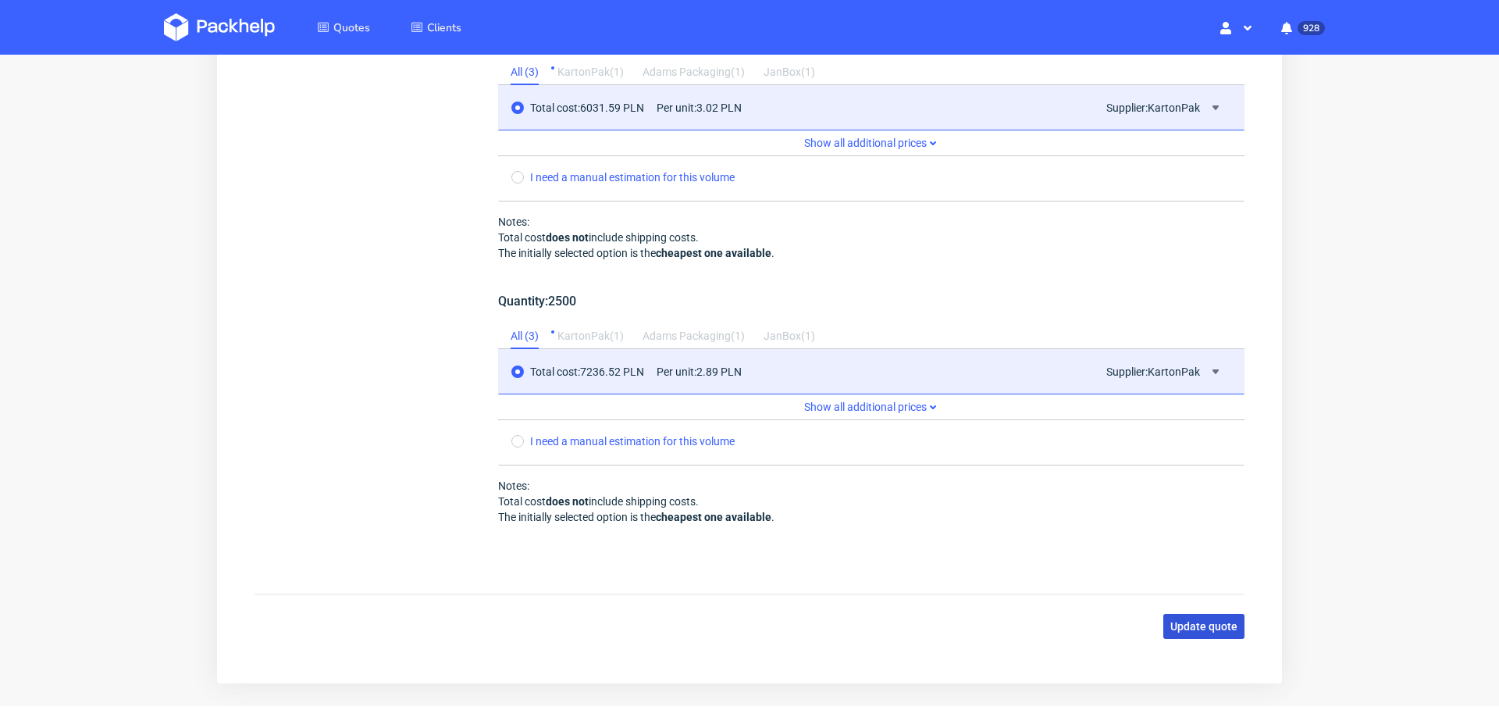
click at [1173, 621] on span "Update quote" at bounding box center [1204, 626] width 67 height 11
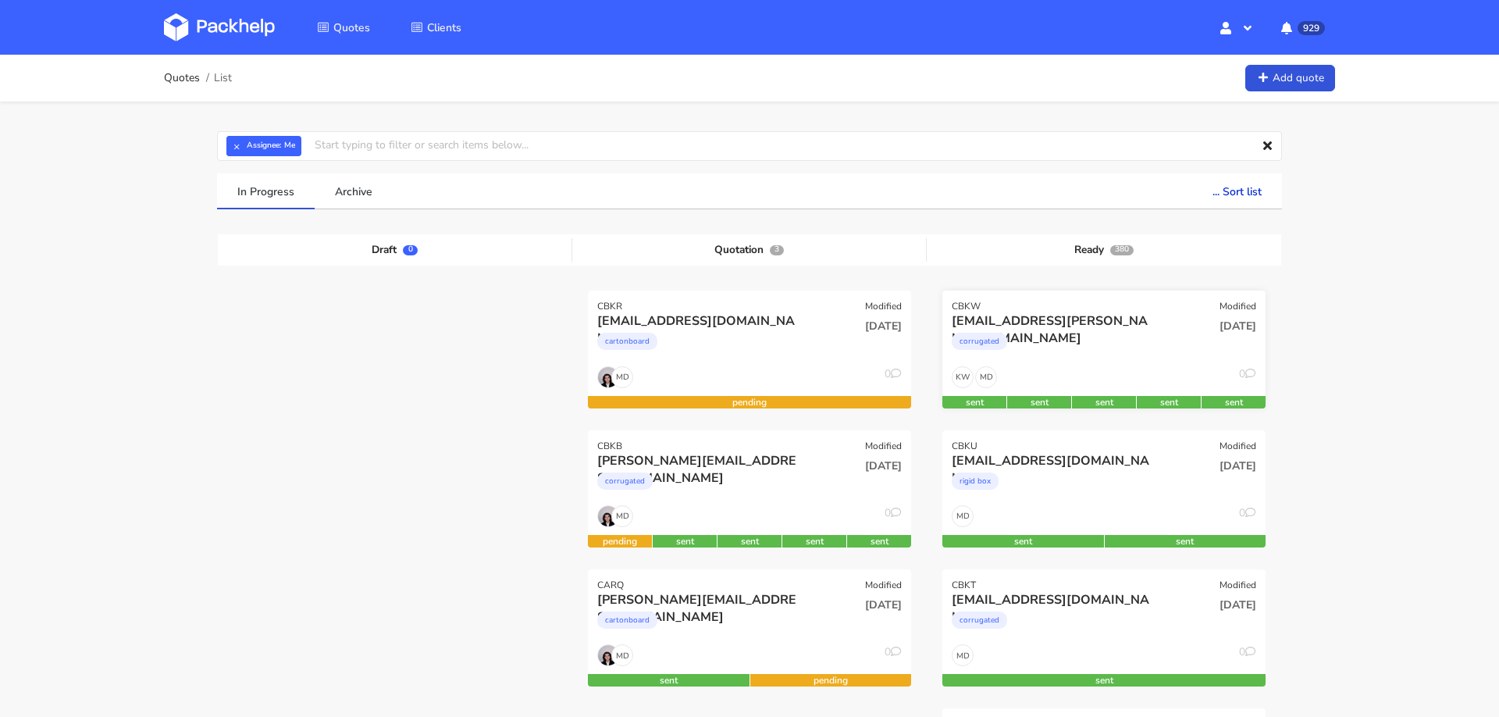
click at [1094, 316] on div "kamil.augustyn@independenttrader.pl" at bounding box center [1055, 320] width 207 height 17
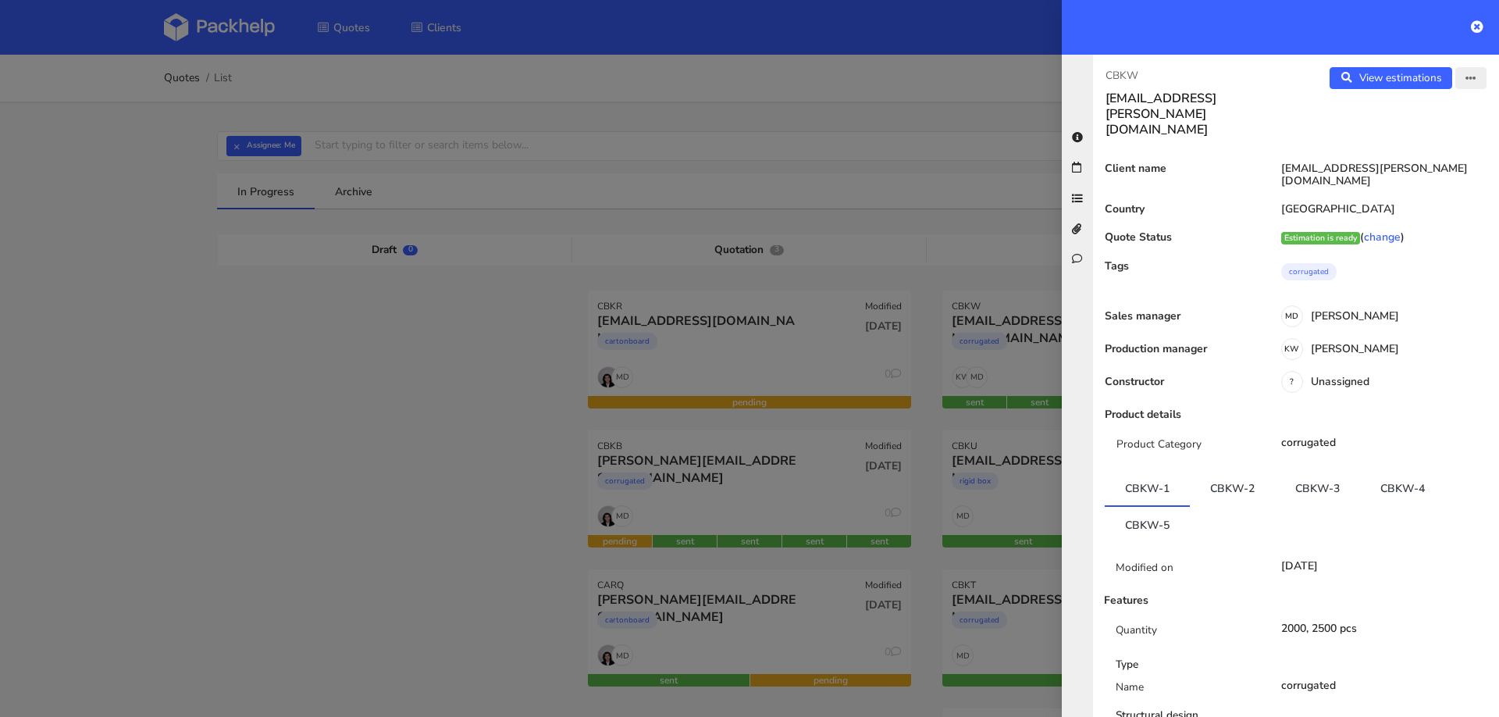
click at [1464, 80] on button "button" at bounding box center [1471, 78] width 31 height 22
click at [1433, 137] on link "Edit quote" at bounding box center [1419, 139] width 137 height 26
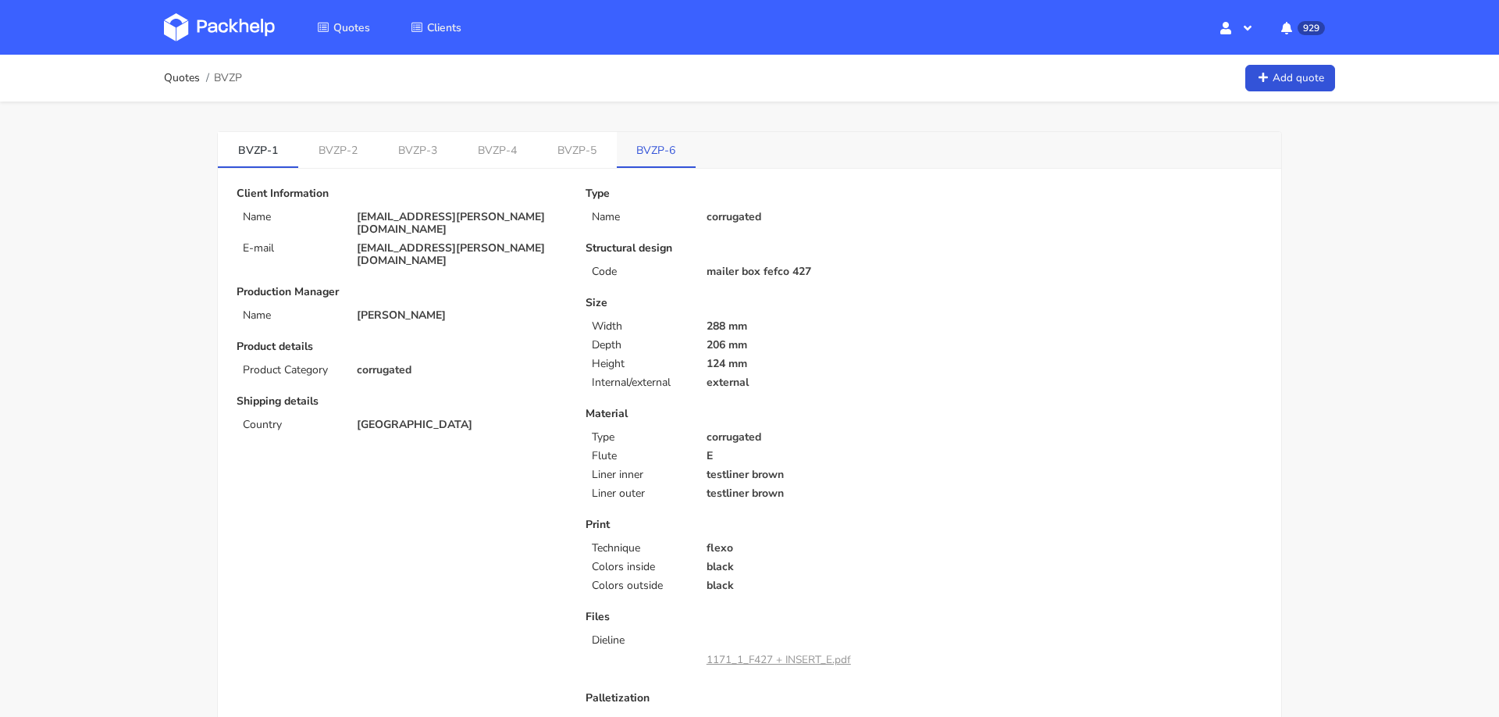
click at [632, 152] on link "BVZP-6" at bounding box center [657, 149] width 80 height 34
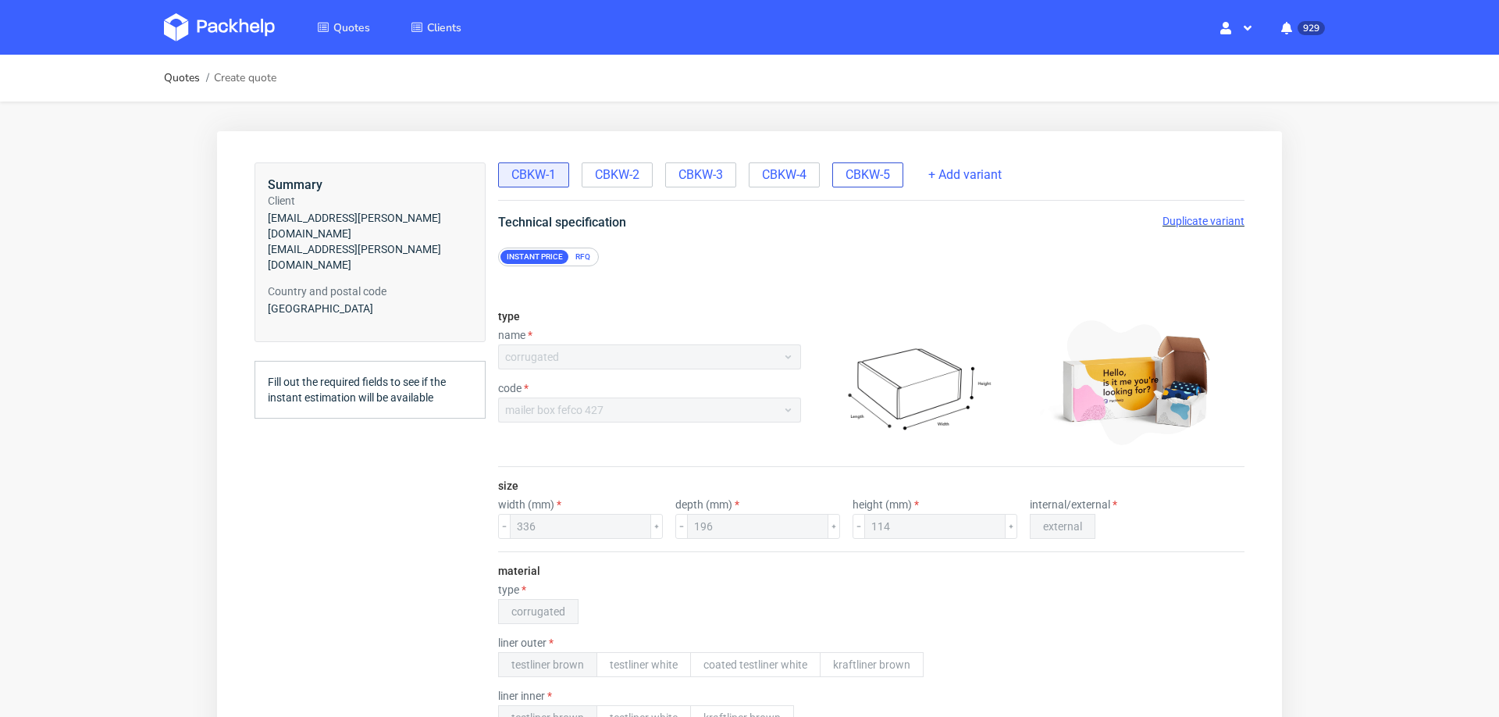
click at [851, 176] on span "CBKW-5" at bounding box center [868, 174] width 45 height 17
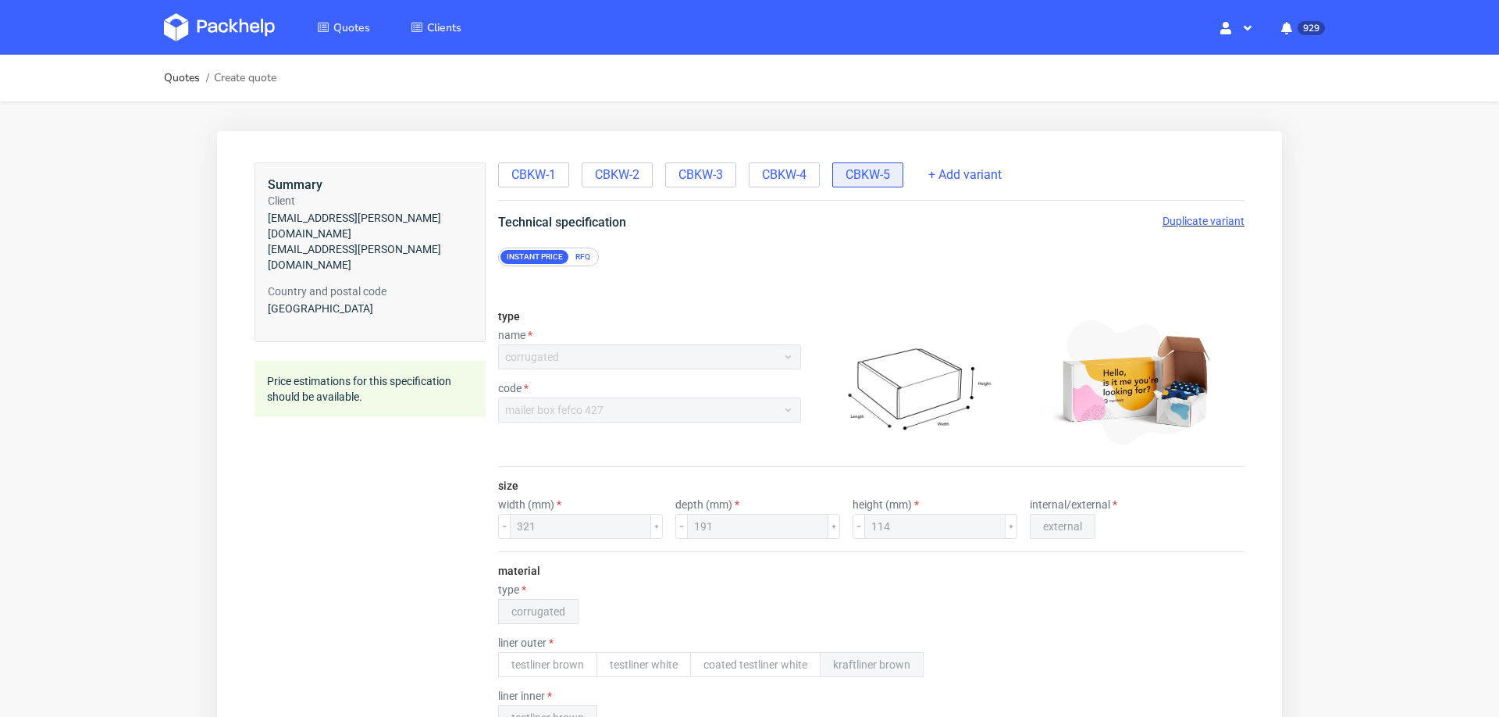
click at [1199, 217] on span "Duplicate variant" at bounding box center [1204, 221] width 82 height 12
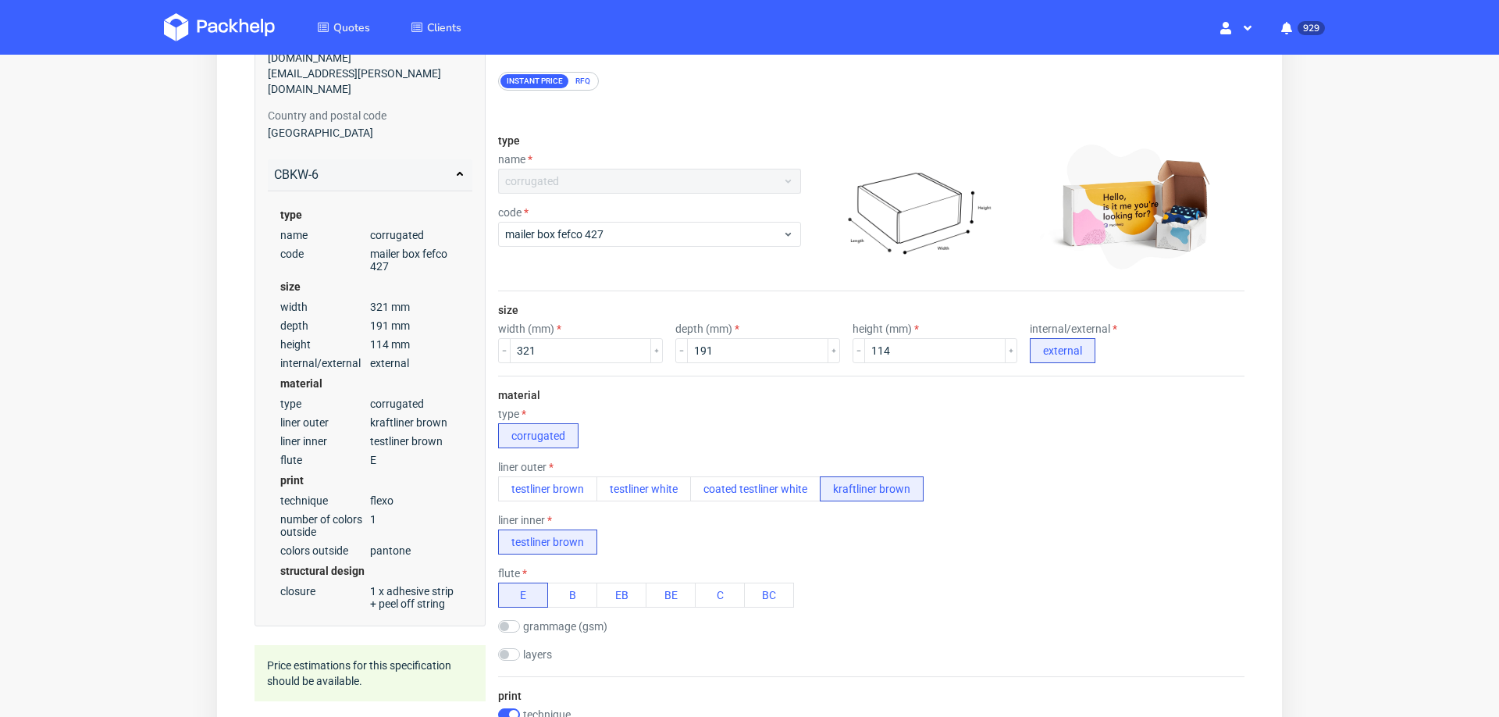
scroll to position [958, 0]
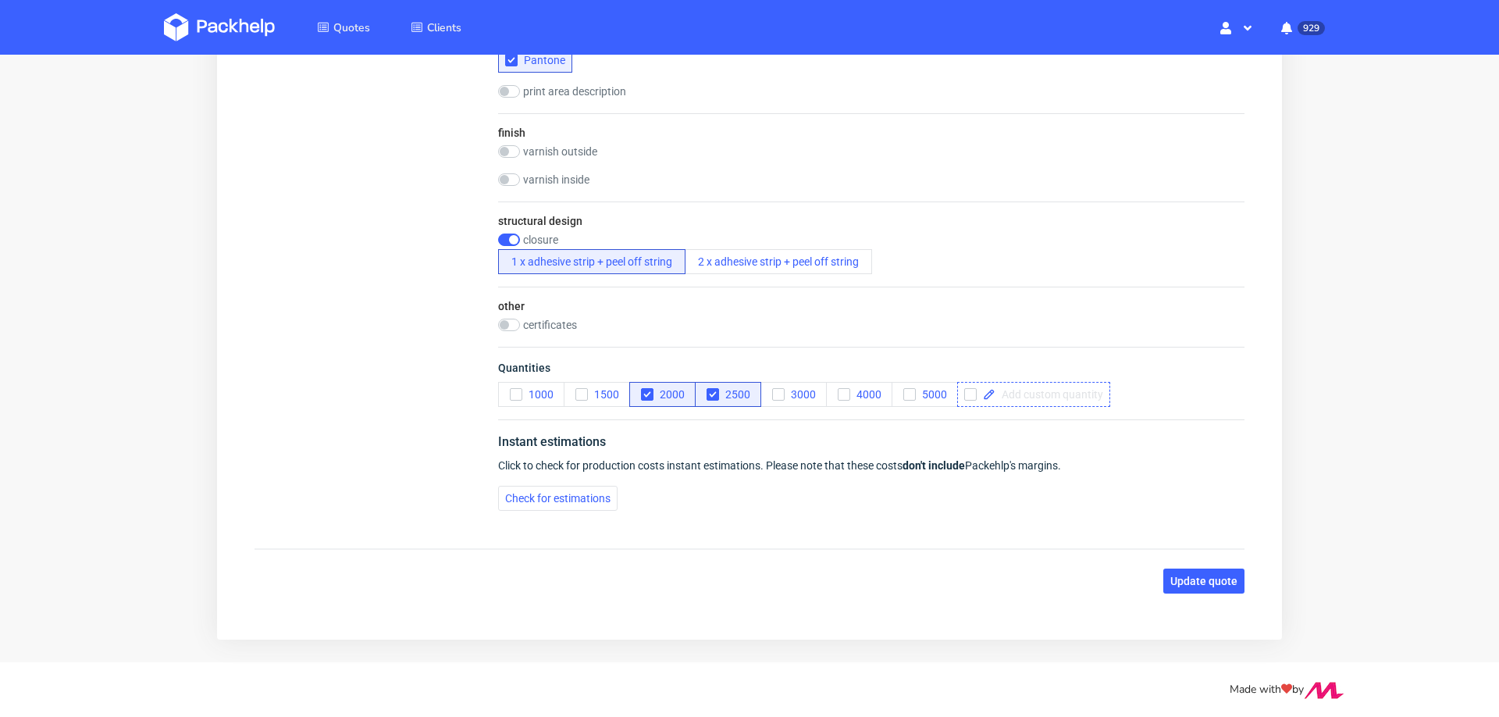
click at [1039, 389] on span at bounding box center [1050, 394] width 108 height 11
click at [925, 581] on div "Update quote" at bounding box center [750, 581] width 990 height 25
checkbox input "true"
click at [647, 389] on icon "button" at bounding box center [647, 394] width 11 height 11
click at [715, 392] on use "button" at bounding box center [712, 394] width 7 height 5
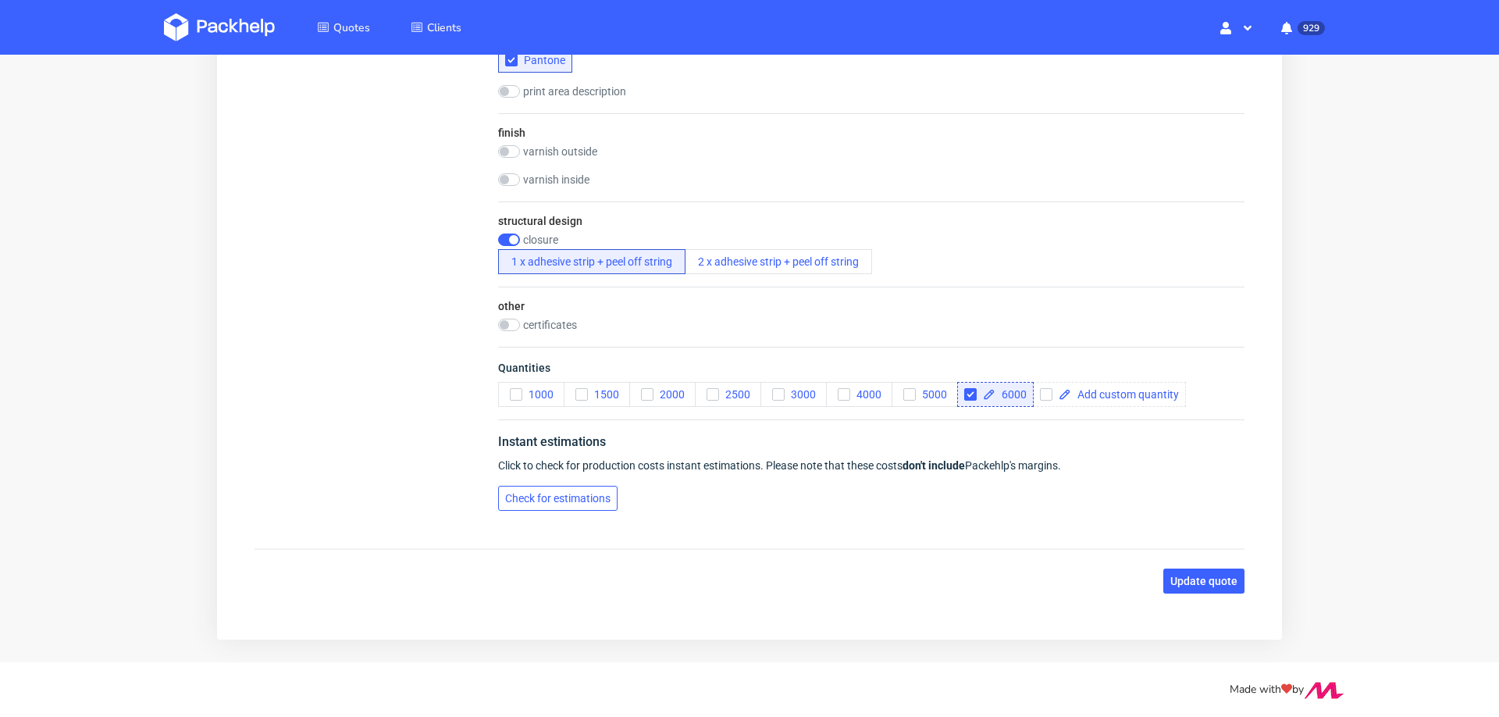
click at [567, 493] on span "Check for estimations" at bounding box center [557, 498] width 105 height 11
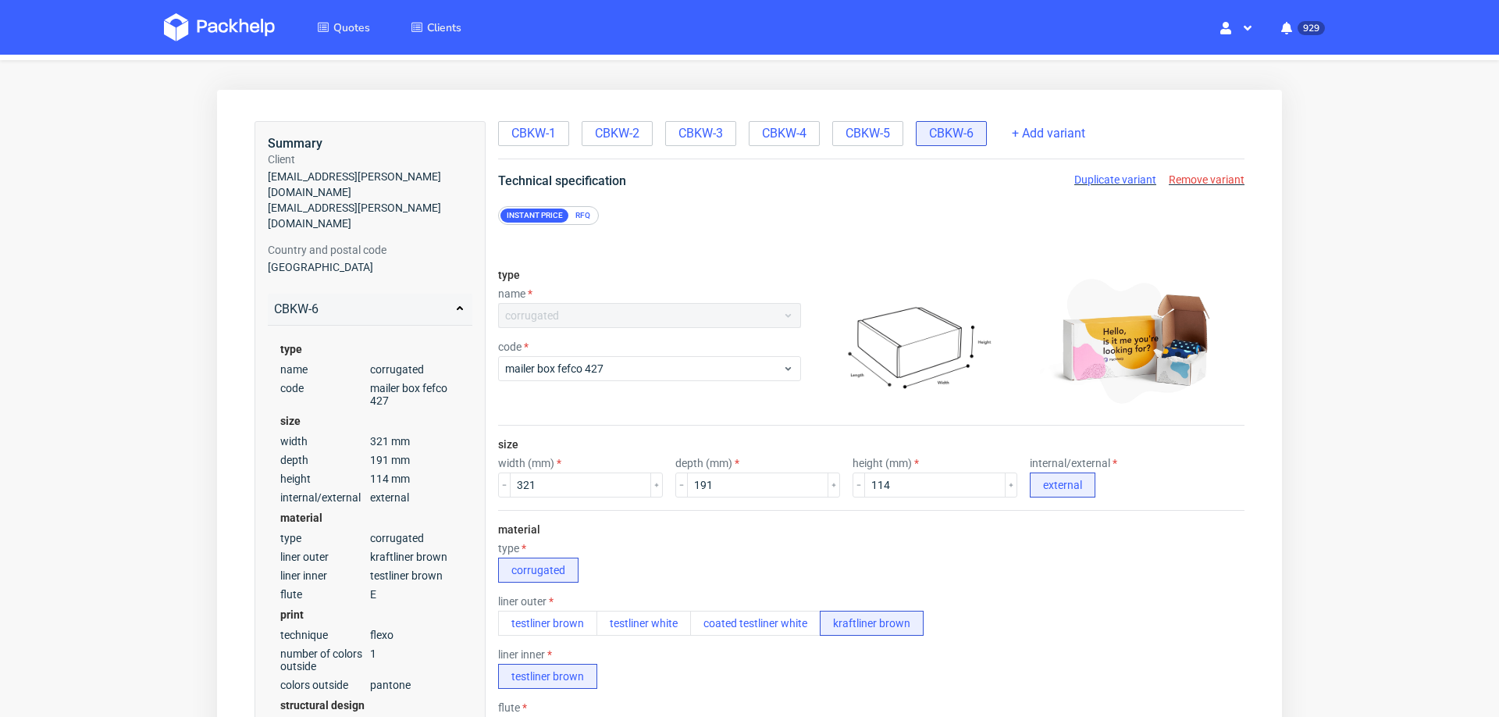
scroll to position [0, 0]
